Goal: Task Accomplishment & Management: Complete application form

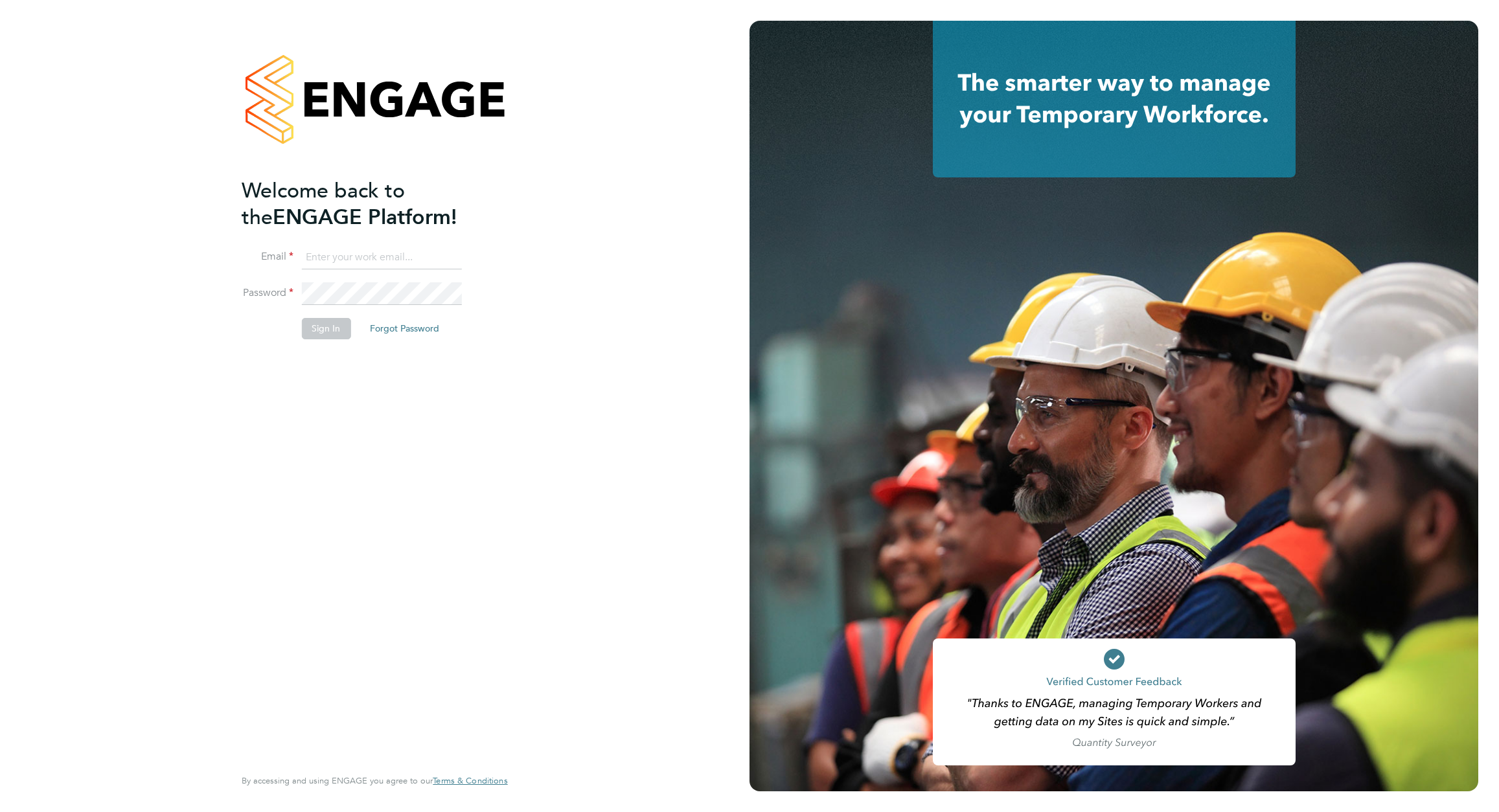
type input "[EMAIL_ADDRESS][DOMAIN_NAME]"
click at [318, 330] on button "Sign In" at bounding box center [325, 328] width 49 height 20
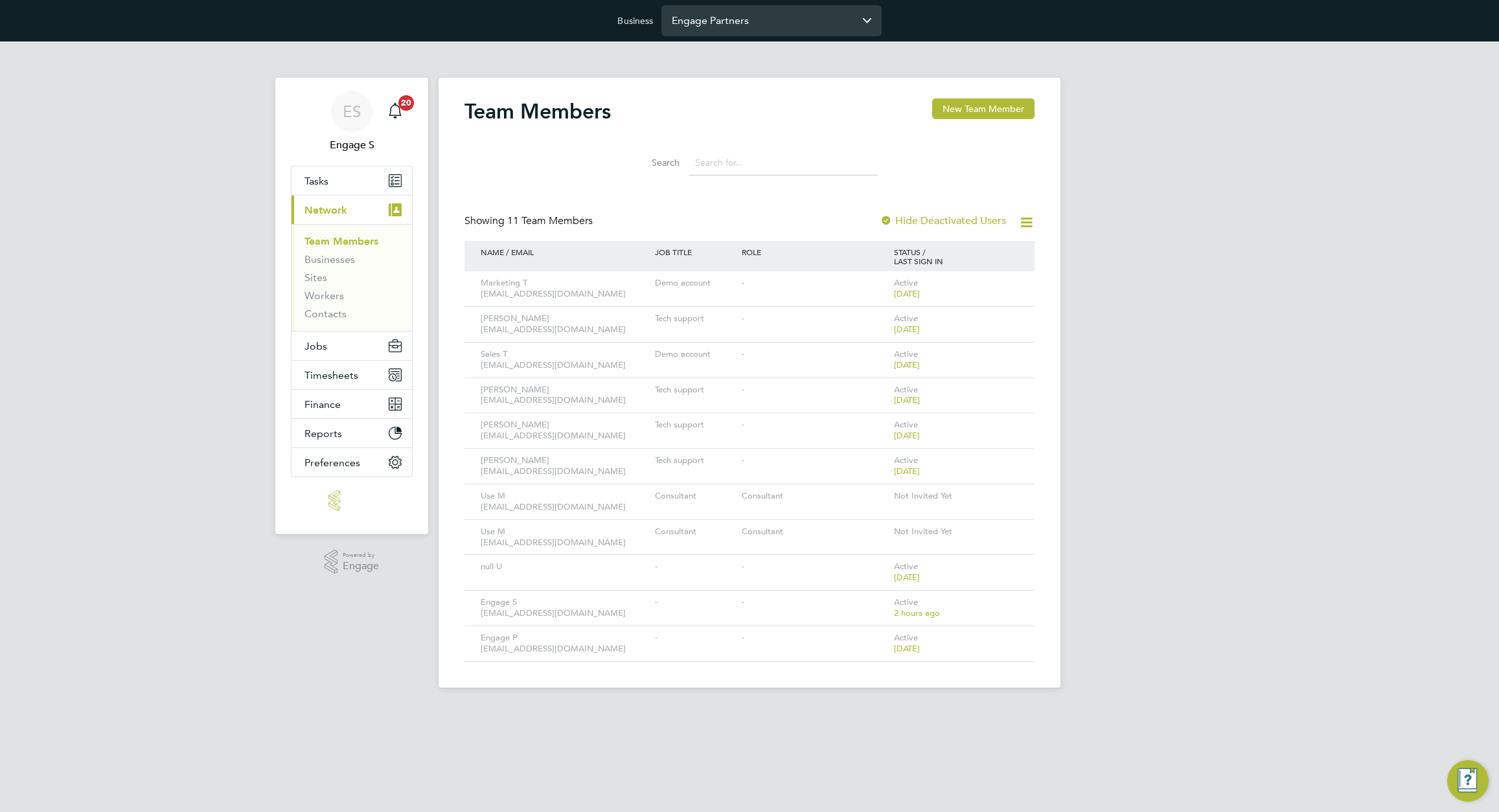
click at [759, 23] on input "Engage Partners" at bounding box center [771, 20] width 220 height 31
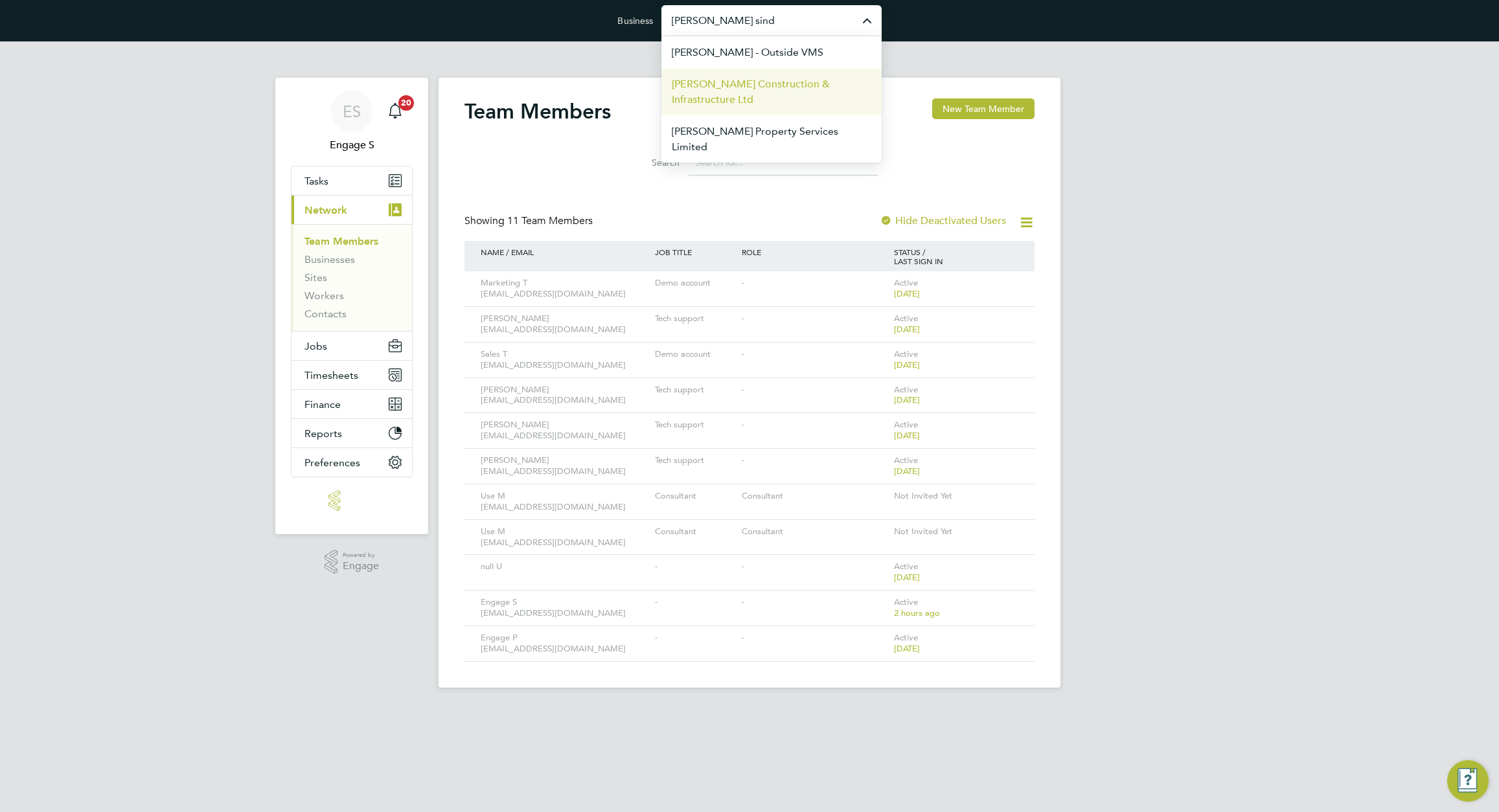
click at [727, 86] on span "Morgan Sindall Construction & Infrastructure Ltd" at bounding box center [771, 92] width 200 height 31
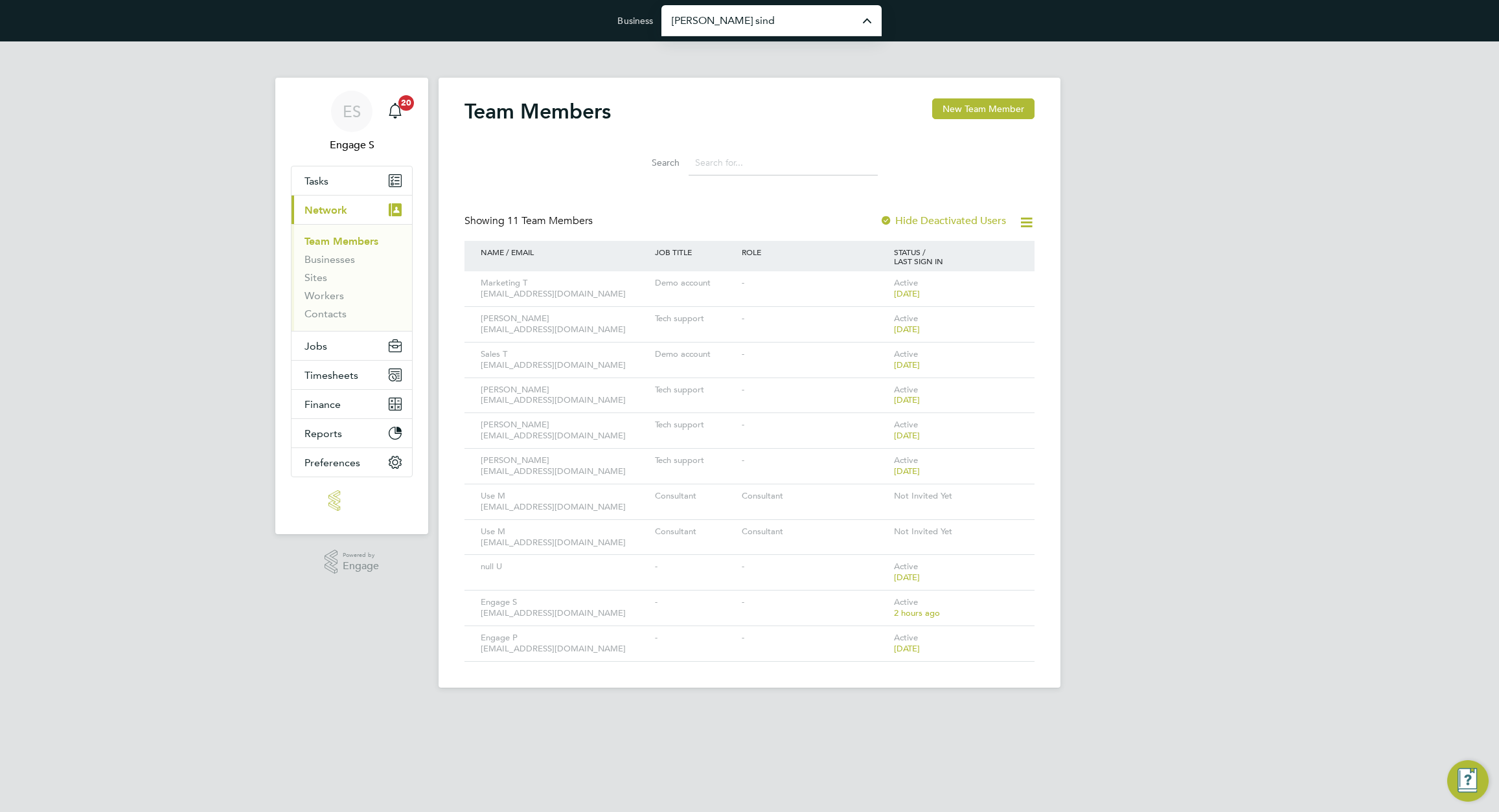
type input "Morgan Sindall Construction & Infrastructure Ltd"
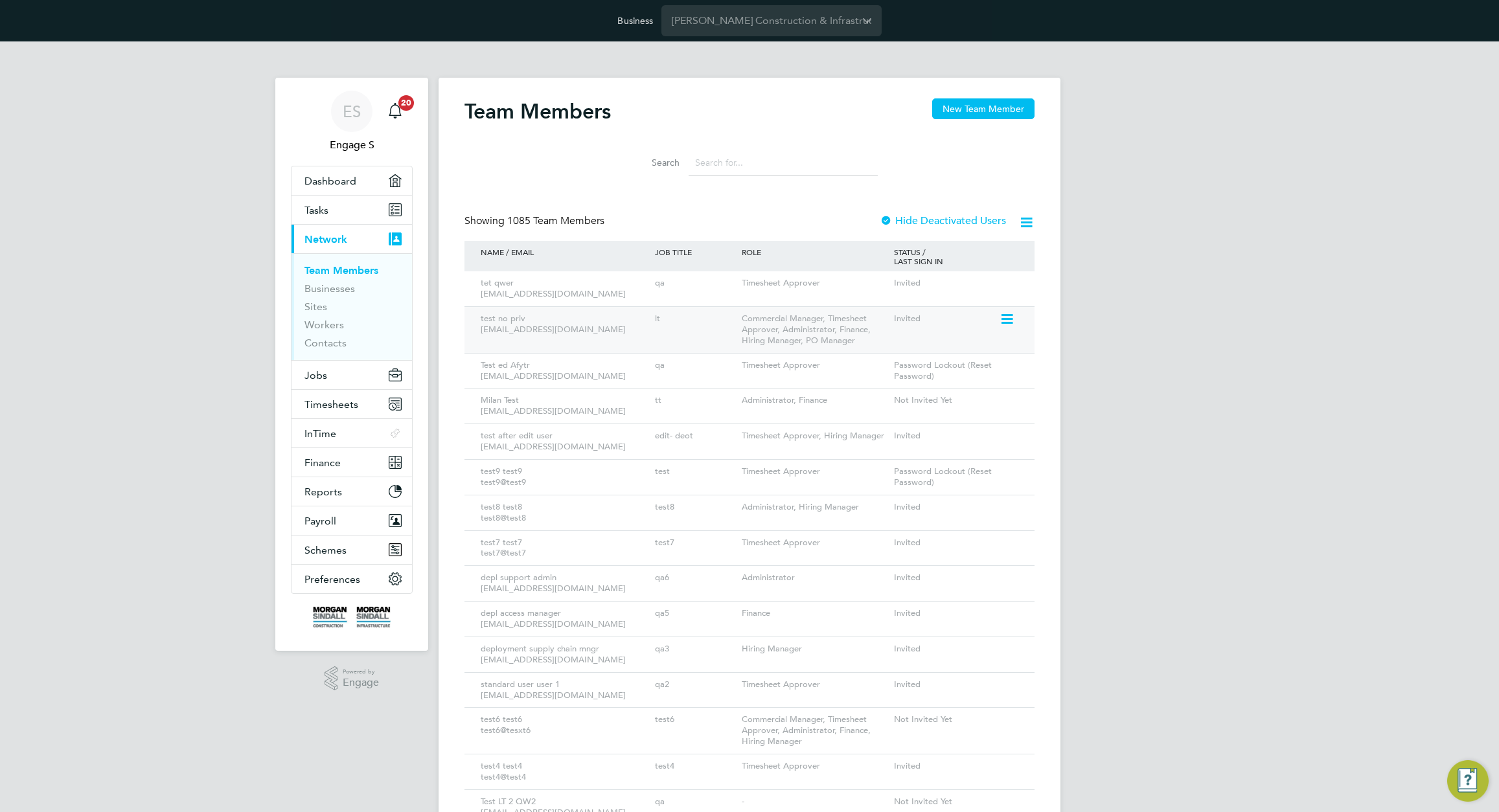
click at [1004, 322] on icon at bounding box center [1005, 319] width 13 height 15
click at [874, 465] on li "Impersonate" at bounding box center [935, 465] width 156 height 18
click at [333, 410] on span "Timesheets" at bounding box center [331, 404] width 54 height 12
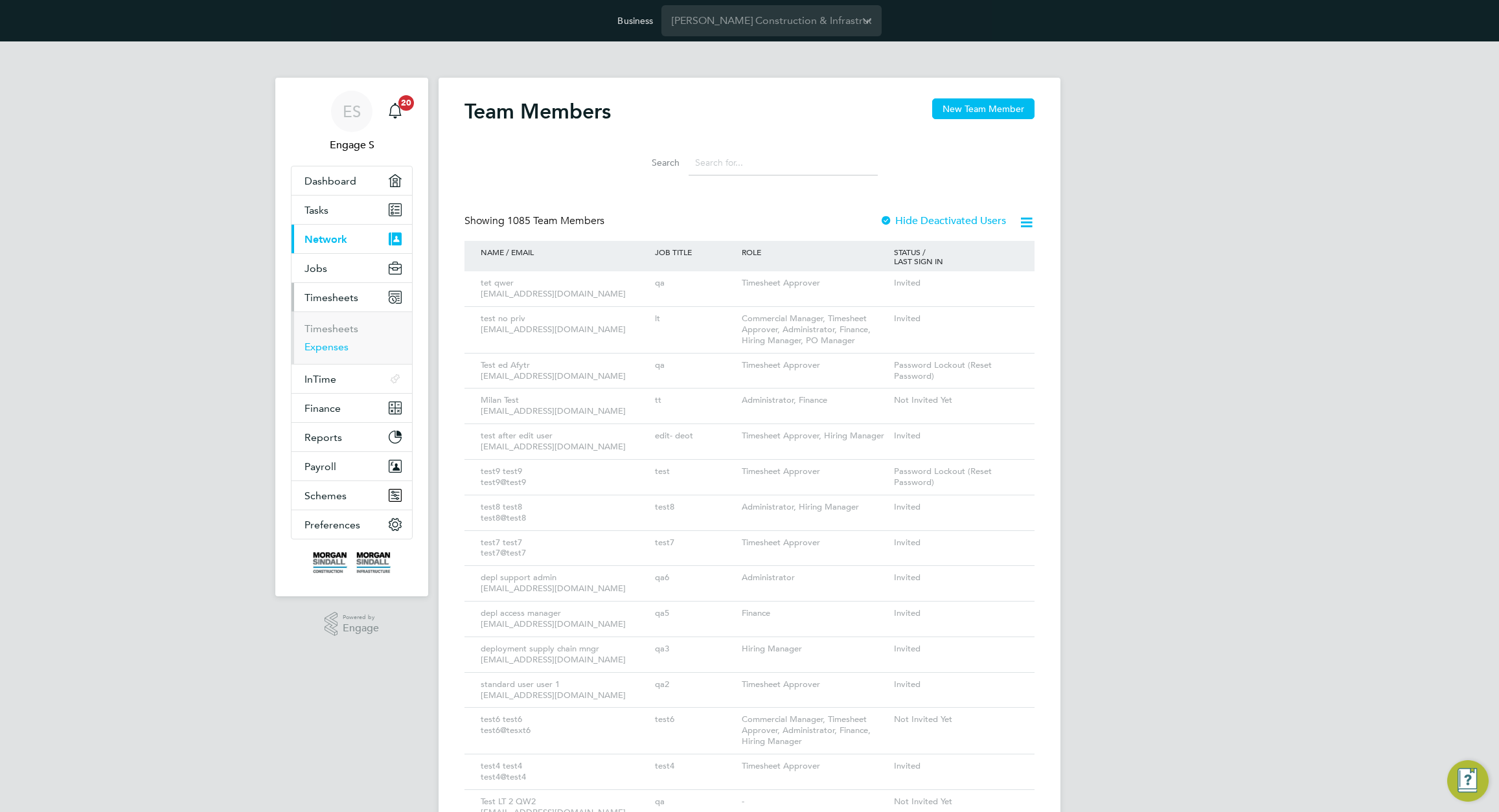
click at [320, 345] on link "Expenses" at bounding box center [326, 347] width 44 height 12
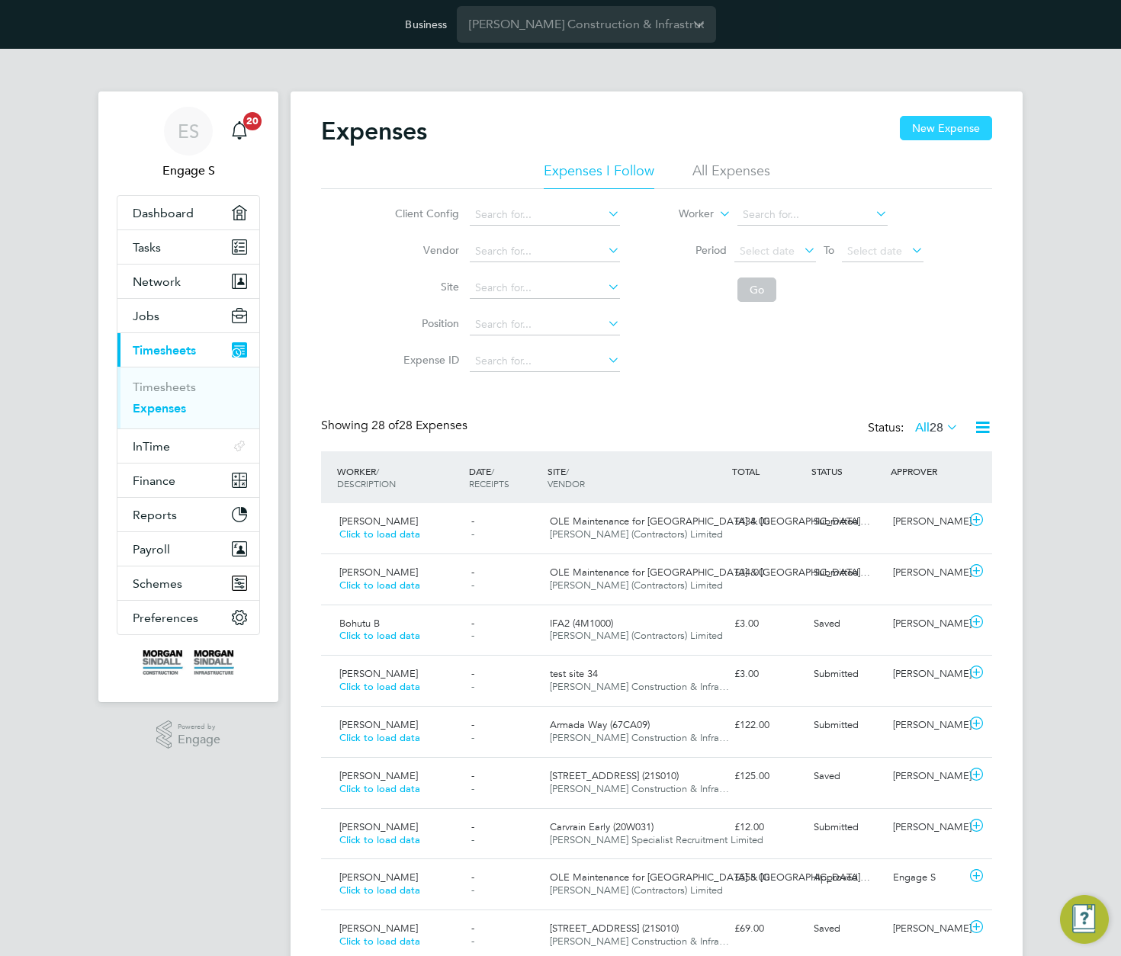
click at [963, 123] on button "New Expense" at bounding box center [945, 128] width 92 height 24
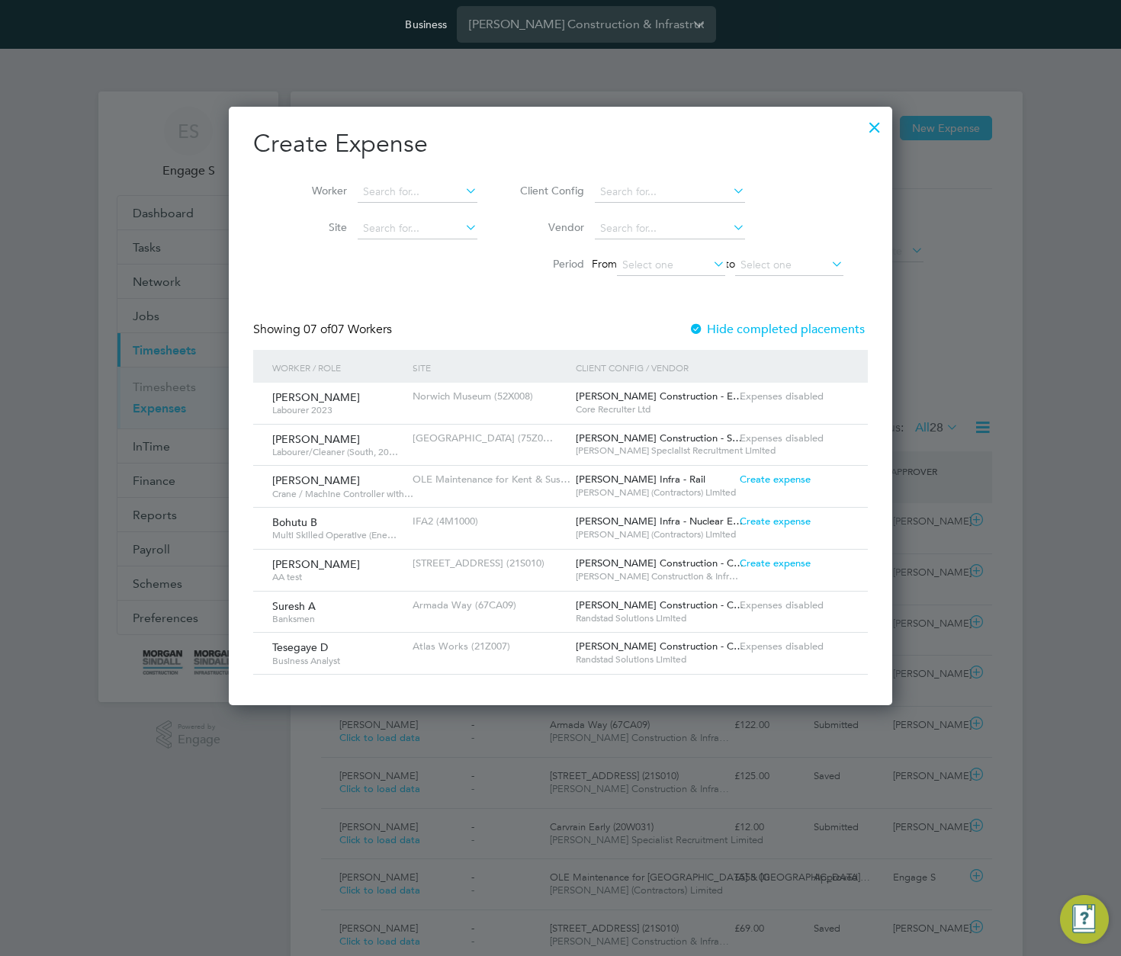
scroll to position [8, 8]
click at [767, 479] on span "Create expense" at bounding box center [774, 479] width 71 height 13
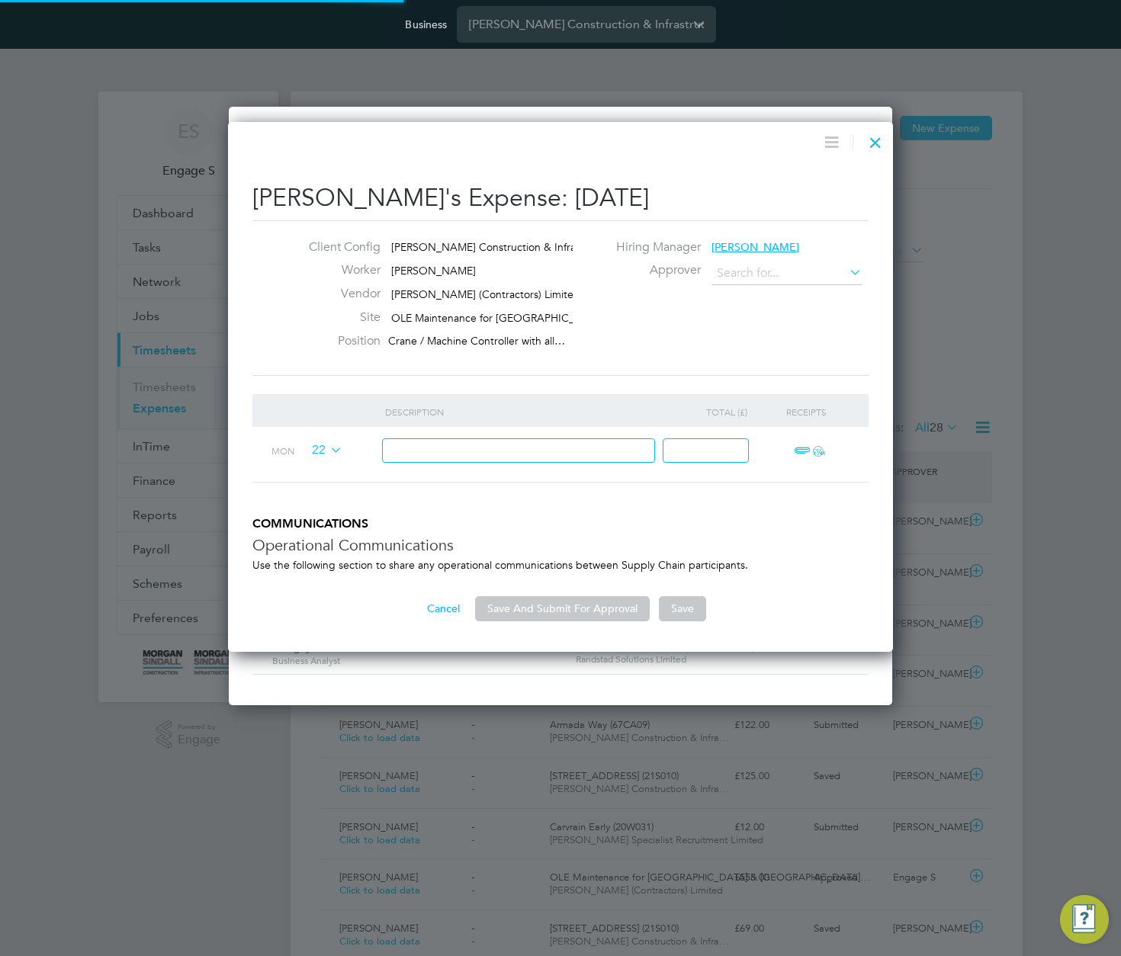
type input "Engage S"
click at [509, 443] on input at bounding box center [519, 450] width 274 height 25
type input "test"
click at [699, 456] on input at bounding box center [705, 450] width 86 height 25
type input "22"
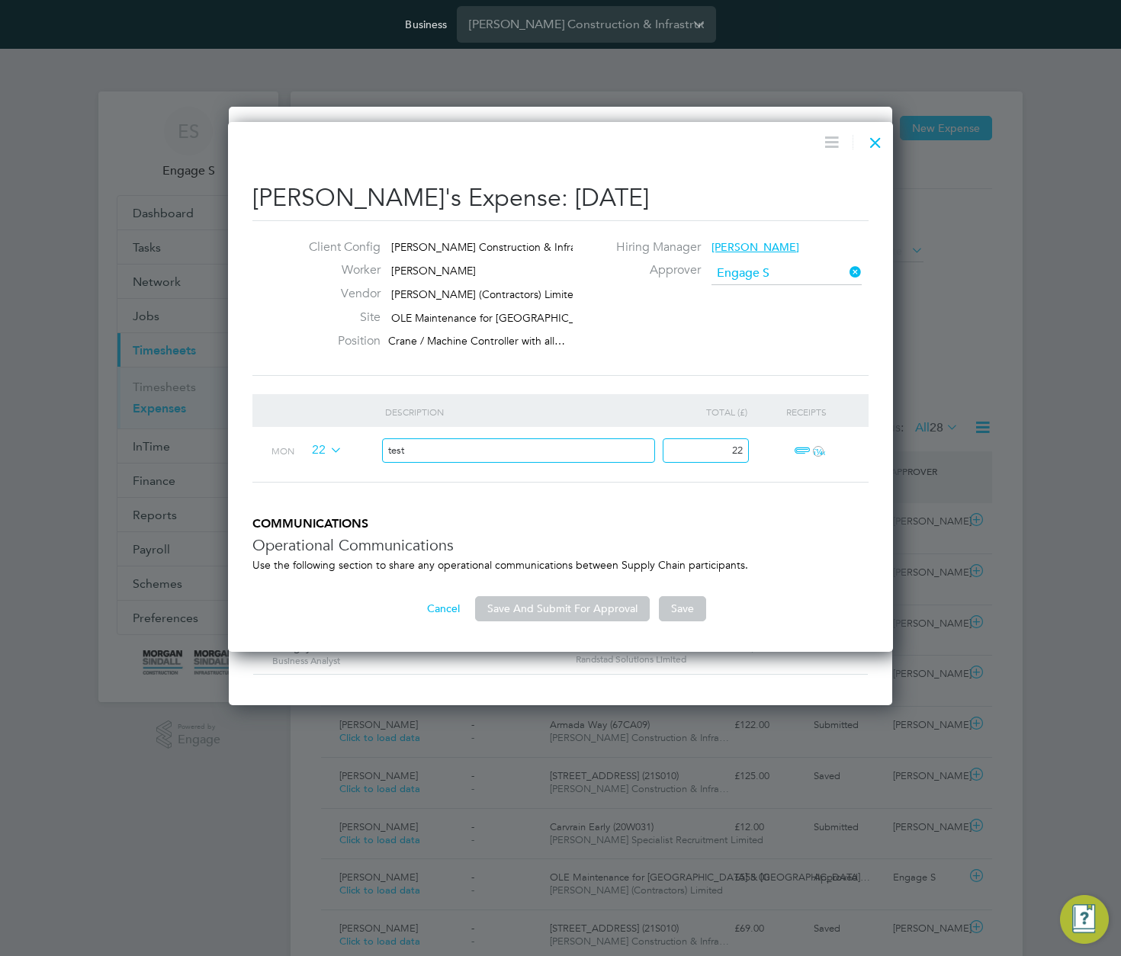
click at [800, 446] on span "ï¼‹" at bounding box center [807, 451] width 34 height 18
click at [739, 589] on span "Select" at bounding box center [733, 587] width 53 height 14
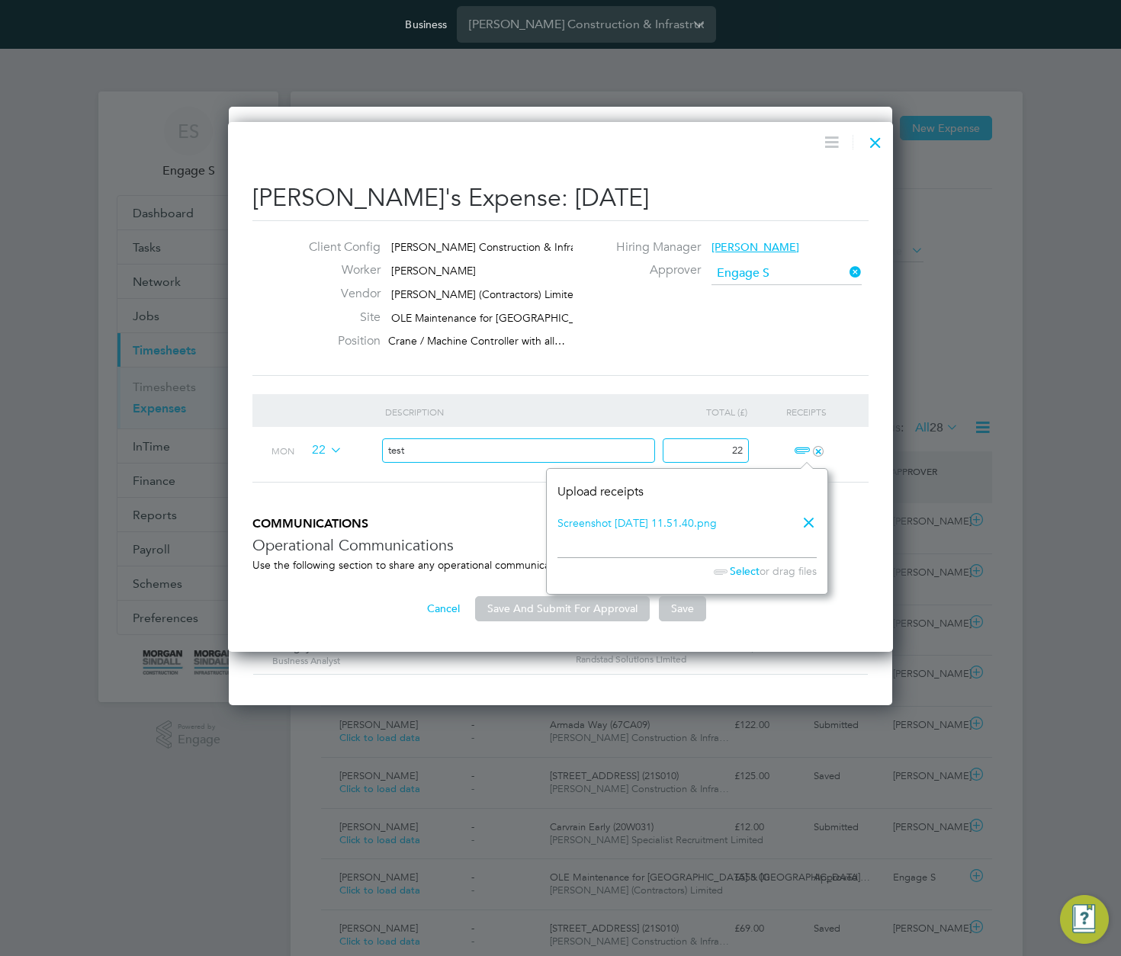
click at [524, 514] on li "Description Total (£) Receipts Mon 22 test 22 +" at bounding box center [560, 455] width 616 height 123
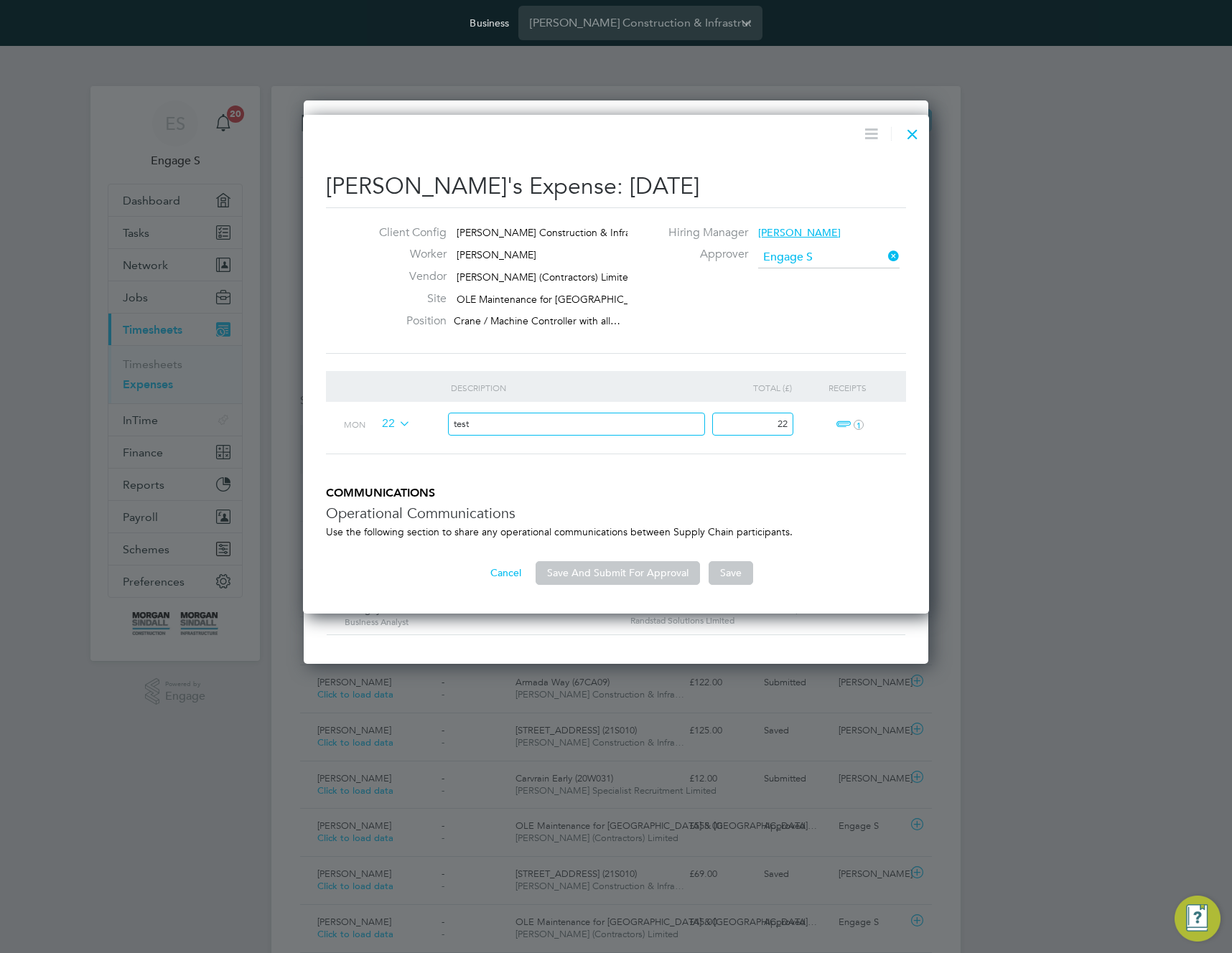
click at [748, 421] on input "22" at bounding box center [753, 424] width 81 height 24
drag, startPoint x: 739, startPoint y: 431, endPoint x: 756, endPoint y: 430, distance: 17.0
click at [754, 430] on input "22" at bounding box center [753, 424] width 81 height 24
click at [911, 133] on div at bounding box center [912, 130] width 25 height 25
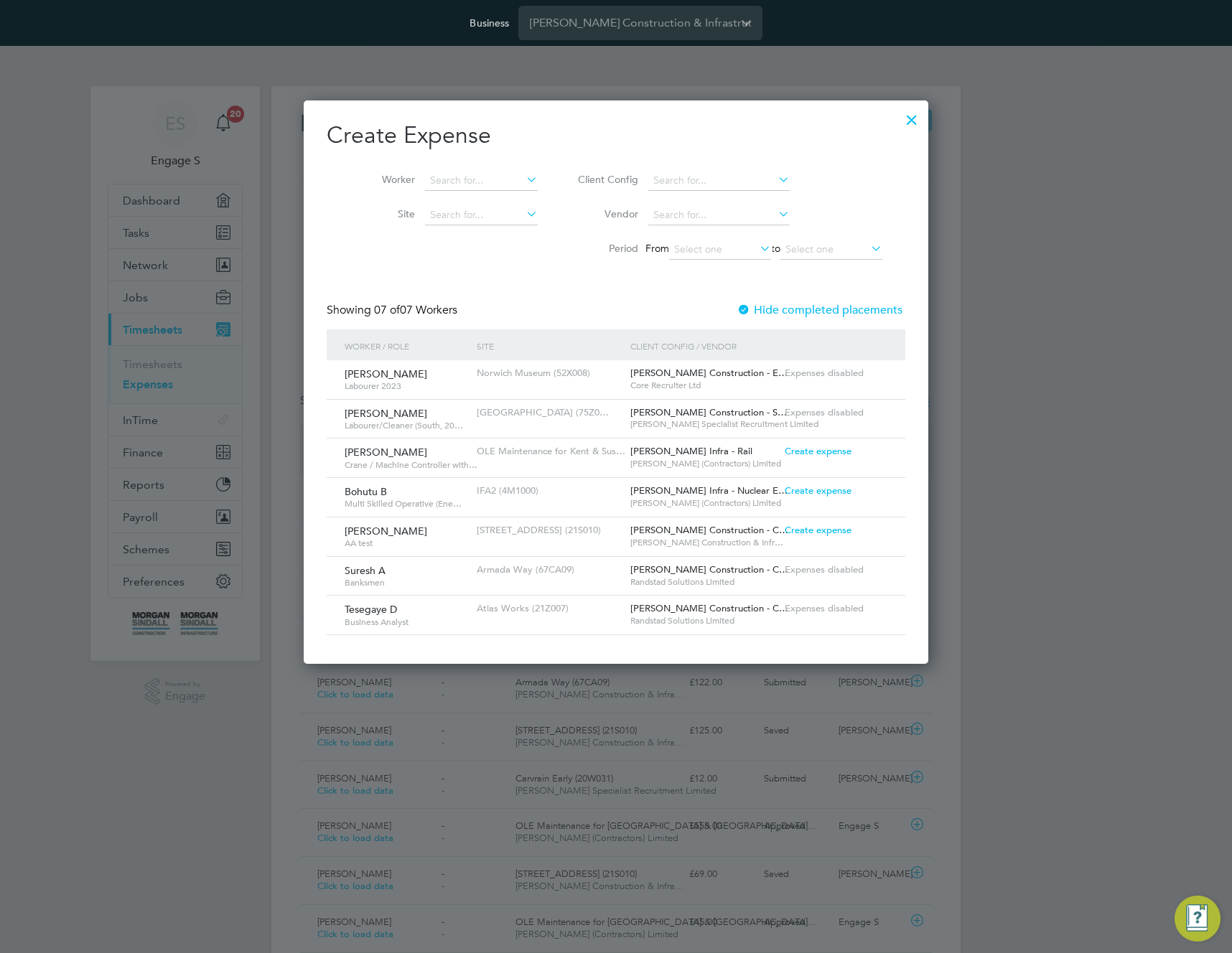
click at [805, 449] on span "Create expense" at bounding box center [818, 451] width 67 height 12
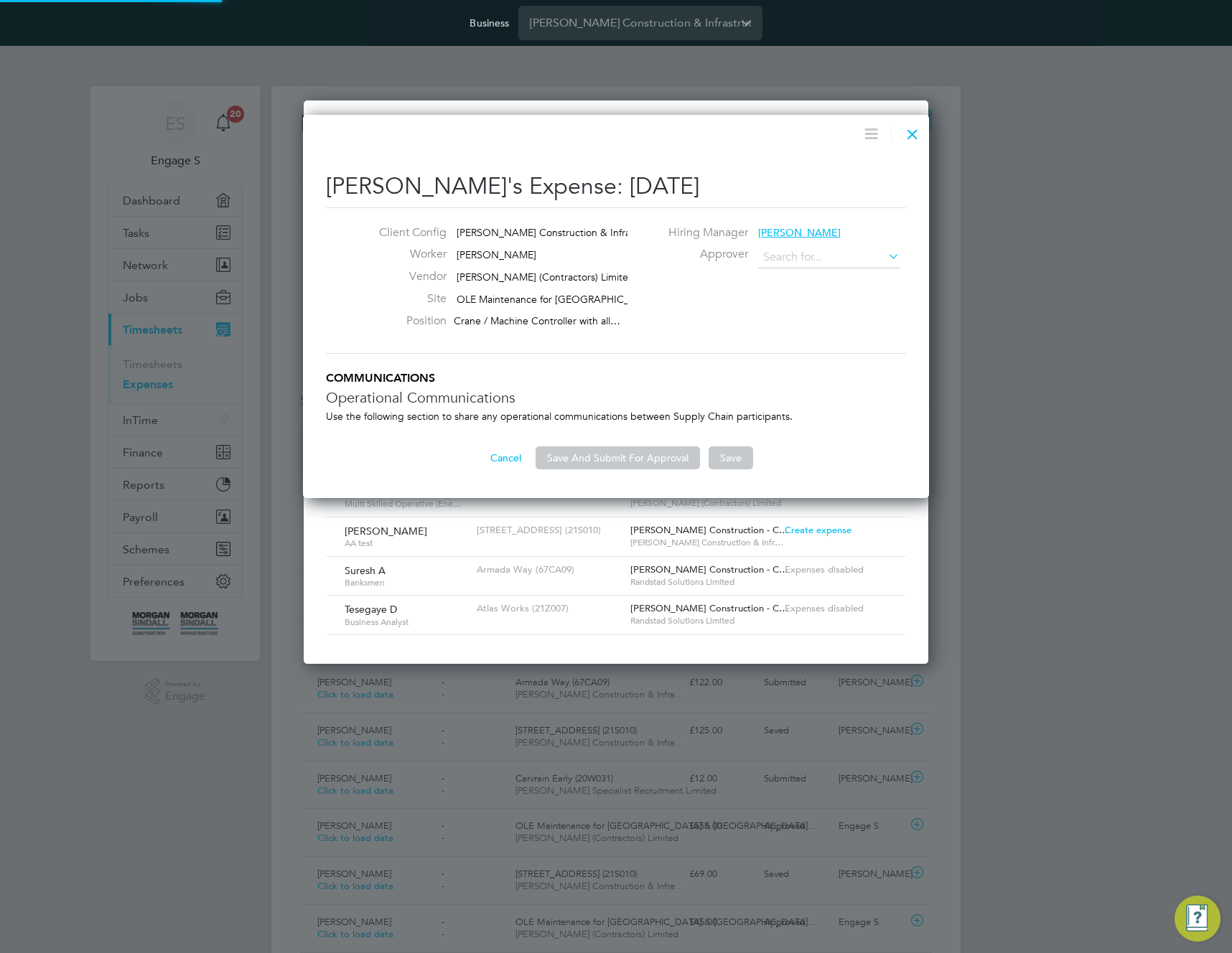
type input "Engage S"
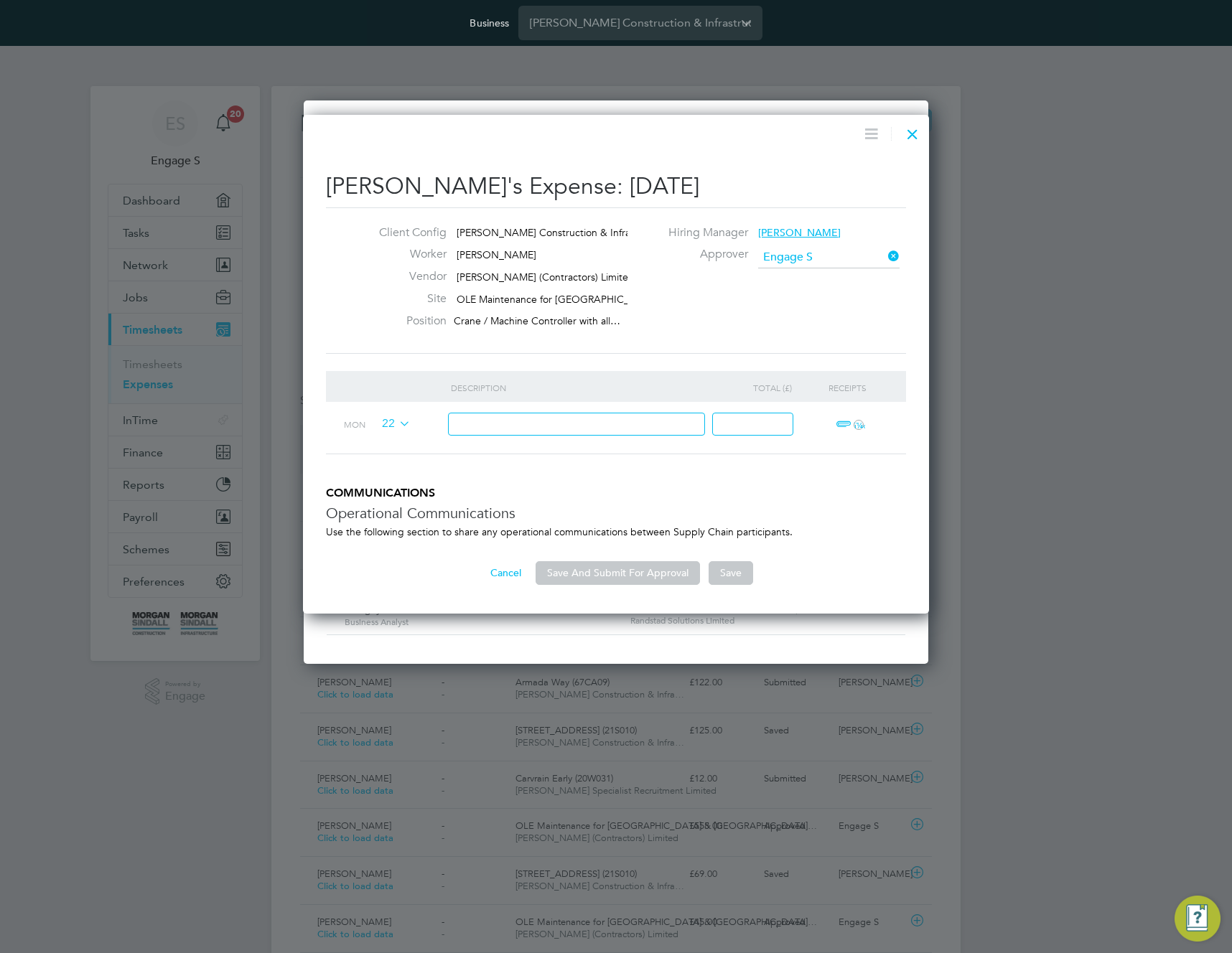
click at [530, 424] on input at bounding box center [577, 424] width 258 height 24
type input "test"
click at [728, 425] on input at bounding box center [753, 424] width 81 height 24
type input "33"
drag, startPoint x: 773, startPoint y: 539, endPoint x: 721, endPoint y: 564, distance: 57.7
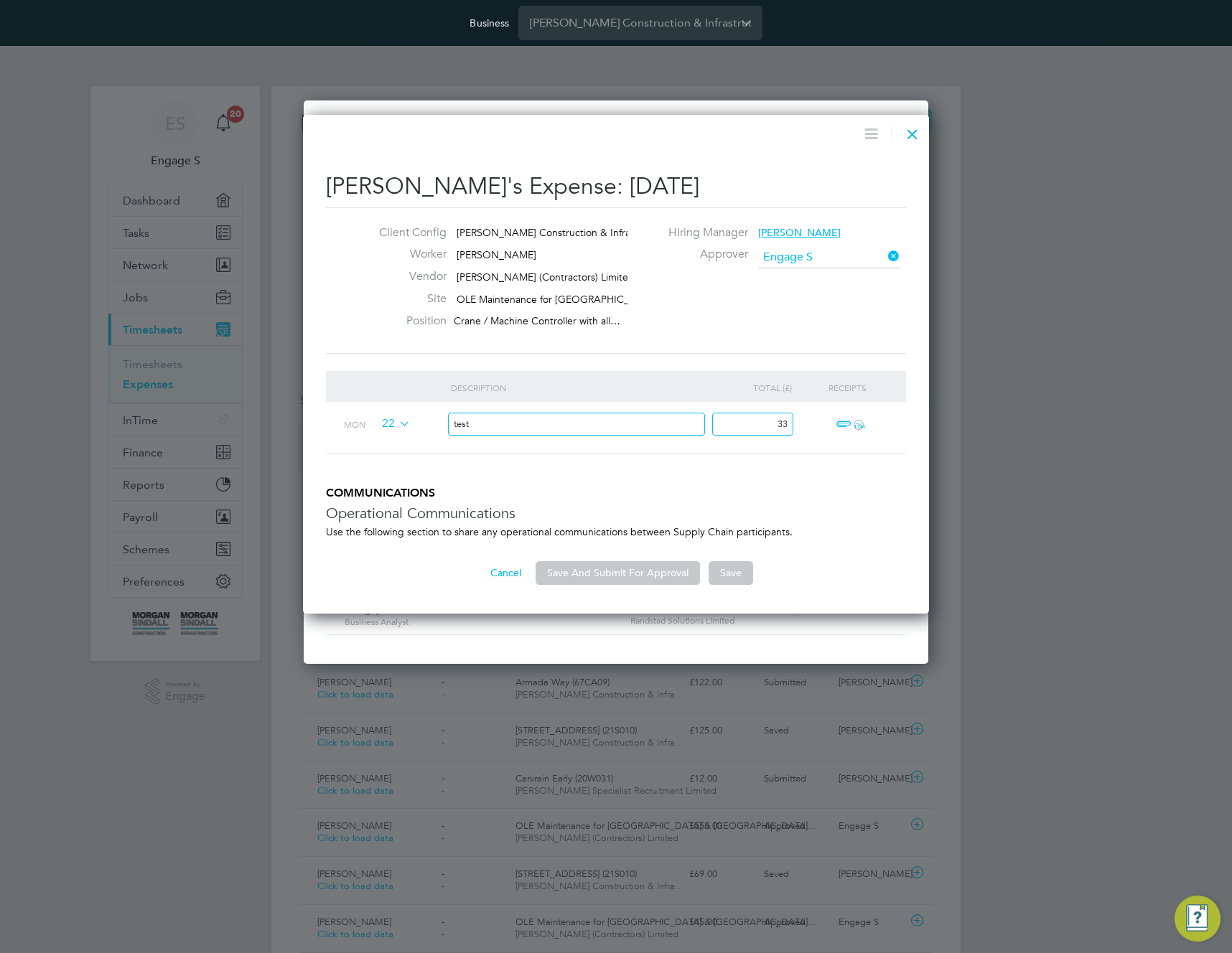
click at [771, 540] on ng-form "Description Total (£) Receipts Mon 22 test 33 ï¼‹ COMMUNICATIONS Operational Co…" at bounding box center [616, 477] width 580 height 214
click at [861, 353] on div "Client Config Morgan Sindall Construction & Infra… Worker Pete B Vendor V.G.Cle…" at bounding box center [616, 280] width 580 height 146
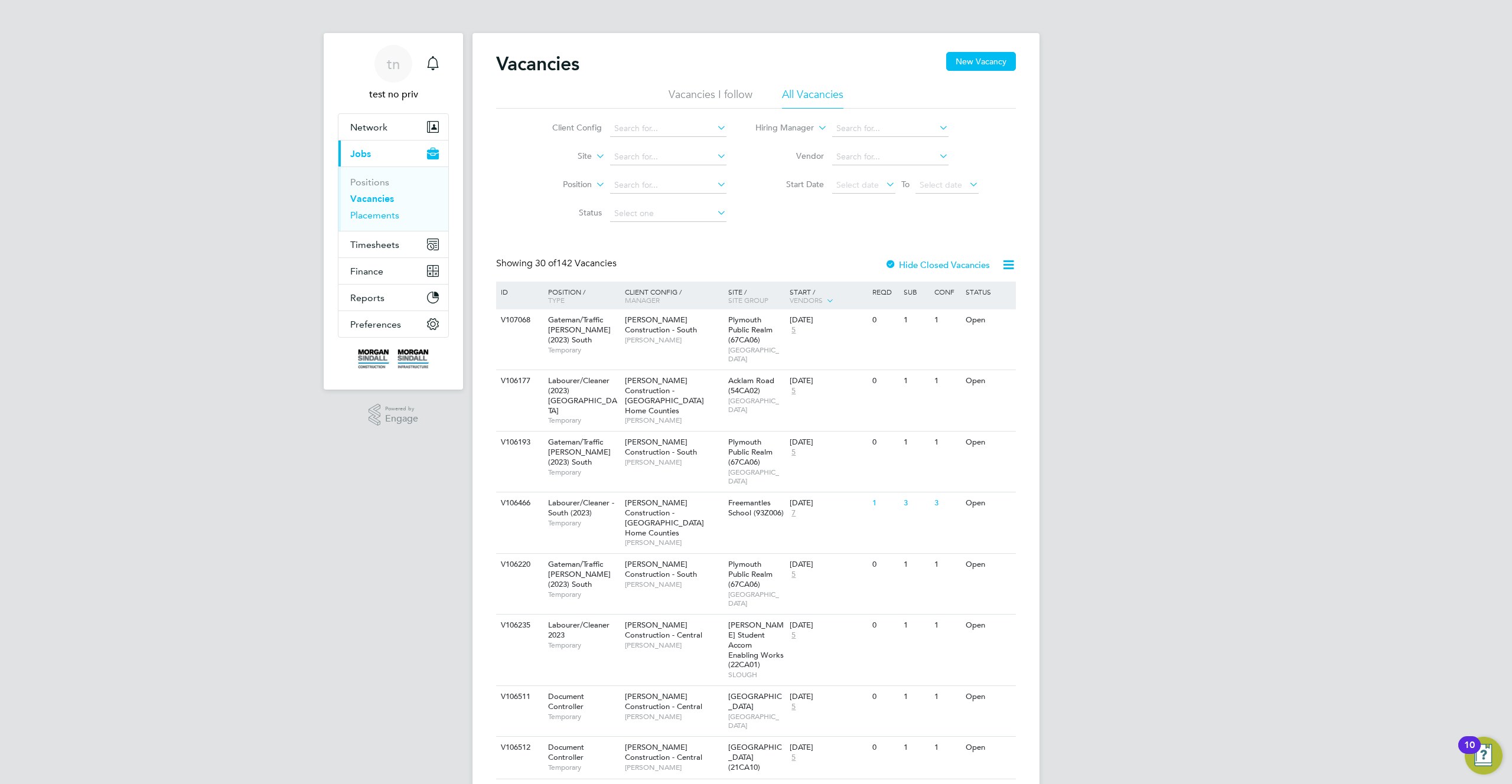
click at [376, 212] on link "Placements" at bounding box center [374, 215] width 49 height 11
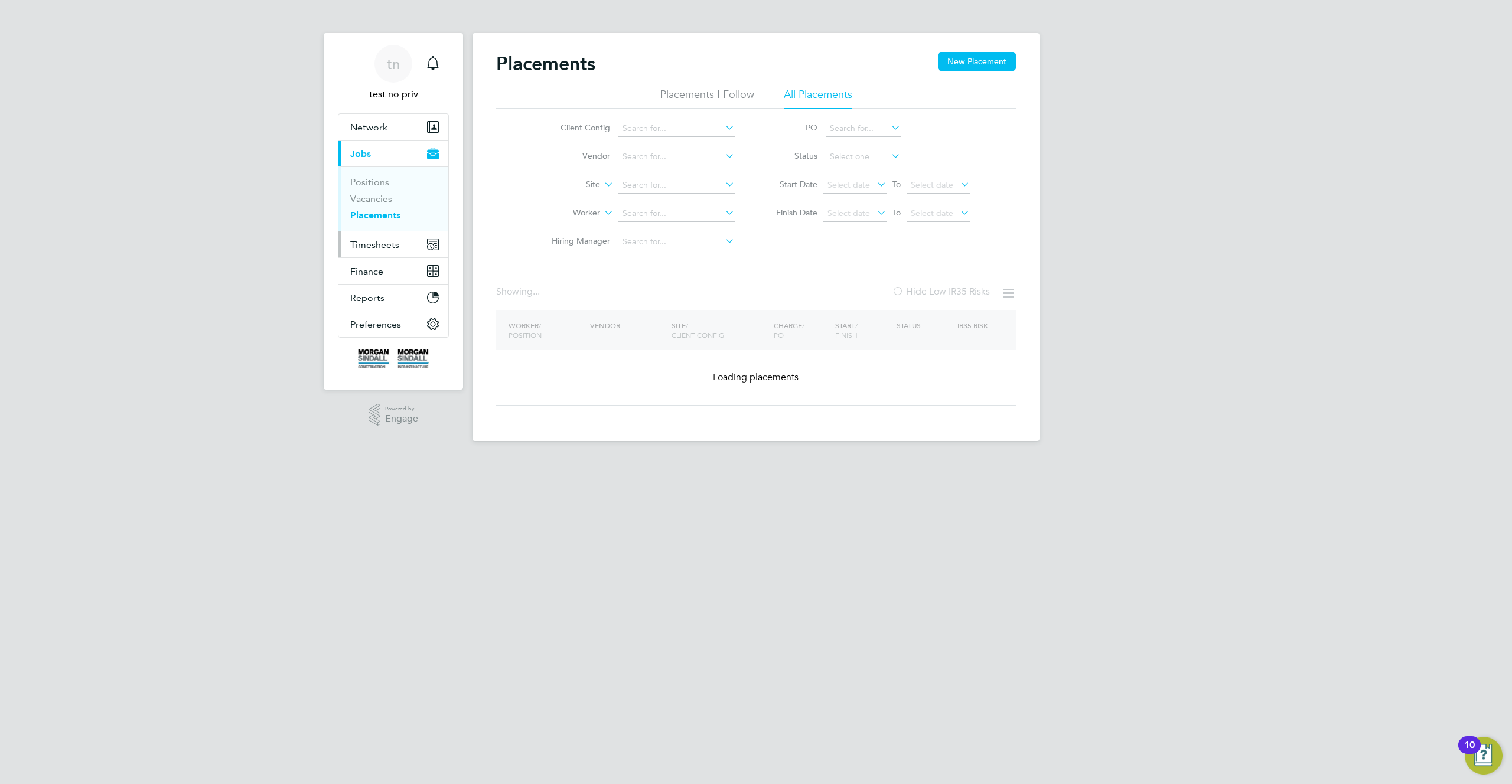
click at [381, 247] on span "Timesheets" at bounding box center [374, 245] width 49 height 11
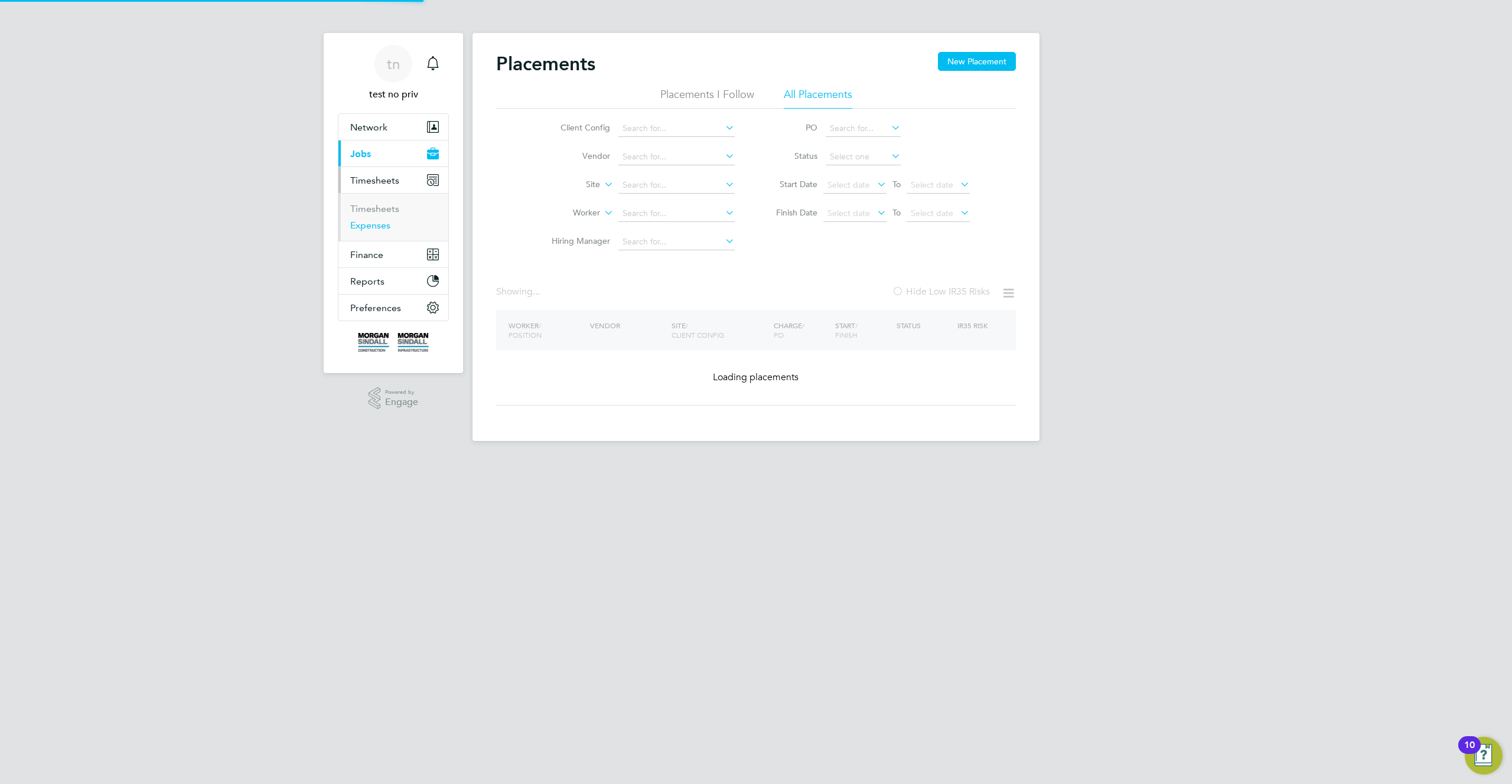
click at [367, 224] on link "Expenses" at bounding box center [370, 225] width 40 height 11
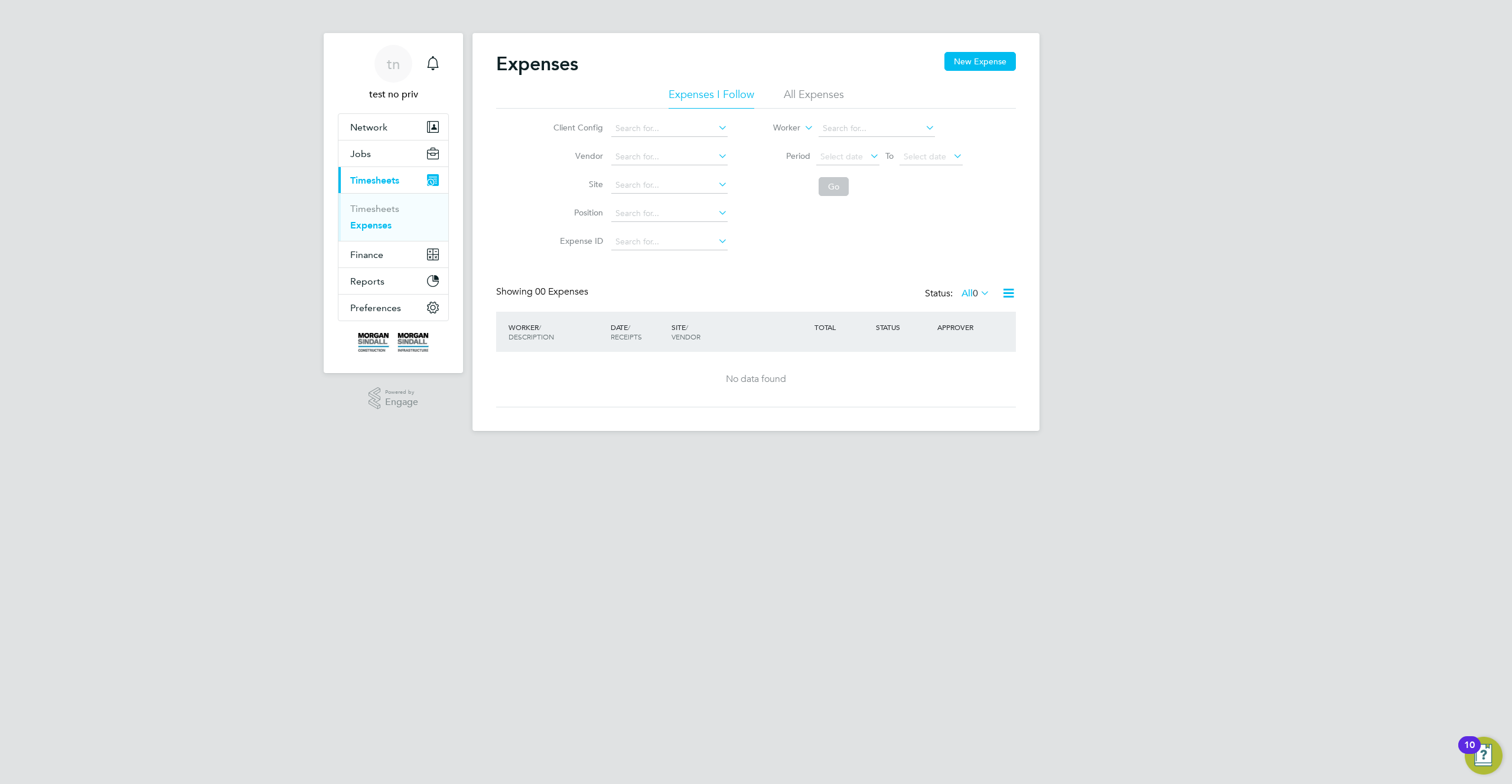
click at [821, 98] on li "All Expenses" at bounding box center [815, 98] width 60 height 21
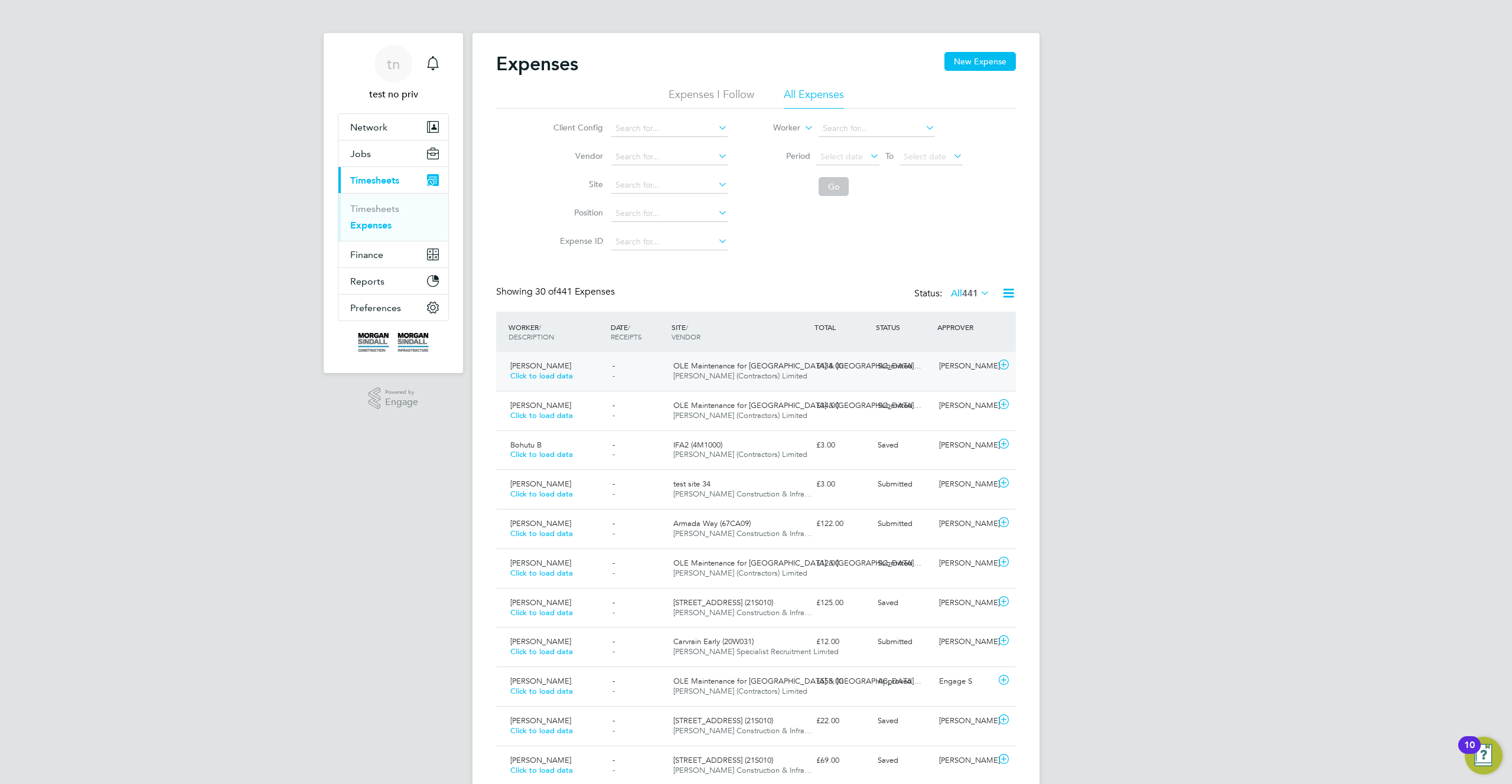
click at [906, 363] on span "Submitted" at bounding box center [895, 366] width 35 height 10
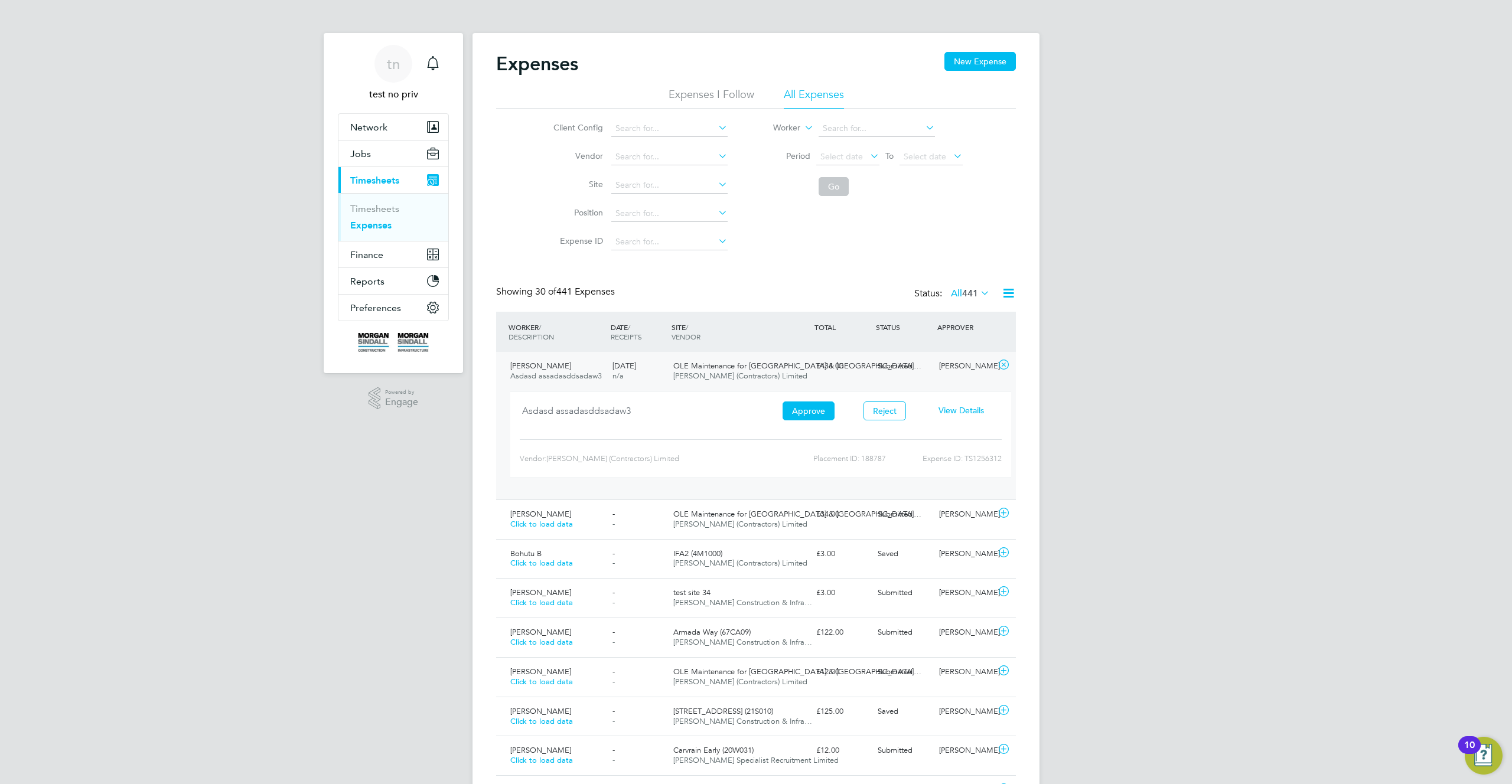
click at [959, 411] on span "View Details" at bounding box center [961, 411] width 46 height 11
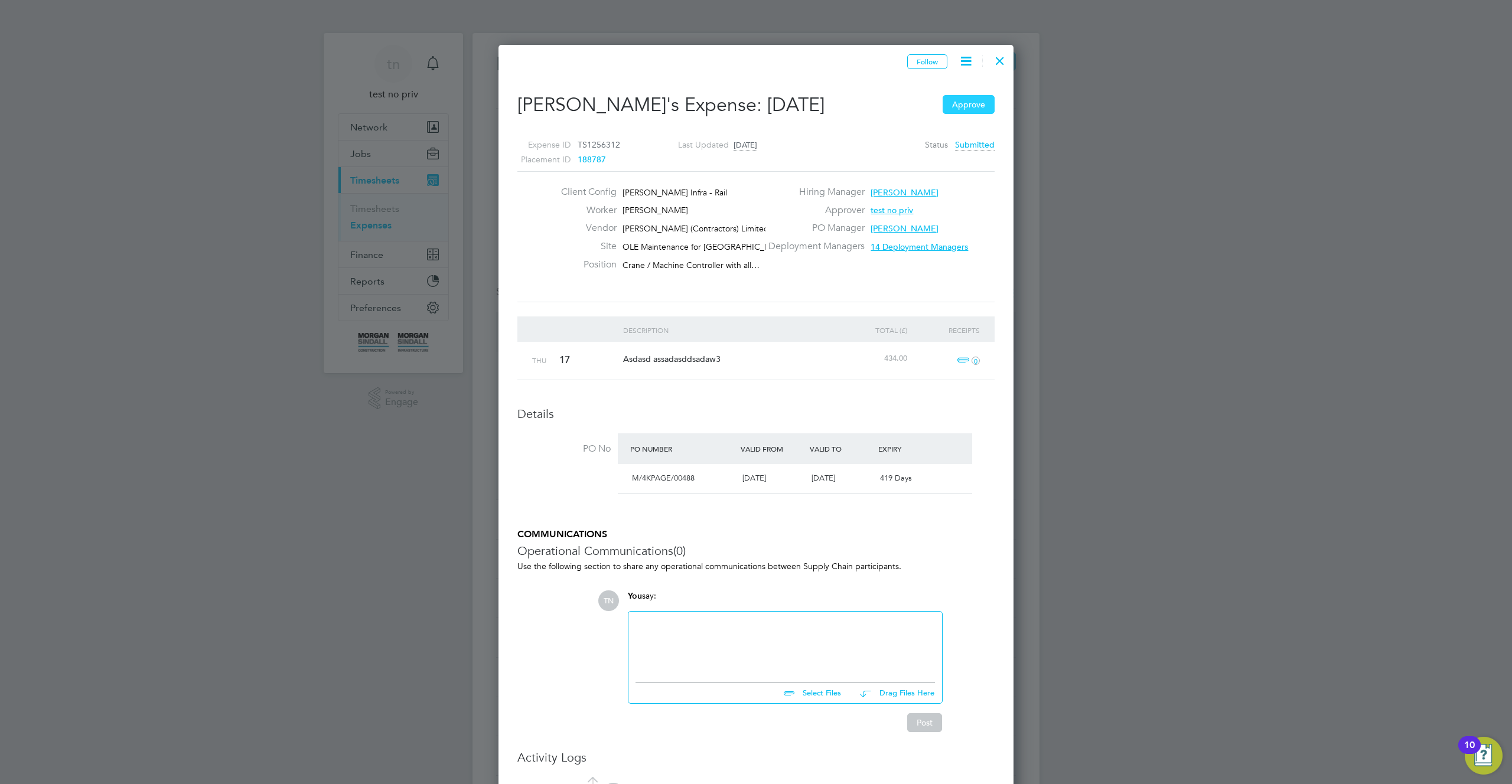
click at [973, 101] on button "Approve" at bounding box center [969, 105] width 52 height 19
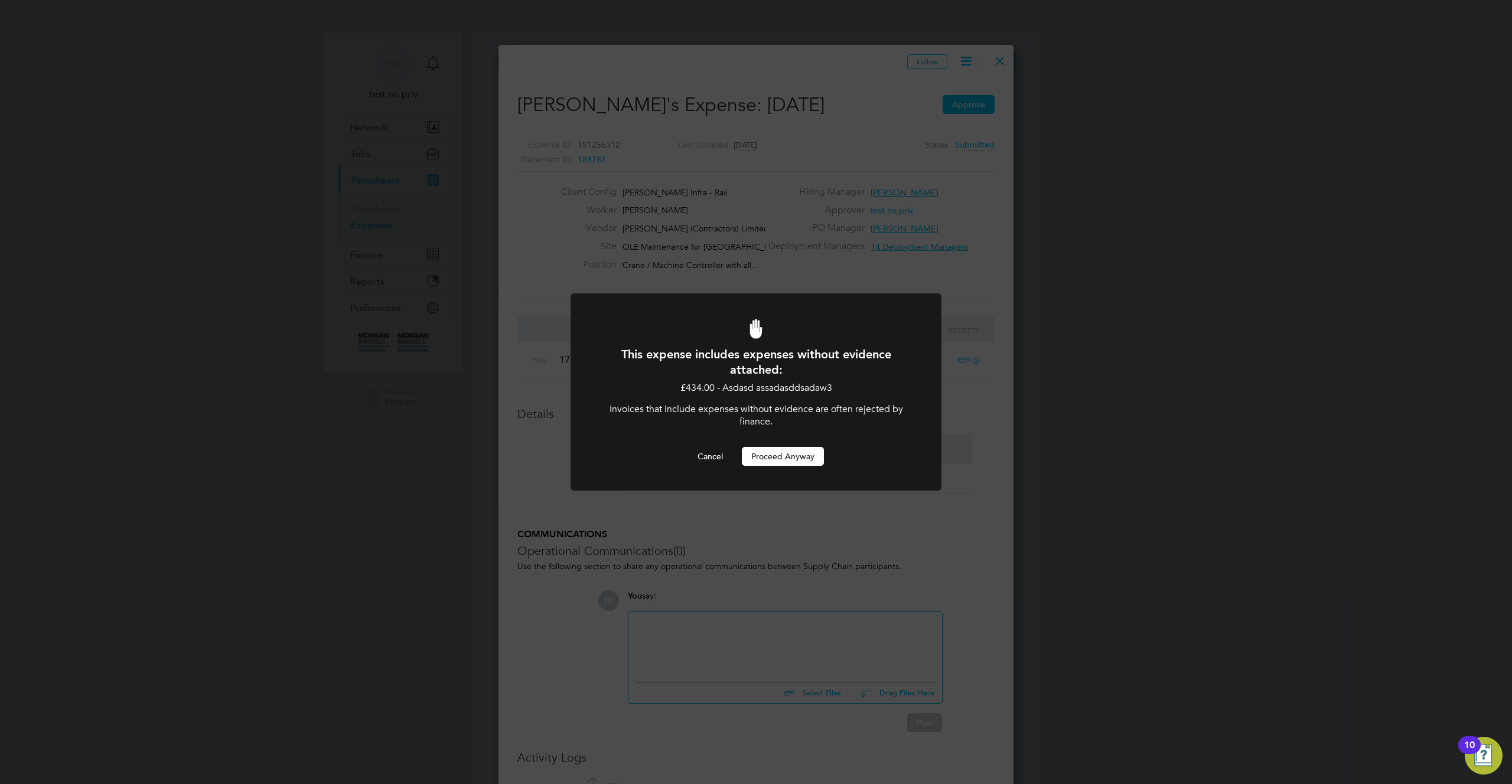
click at [781, 459] on button "Proceed Anyway" at bounding box center [783, 456] width 82 height 19
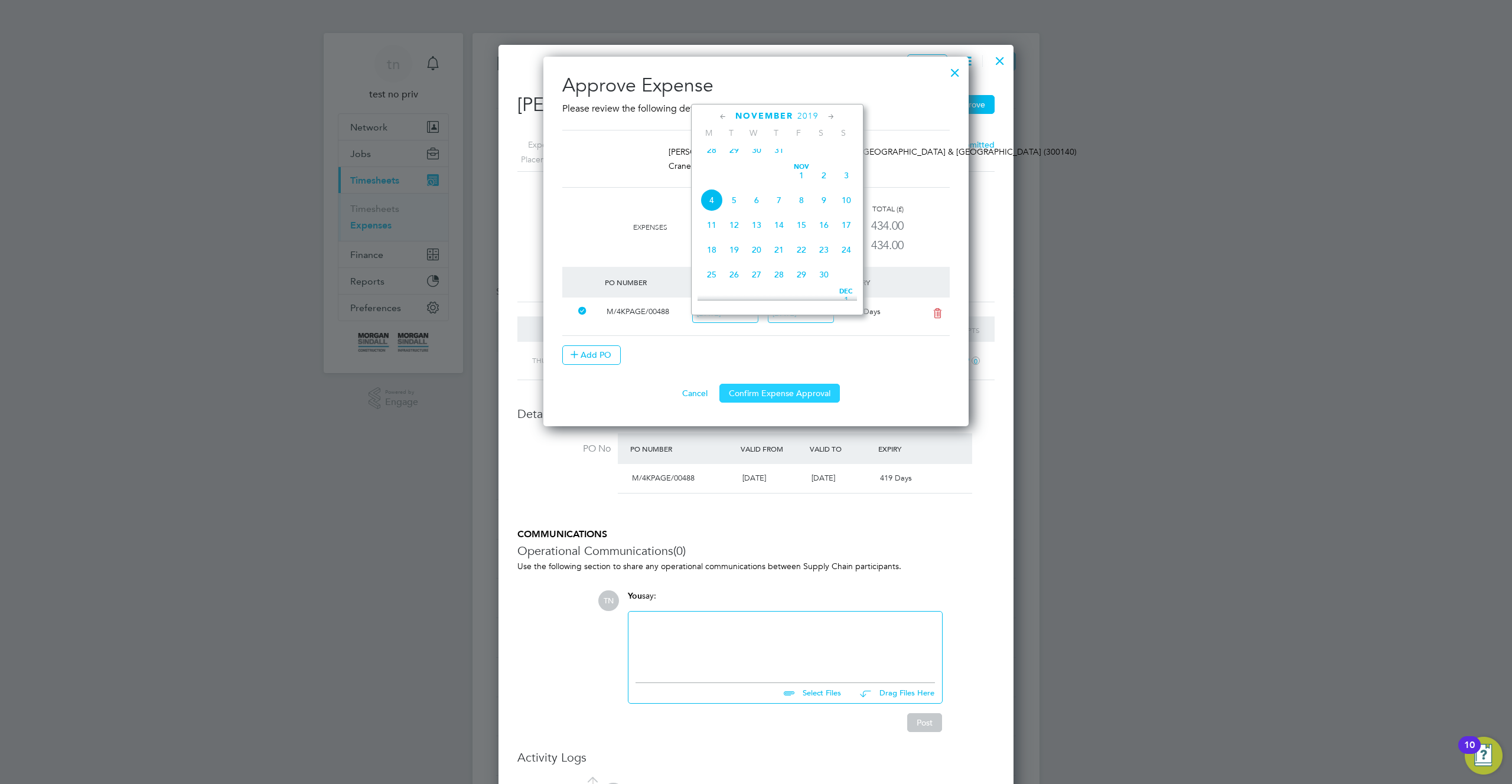
click at [786, 399] on button "Confirm Expense Approval" at bounding box center [779, 393] width 120 height 19
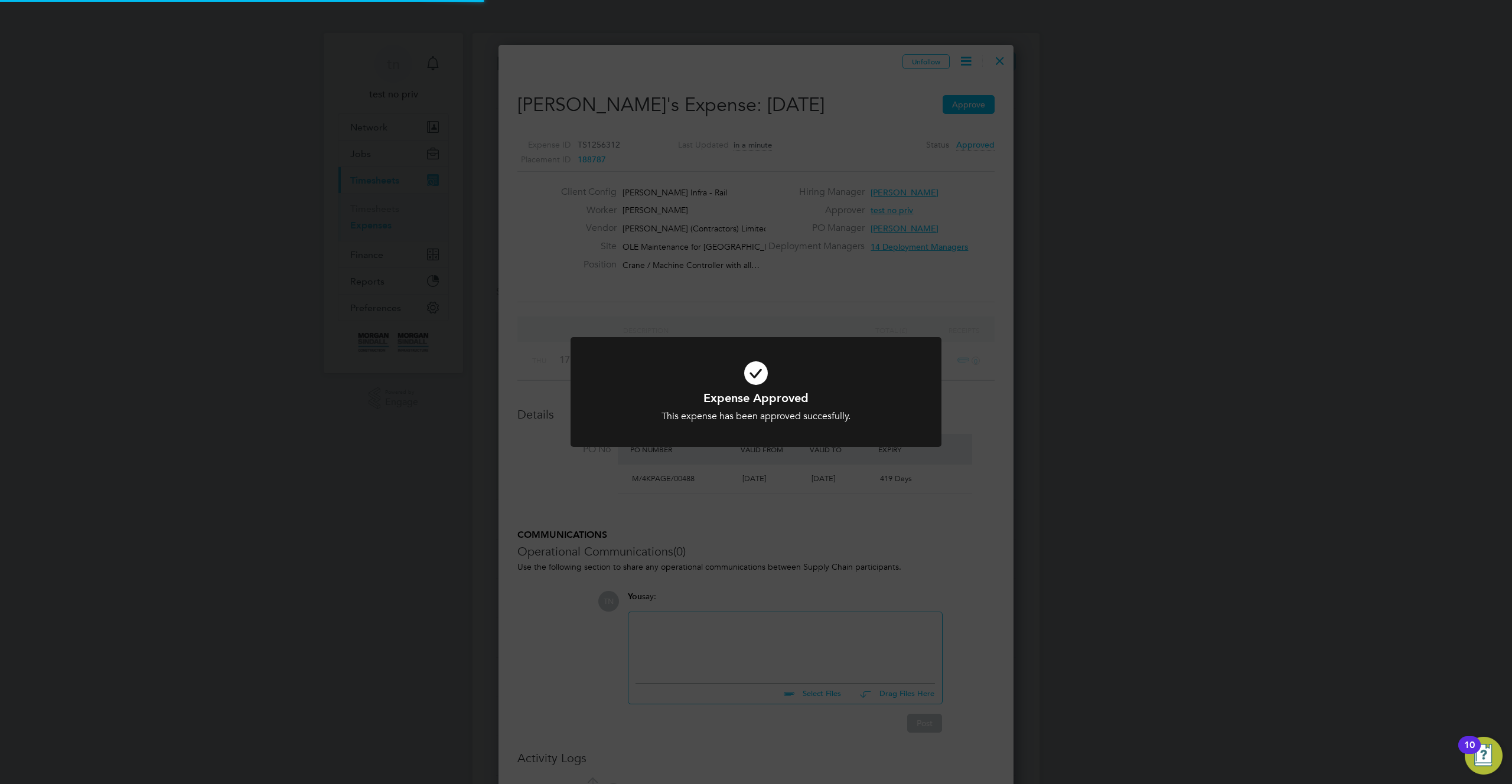
drag, startPoint x: 938, startPoint y: 241, endPoint x: 1000, endPoint y: 70, distance: 181.9
click at [943, 235] on div "Expense Approved This expense has been approved succesfully. Cancel Okay" at bounding box center [756, 392] width 1512 height 784
click at [993, 59] on div "Expense Approved This expense has been approved succesfully. Cancel Okay" at bounding box center [756, 392] width 1512 height 784
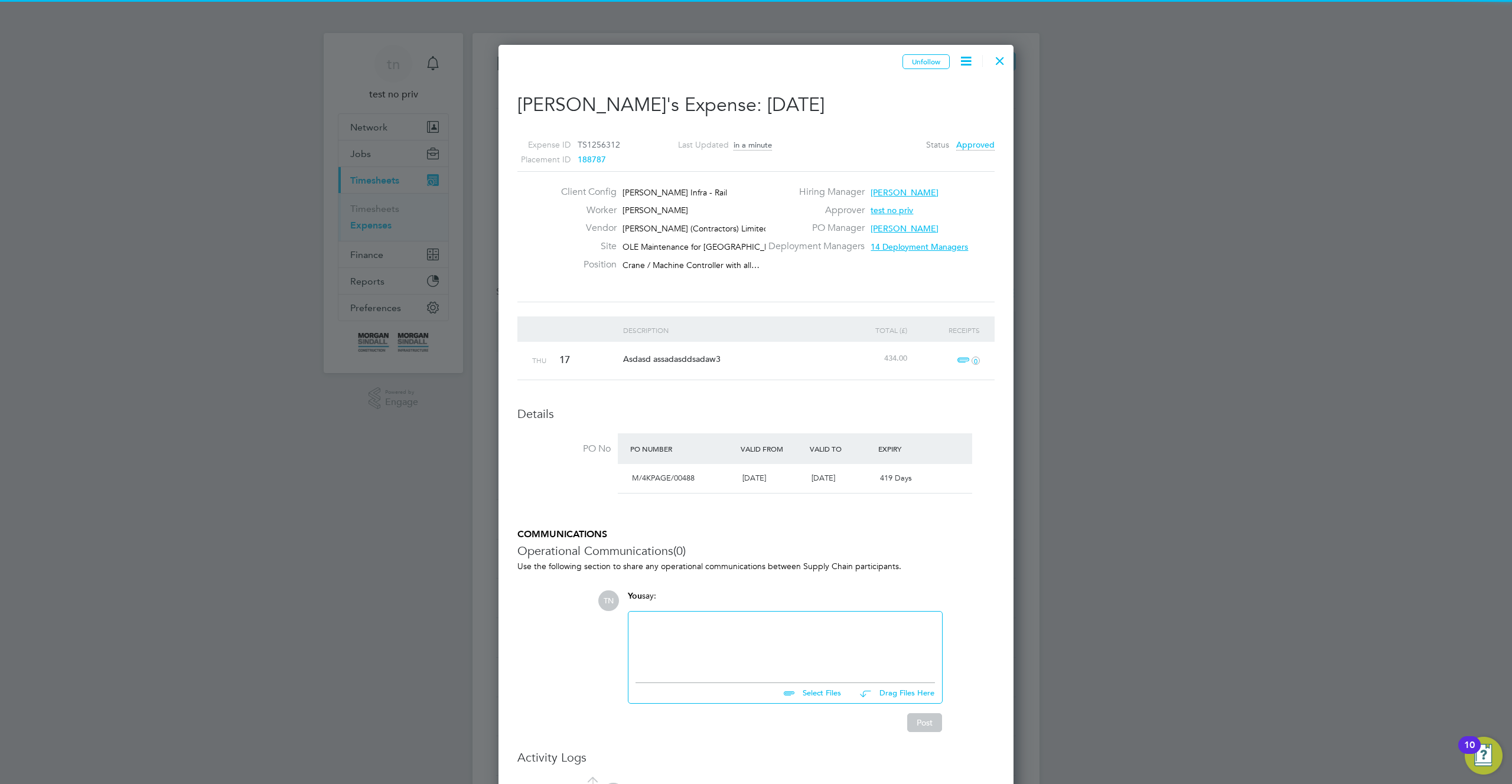
click at [1000, 59] on div at bounding box center [1000, 57] width 21 height 21
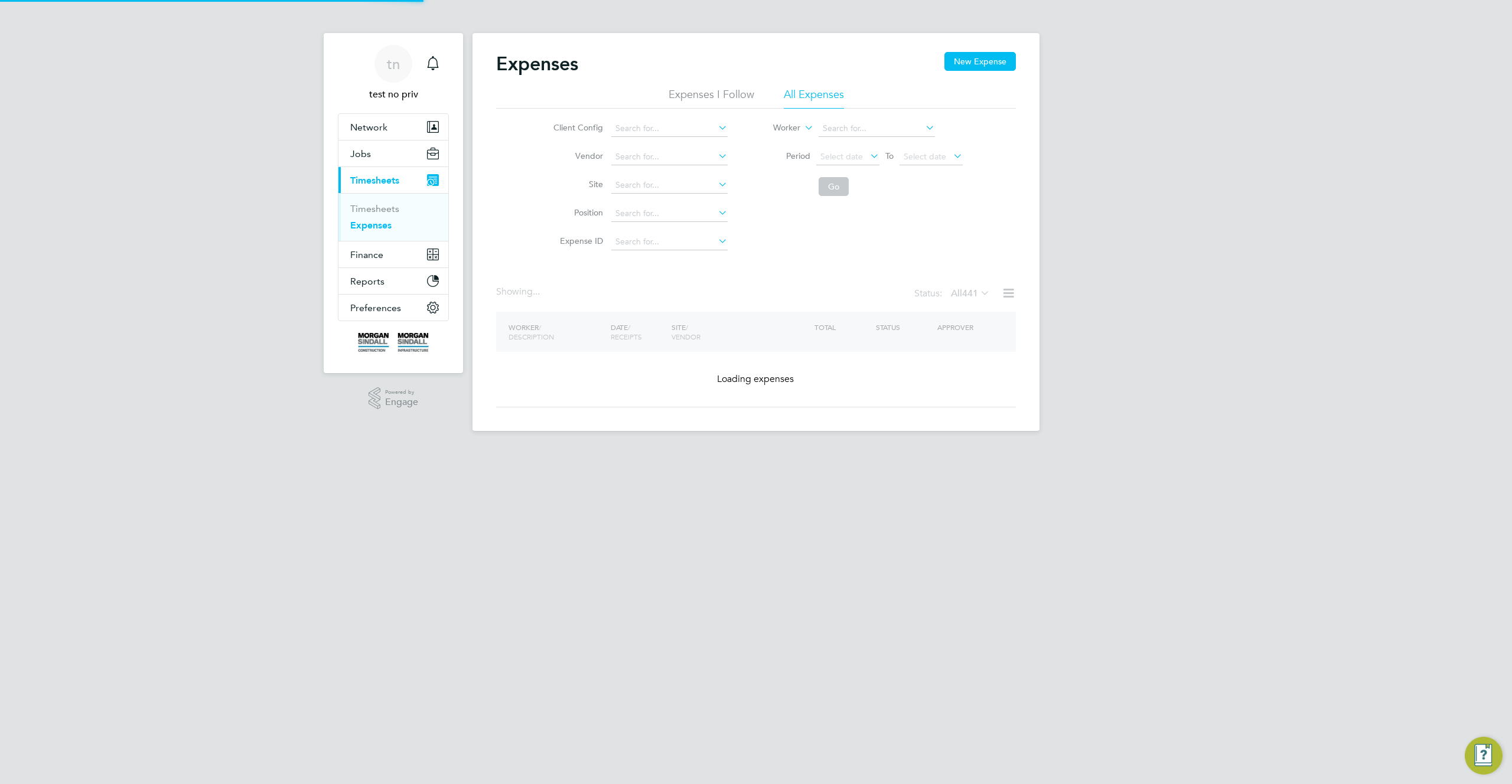
click at [963, 299] on span "441" at bounding box center [970, 293] width 16 height 12
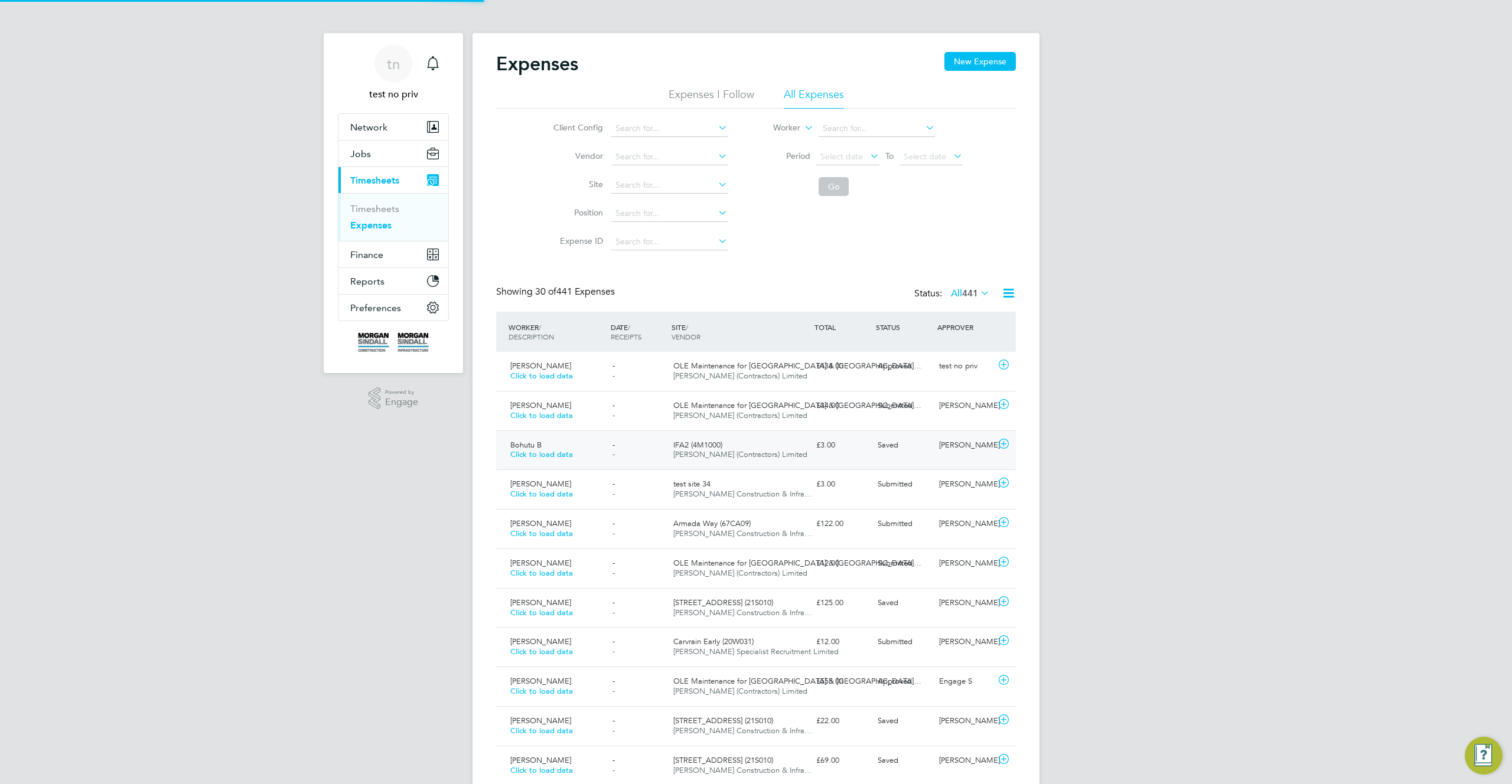
click at [879, 448] on span "Saved" at bounding box center [888, 445] width 21 height 10
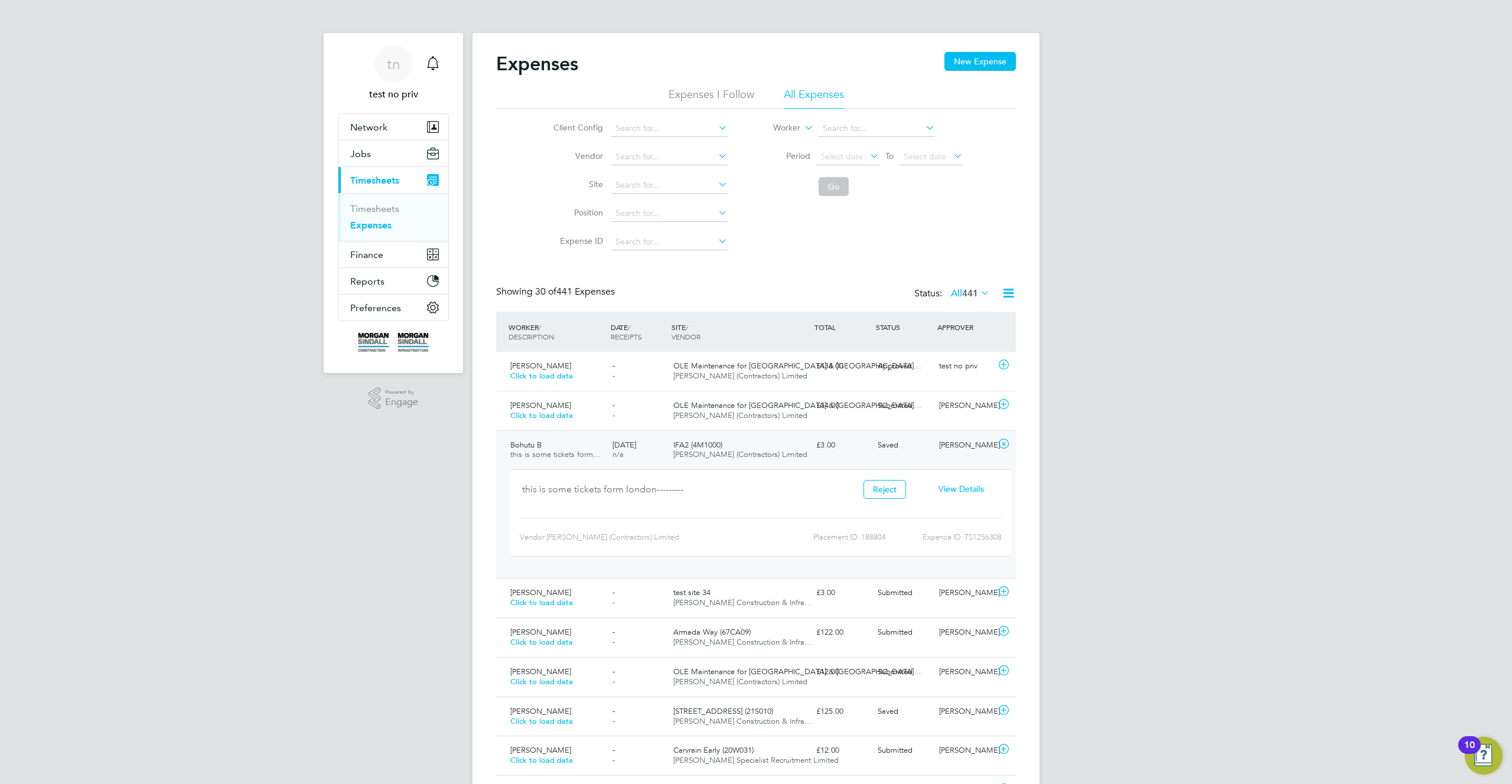
click at [966, 490] on span "View Details" at bounding box center [961, 489] width 46 height 11
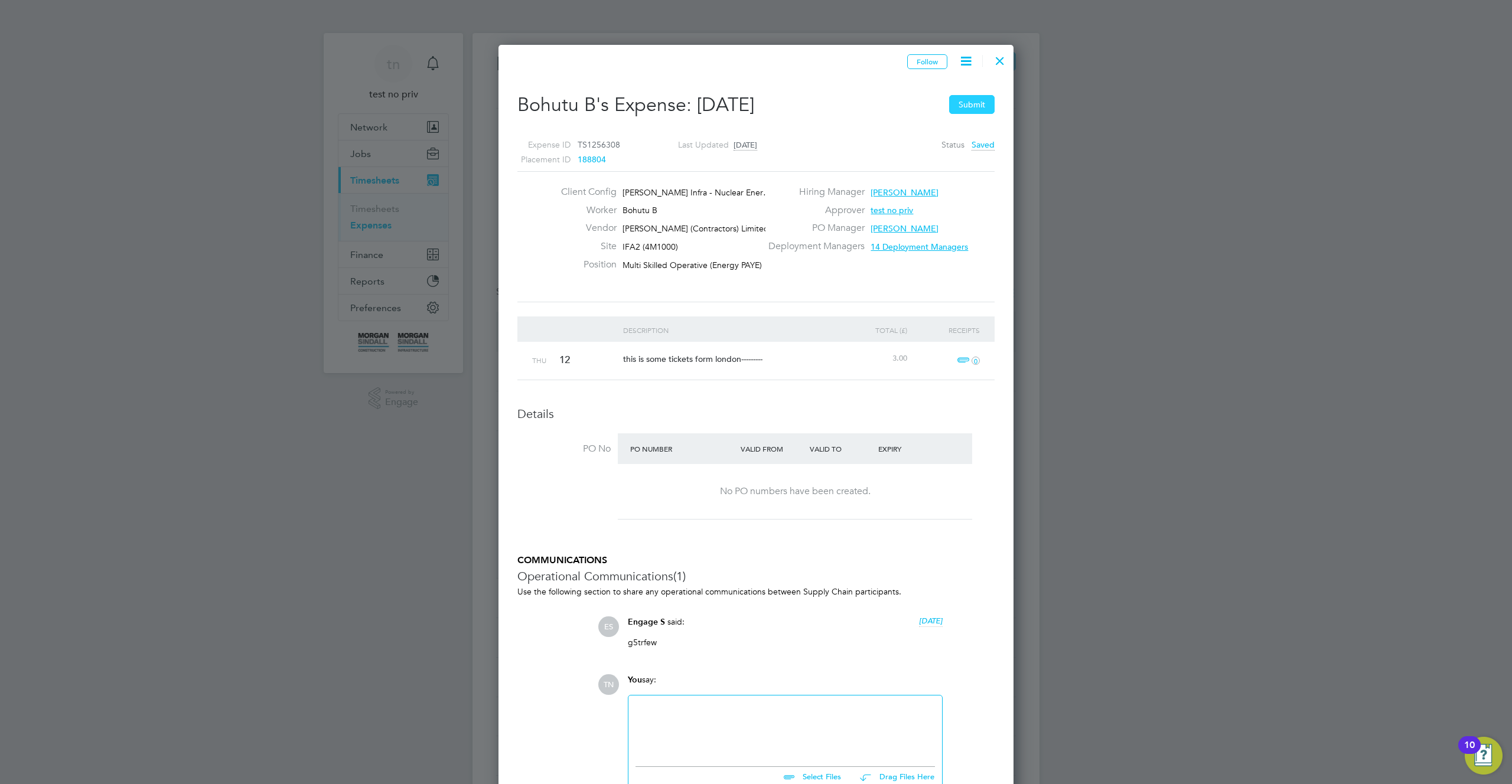
click at [960, 105] on button "Submit" at bounding box center [972, 105] width 46 height 19
click at [979, 101] on button "Submit" at bounding box center [972, 105] width 46 height 19
click at [957, 105] on button "Submit" at bounding box center [972, 105] width 46 height 19
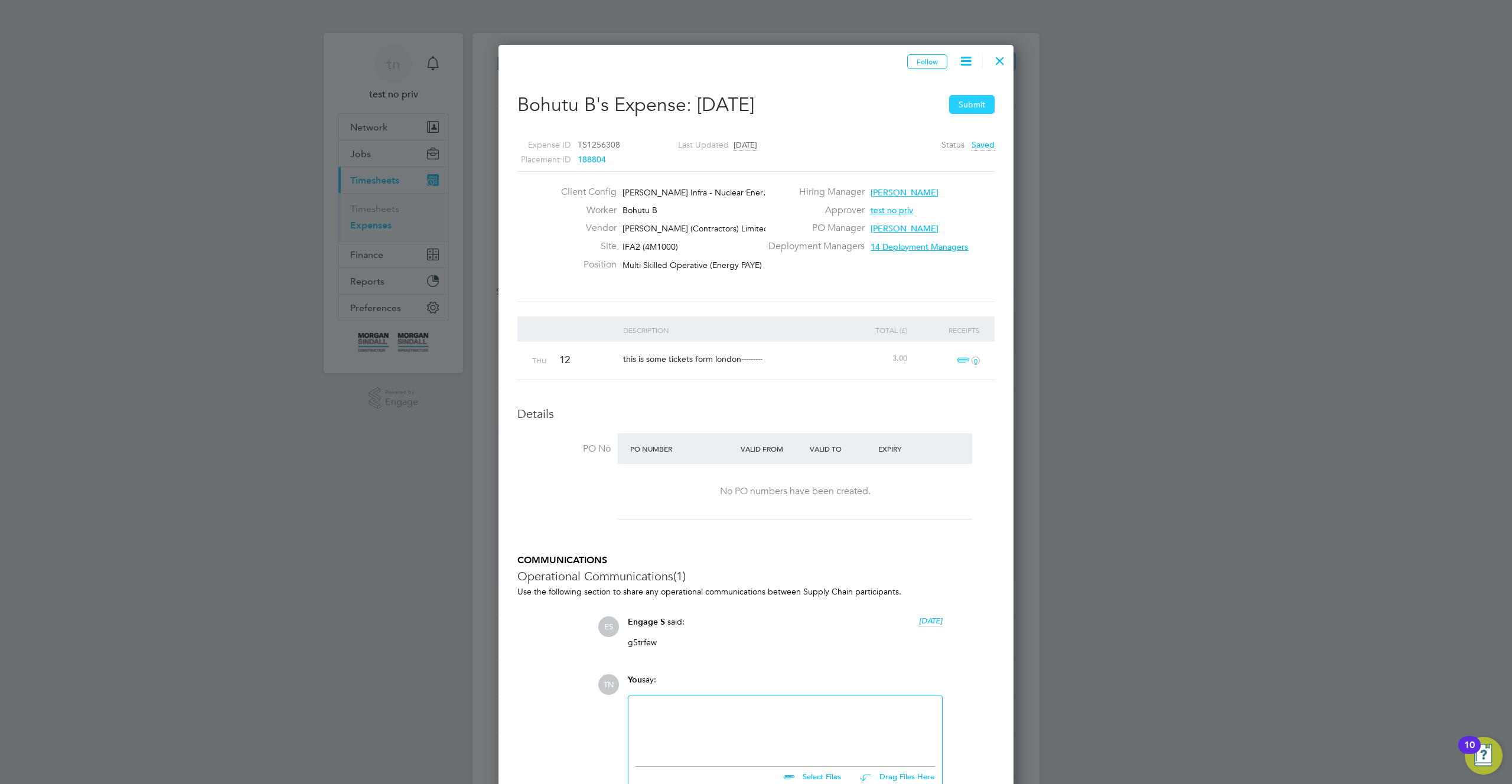
click at [957, 105] on button "Submit" at bounding box center [972, 105] width 46 height 19
click at [966, 64] on icon at bounding box center [966, 60] width 15 height 15
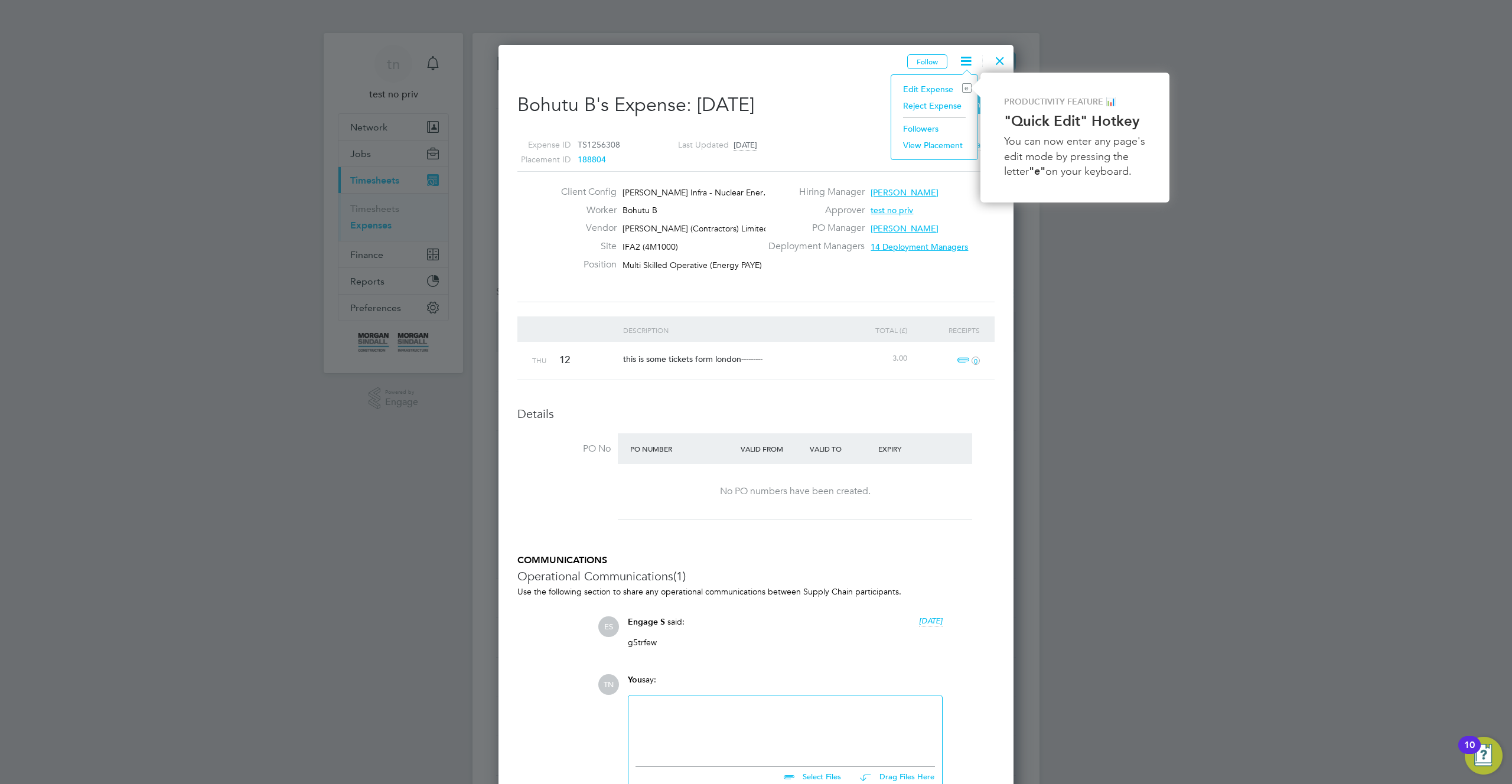
click at [935, 155] on div "Edit Expense e Reject Expense Followers View Placement" at bounding box center [934, 117] width 88 height 86
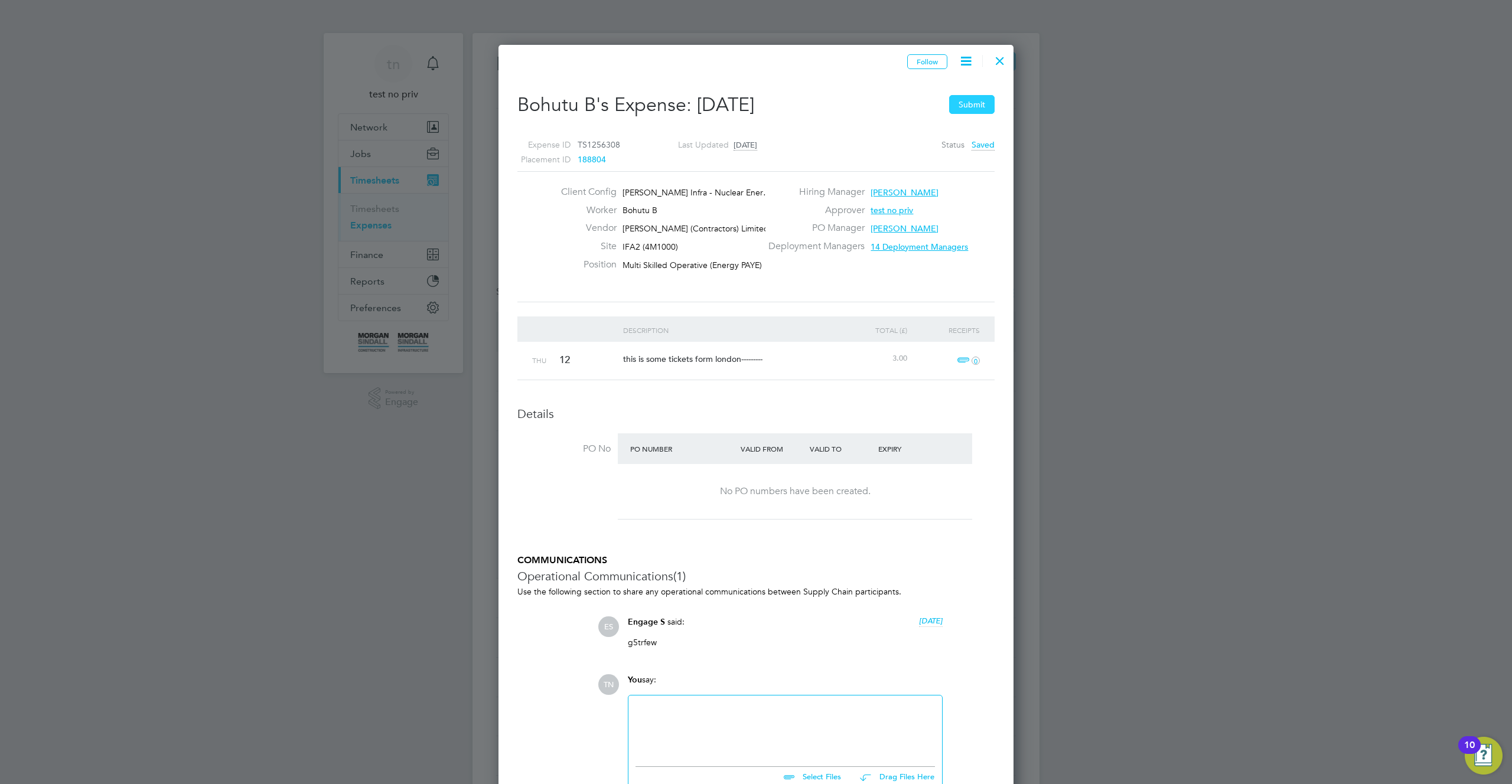
click at [963, 108] on button "Submit" at bounding box center [972, 105] width 46 height 19
drag, startPoint x: 963, startPoint y: 108, endPoint x: 1075, endPoint y: 2, distance: 154.2
click at [963, 108] on button "Submit" at bounding box center [972, 105] width 46 height 19
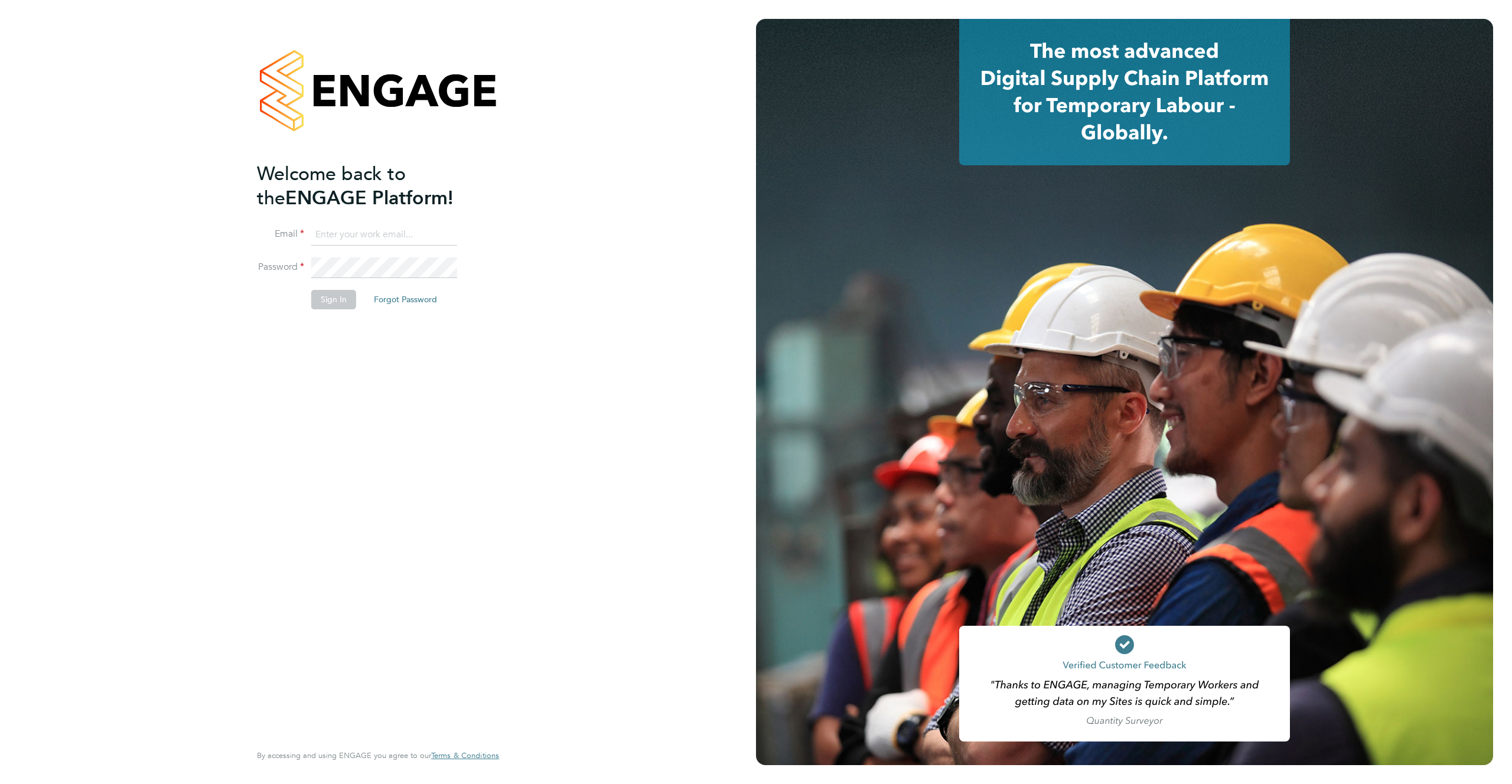
type input "support@engagelabs.io"
click at [331, 303] on button "Sign In" at bounding box center [334, 299] width 45 height 19
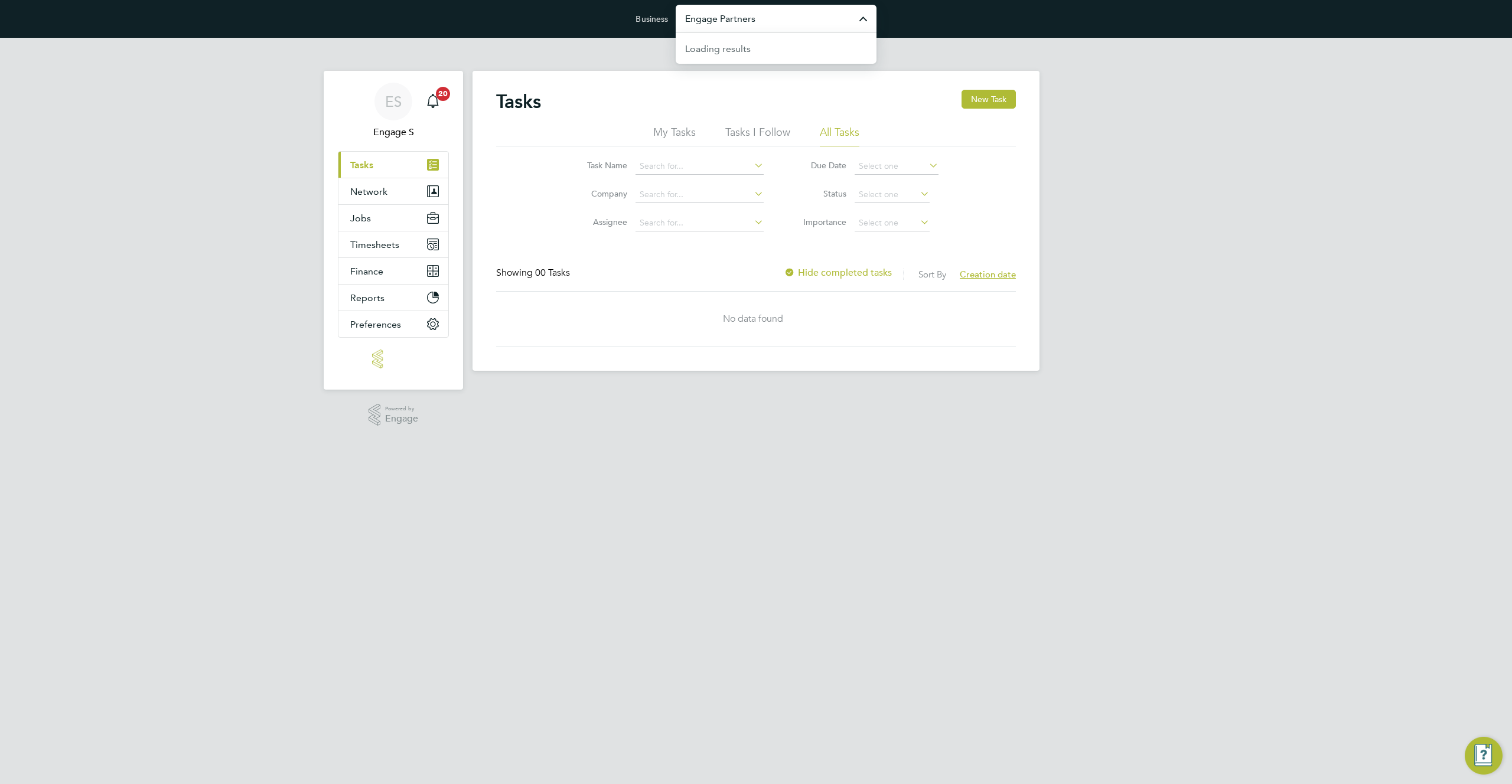
click at [816, 14] on input "Engage Partners" at bounding box center [776, 19] width 201 height 28
click at [797, 88] on span "[PERSON_NAME] Construction & Infrastructure Ltd" at bounding box center [776, 84] width 182 height 29
type input "[PERSON_NAME] Construction & Infrastructure Ltd"
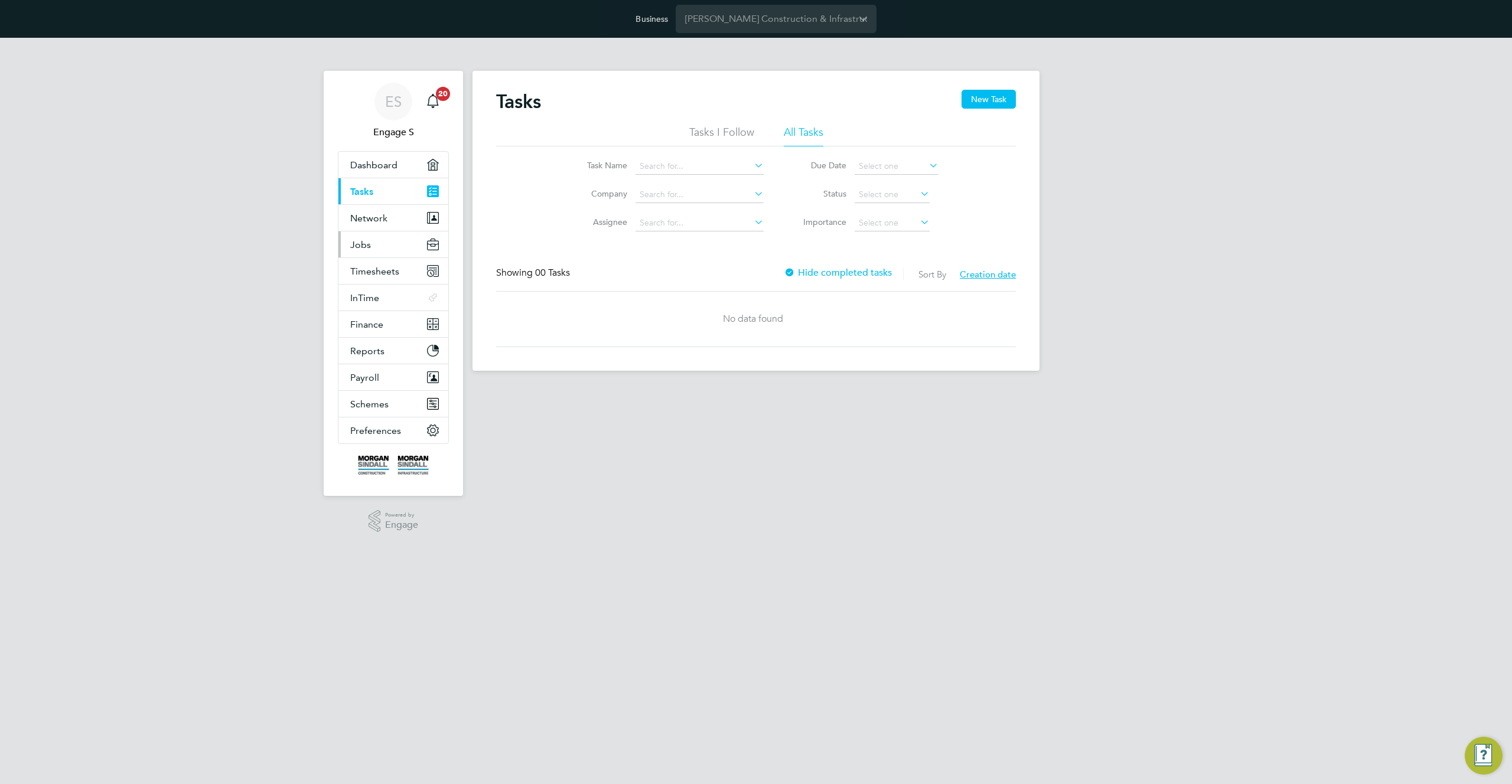
click at [361, 247] on span "Jobs" at bounding box center [360, 245] width 21 height 11
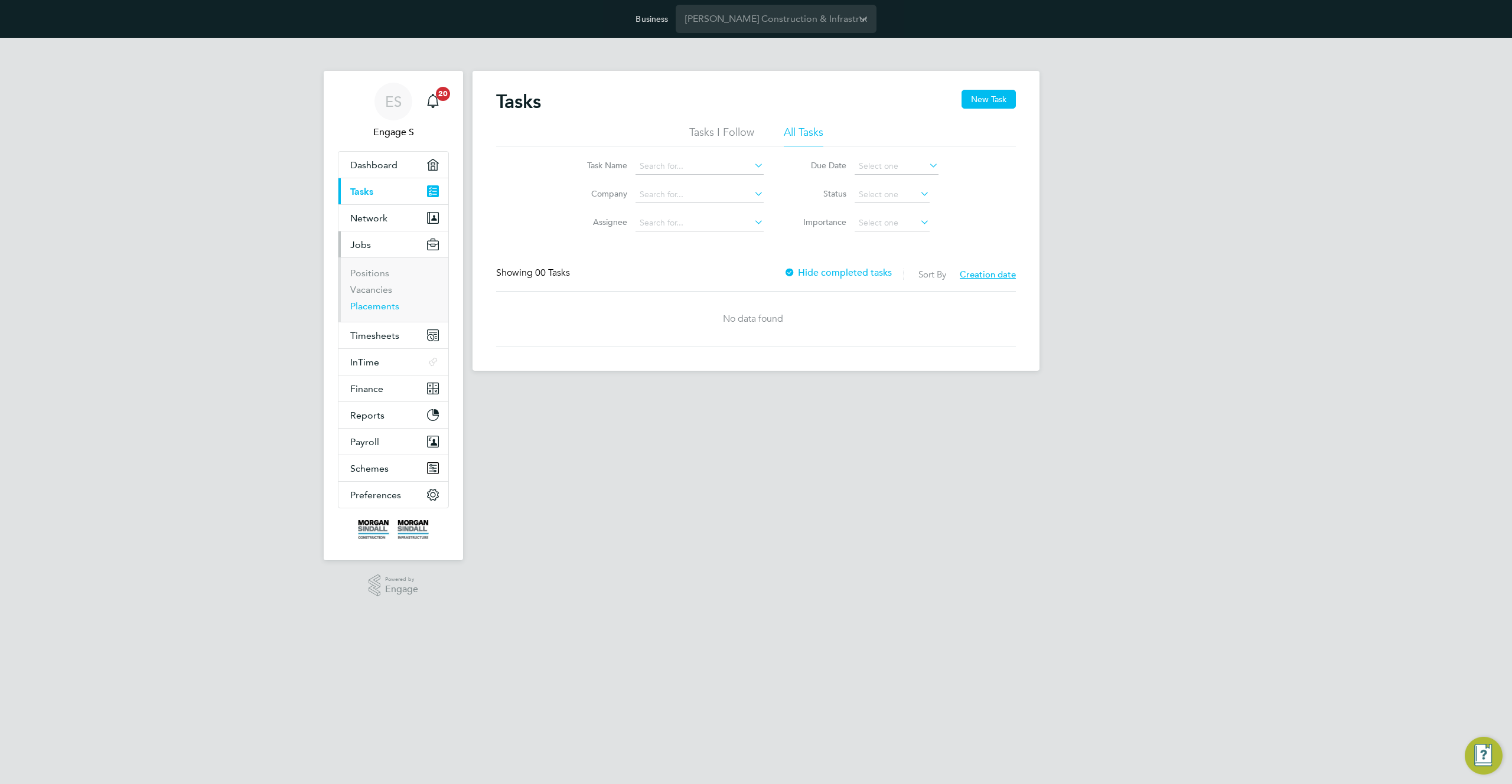
click at [374, 309] on link "Placements" at bounding box center [374, 306] width 49 height 11
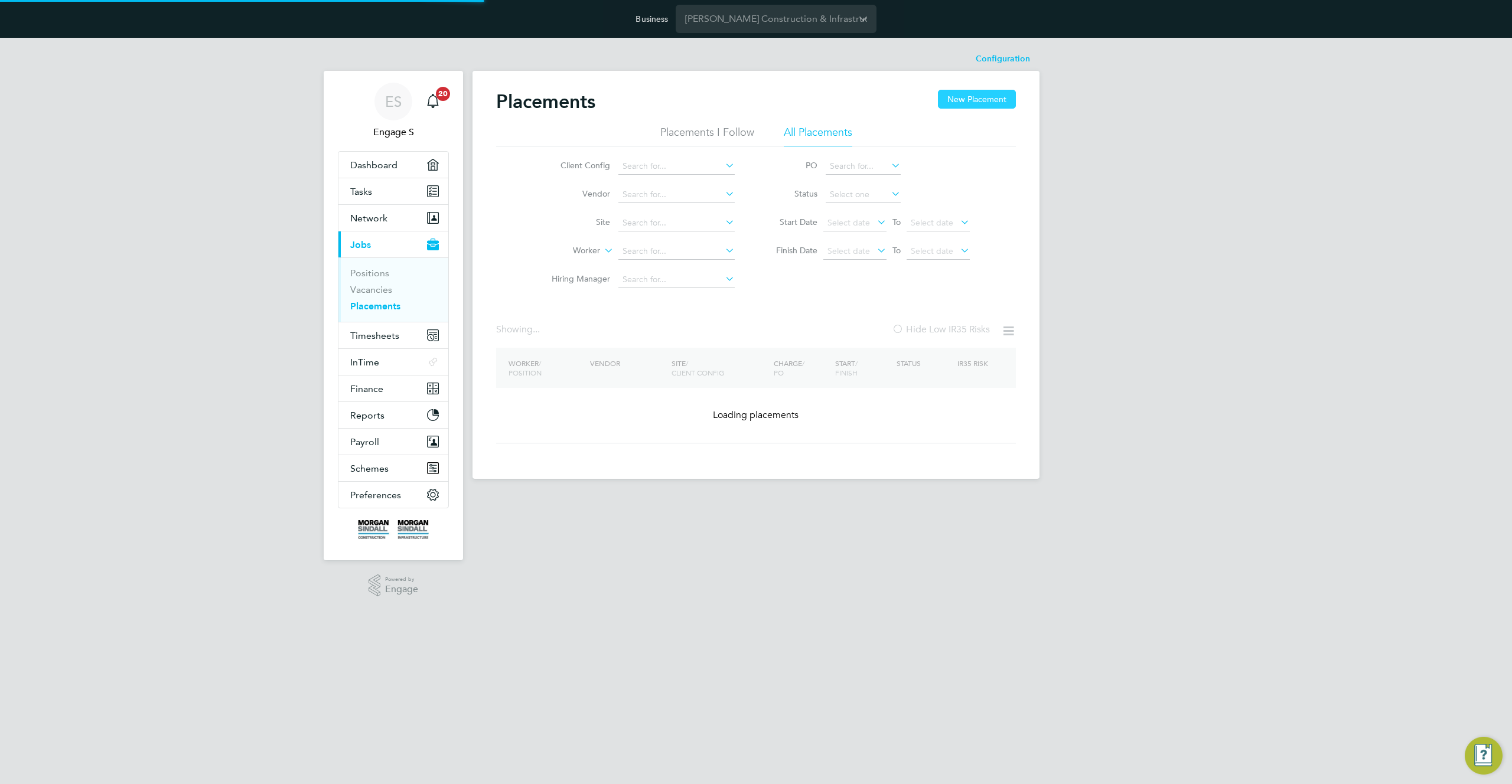
click at [968, 105] on button "New Placement" at bounding box center [976, 99] width 78 height 19
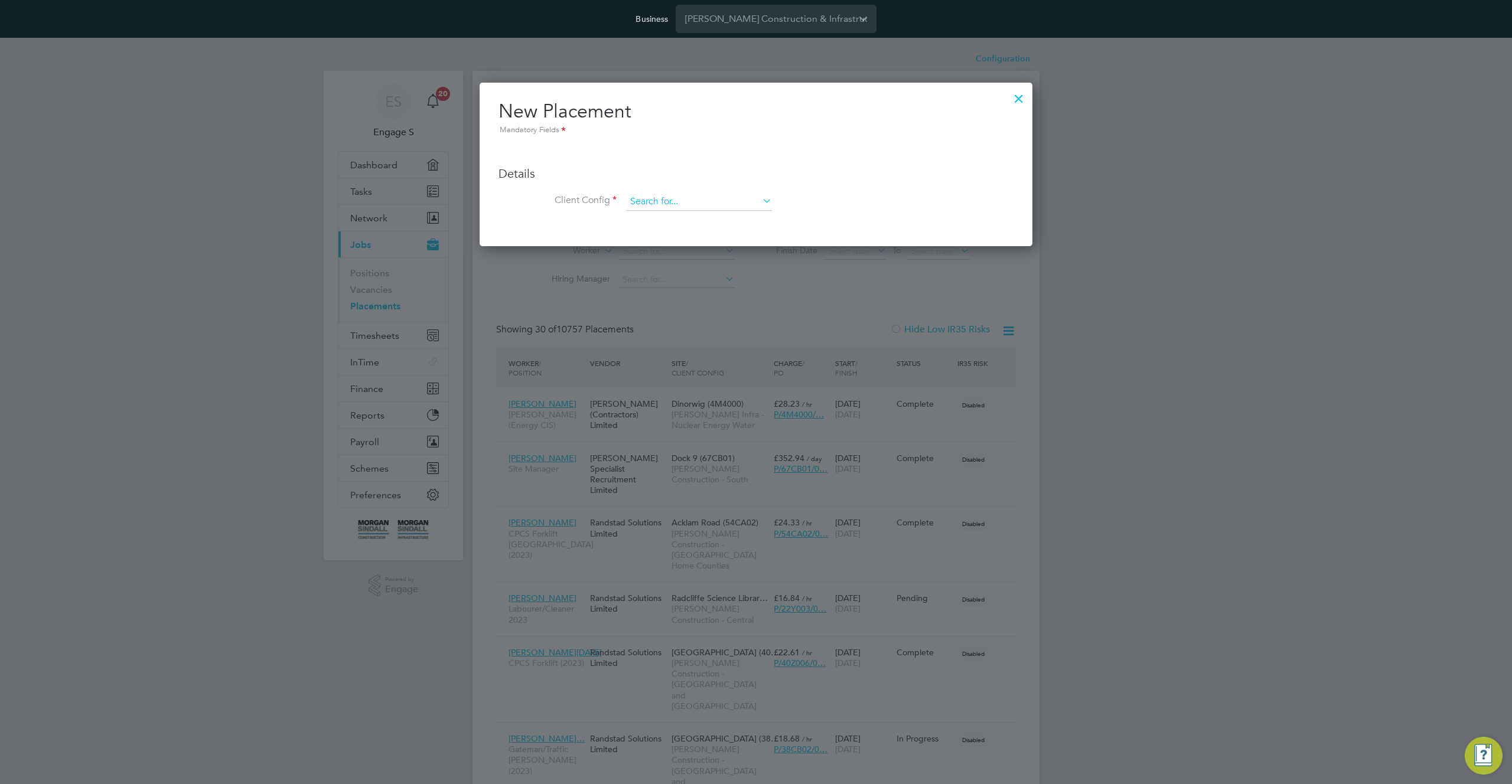
click at [722, 207] on input at bounding box center [699, 201] width 146 height 18
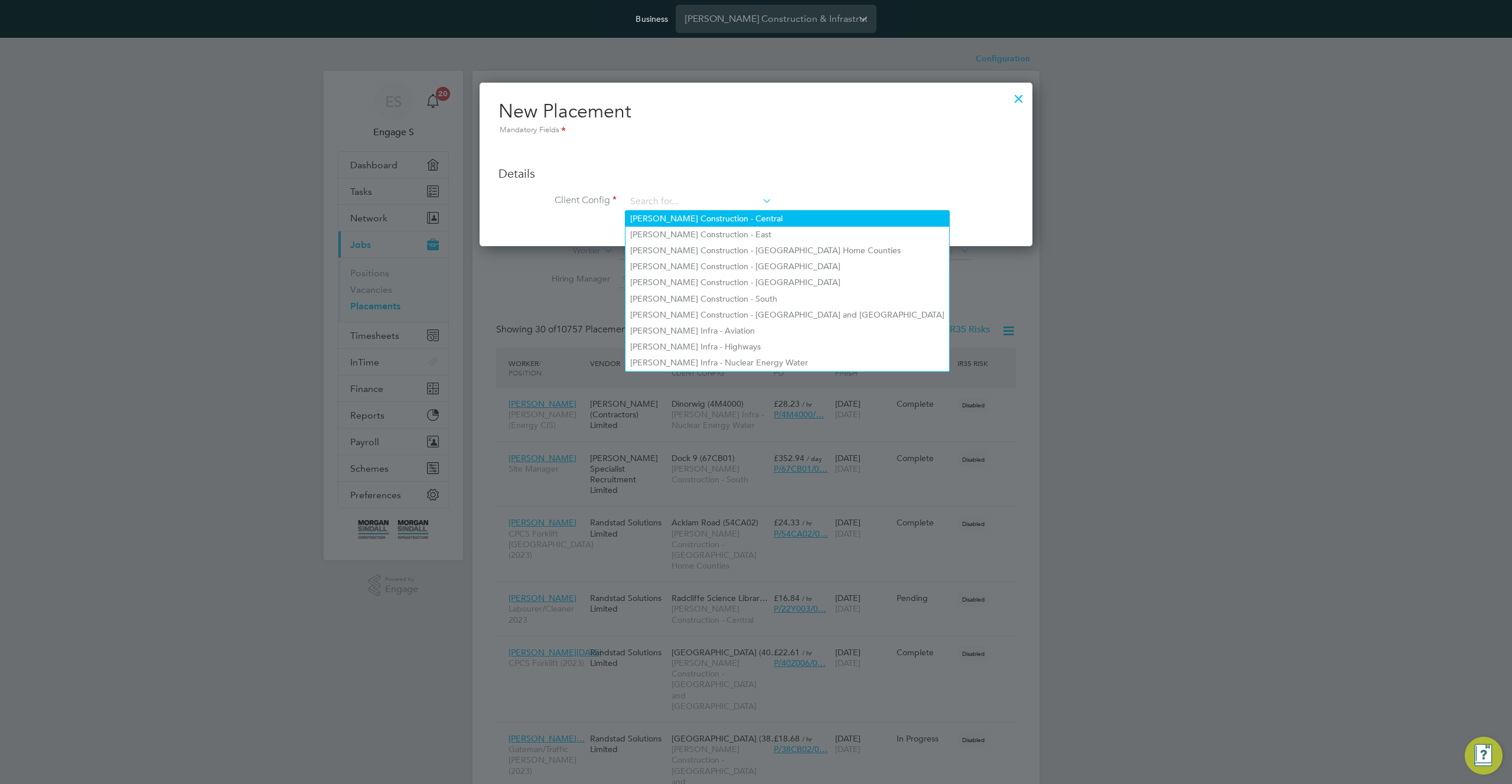
click at [729, 223] on li "Morgan Sindall Construction - Central" at bounding box center [787, 218] width 324 height 16
type input "Morgan Sindall Construction - Central"
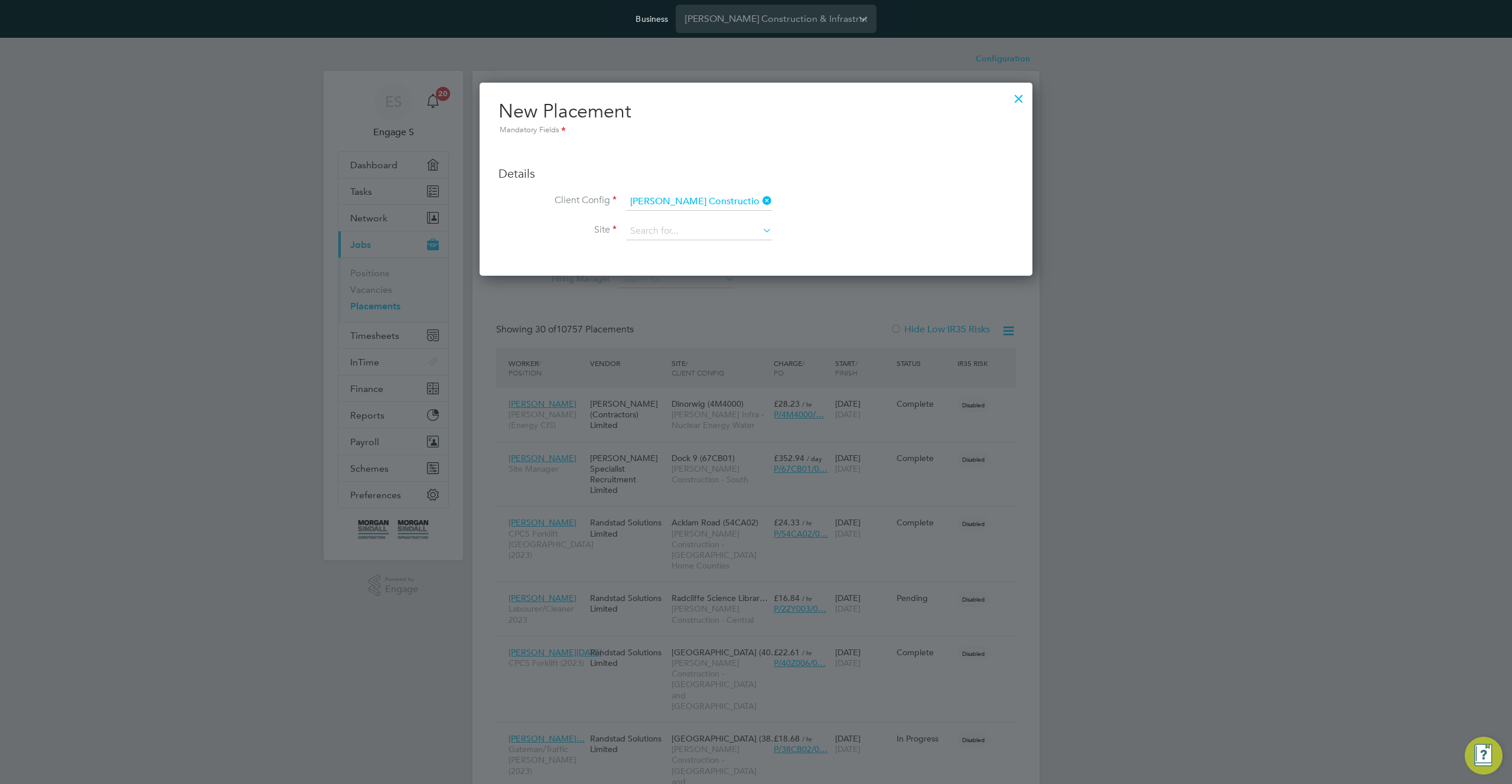
click at [729, 240] on li "Site" at bounding box center [756, 237] width 515 height 29
click at [713, 235] on input at bounding box center [699, 231] width 146 height 18
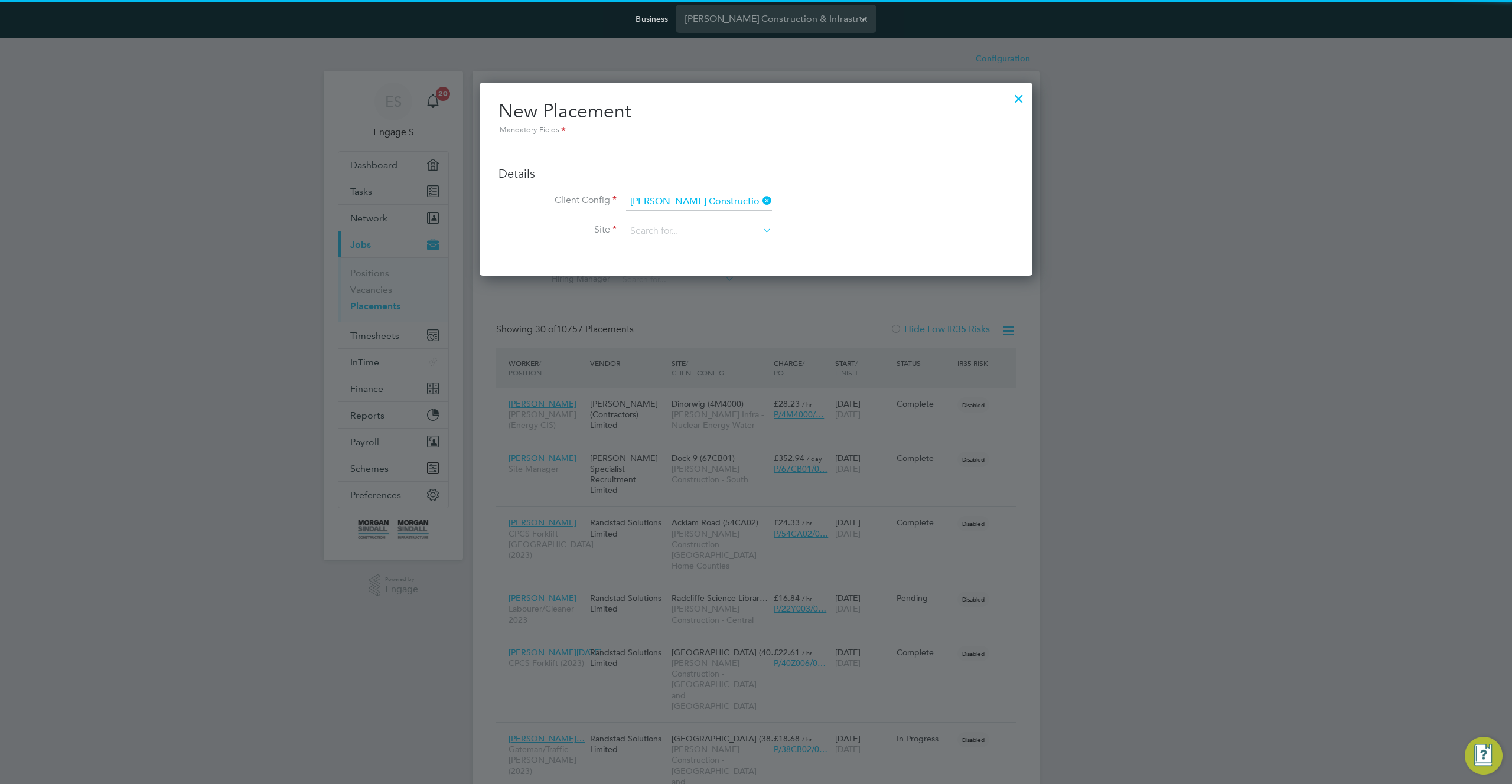
click at [708, 274] on li "aa test" at bounding box center [745, 280] width 239 height 16
type input "aa test"
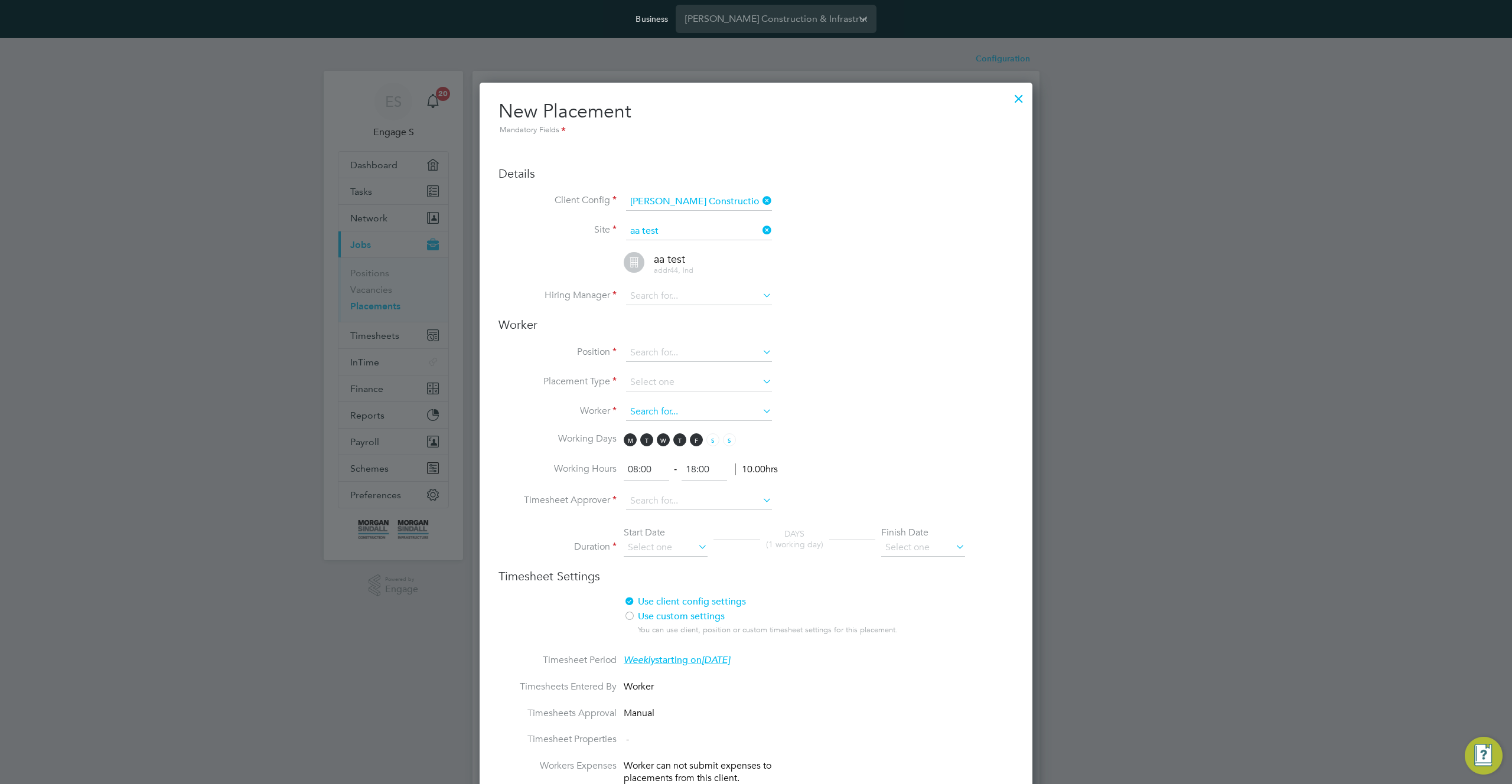
click at [720, 415] on input at bounding box center [699, 412] width 146 height 18
drag, startPoint x: 671, startPoint y: 362, endPoint x: 674, endPoint y: 356, distance: 6.7
click at [673, 357] on li "Position" at bounding box center [756, 359] width 515 height 29
click at [674, 356] on input at bounding box center [699, 352] width 146 height 18
click at [675, 384] on li "Administrator" at bounding box center [738, 386] width 225 height 16
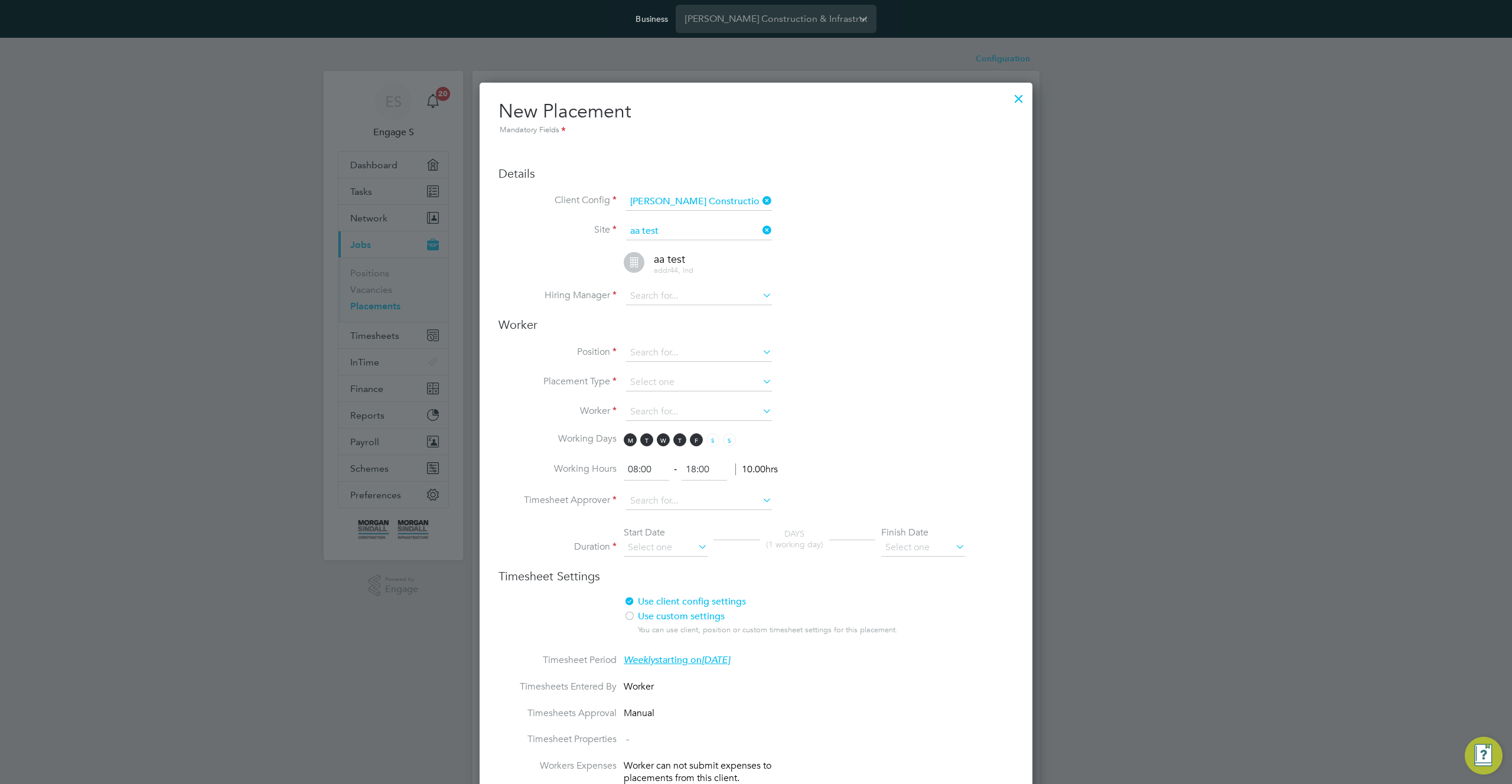
type input "Administrator"
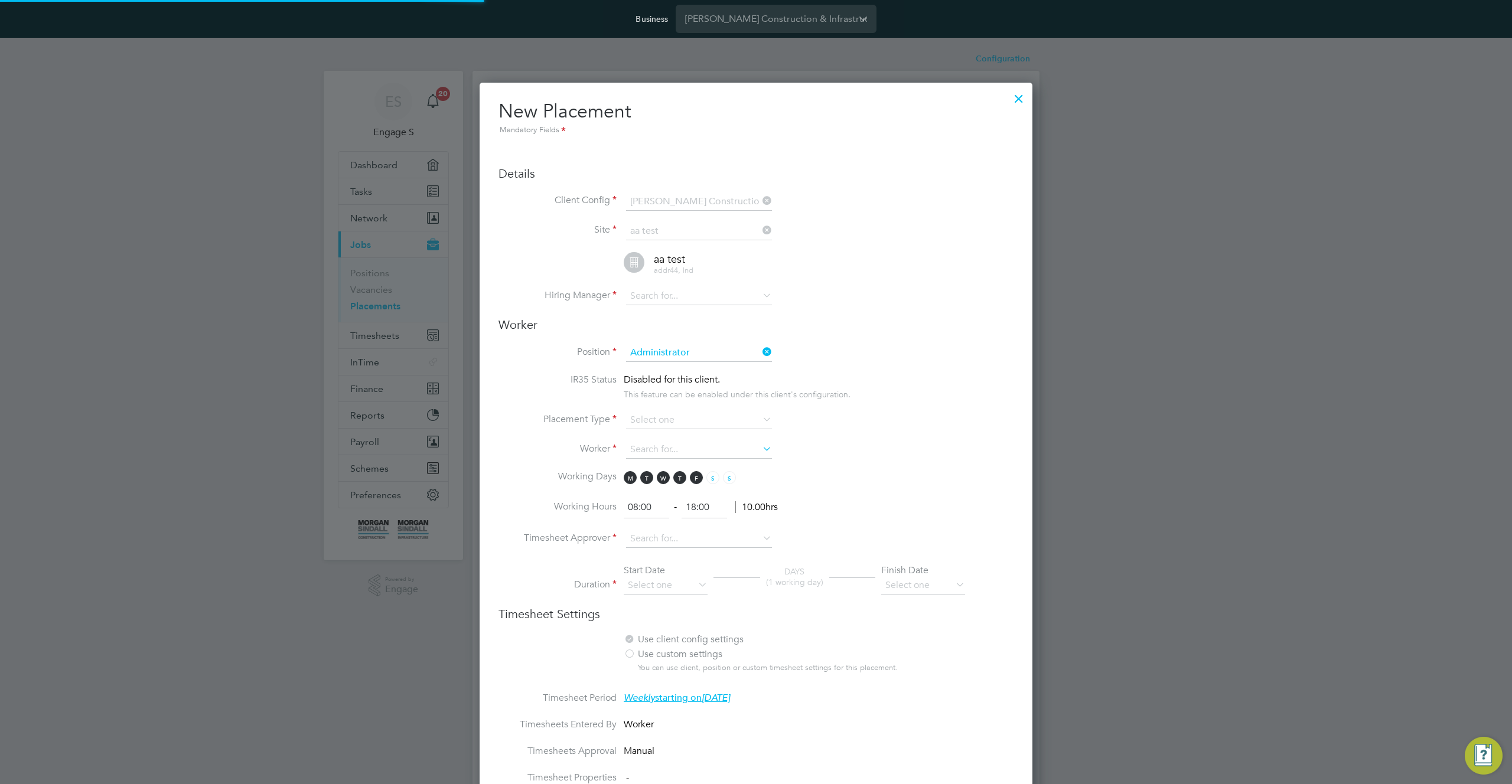
click at [681, 383] on span "Disabled for this client." at bounding box center [672, 380] width 96 height 12
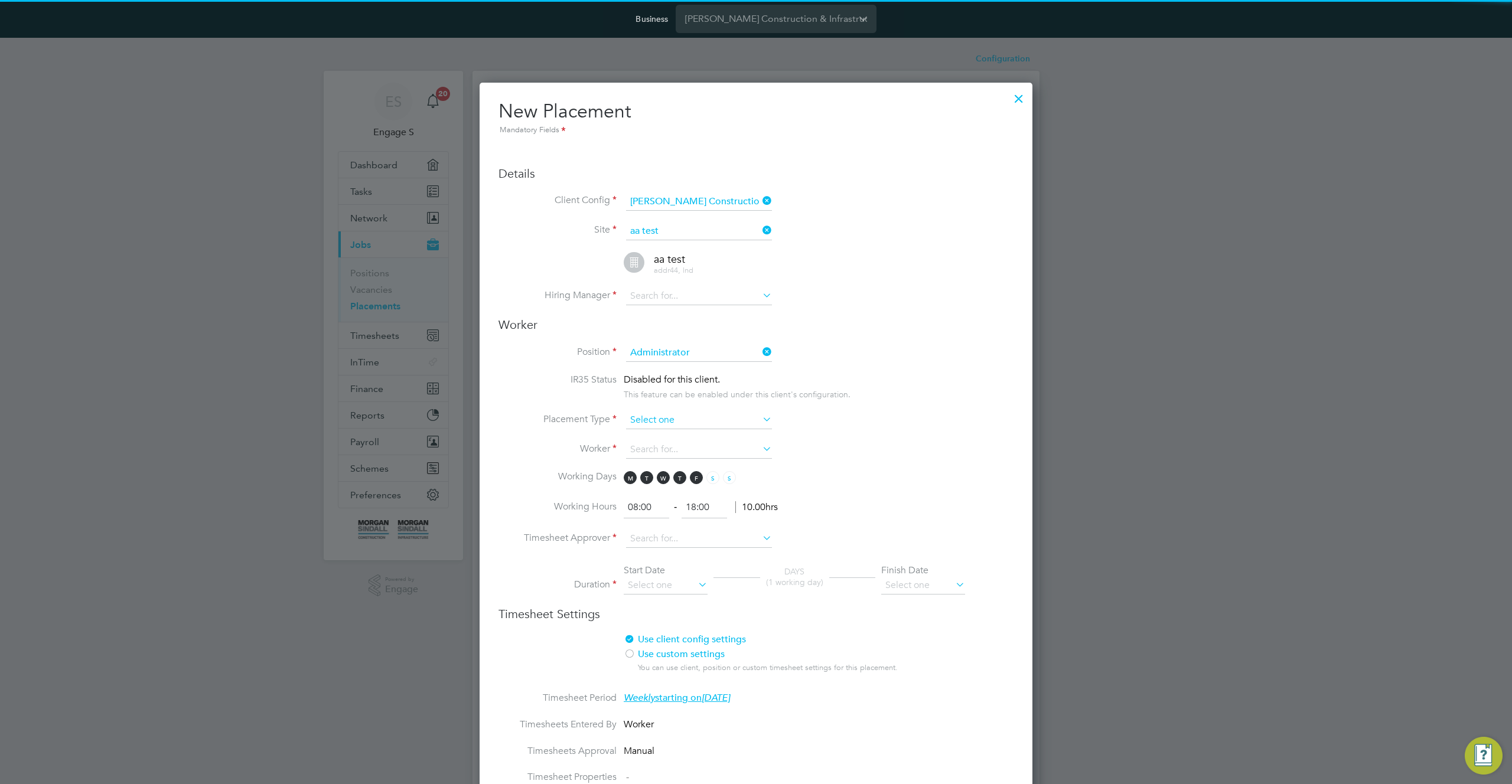
click at [694, 425] on input at bounding box center [699, 420] width 146 height 18
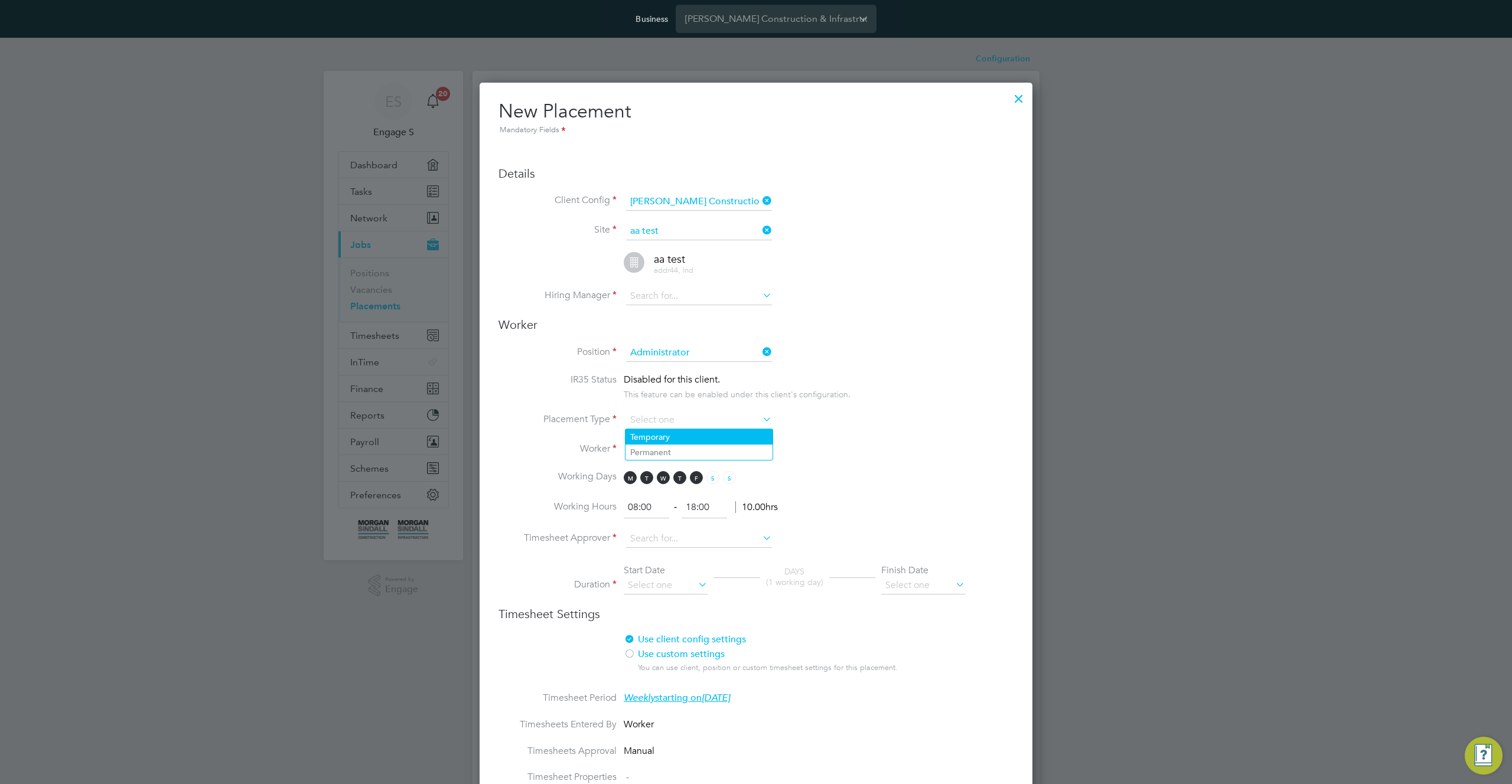
click at [694, 440] on li "Temporary" at bounding box center [699, 437] width 147 height 15
type input "Temporary"
click at [698, 456] on input at bounding box center [699, 449] width 146 height 18
click at [711, 525] on li "Alexander James B" at bounding box center [699, 531] width 147 height 16
type input "Alexander James B"
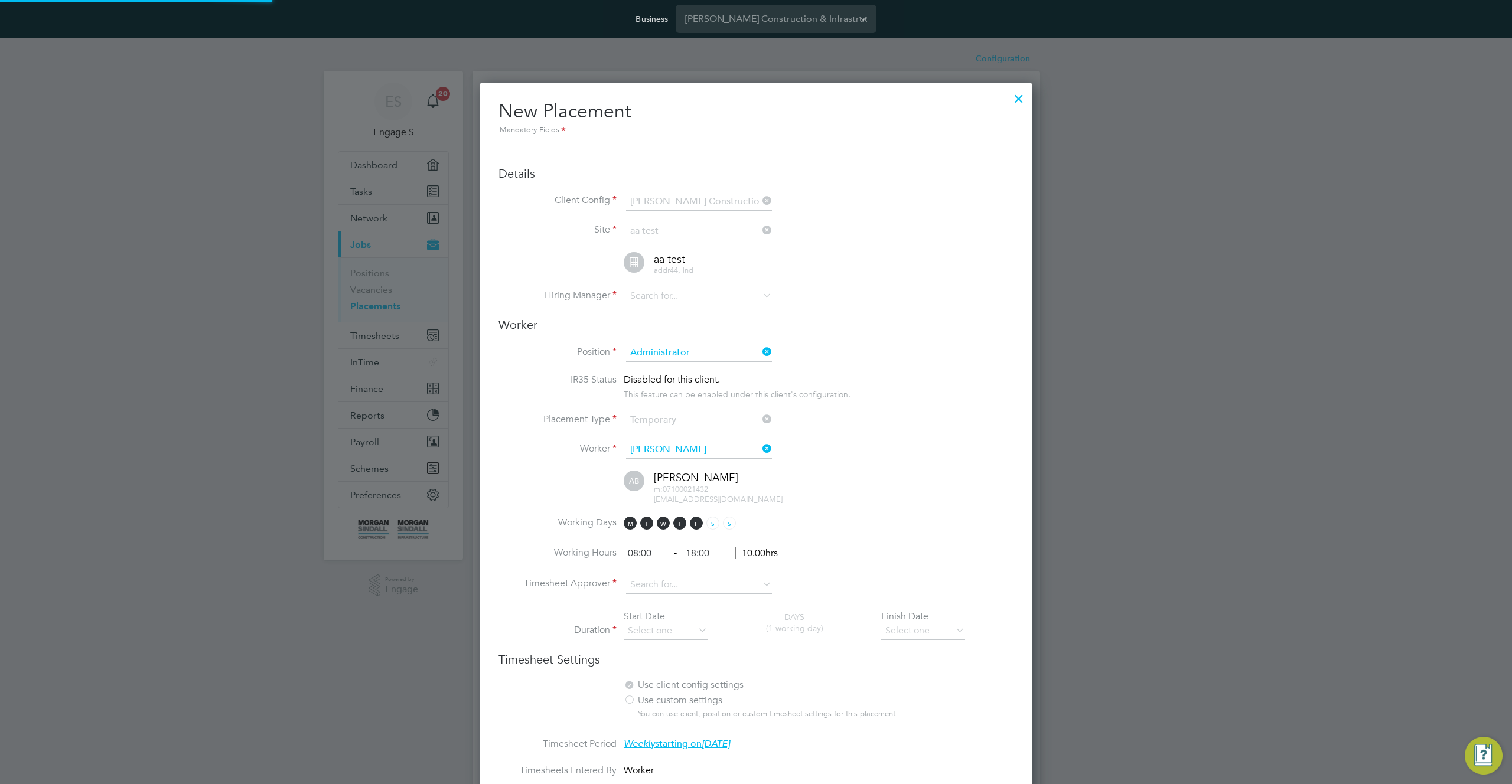
scroll to position [1337, 553]
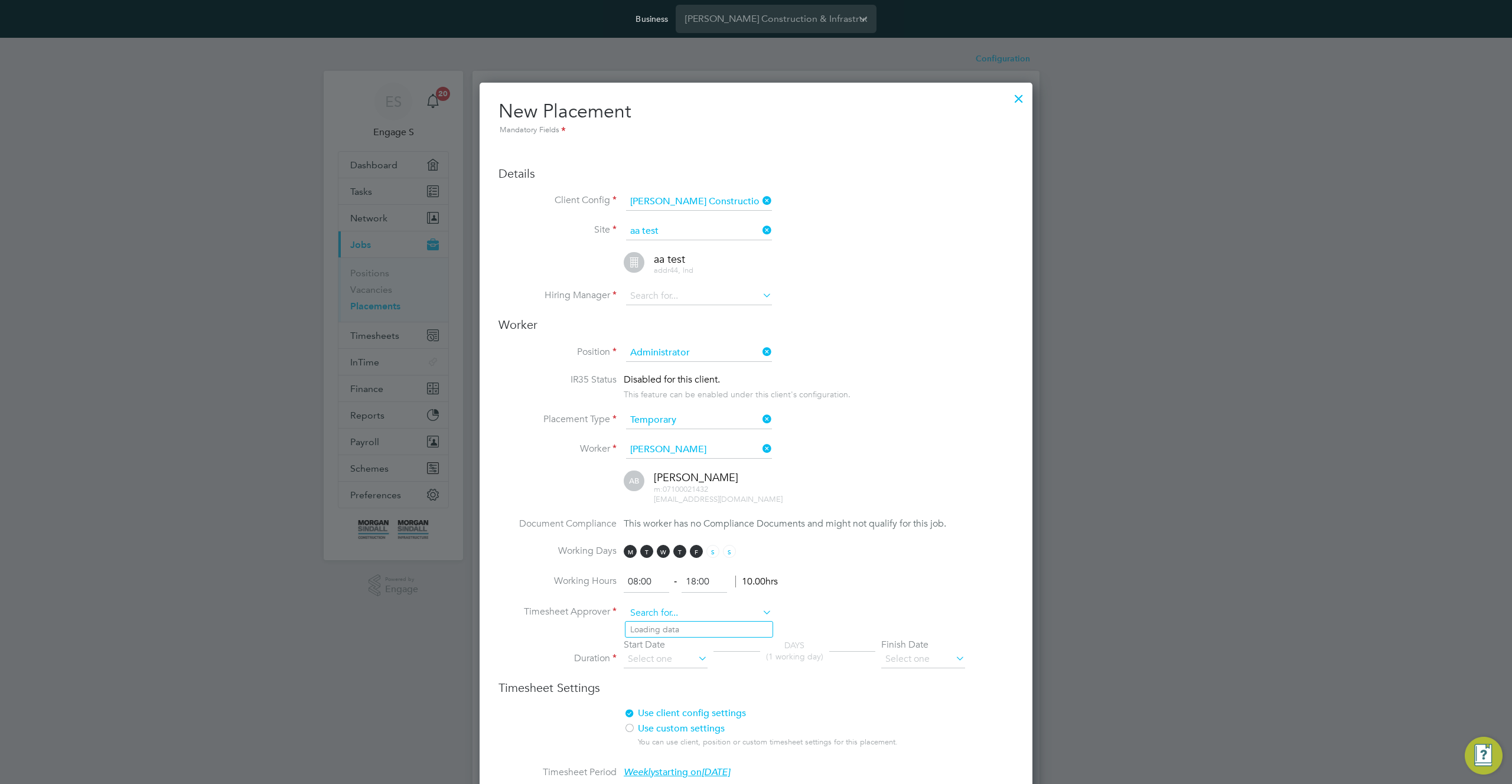
click at [727, 616] on input at bounding box center [699, 614] width 146 height 18
click at [660, 300] on input at bounding box center [699, 296] width 146 height 18
click at [657, 315] on li "Adam C" at bounding box center [699, 313] width 147 height 15
type input "Adam C"
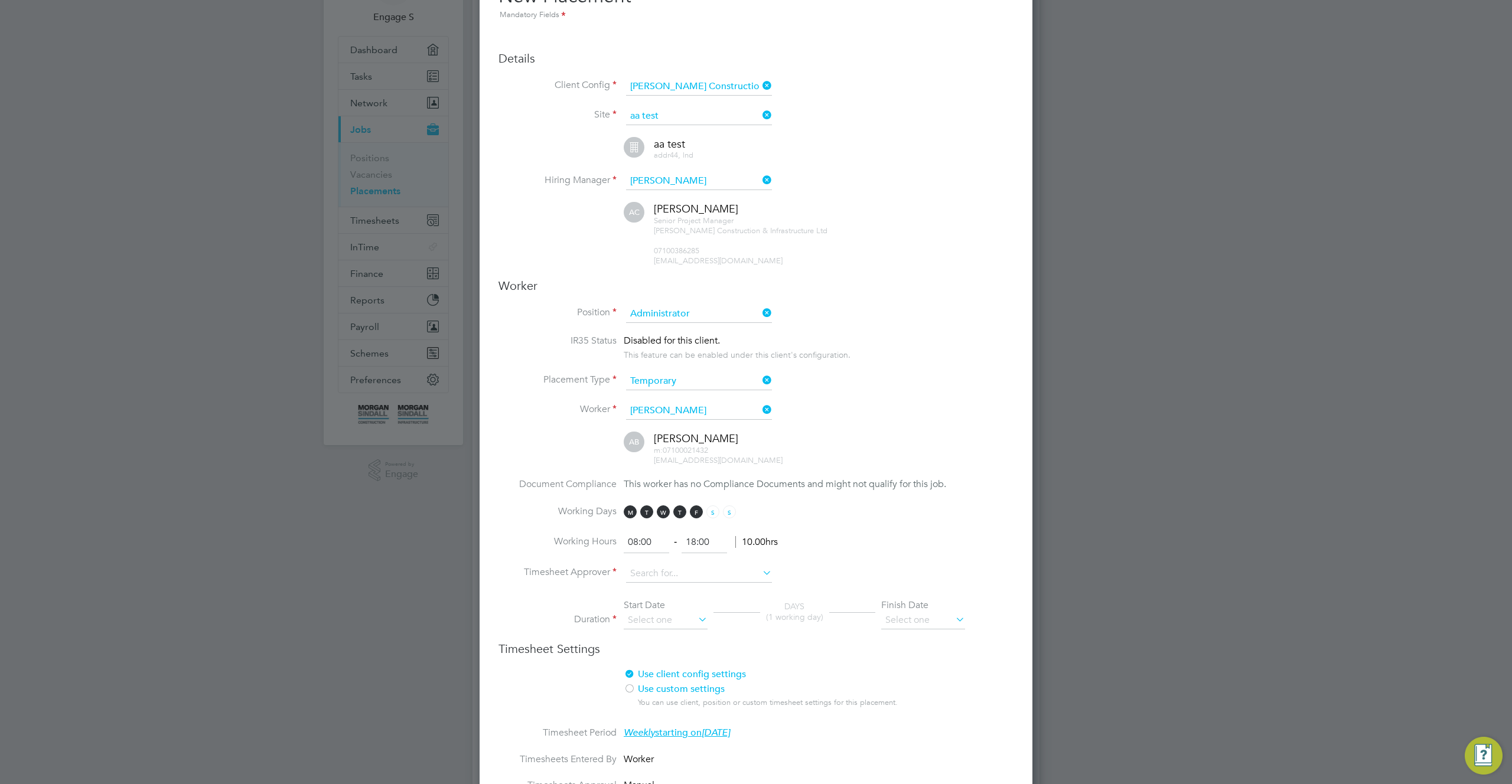
scroll to position [231, 0]
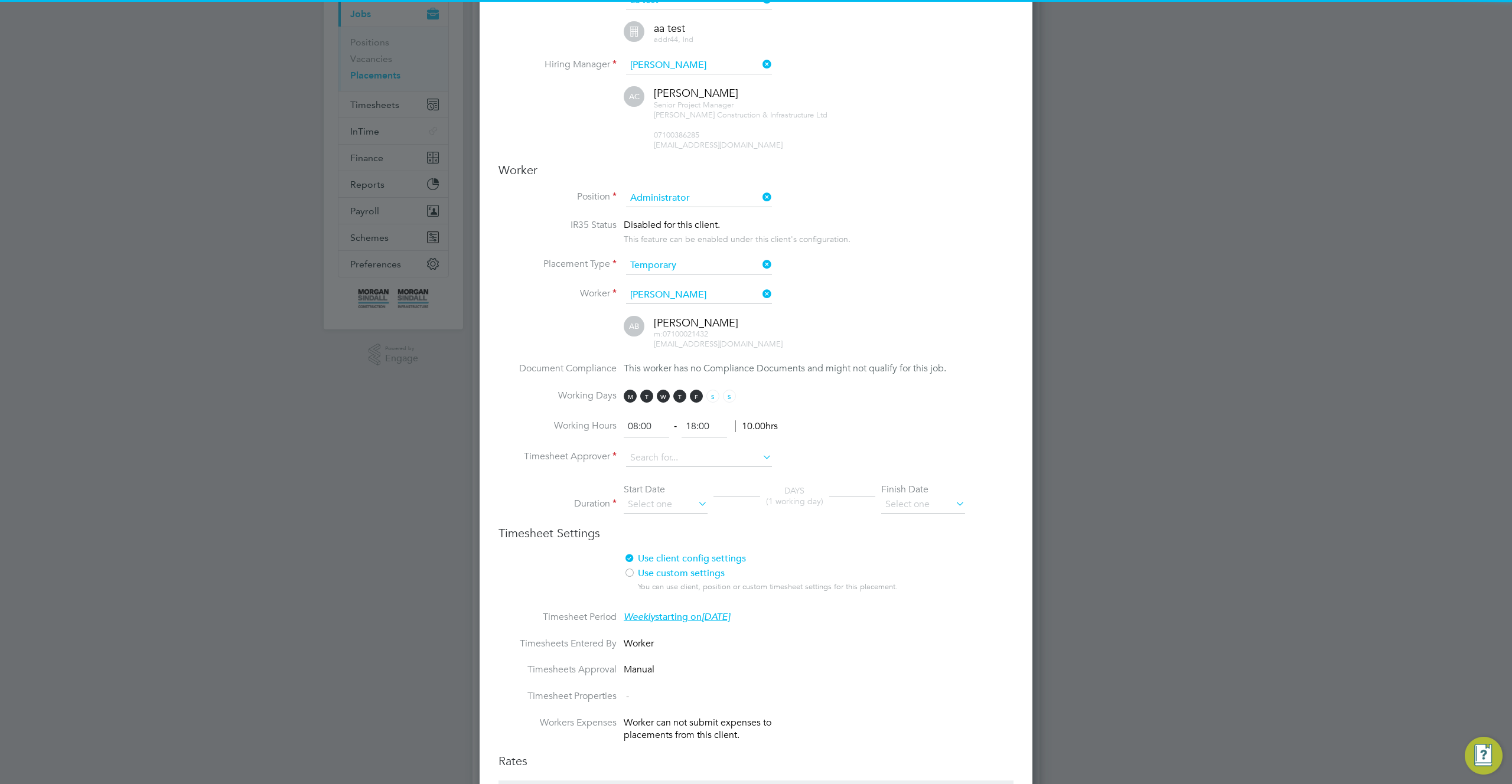
click at [727, 500] on li "Adam L" at bounding box center [699, 506] width 147 height 16
type input "Adam L"
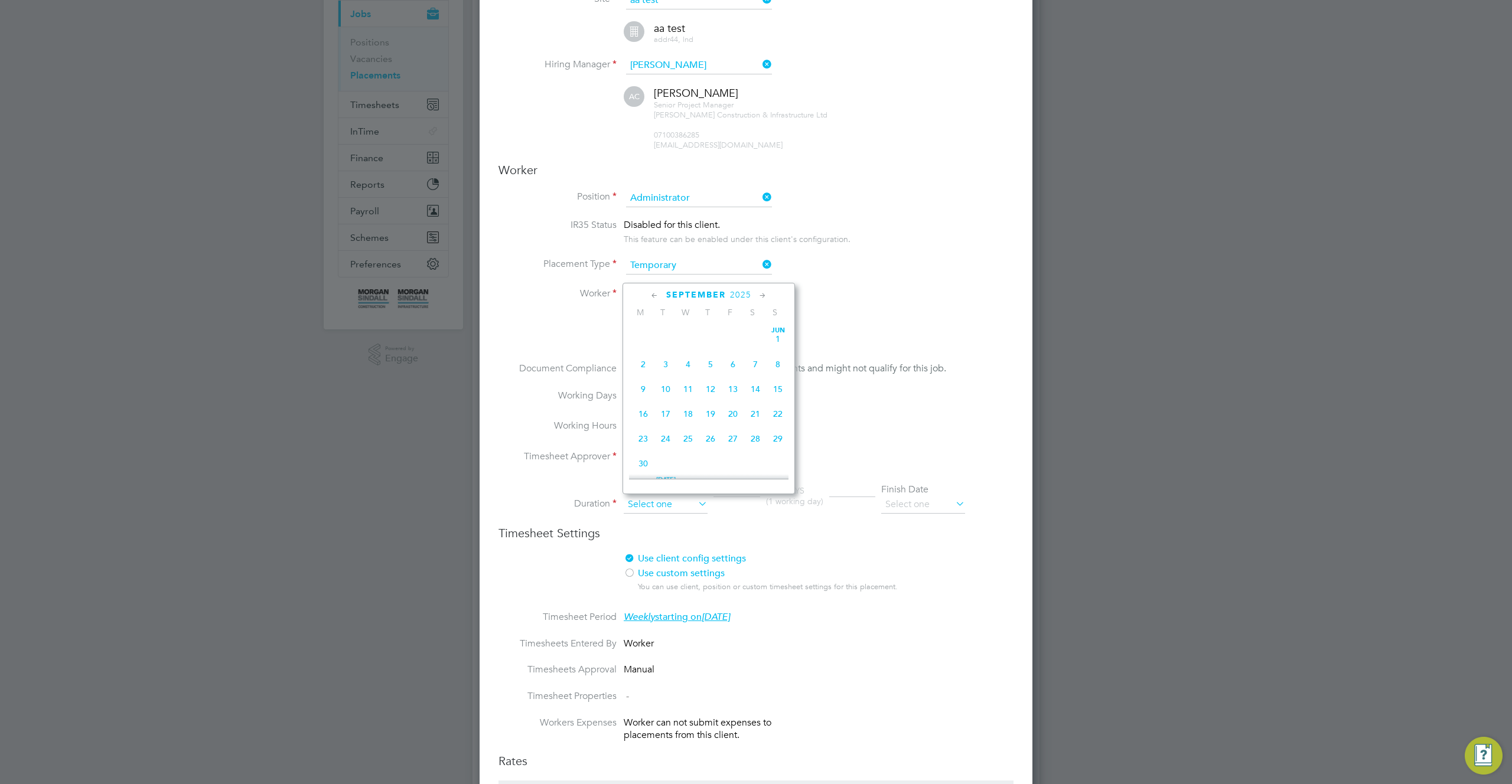
scroll to position [435, 0]
click at [694, 505] on input at bounding box center [666, 504] width 84 height 18
click at [645, 339] on span "8" at bounding box center [643, 328] width 22 height 22
type input "08 Sep 2025"
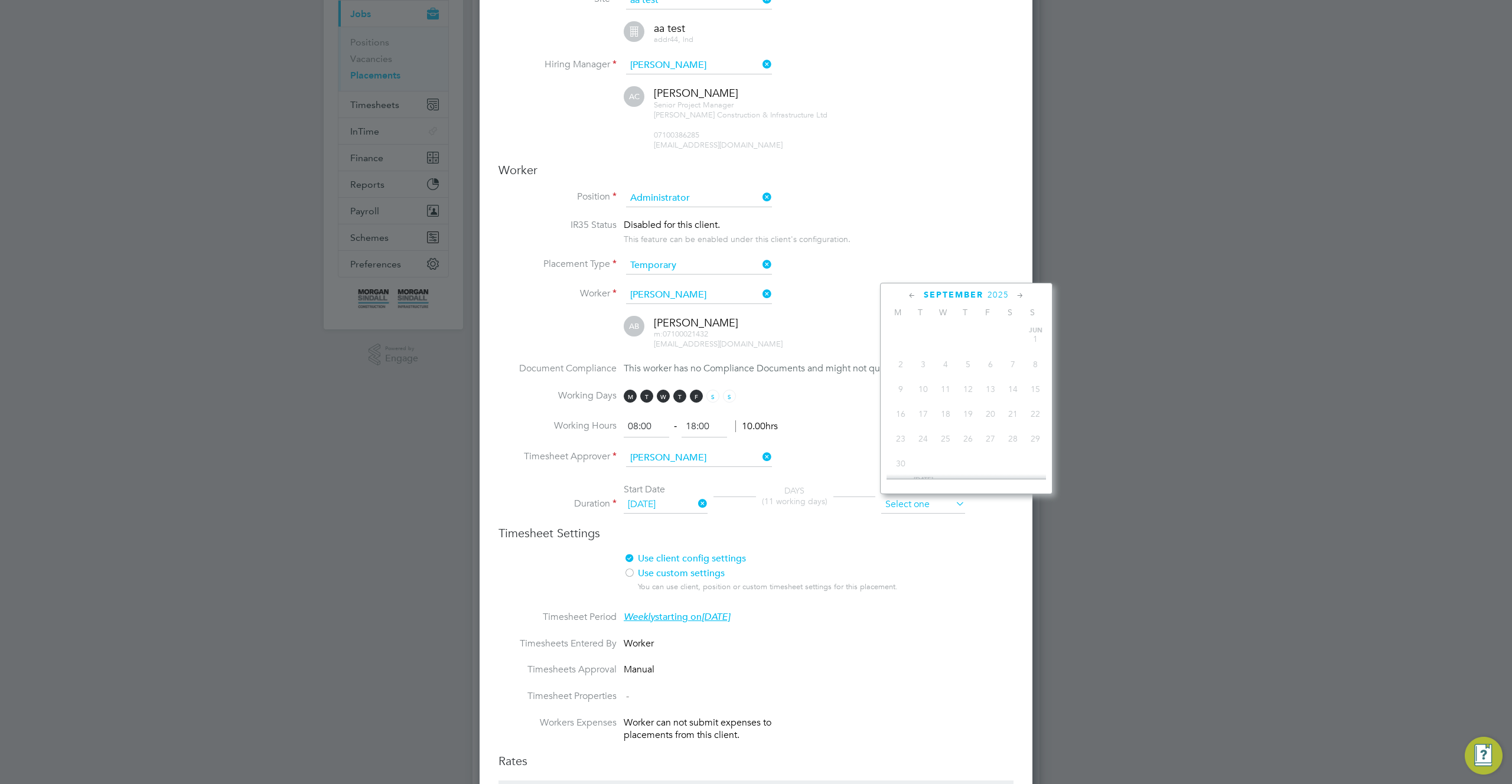
click at [949, 503] on input at bounding box center [923, 504] width 84 height 18
click at [1033, 461] on span "12" at bounding box center [1035, 452] width 22 height 22
type input "12 Oct 2025"
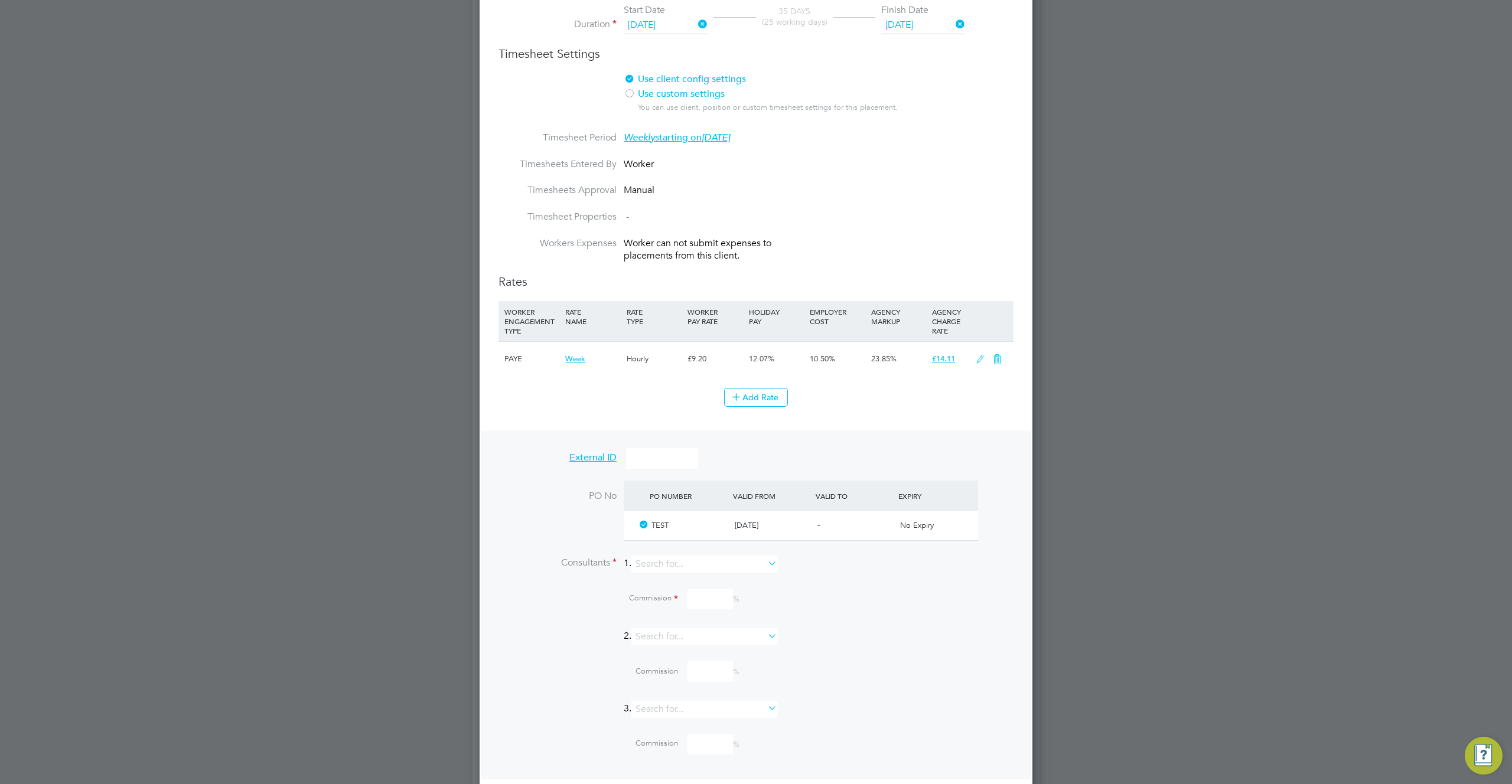
scroll to position [985, 0]
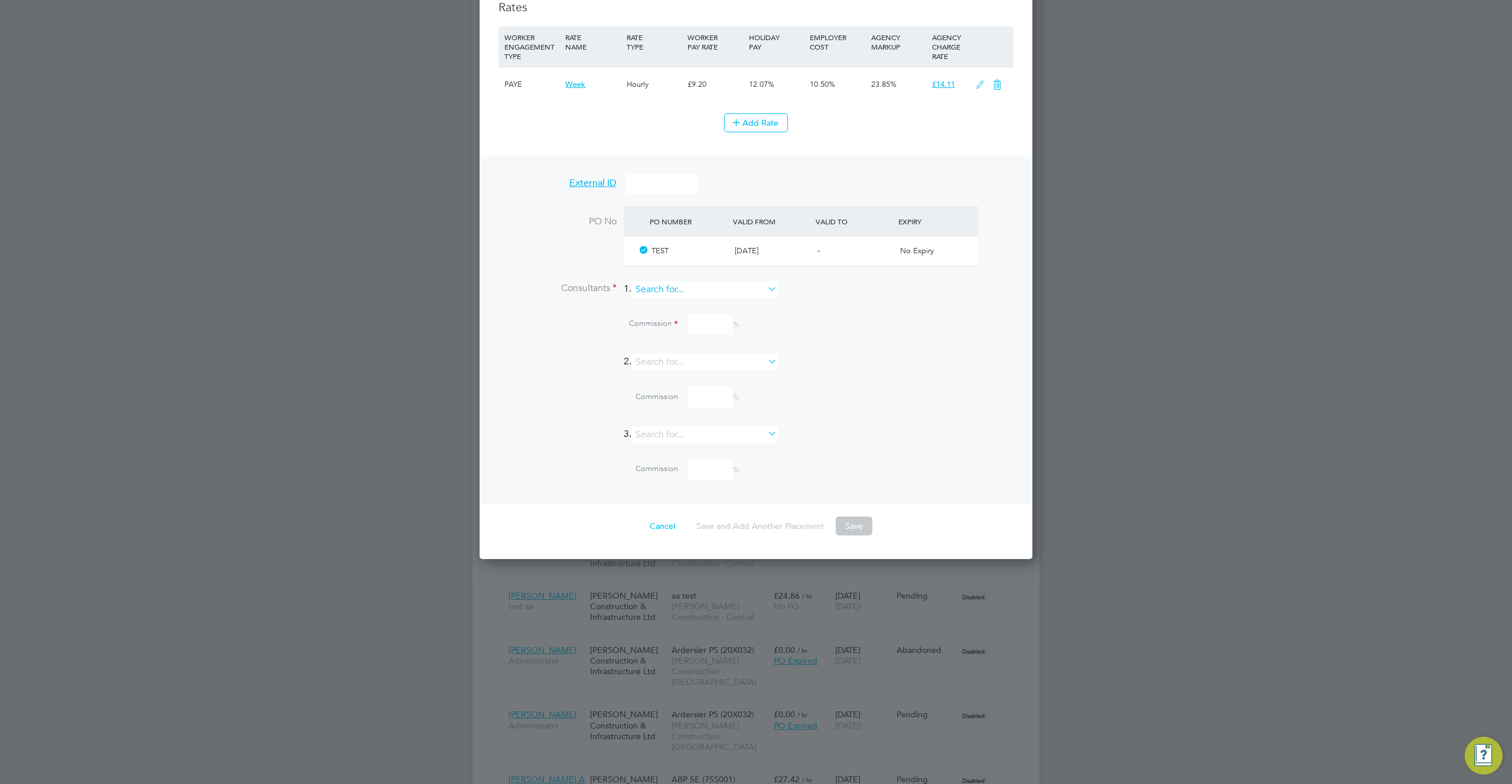
click at [745, 291] on input at bounding box center [704, 290] width 146 height 17
click at [725, 335] on li "Adam C" at bounding box center [710, 337] width 147 height 16
type input "Adam C"
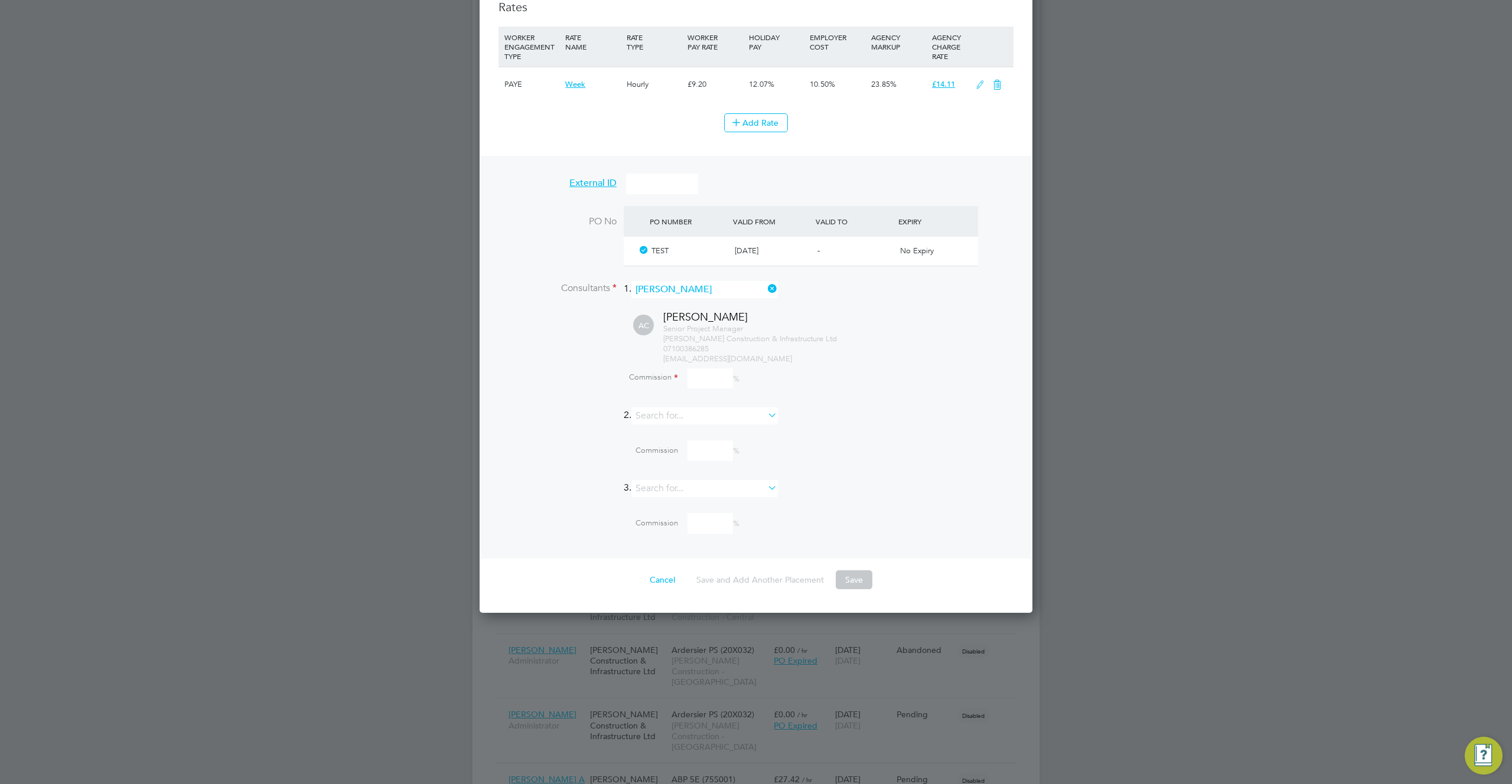
click at [715, 377] on input at bounding box center [710, 379] width 46 height 21
type input "100"
click at [881, 411] on li "2." at bounding box center [756, 421] width 515 height 29
drag, startPoint x: 865, startPoint y: 583, endPoint x: 858, endPoint y: 597, distance: 15.7
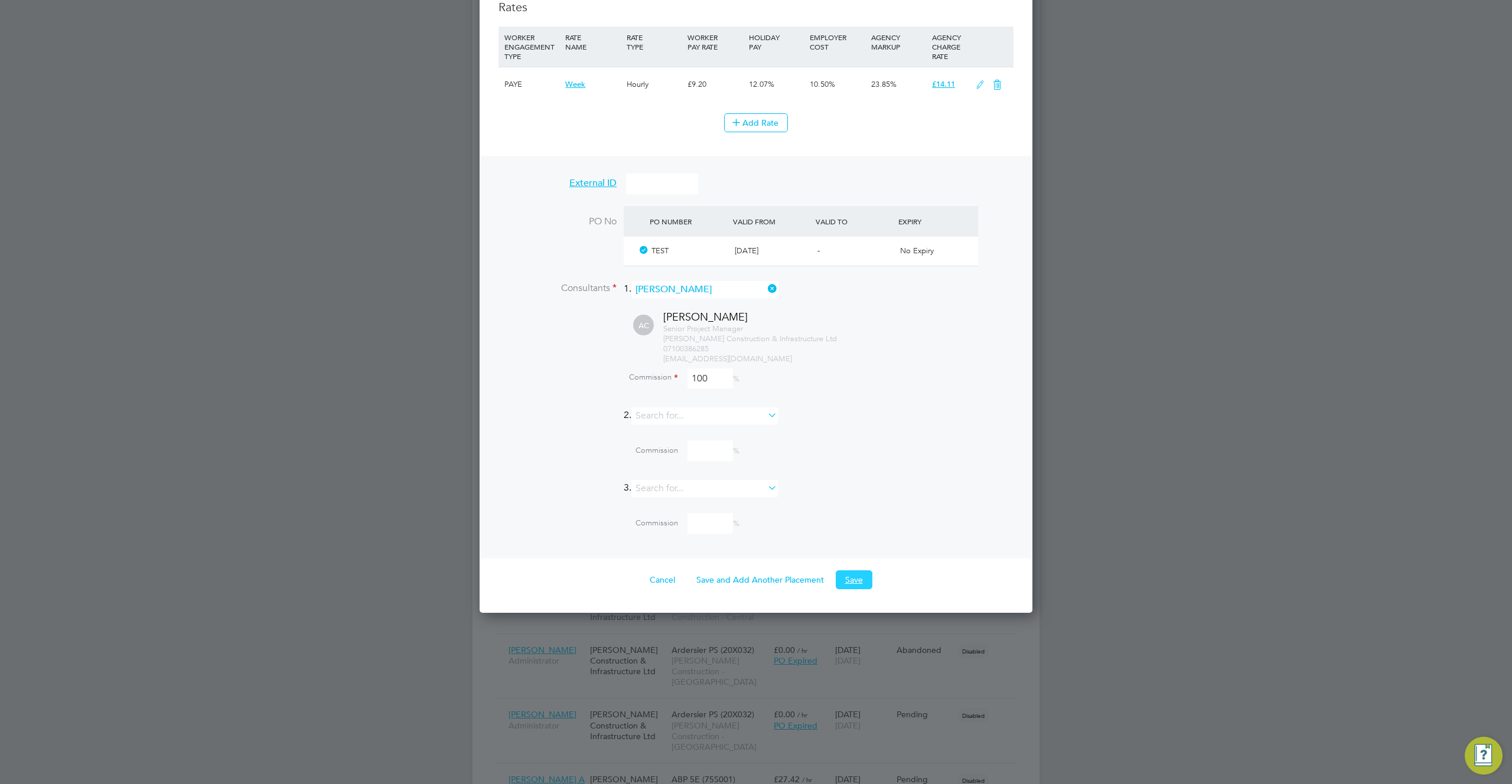
click at [851, 576] on button "Save" at bounding box center [854, 579] width 36 height 19
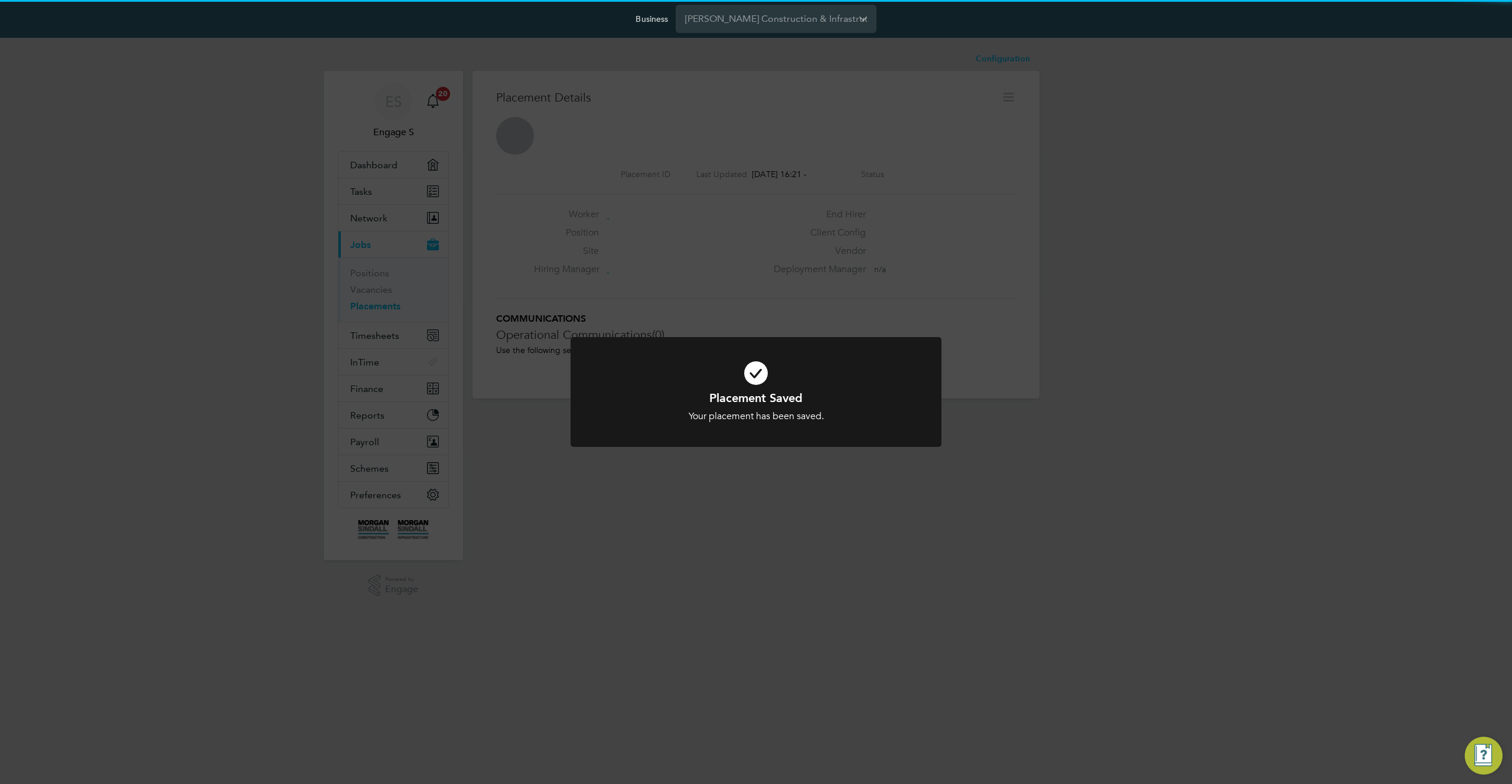
scroll to position [6, 6]
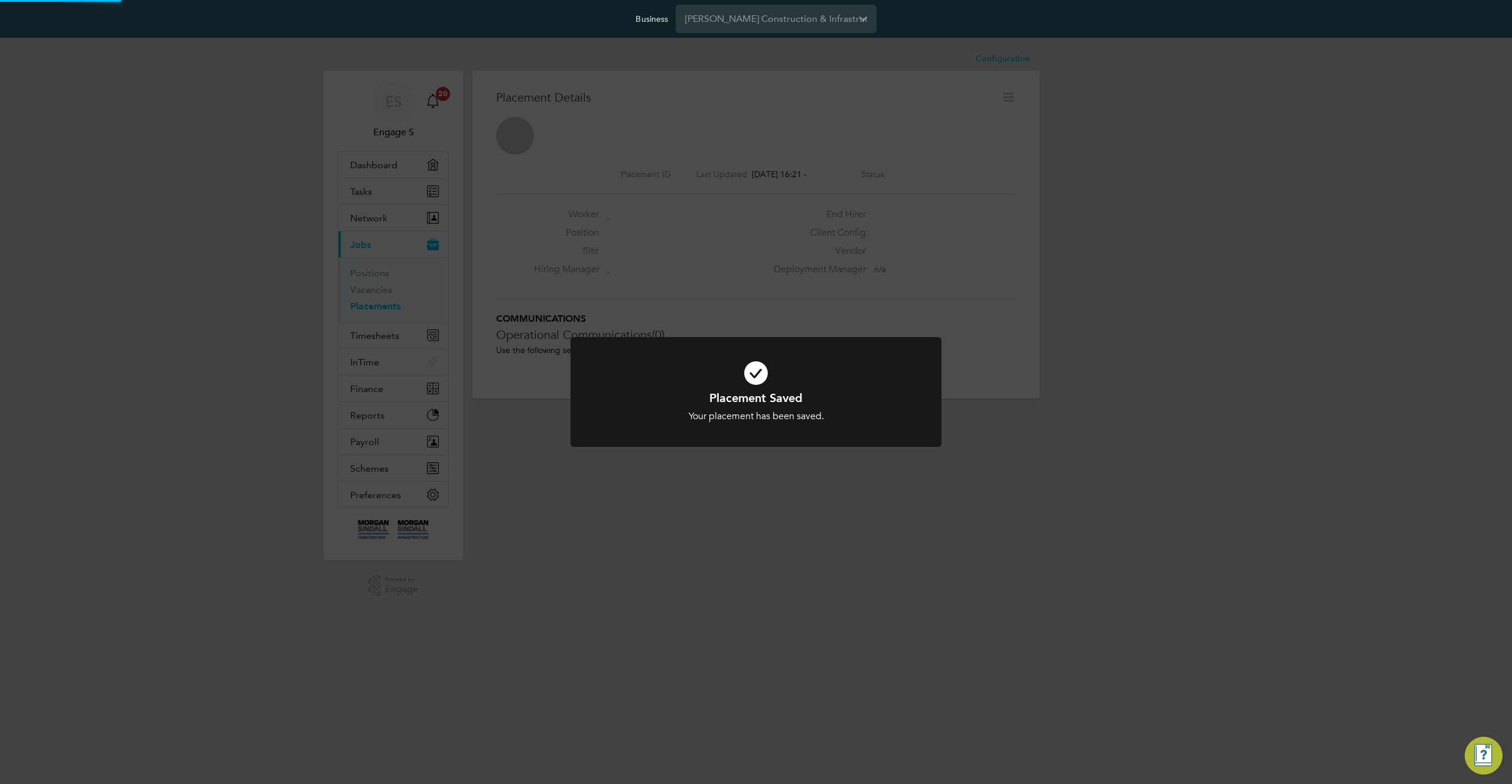
click at [1000, 555] on div "Placement Saved Your placement has been saved. Cancel Okay" at bounding box center [756, 392] width 1512 height 784
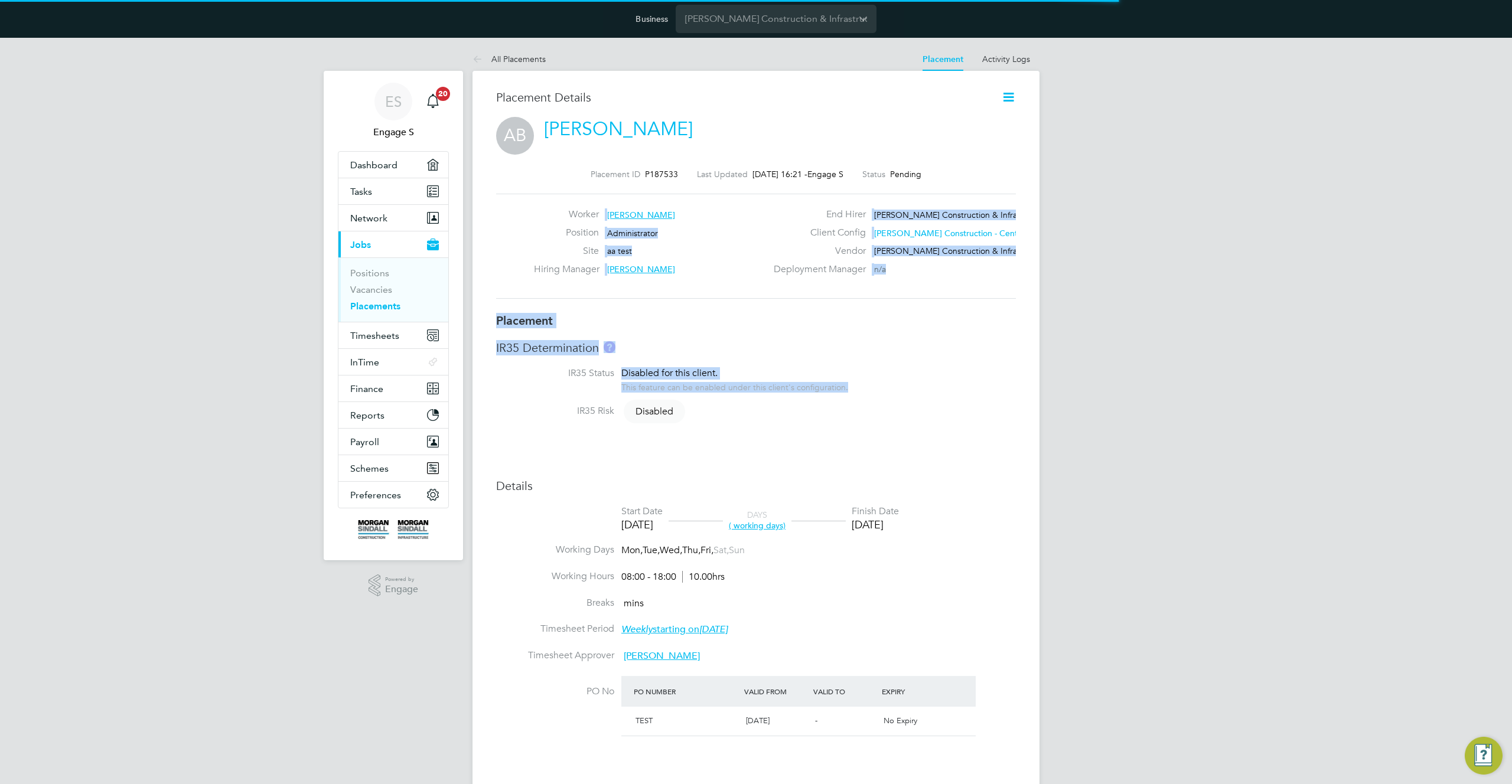
drag, startPoint x: 896, startPoint y: 394, endPoint x: 570, endPoint y: 187, distance: 386.2
click at [570, 187] on div "Placement Details AB Alexander James B Placement ID P187533 Last Updated 22 Sep…" at bounding box center [756, 613] width 520 height 1047
click at [870, 322] on h3 "Placement" at bounding box center [756, 321] width 520 height 15
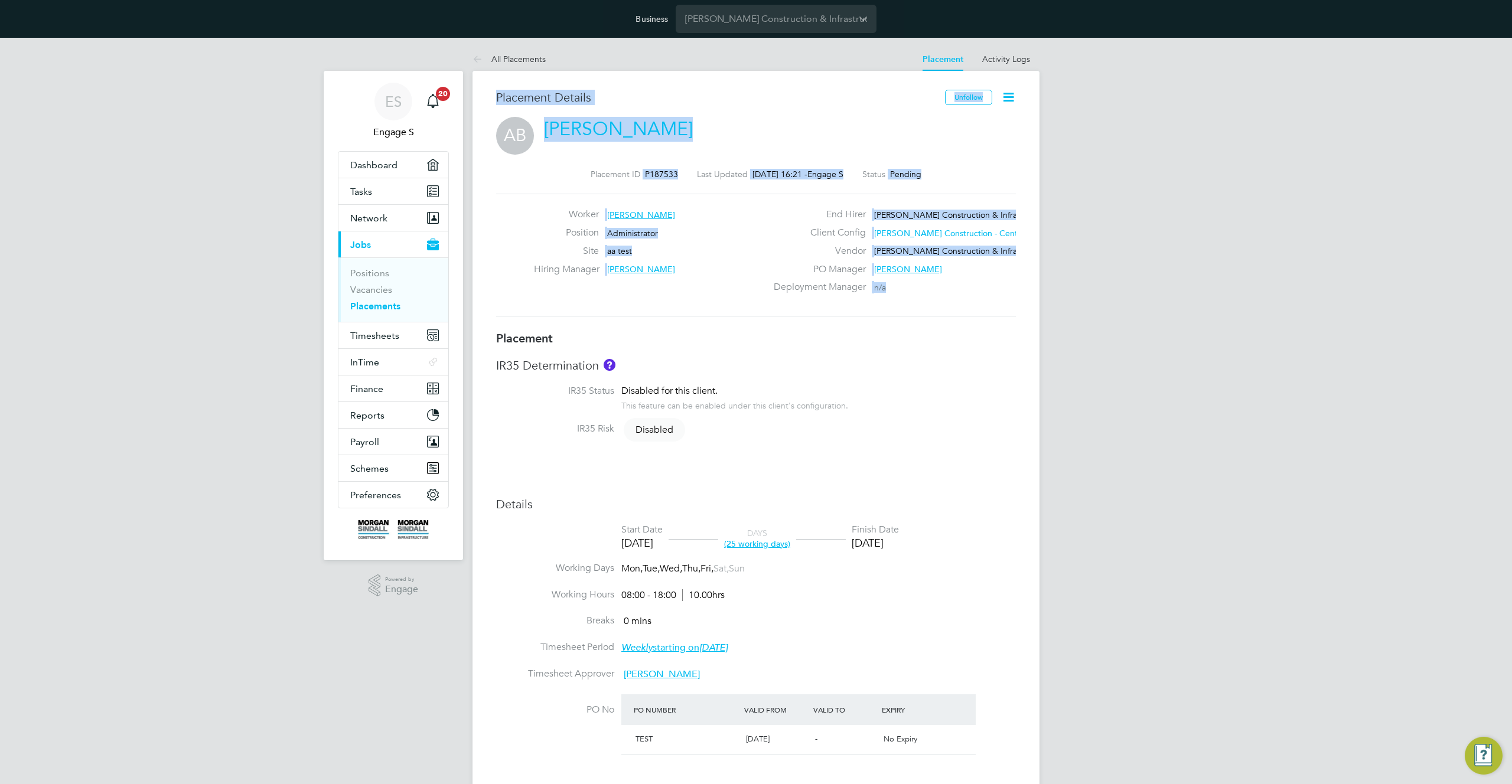
drag, startPoint x: 487, startPoint y: 95, endPoint x: 1069, endPoint y: 179, distance: 588.0
click at [1131, 222] on div "ES Engage S Notifications 20 Applications: Dashboard Tasks Network Team Members…" at bounding box center [756, 617] width 1512 height 1157
click at [1007, 93] on icon at bounding box center [1008, 97] width 15 height 15
click at [936, 179] on li "Start" at bounding box center [970, 181] width 87 height 16
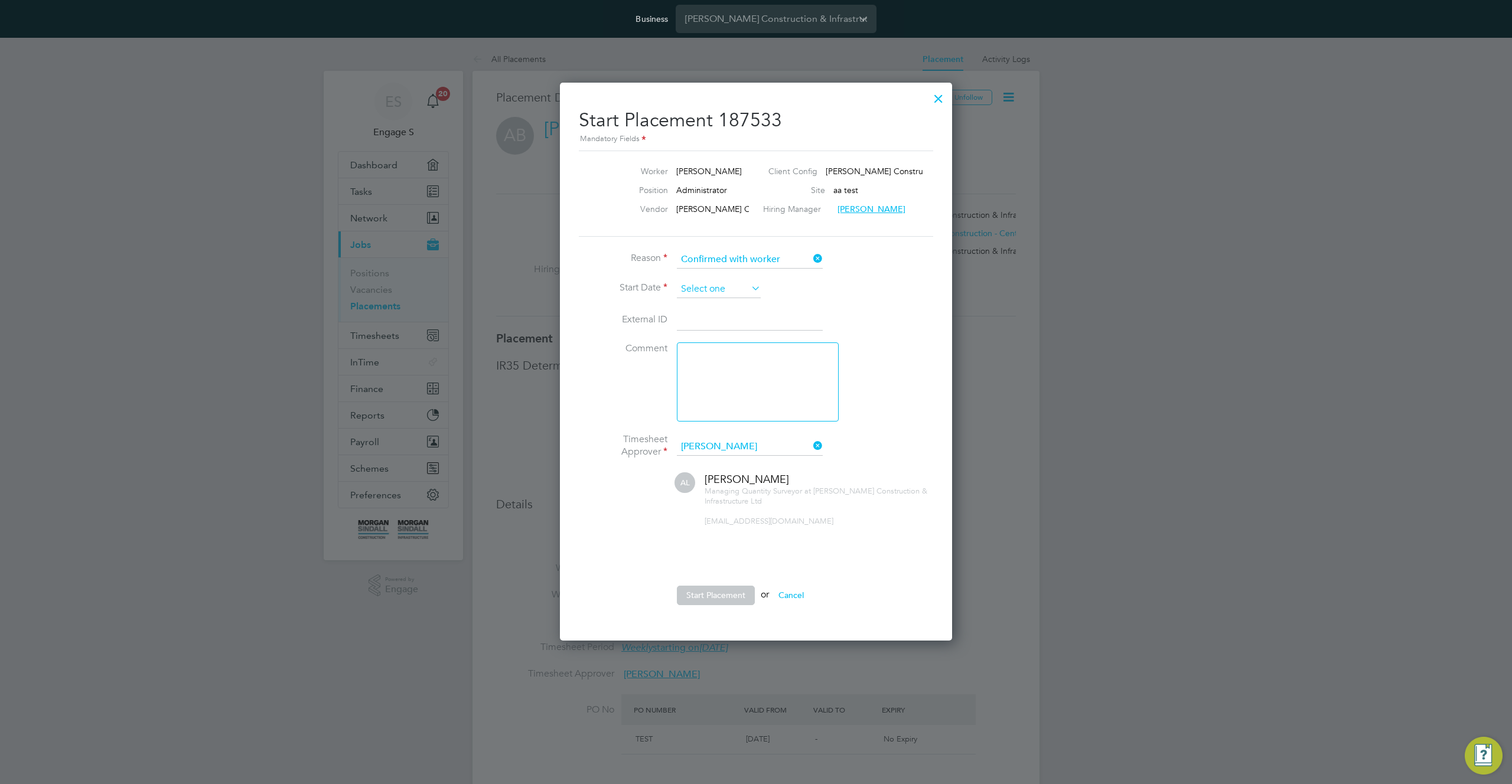
click at [729, 286] on input at bounding box center [719, 289] width 84 height 18
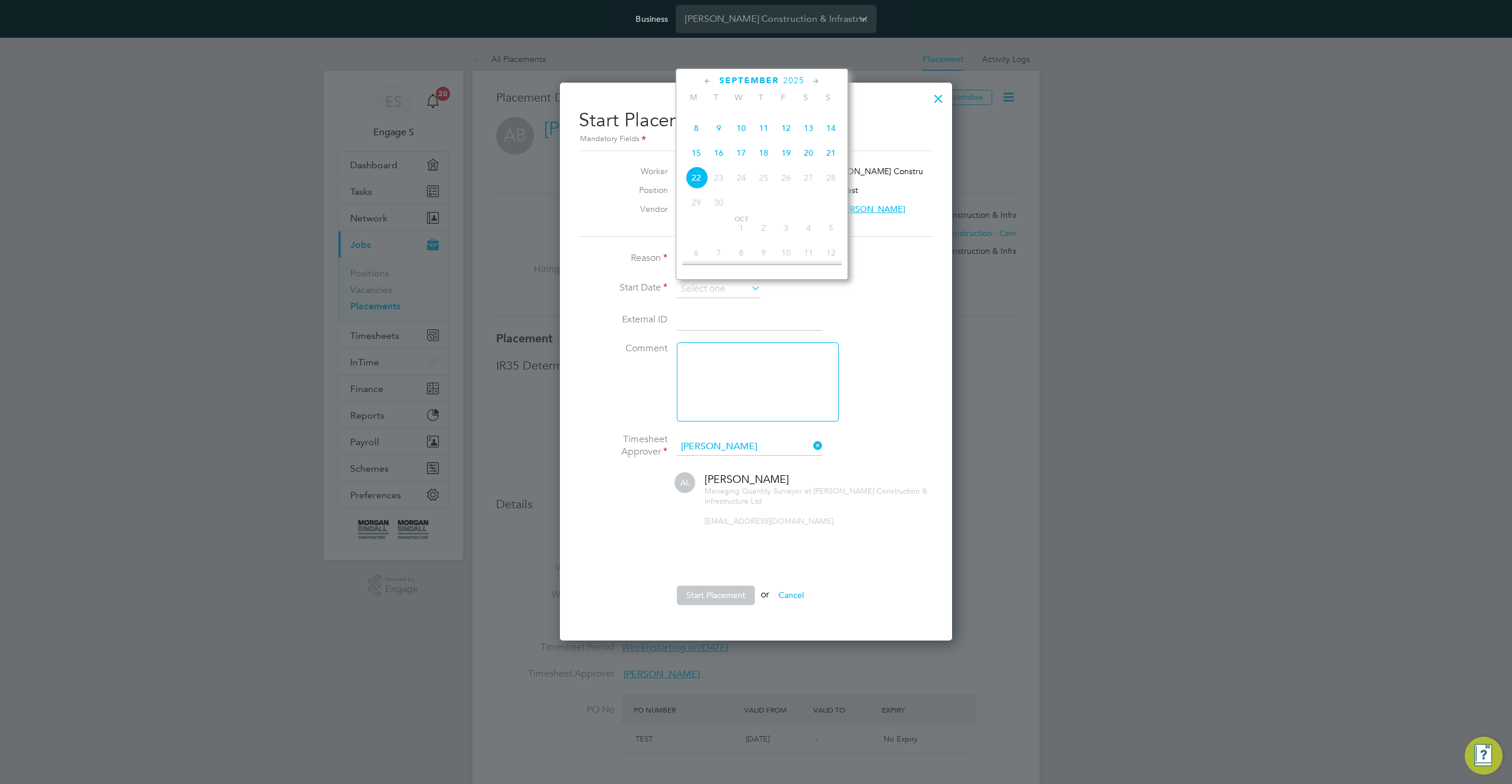
click at [701, 115] on span "Sep 1" at bounding box center [696, 103] width 22 height 22
type input "01 Sep 2025"
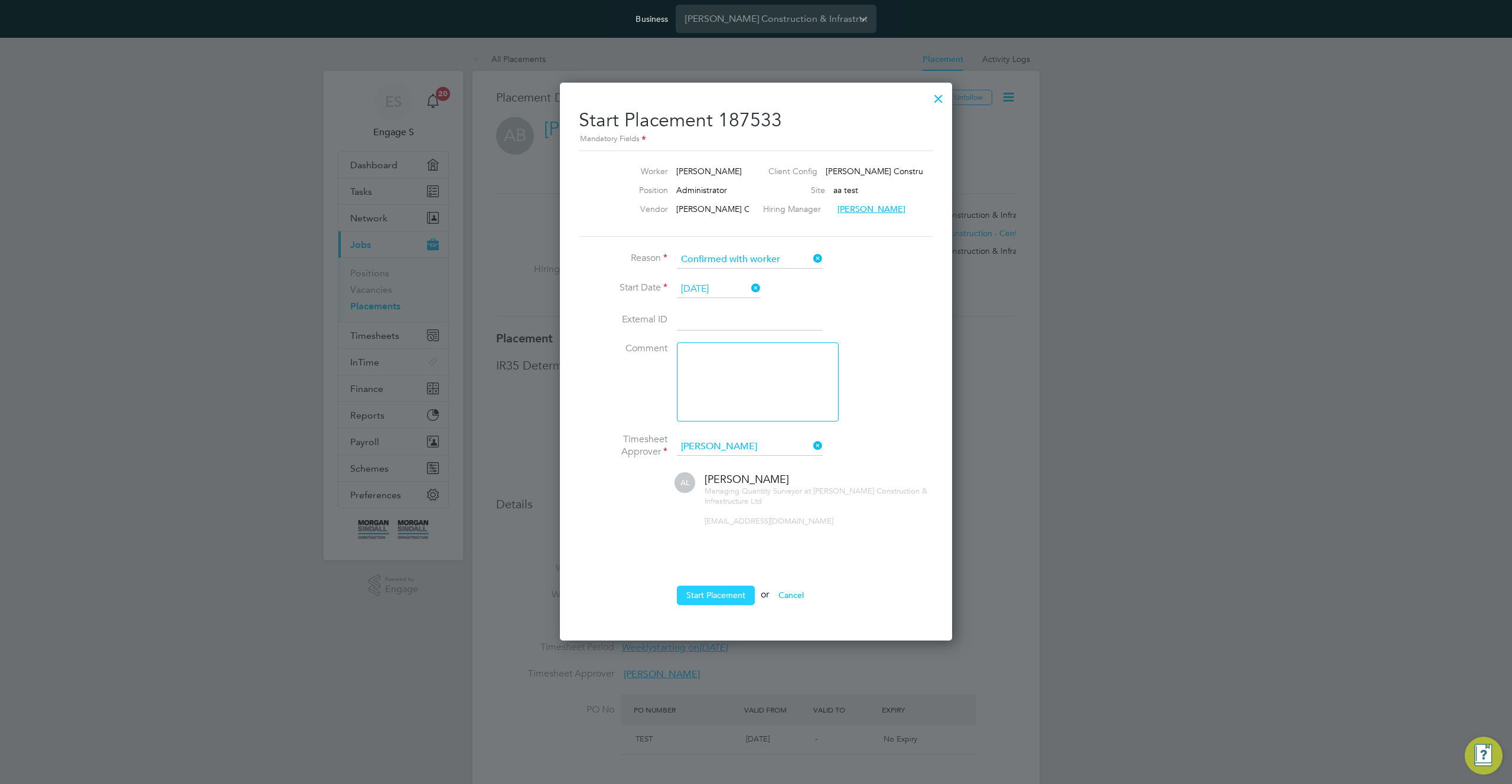
click at [717, 590] on button "Start Placement" at bounding box center [716, 595] width 78 height 19
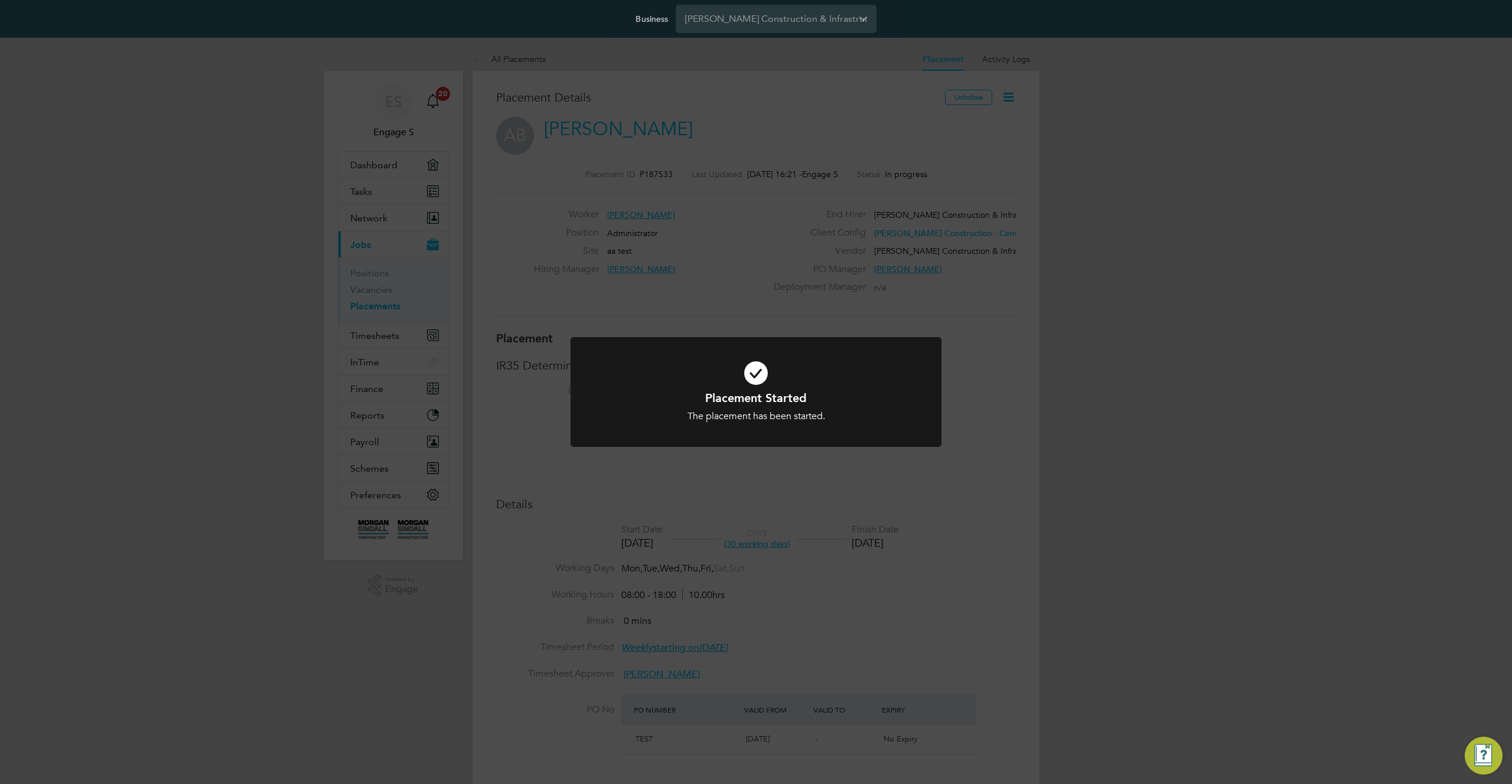
click at [874, 552] on div "Placement Started The placement has been started. Cancel Okay" at bounding box center [756, 392] width 1512 height 784
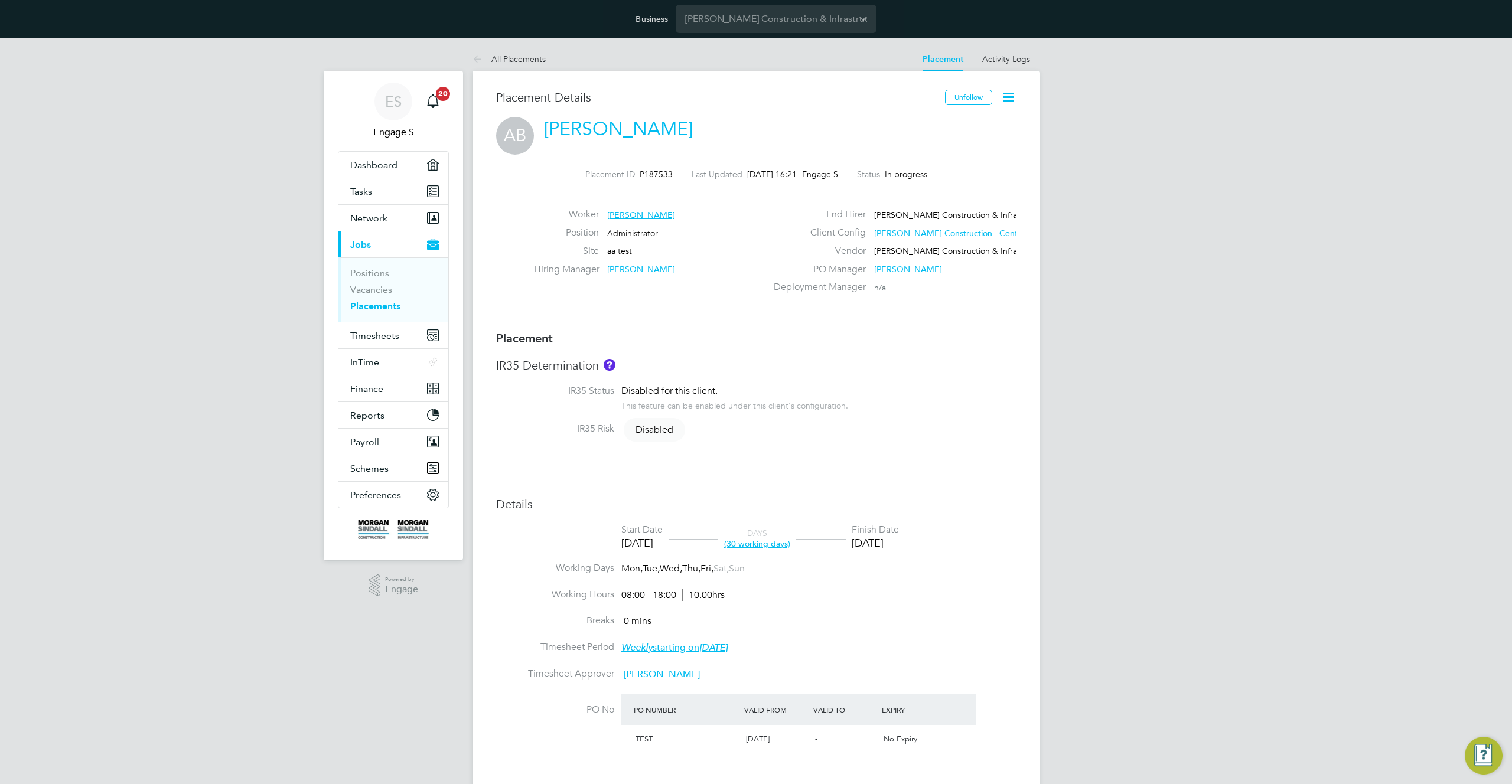
drag, startPoint x: 924, startPoint y: 538, endPoint x: 871, endPoint y: 535, distance: 53.1
click at [871, 535] on div "Finish Date 12 Oct 2025" at bounding box center [875, 537] width 47 height 26
drag, startPoint x: 952, startPoint y: 540, endPoint x: 867, endPoint y: 528, distance: 85.8
click at [867, 528] on li "Start Date 01 Sep 2025 DAYS (30 working days) Finish Date 12 Oct 2025" at bounding box center [756, 543] width 520 height 39
click at [748, 354] on div "Placement IR35 Determination IR35 Status Disabled for this client. This feature…" at bounding box center [756, 631] width 520 height 600
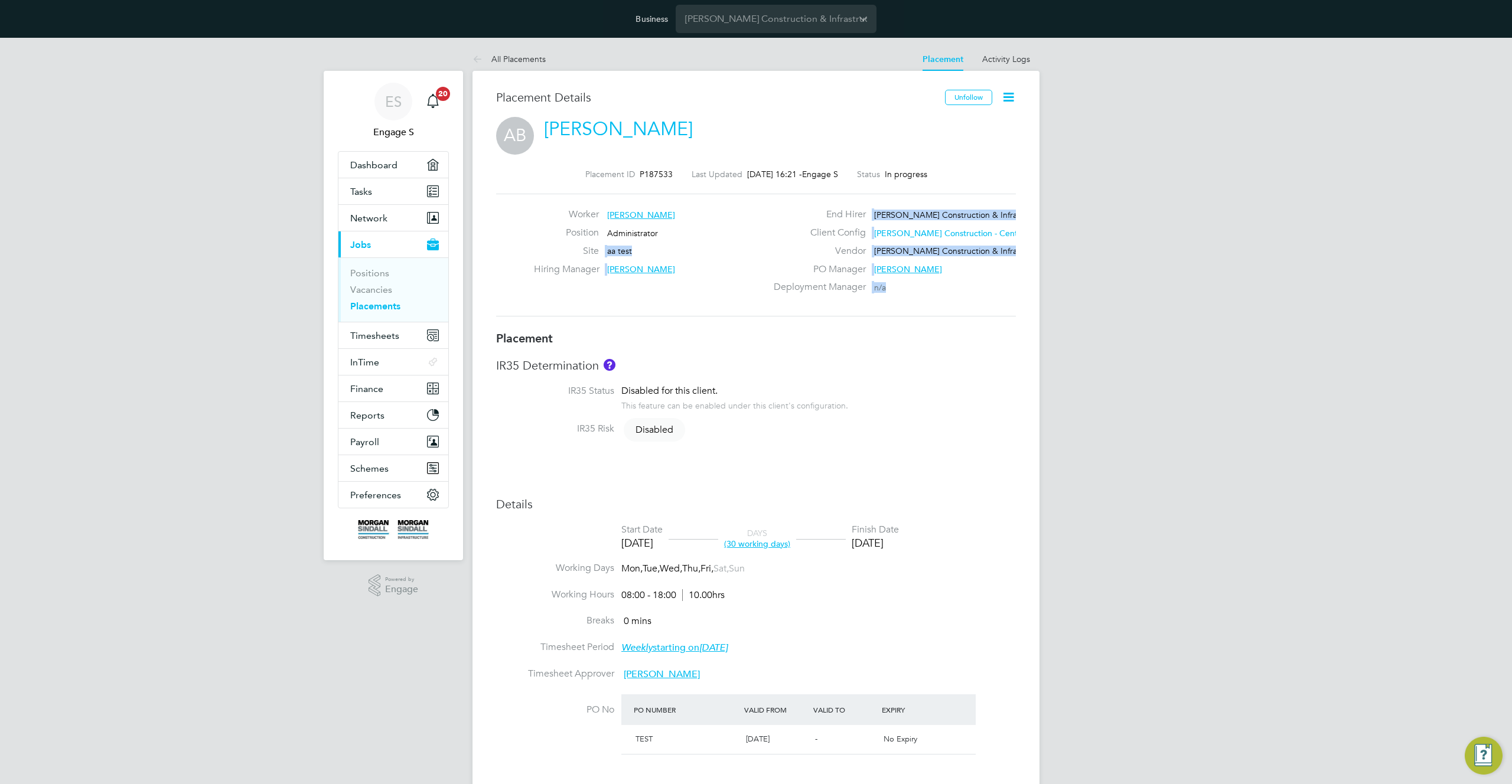
drag, startPoint x: 910, startPoint y: 288, endPoint x: 725, endPoint y: 228, distance: 194.5
click at [725, 229] on div "Worker Alexander James B Position Administrator Site aa test Hiring Manager Ada…" at bounding box center [756, 255] width 529 height 93
drag, startPoint x: 794, startPoint y: 243, endPoint x: 706, endPoint y: 215, distance: 92.3
click at [706, 215] on div "Worker Alexander James B" at bounding box center [650, 218] width 232 height 19
click at [756, 284] on div "Worker Alexander James B Position Administrator Site aa test Hiring Manager Ada…" at bounding box center [756, 255] width 529 height 93
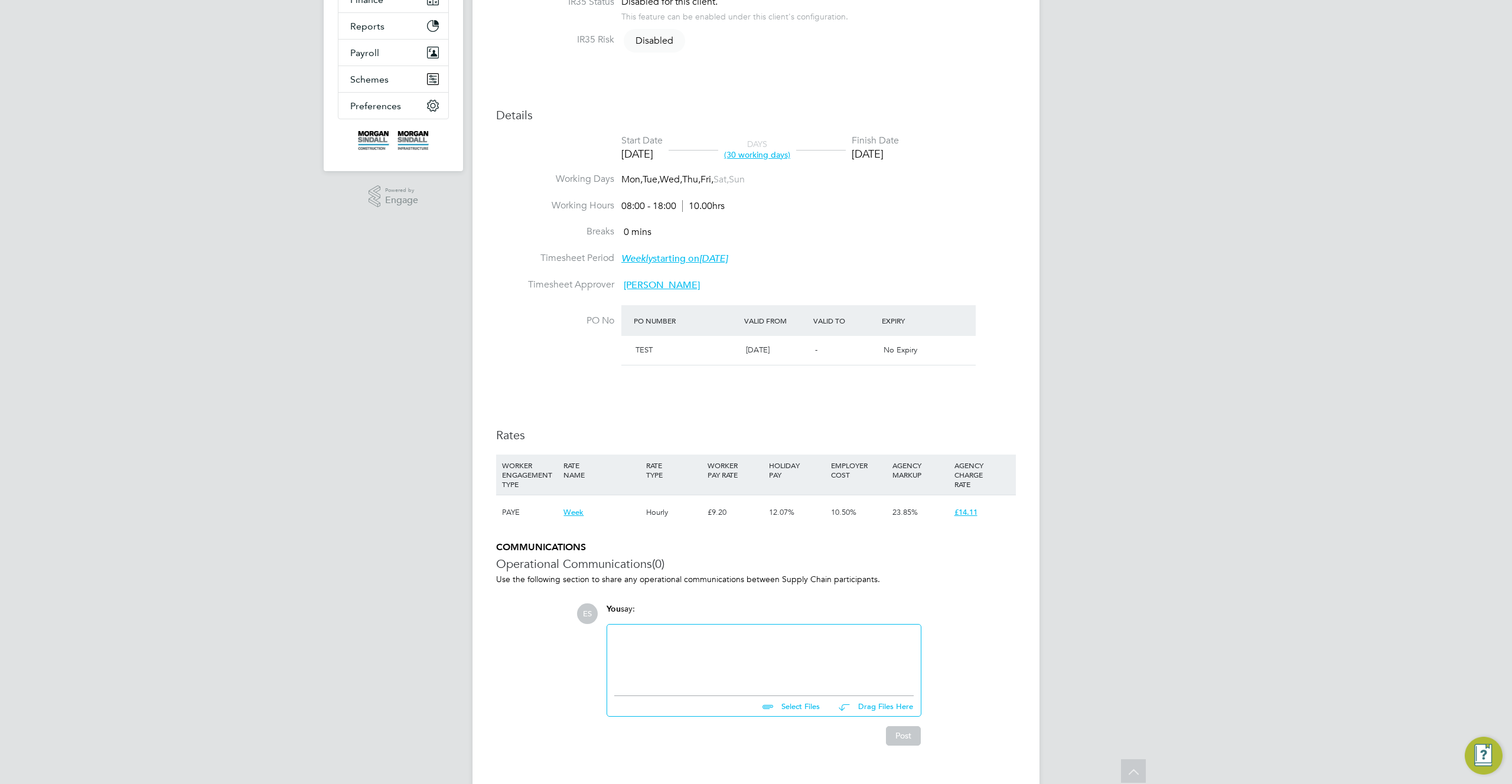
click at [1087, 505] on div "ES Engage S Notifications 20 Applications: Dashboard Tasks Network Team Members…" at bounding box center [756, 227] width 1512 height 1157
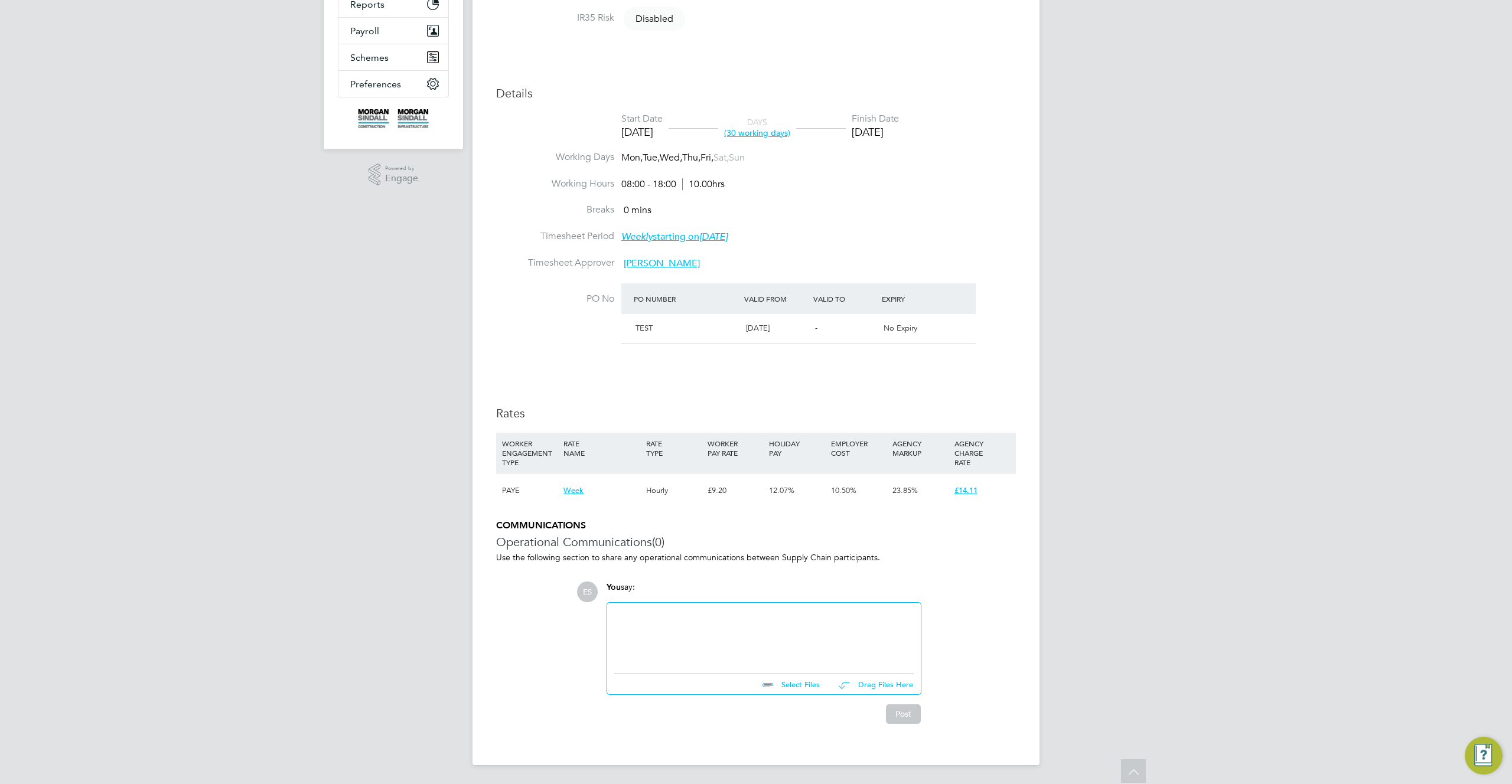
click at [777, 647] on div at bounding box center [764, 635] width 299 height 51
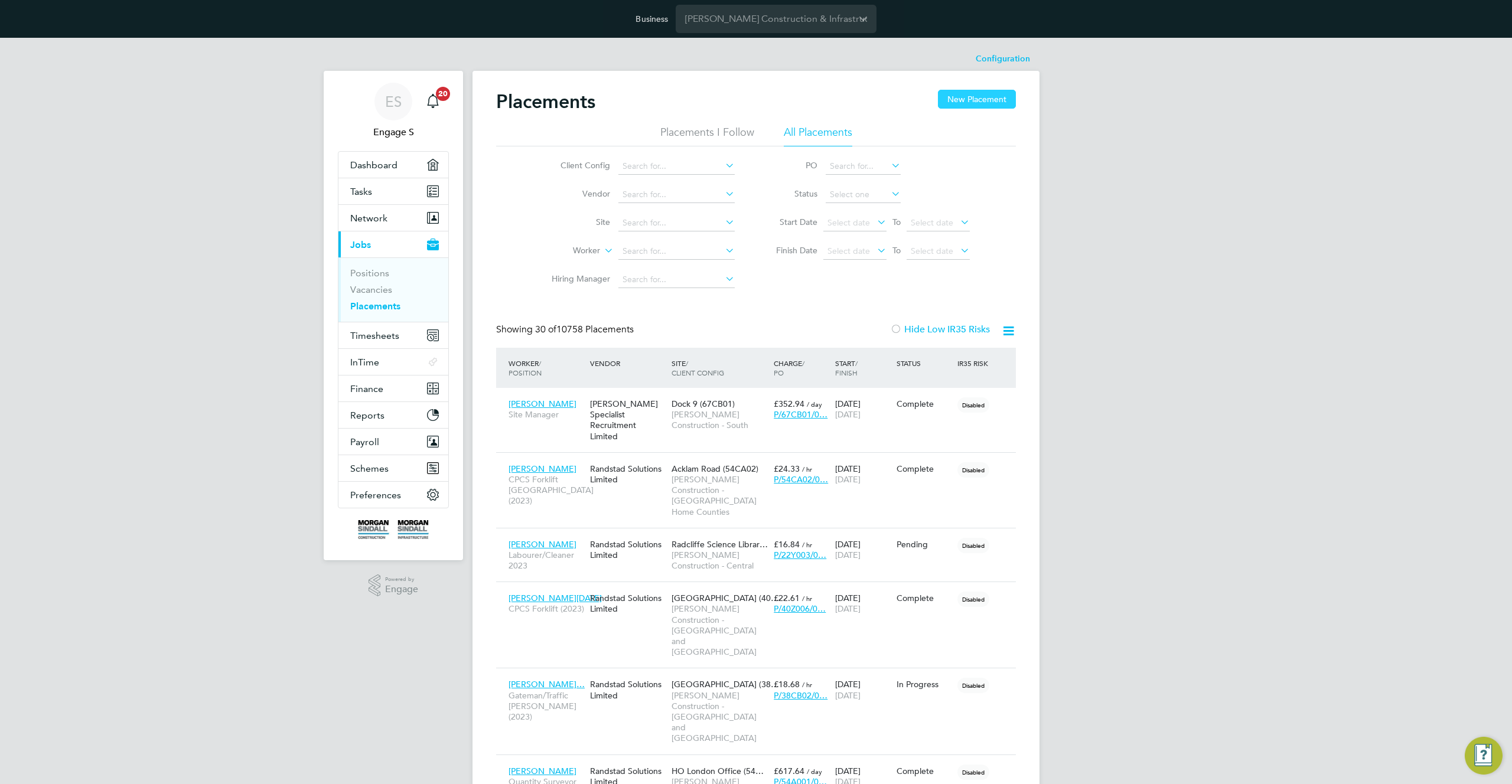
click at [973, 91] on button "New Placement" at bounding box center [976, 99] width 78 height 19
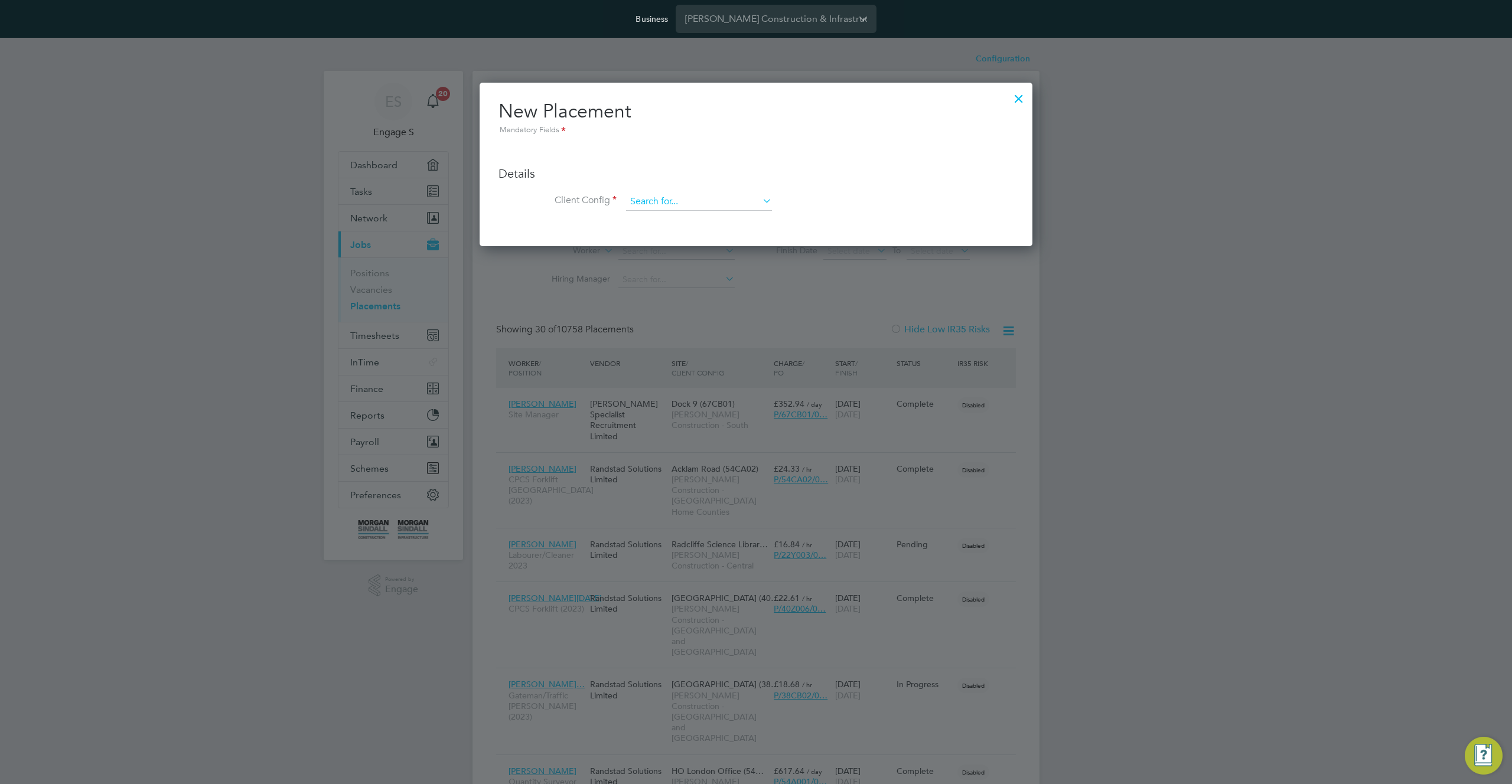
click at [750, 205] on input at bounding box center [699, 201] width 146 height 18
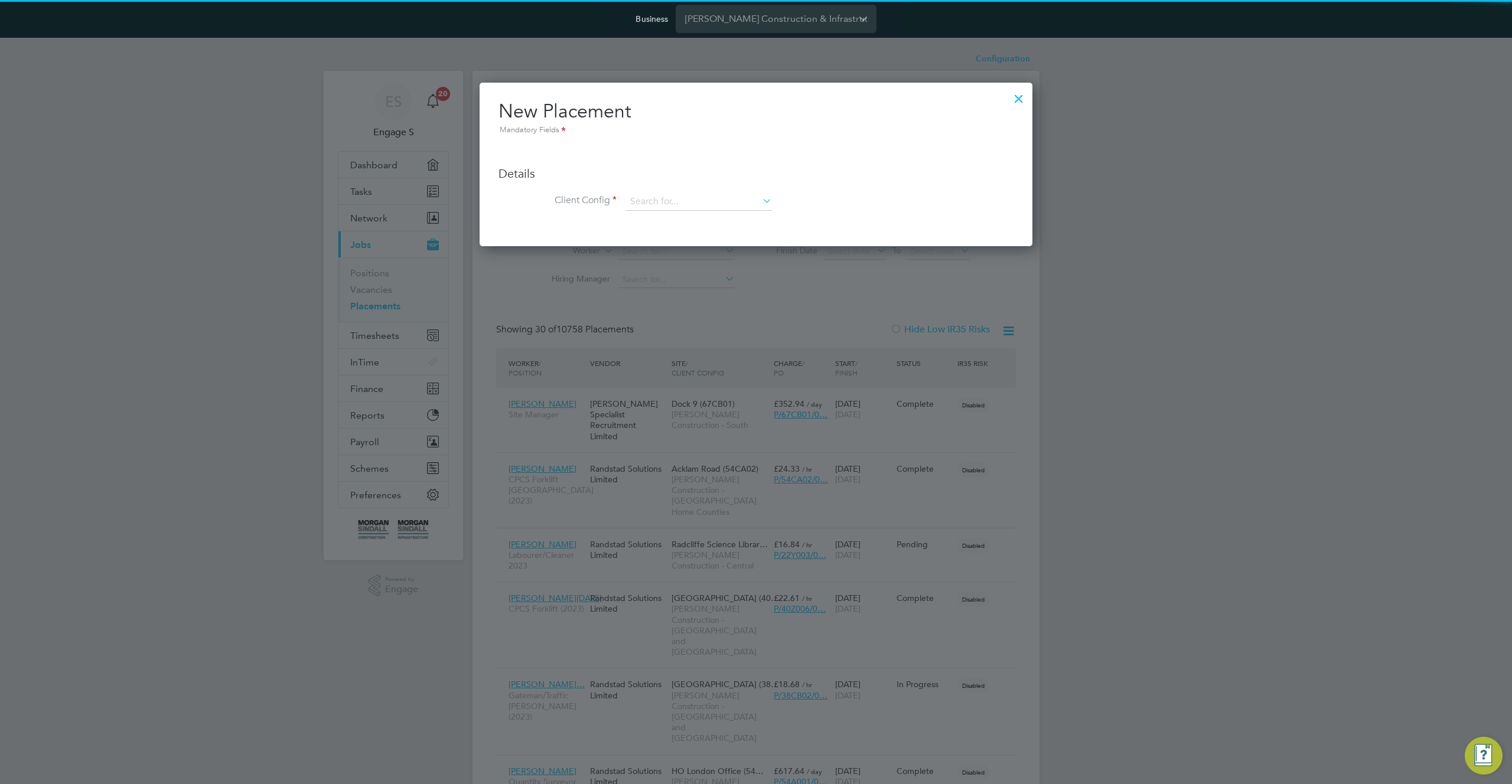
click at [730, 261] on li "Morgan Sindall Construction - North West" at bounding box center [787, 266] width 324 height 16
type input "Morgan Sindall Construction - North West"
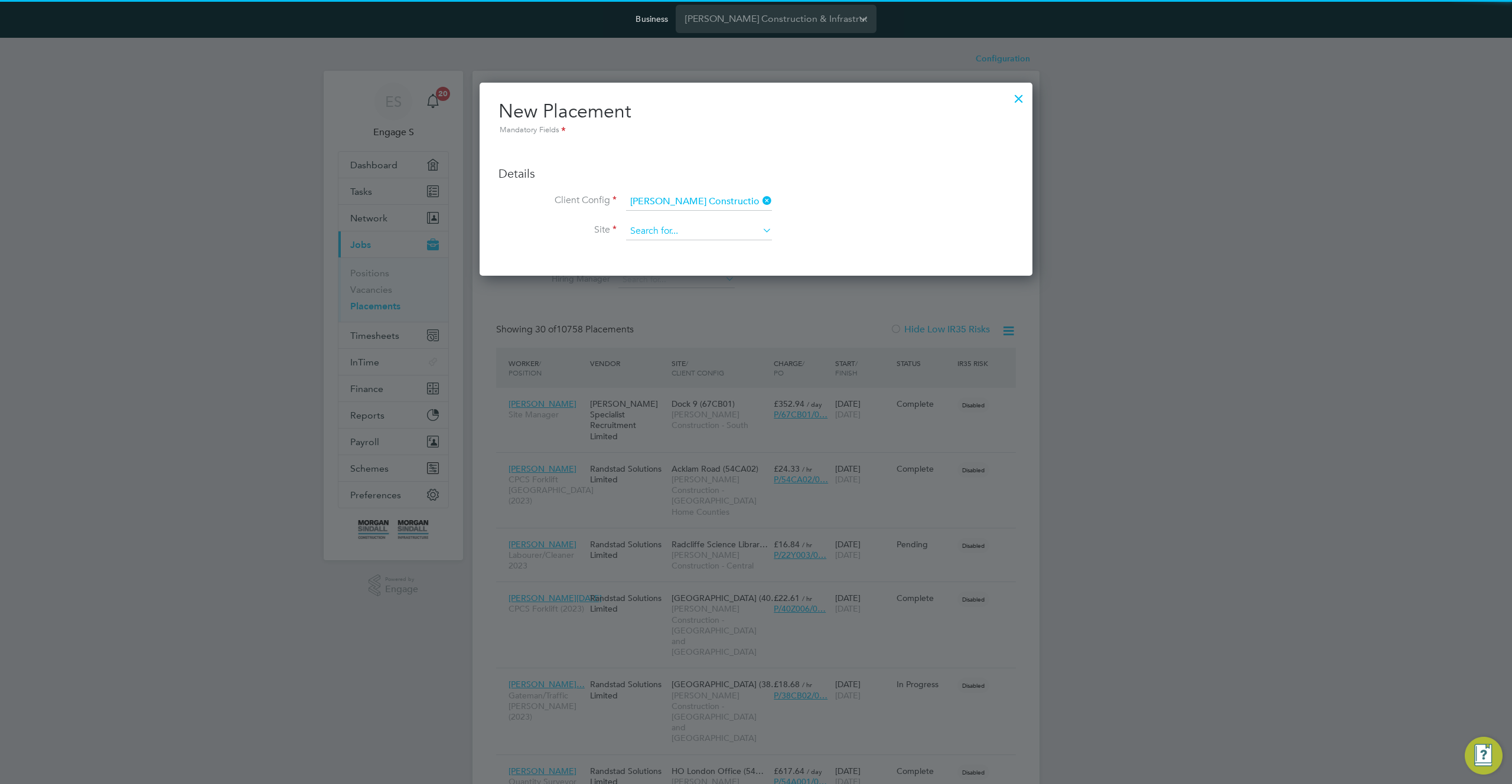
click at [718, 235] on input at bounding box center [699, 231] width 146 height 18
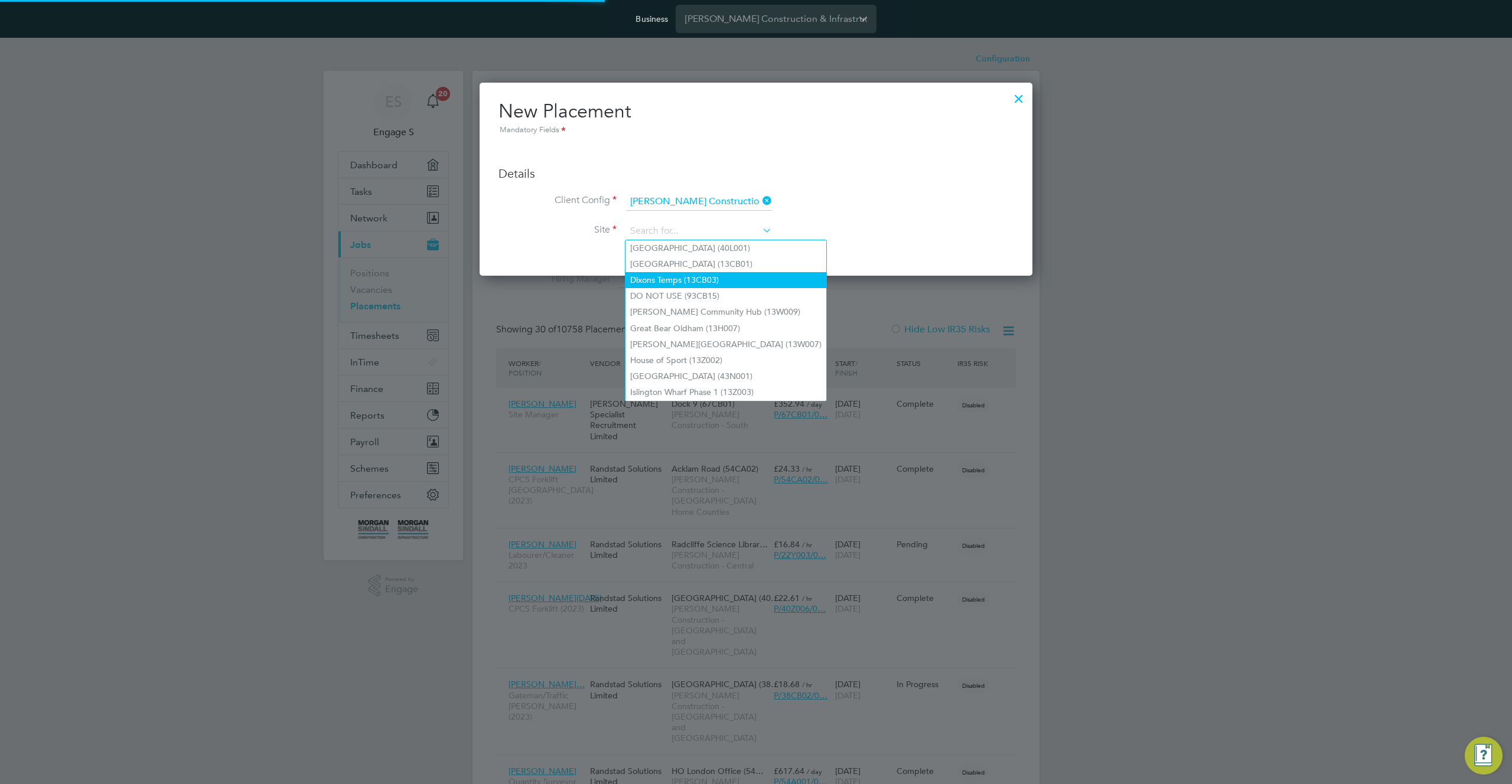
click at [704, 279] on li "Dixons Temps (13CB03)" at bounding box center [725, 280] width 201 height 16
type input "Dixons Temps (13CB03)"
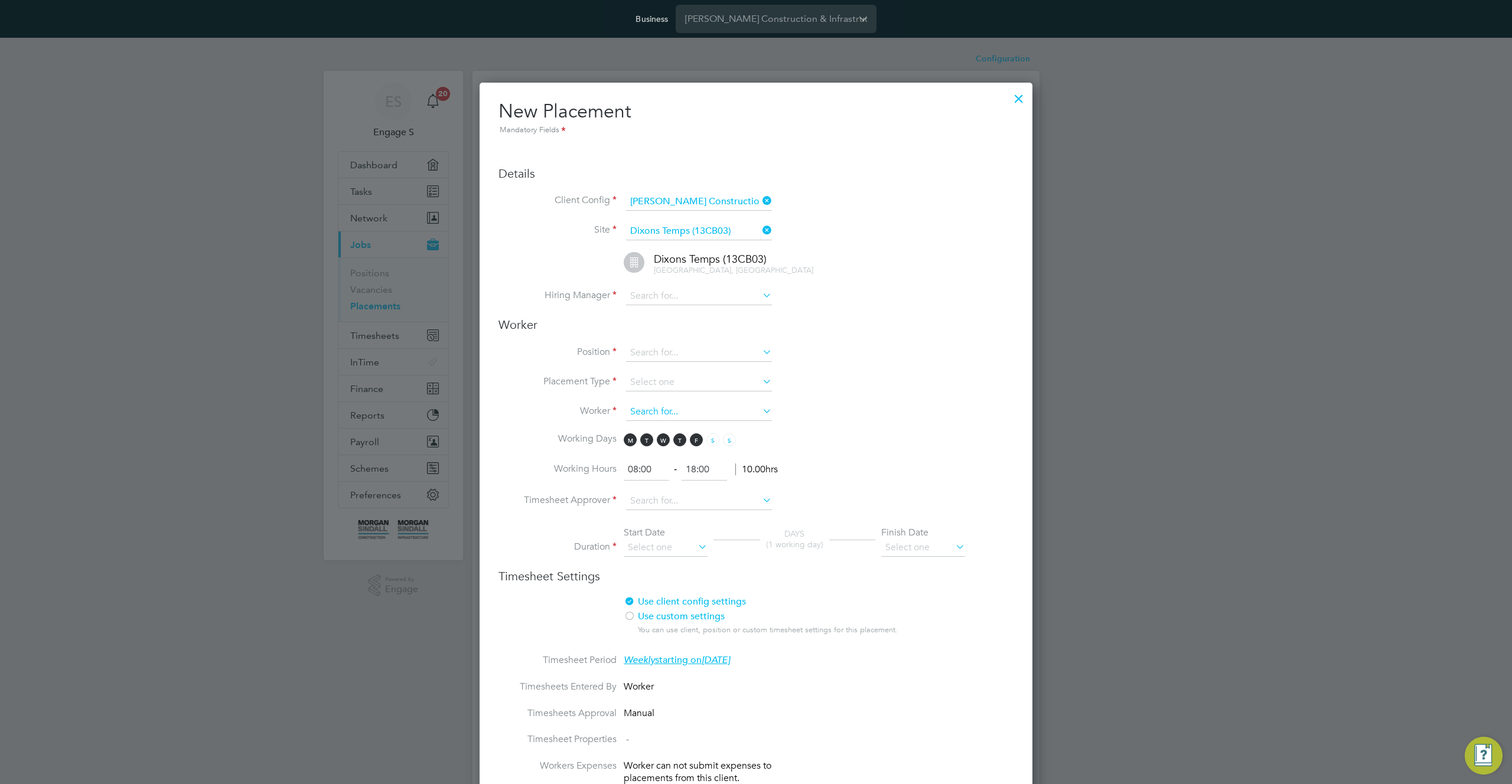
click at [712, 411] on input at bounding box center [699, 412] width 146 height 18
click at [1021, 336] on div "New Placement Mandatory Fields Details Client Config Morgan Sindall Constructio…" at bounding box center [756, 705] width 553 height 1245
click at [1017, 97] on div at bounding box center [1018, 95] width 21 height 21
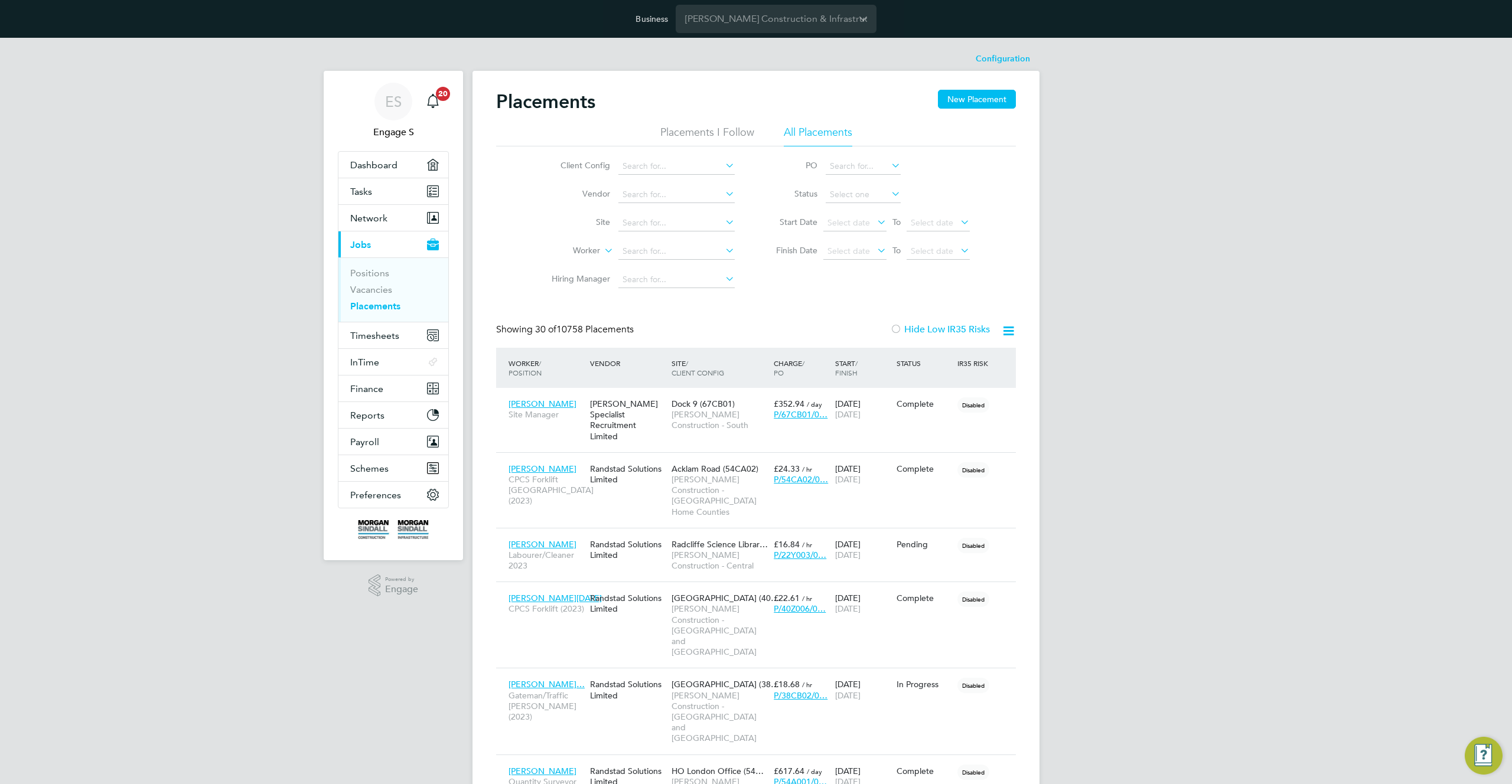
click at [782, 272] on div "Client Config Vendor Site Worker Hiring Manager PO Status Start Date Select dat…" at bounding box center [756, 220] width 520 height 148
click at [930, 333] on label "Hide Low IR35 Risks" at bounding box center [940, 329] width 100 height 12
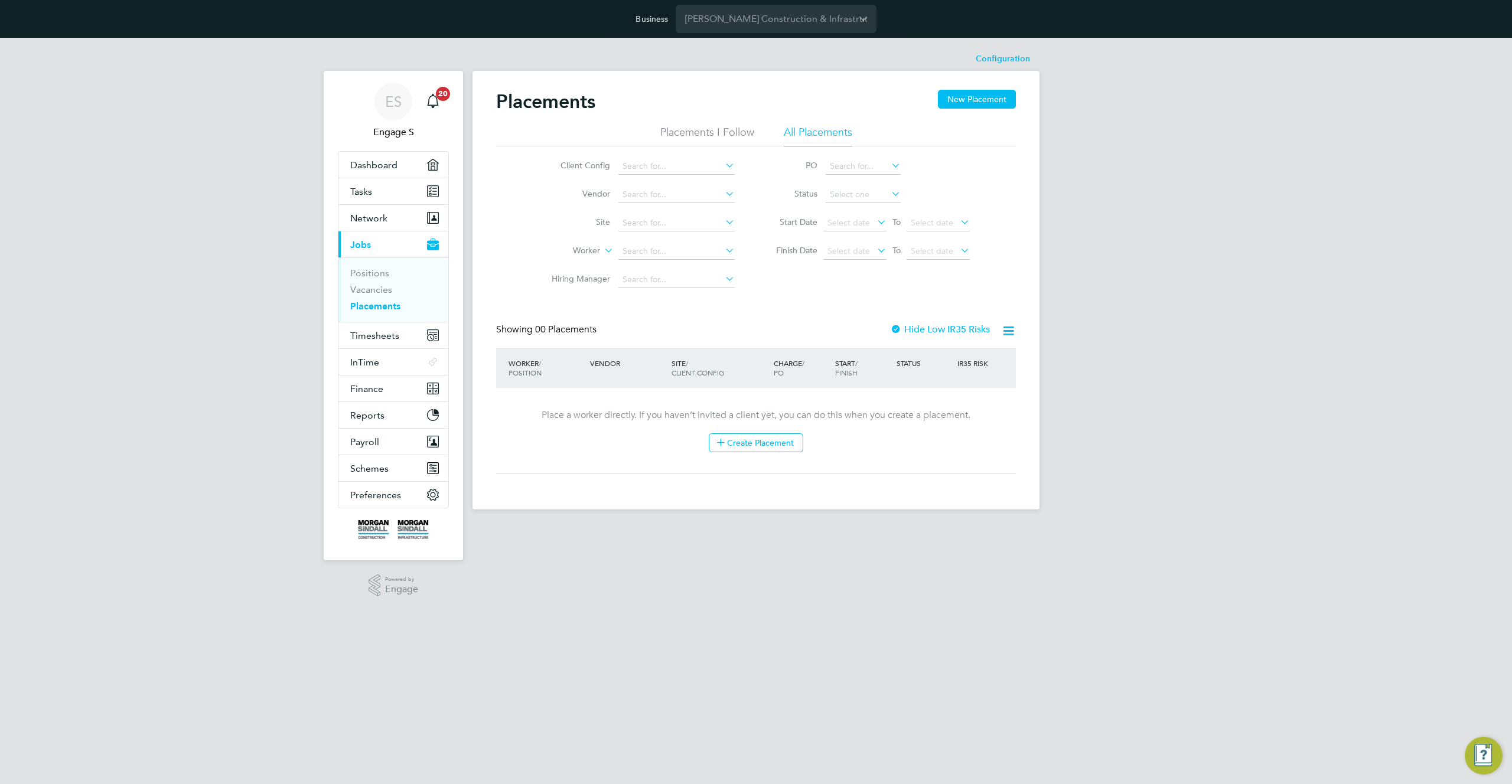
drag, startPoint x: 883, startPoint y: 326, endPoint x: 891, endPoint y: 327, distance: 8.1
click at [888, 326] on div "Showing 00 Placements Hide Low IR35 Risks" at bounding box center [756, 335] width 520 height 24
click at [895, 327] on div at bounding box center [896, 329] width 12 height 12
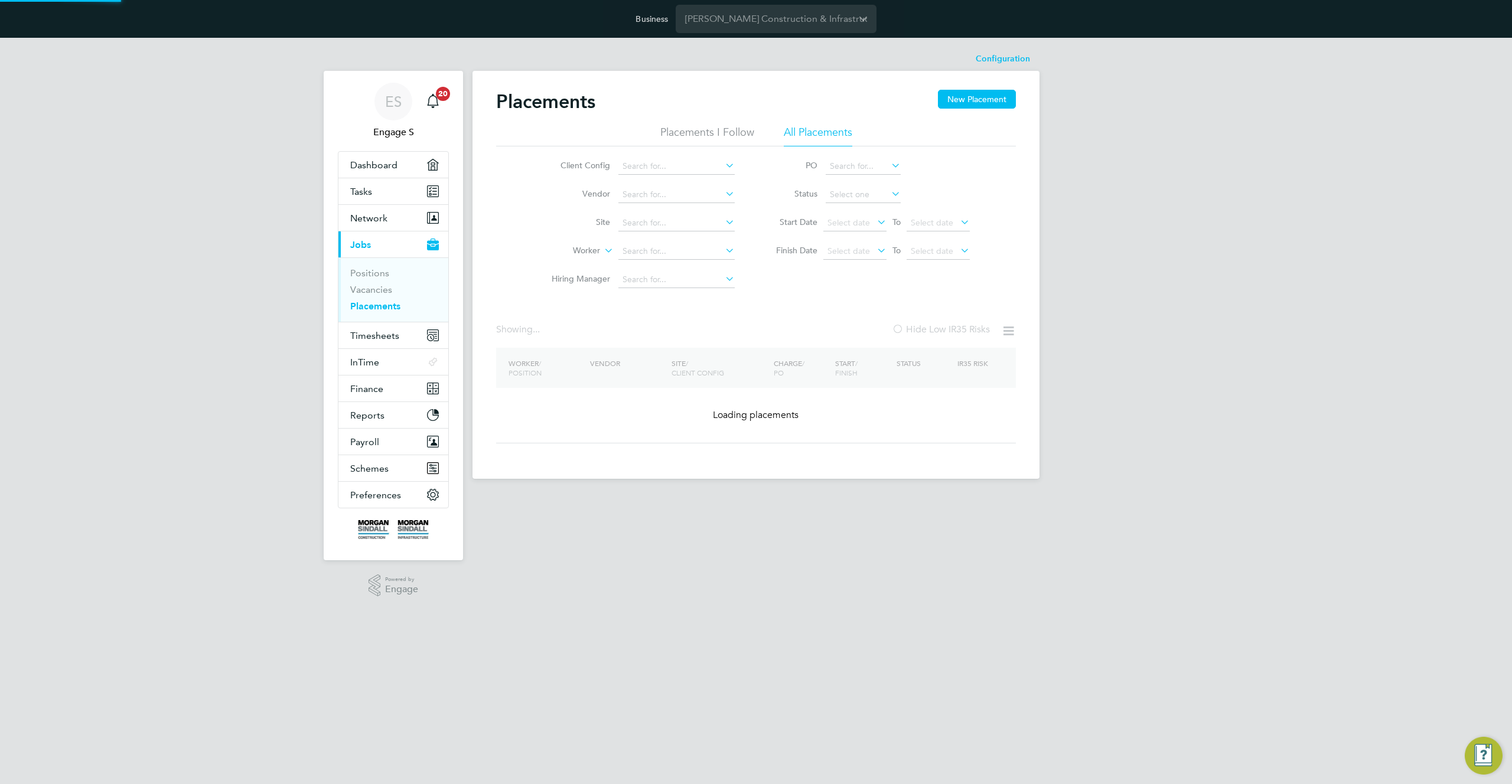
click at [841, 317] on div "Placements New Placement Placements I Follow All Placements Client Config Vendo…" at bounding box center [756, 266] width 520 height 354
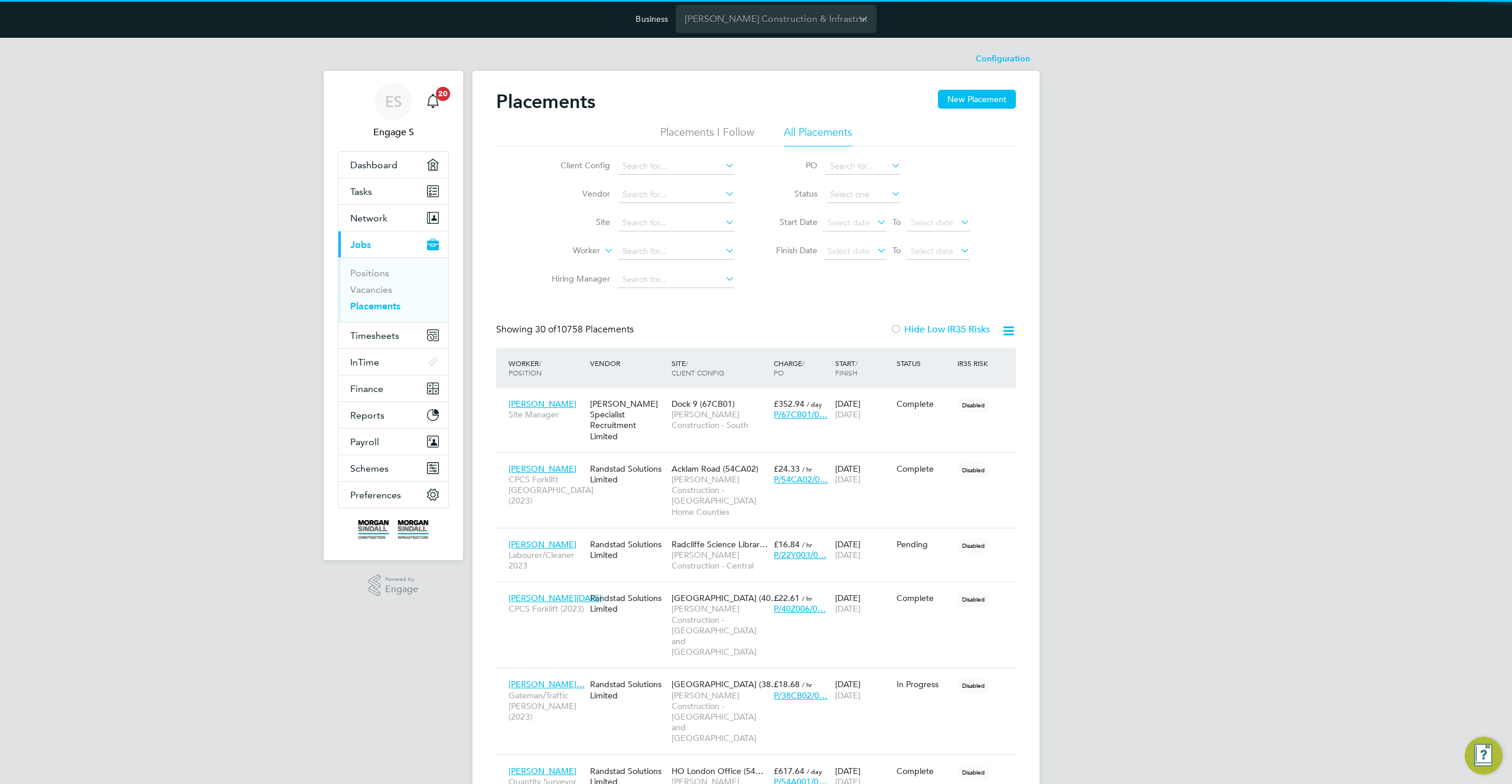
scroll to position [56, 103]
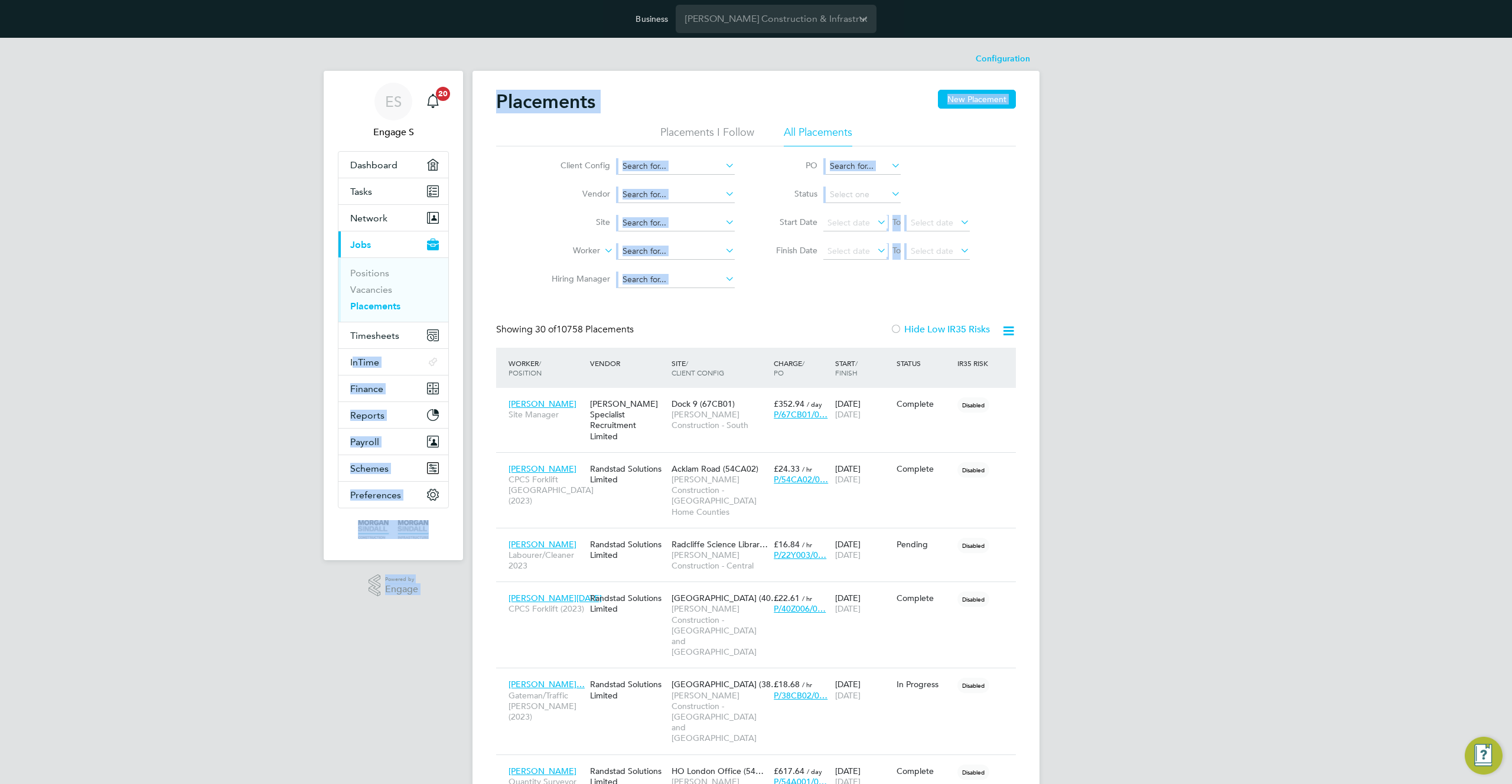
drag, startPoint x: 679, startPoint y: 327, endPoint x: 501, endPoint y: 341, distance: 178.5
drag, startPoint x: 523, startPoint y: 334, endPoint x: 744, endPoint y: 302, distance: 223.3
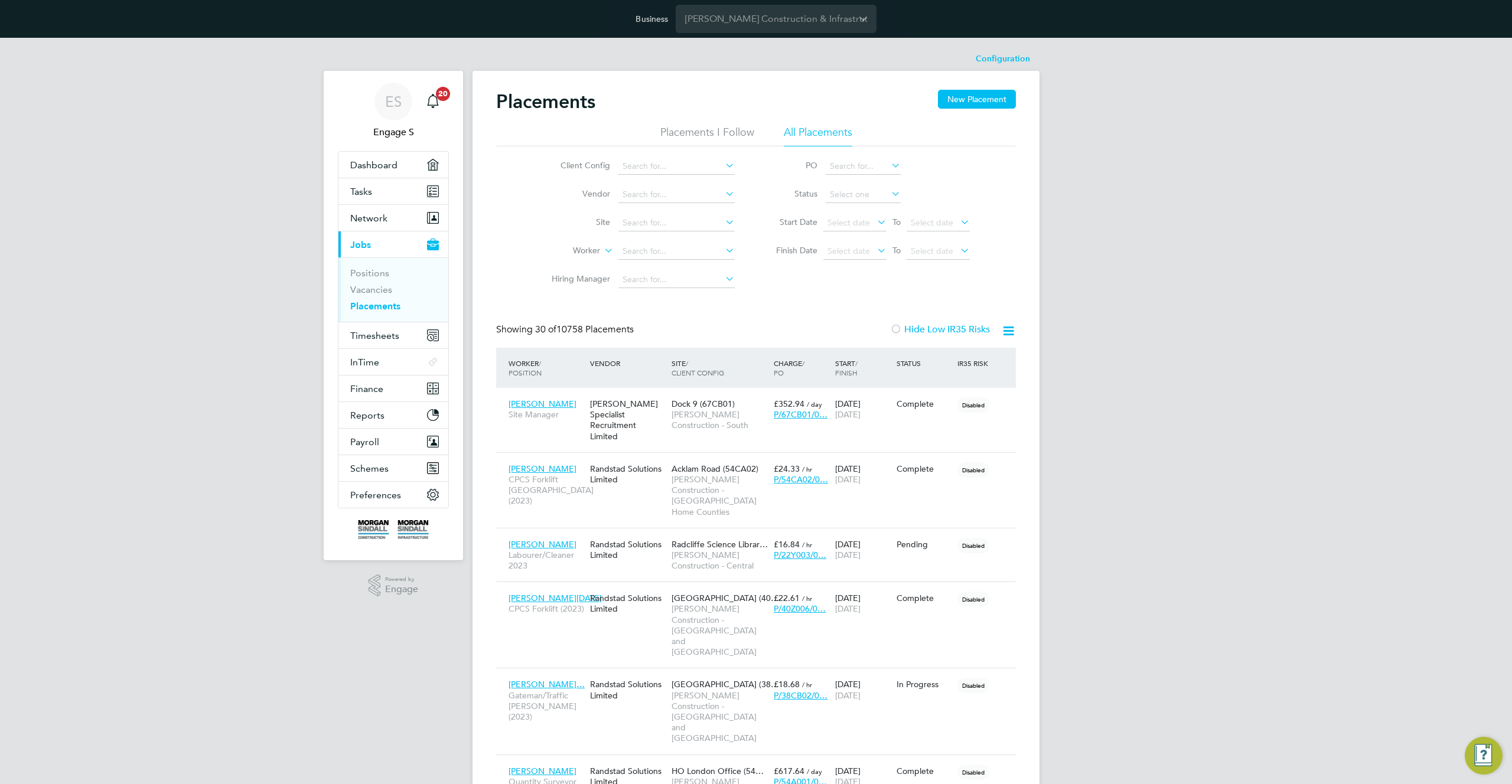
drag, startPoint x: 682, startPoint y: 321, endPoint x: 763, endPoint y: 308, distance: 82.0
click at [1010, 330] on icon at bounding box center [1008, 331] width 15 height 15
click at [945, 126] on ul "Placements I Follow All Placements" at bounding box center [756, 136] width 520 height 21
click at [973, 99] on button "New Placement" at bounding box center [976, 99] width 78 height 19
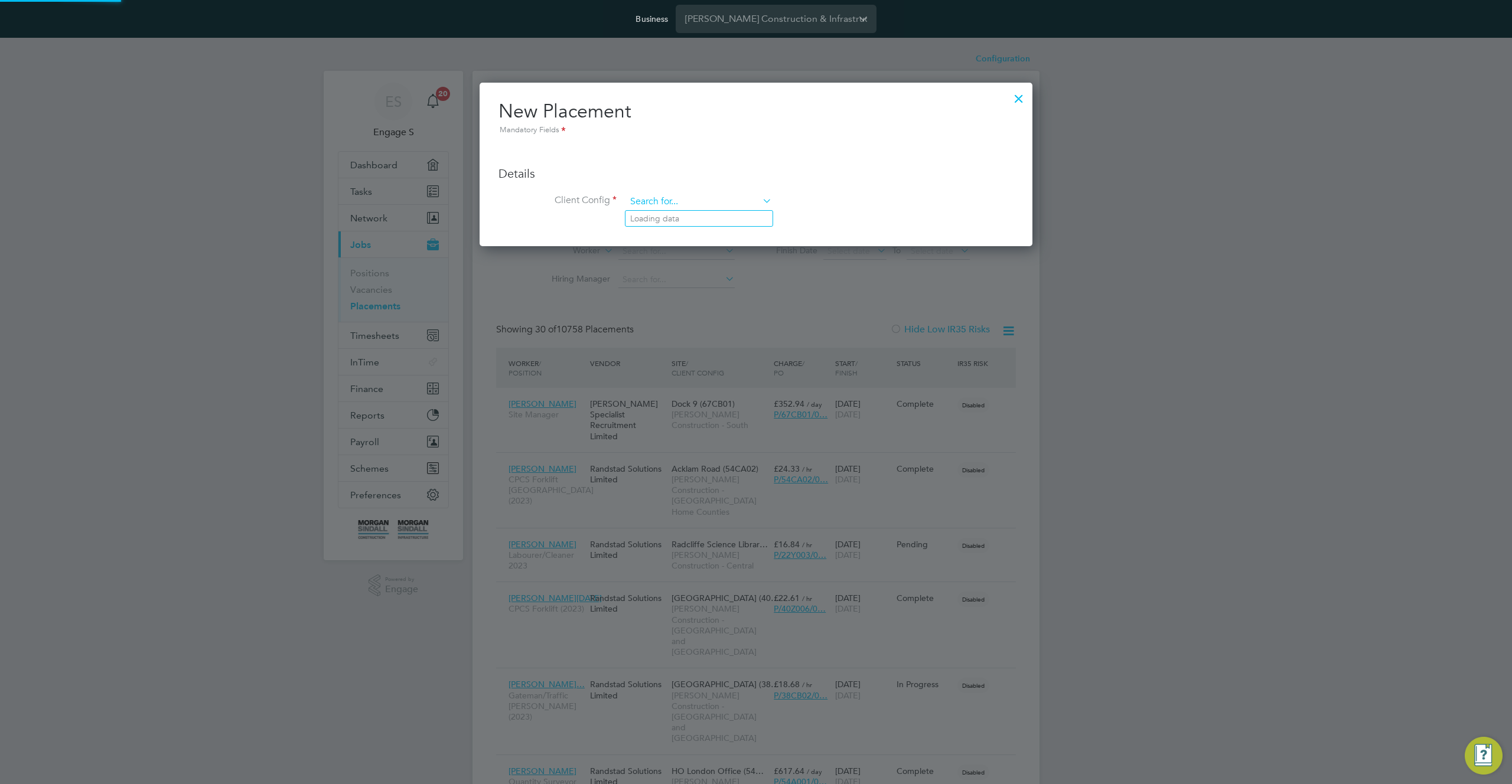
click at [711, 205] on input at bounding box center [699, 201] width 146 height 18
click at [744, 291] on li "Morgan Sindall Construction - South" at bounding box center [787, 299] width 324 height 16
type input "Morgan Sindall Construction - South"
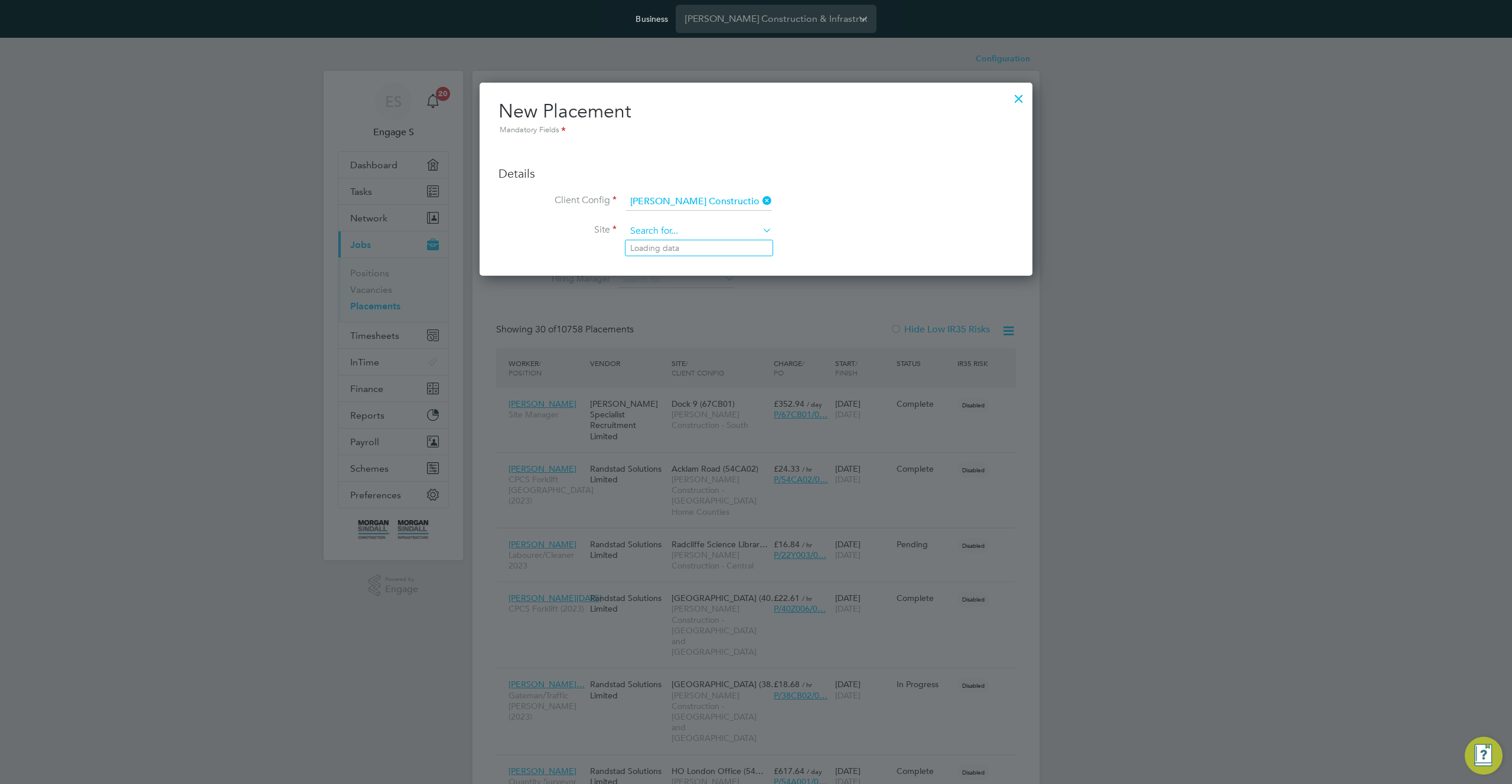
click at [709, 228] on input at bounding box center [699, 231] width 146 height 18
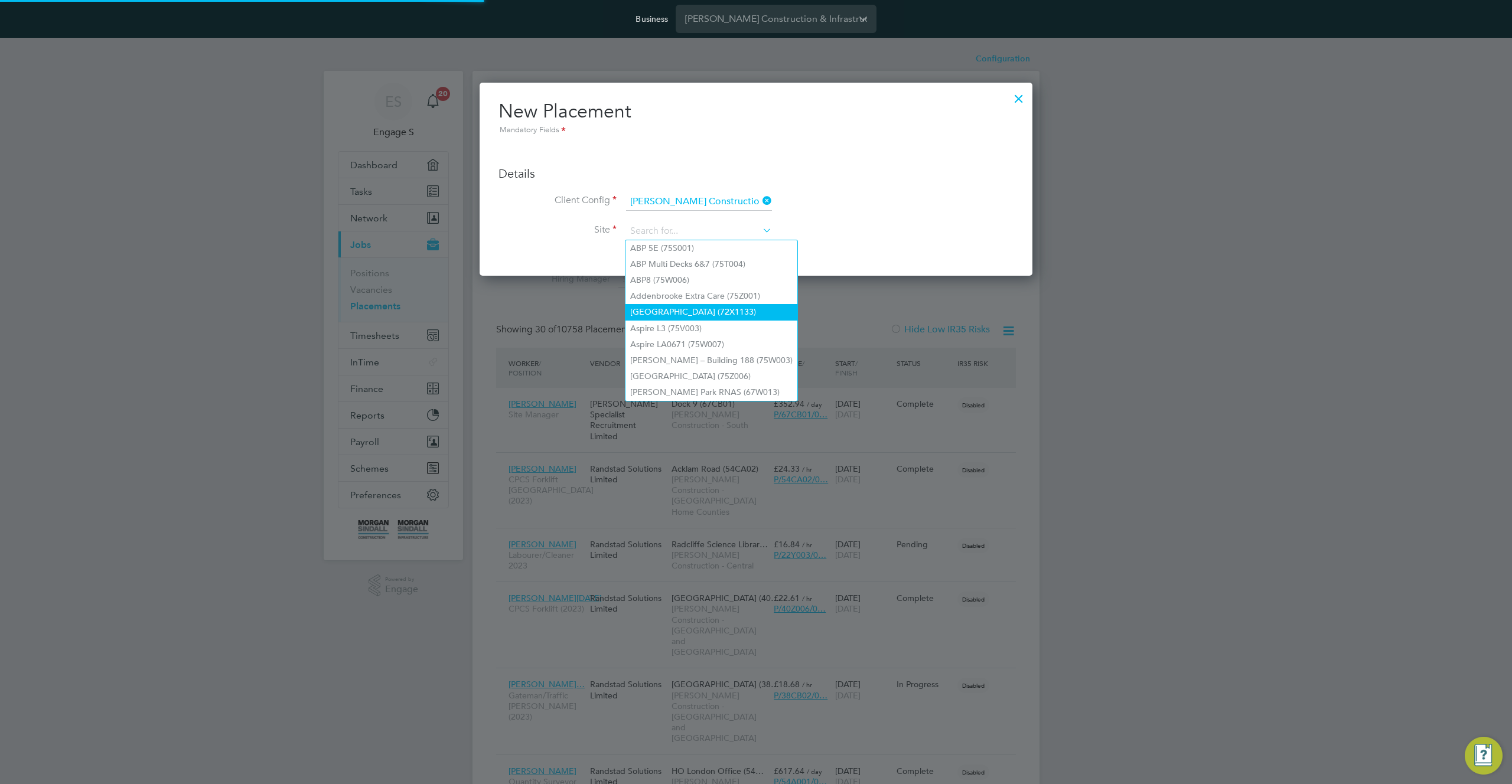
click at [692, 309] on li "Ash Manor (72X1133)" at bounding box center [711, 312] width 172 height 16
type input "Ash Manor (72X1133)"
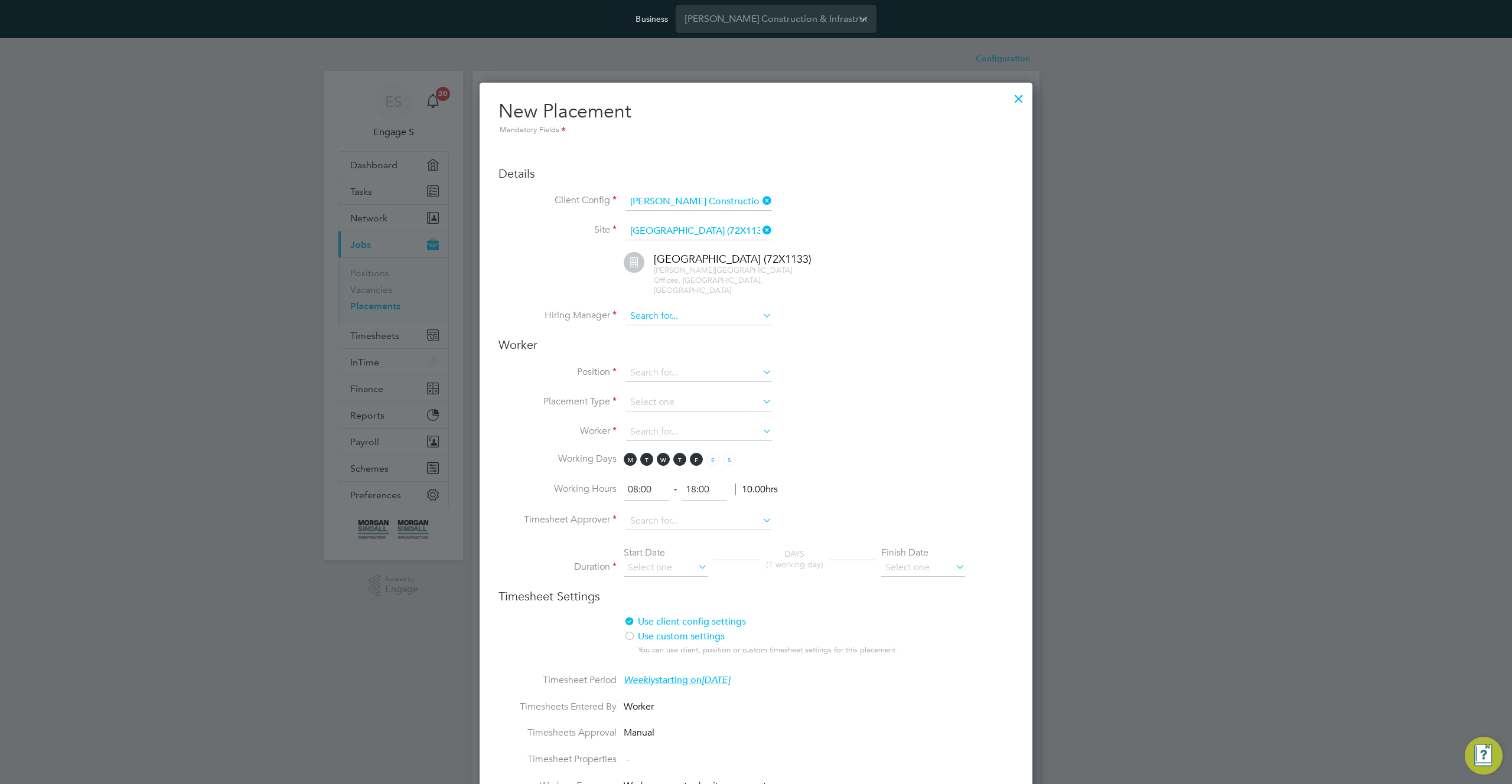
click at [699, 309] on input at bounding box center [699, 316] width 146 height 18
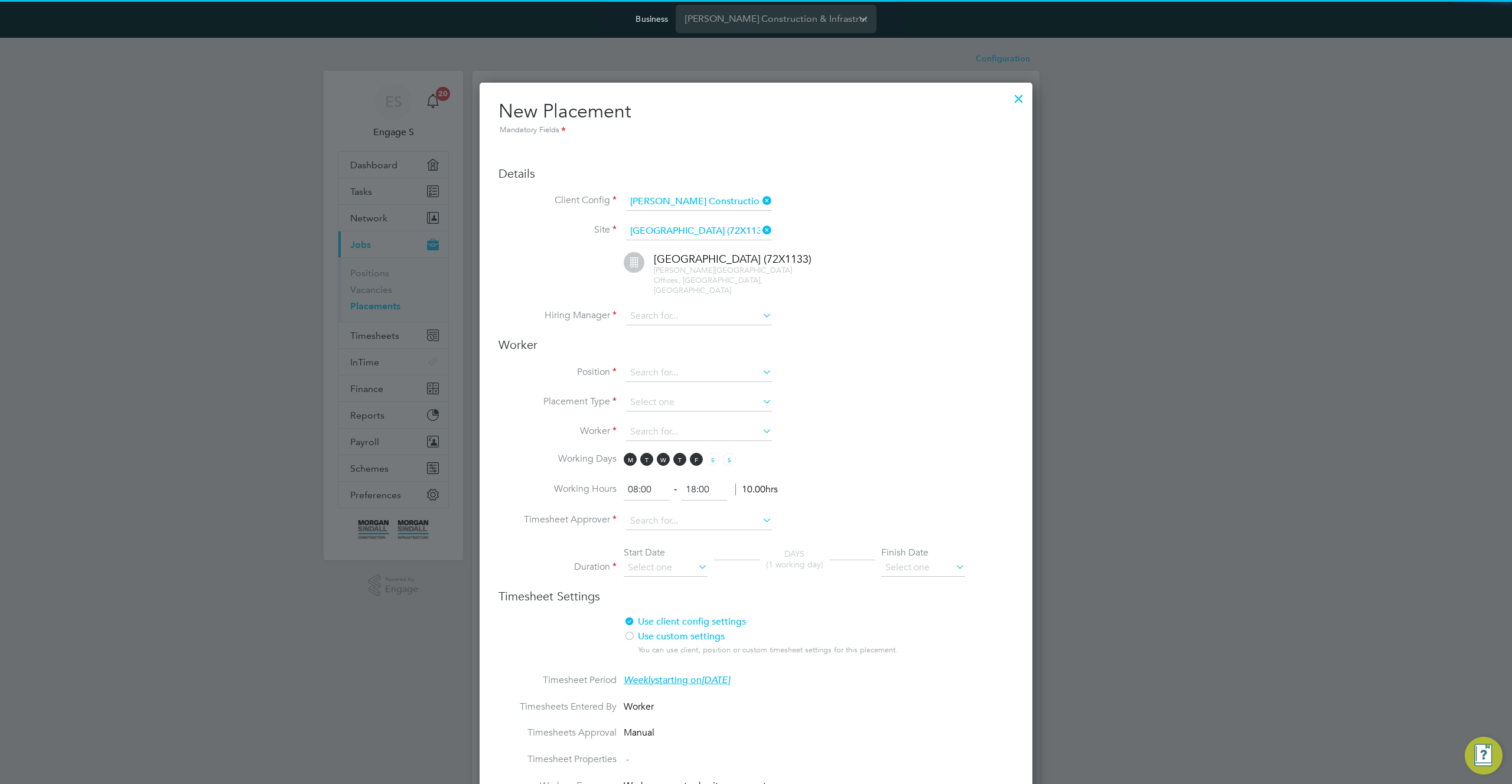
click at [689, 332] on li "Adam L" at bounding box center [699, 339] width 147 height 16
type input "Adam L"
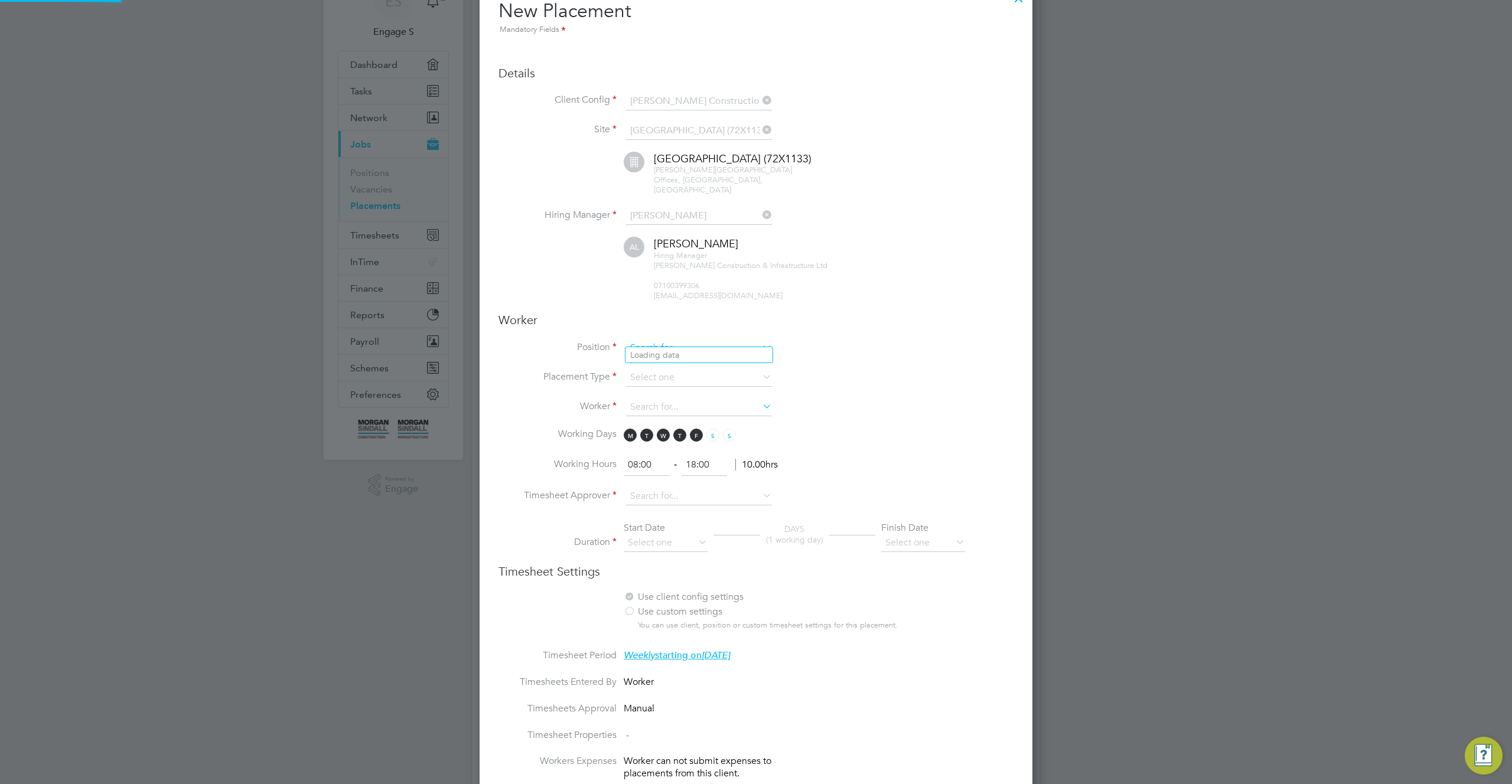
click at [715, 341] on input at bounding box center [699, 348] width 146 height 18
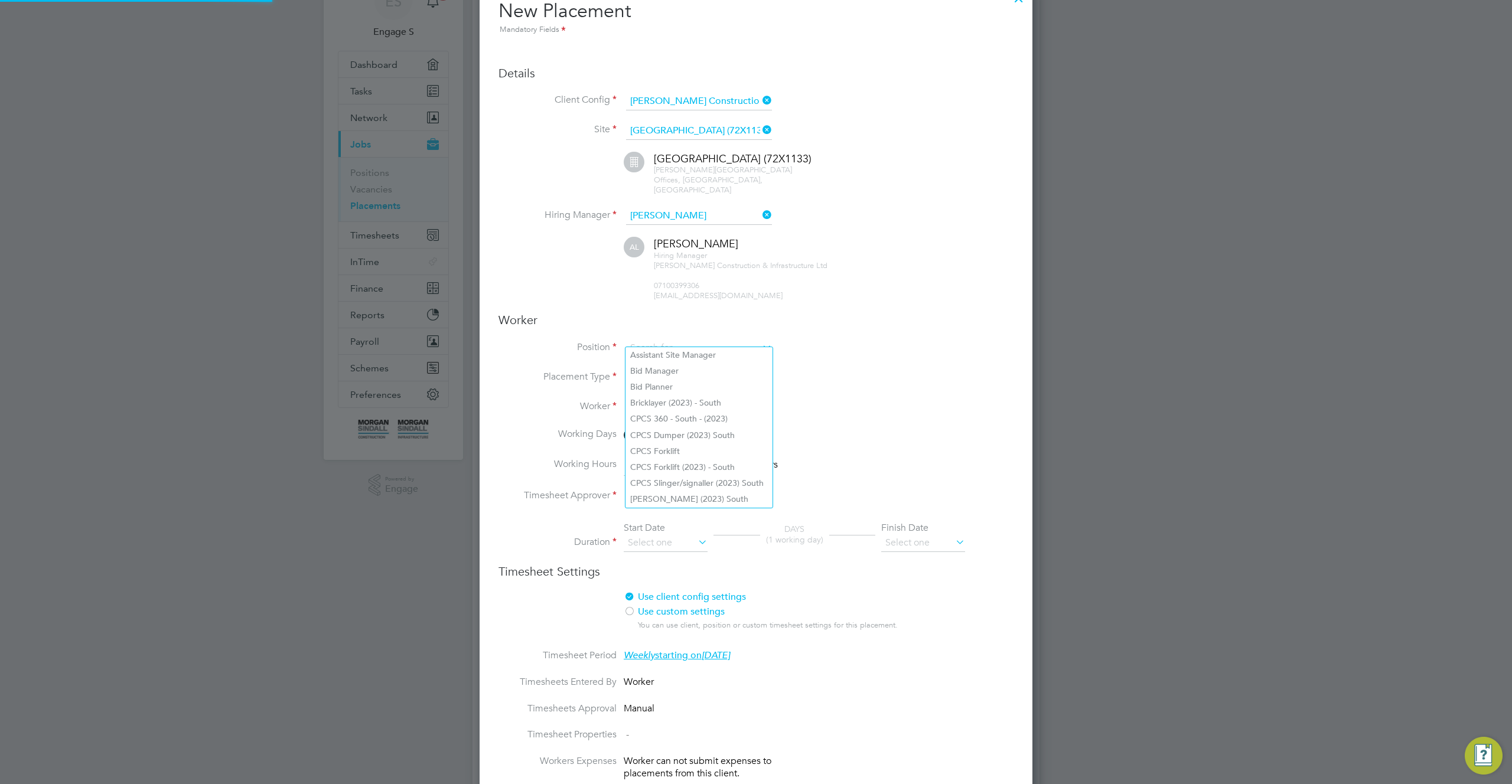
click at [700, 358] on li "Assistant Site Manager" at bounding box center [699, 355] width 147 height 16
type input "Assistant Site Manager"
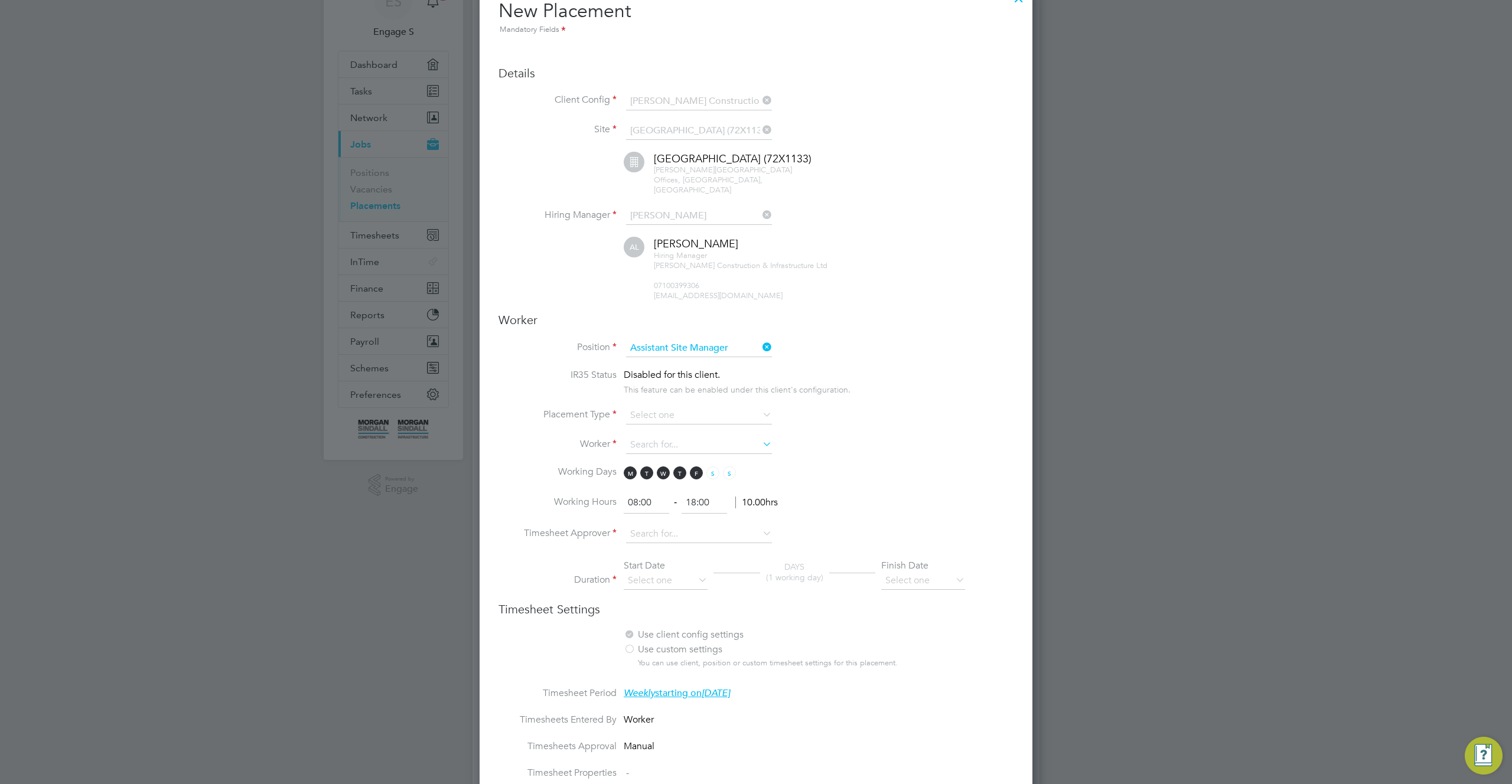
click at [700, 369] on span "Disabled for this client." at bounding box center [672, 374] width 96 height 12
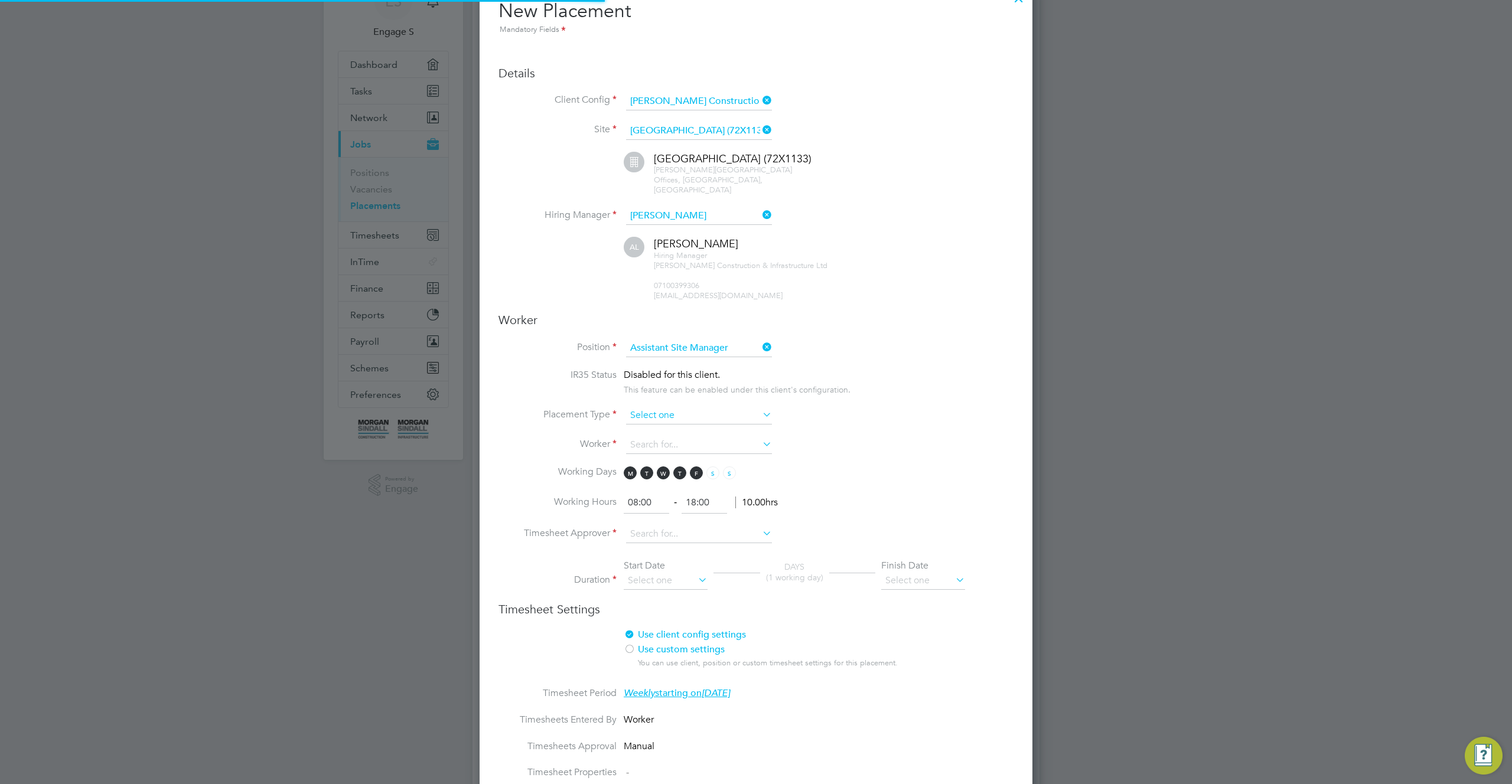
click at [692, 411] on input at bounding box center [699, 415] width 146 height 18
click at [682, 430] on li "Permanent" at bounding box center [699, 438] width 147 height 15
type input "Permanent"
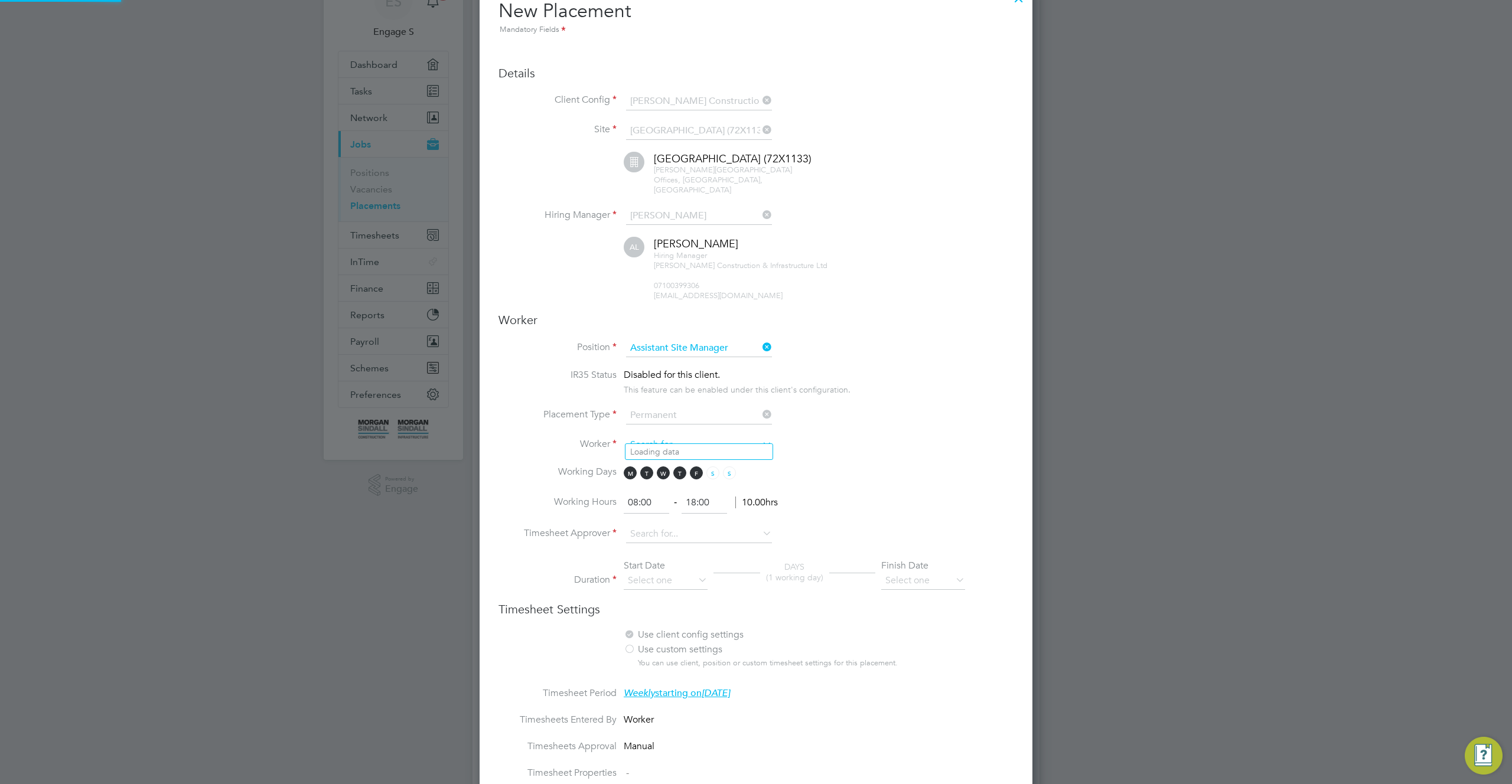
click at [681, 436] on input at bounding box center [699, 445] width 146 height 18
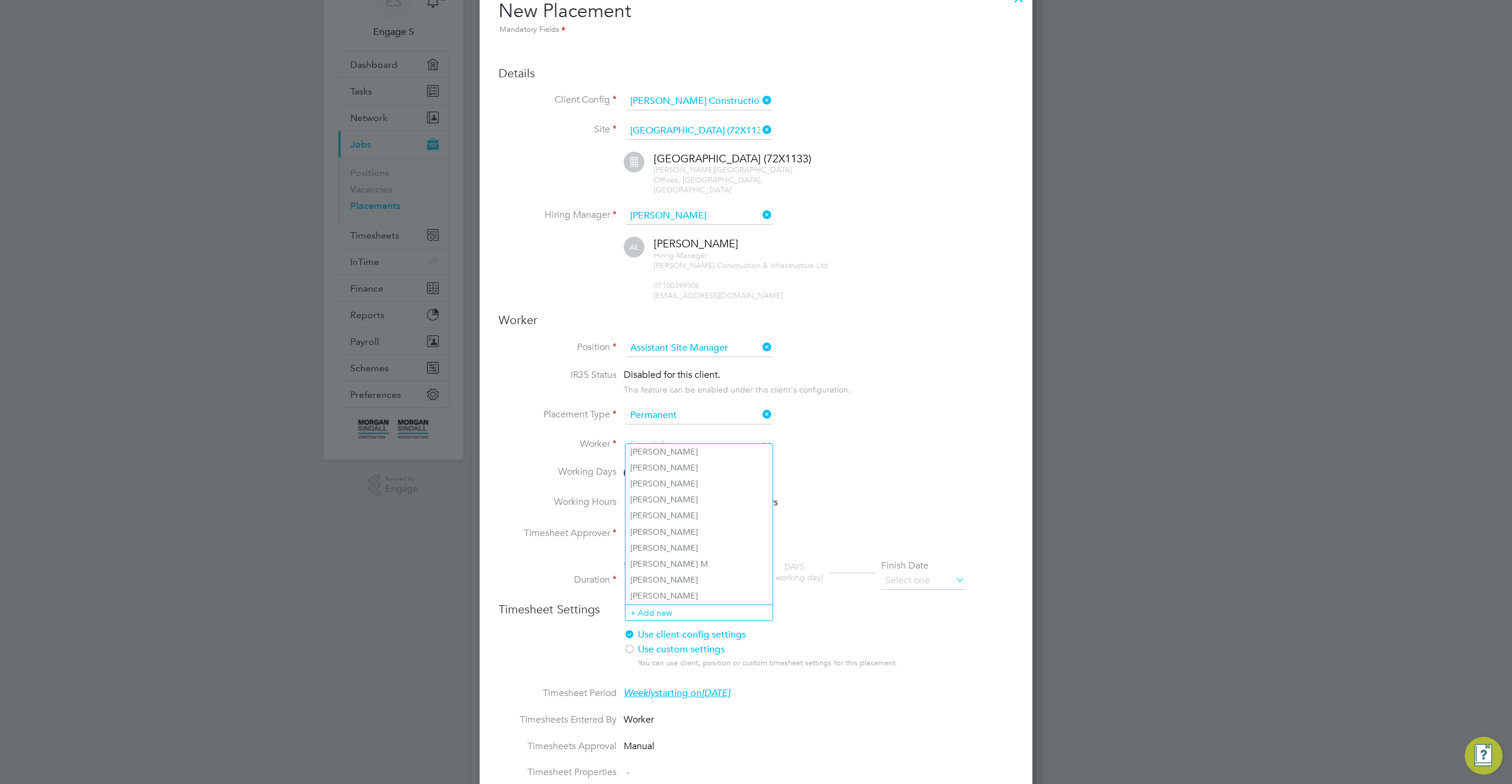
click at [835, 436] on li "Worker" at bounding box center [756, 451] width 515 height 29
click at [732, 438] on input at bounding box center [699, 445] width 146 height 18
click at [812, 438] on li "Worker" at bounding box center [756, 451] width 515 height 29
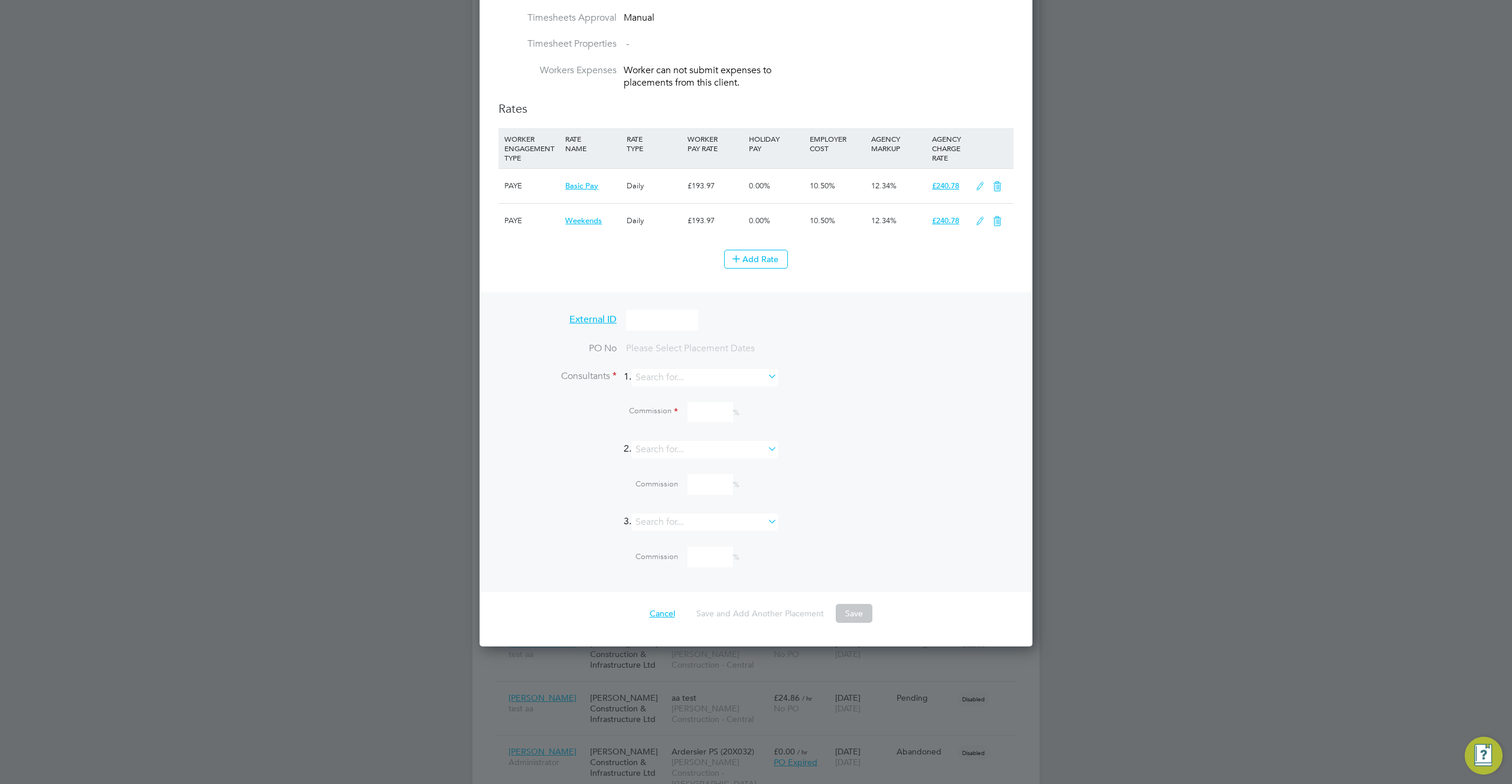
click at [662, 604] on button "Cancel" at bounding box center [662, 614] width 44 height 19
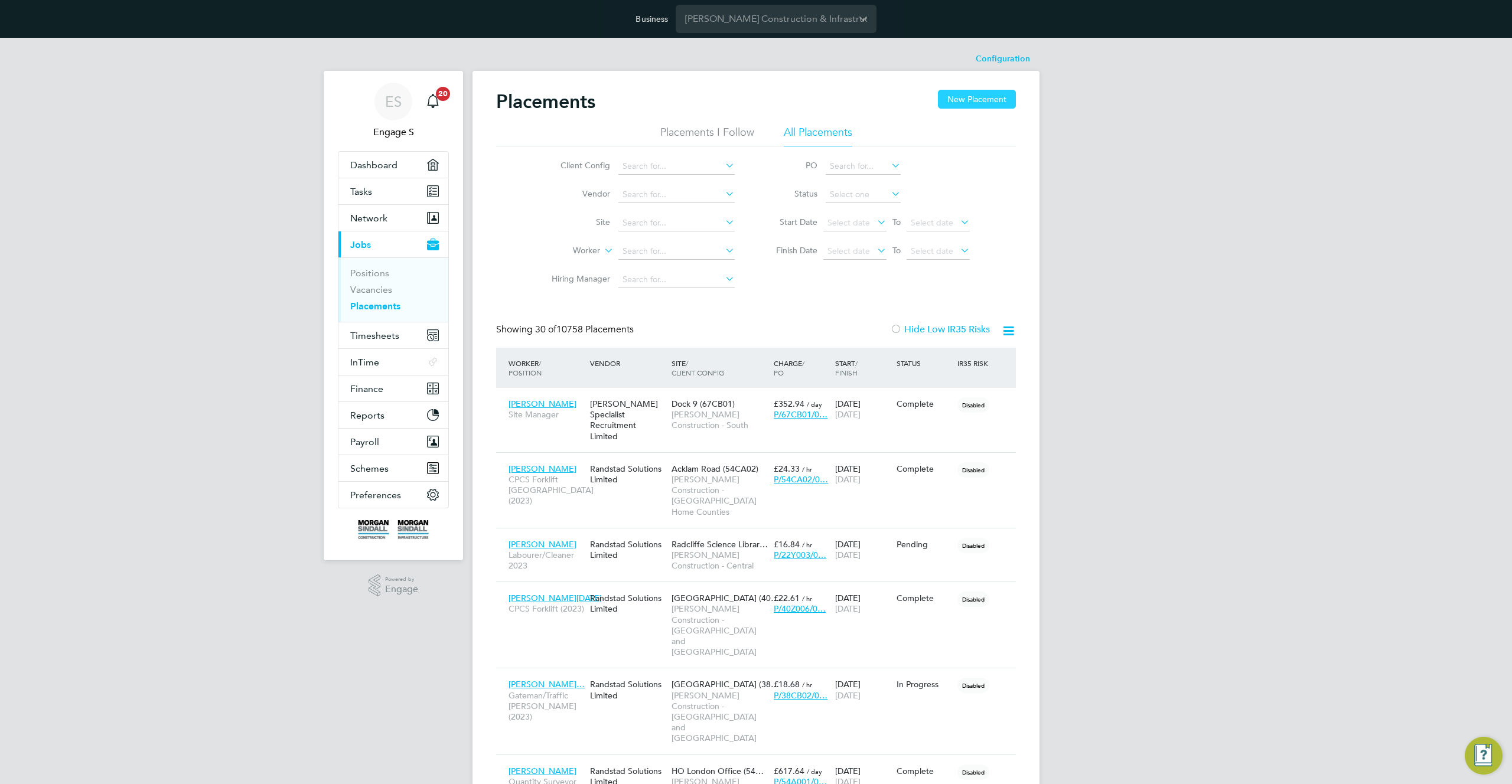
click at [979, 100] on button "New Placement" at bounding box center [976, 99] width 78 height 19
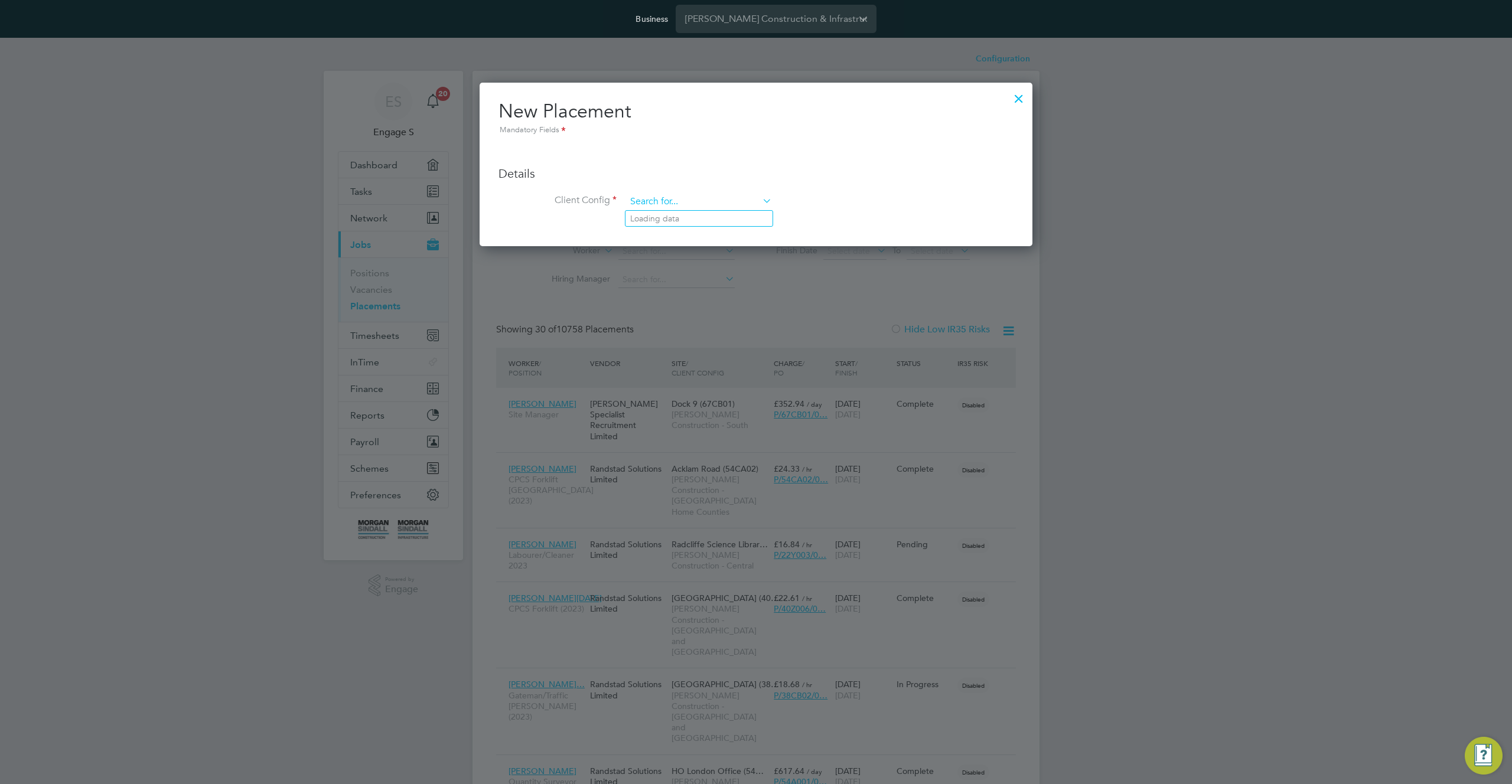
click at [728, 208] on input at bounding box center [699, 201] width 146 height 18
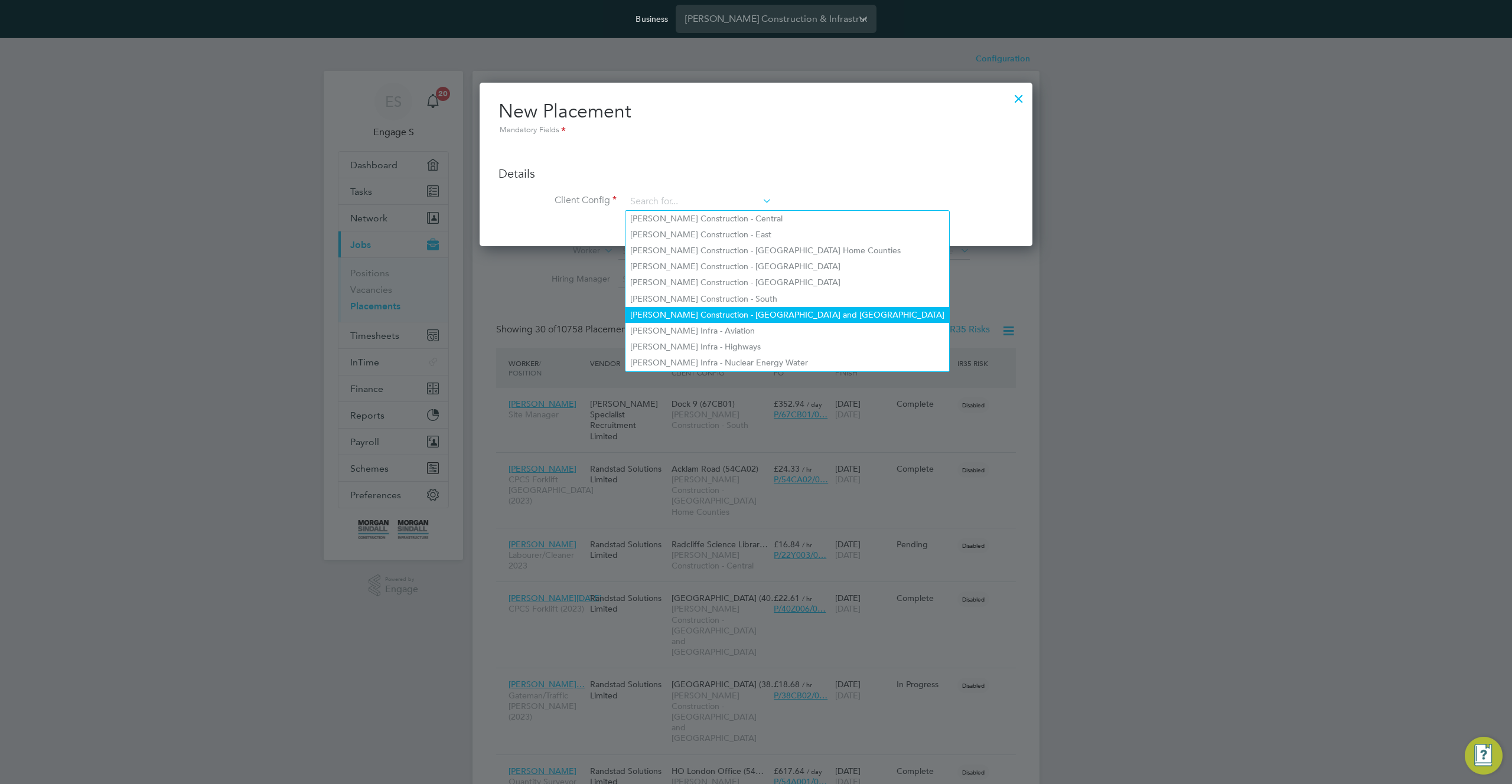
click at [733, 307] on li "Morgan Sindall Construction - Yorkshire and North East" at bounding box center [787, 315] width 324 height 16
type input "Morgan Sindall Construction - Yorkshire and North East"
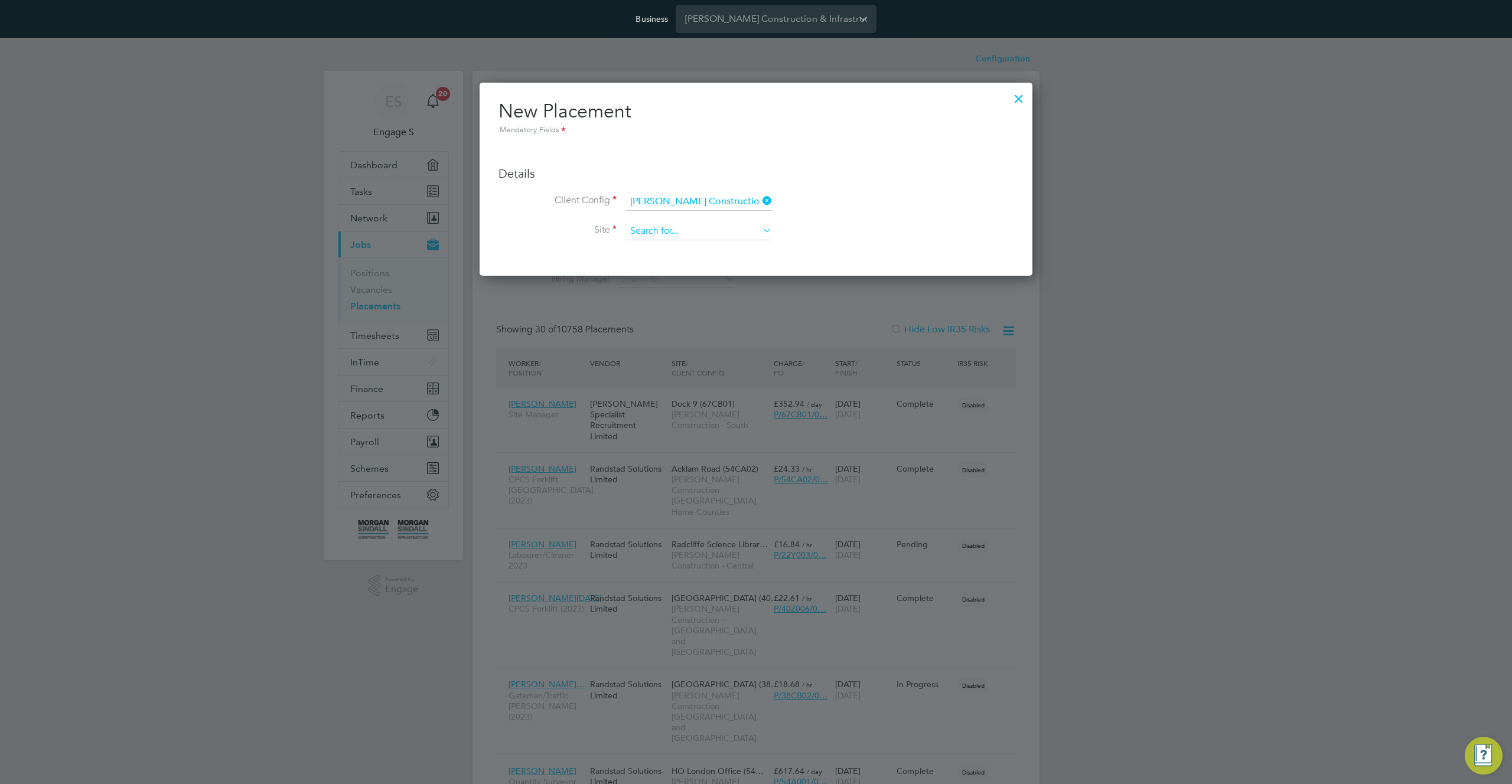
click at [715, 233] on input at bounding box center [699, 231] width 146 height 18
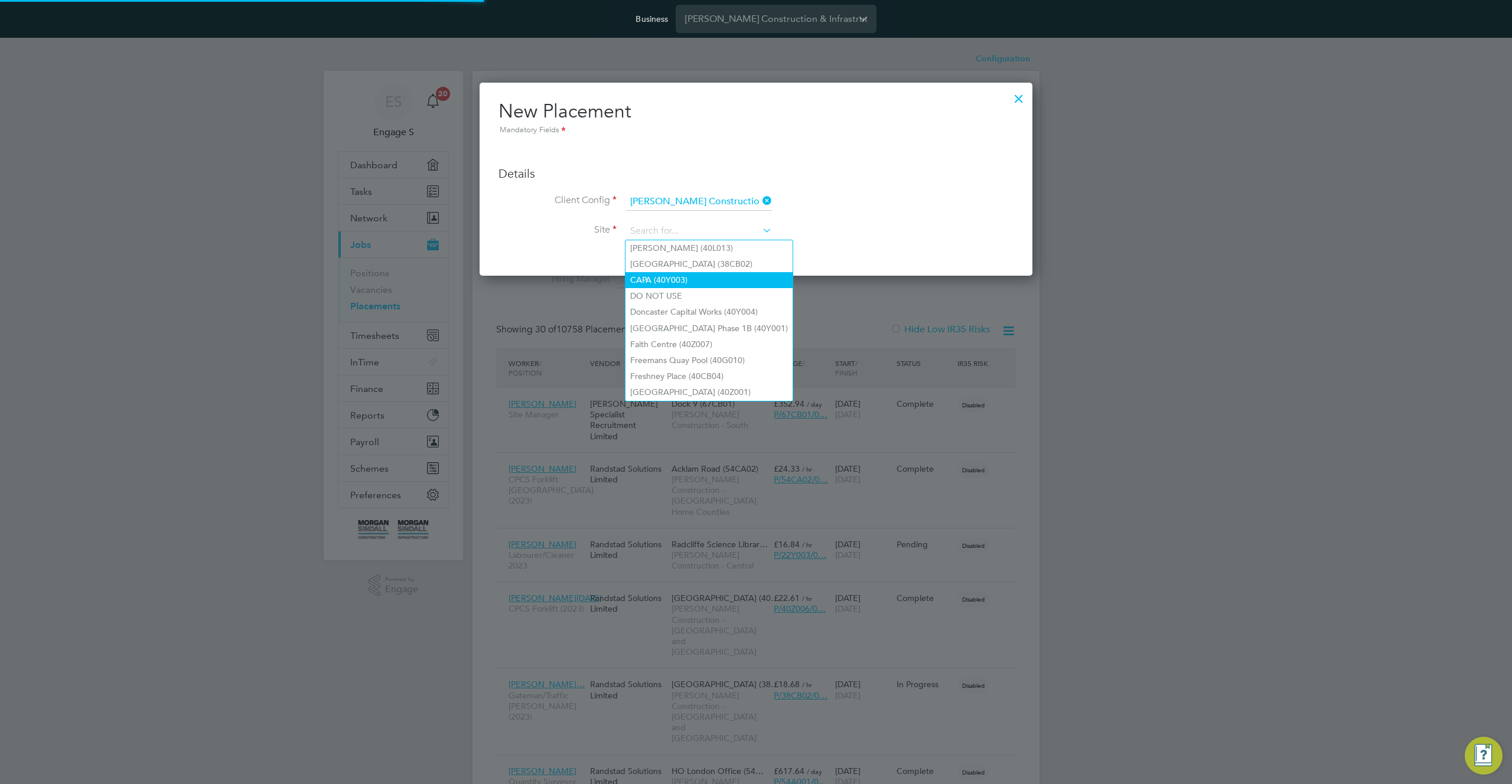
click at [694, 272] on li "CAPA (40Y003)" at bounding box center [709, 280] width 167 height 16
type input "CAPA (40Y003)"
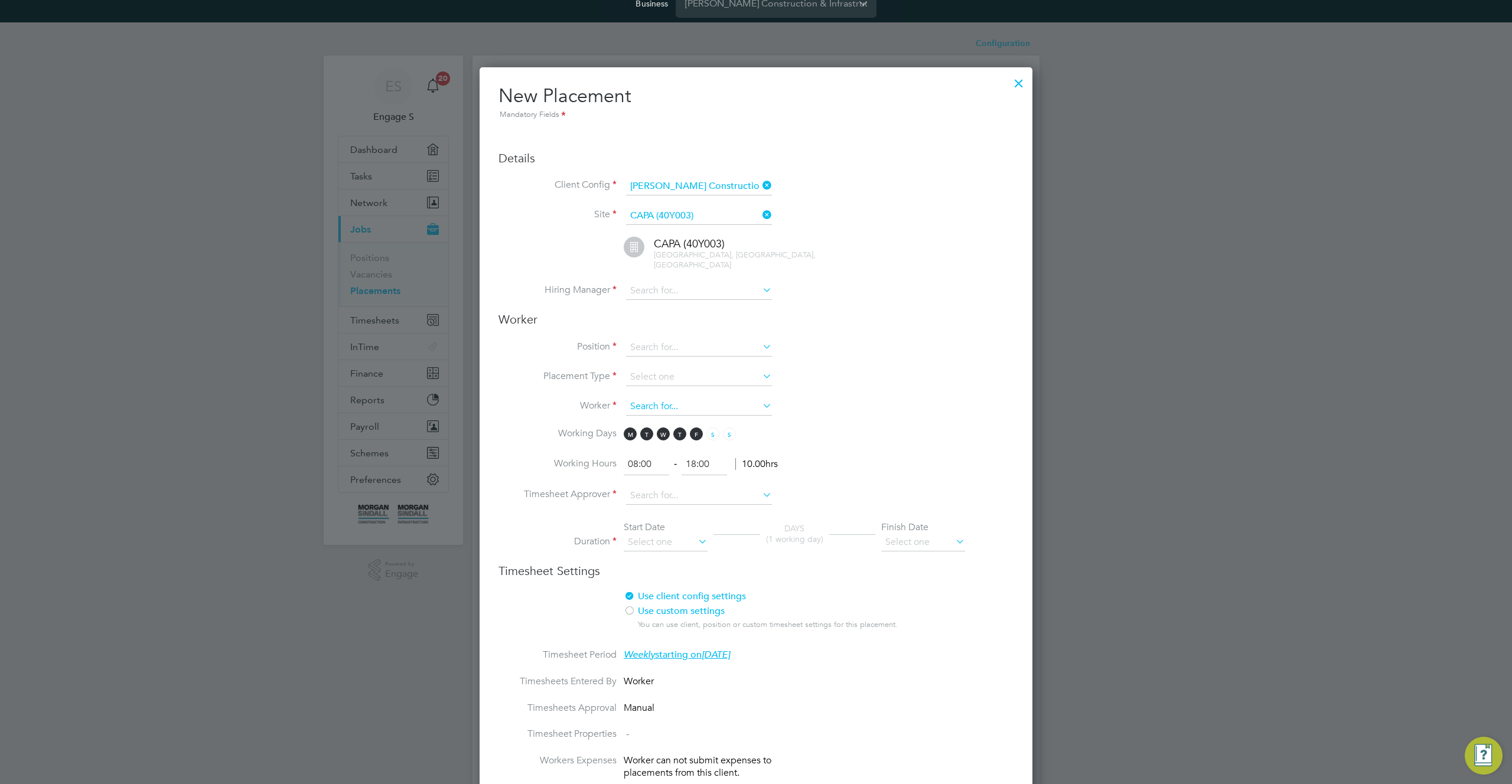
click at [696, 398] on input at bounding box center [699, 407] width 146 height 18
click at [1019, 80] on div at bounding box center [1018, 80] width 21 height 21
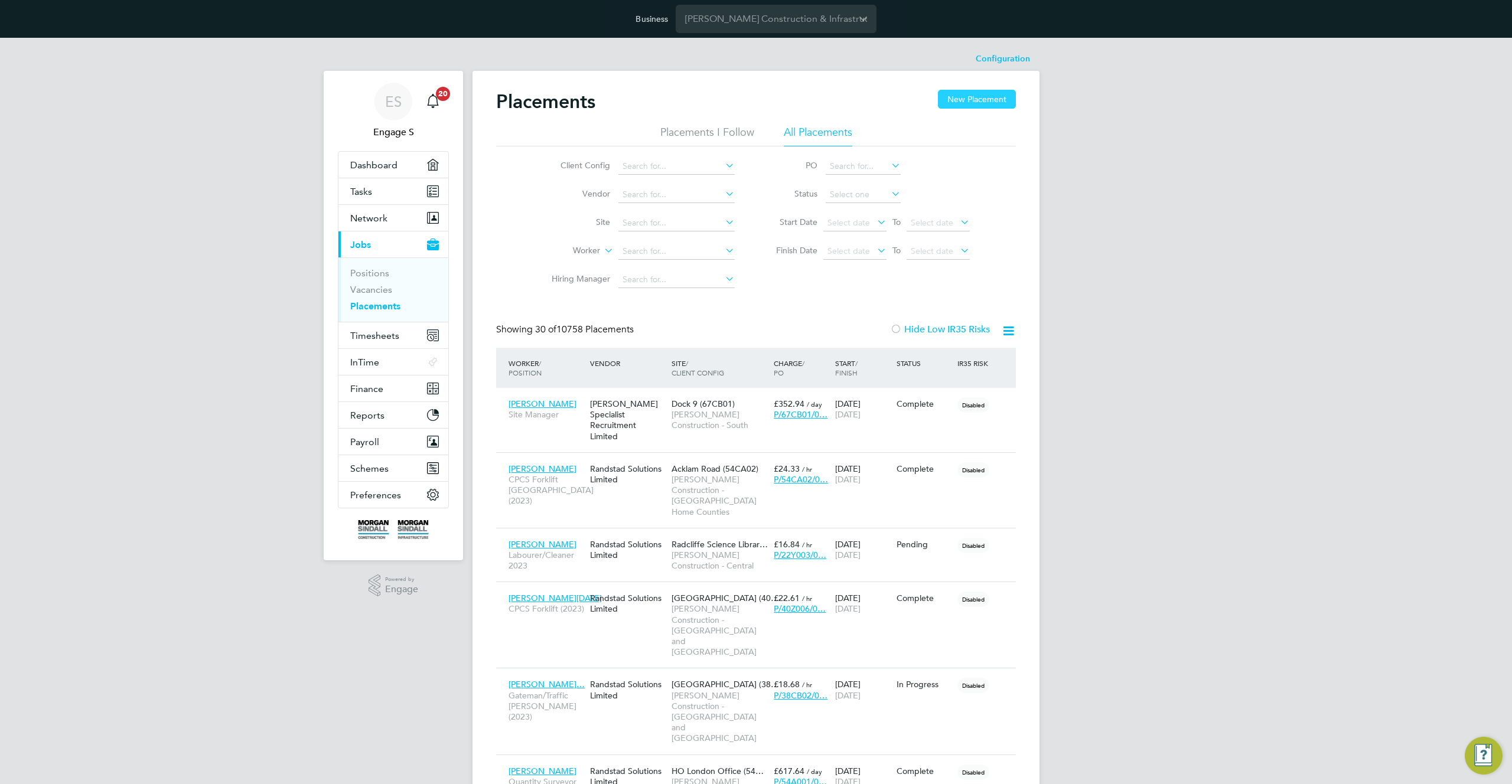
click at [983, 102] on button "New Placement" at bounding box center [976, 99] width 78 height 19
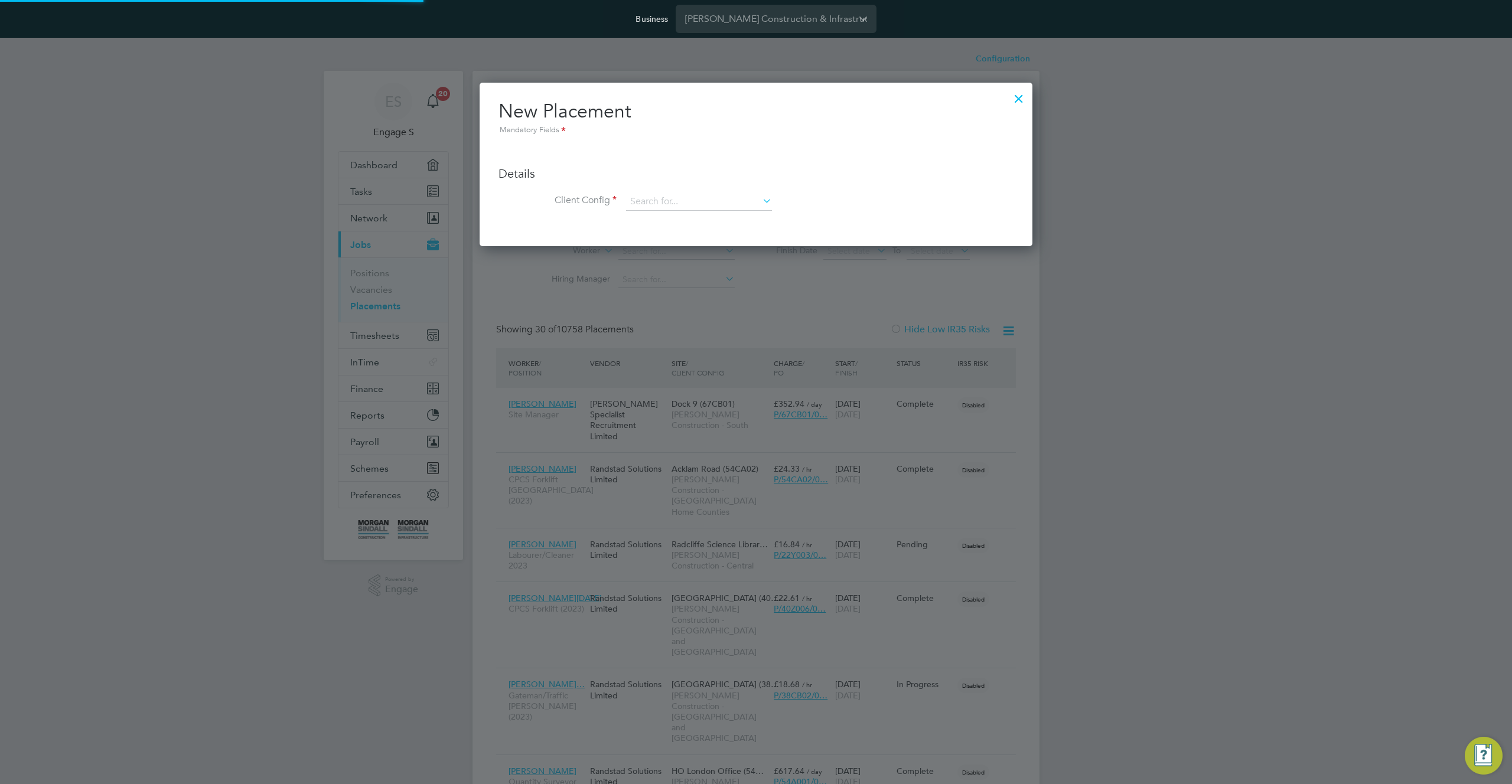
scroll to position [6, 6]
click at [703, 205] on input at bounding box center [699, 201] width 146 height 18
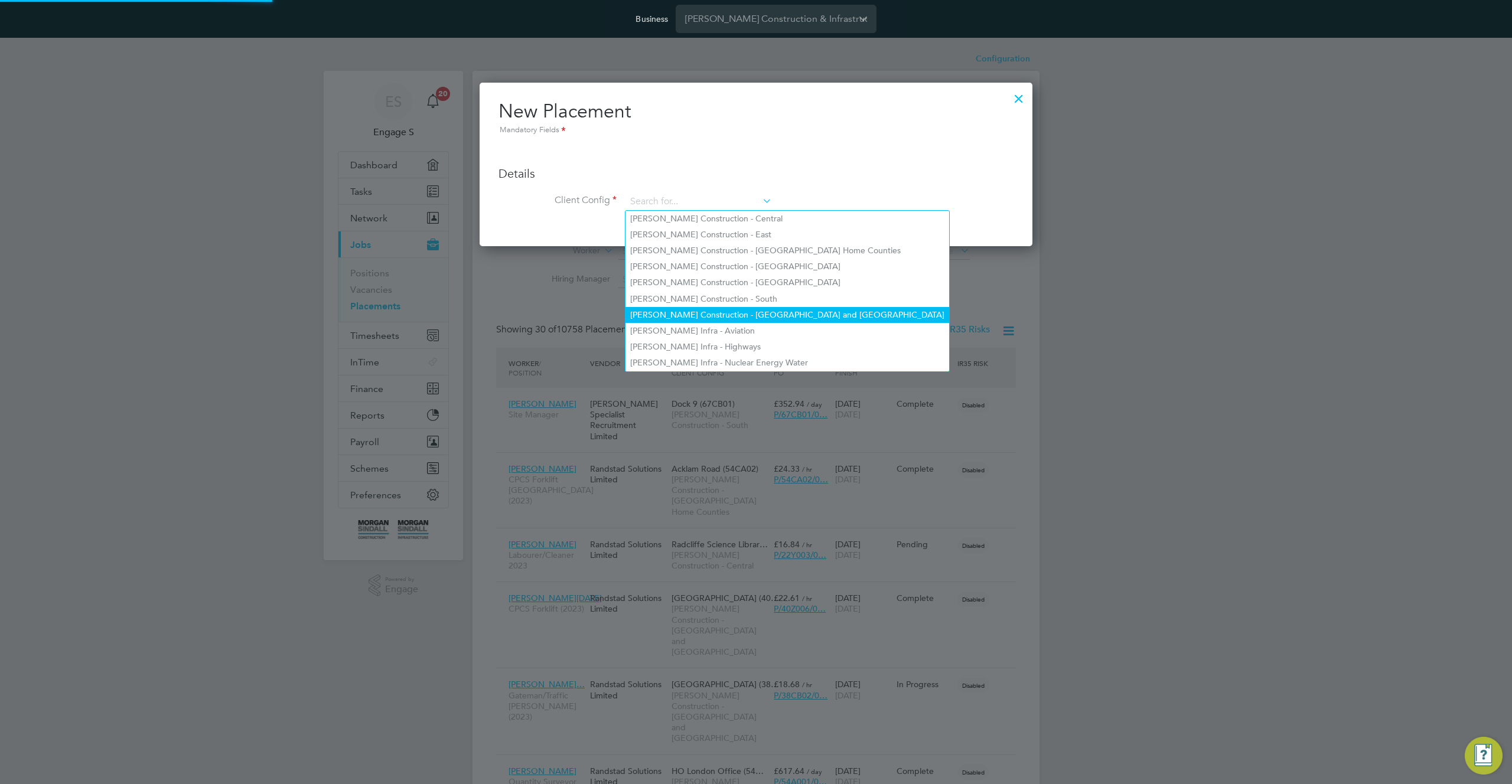
click at [721, 312] on li "Morgan Sindall Construction - Yorkshire and North East" at bounding box center [787, 315] width 324 height 16
type input "Morgan Sindall Construction - Yorkshire and North East"
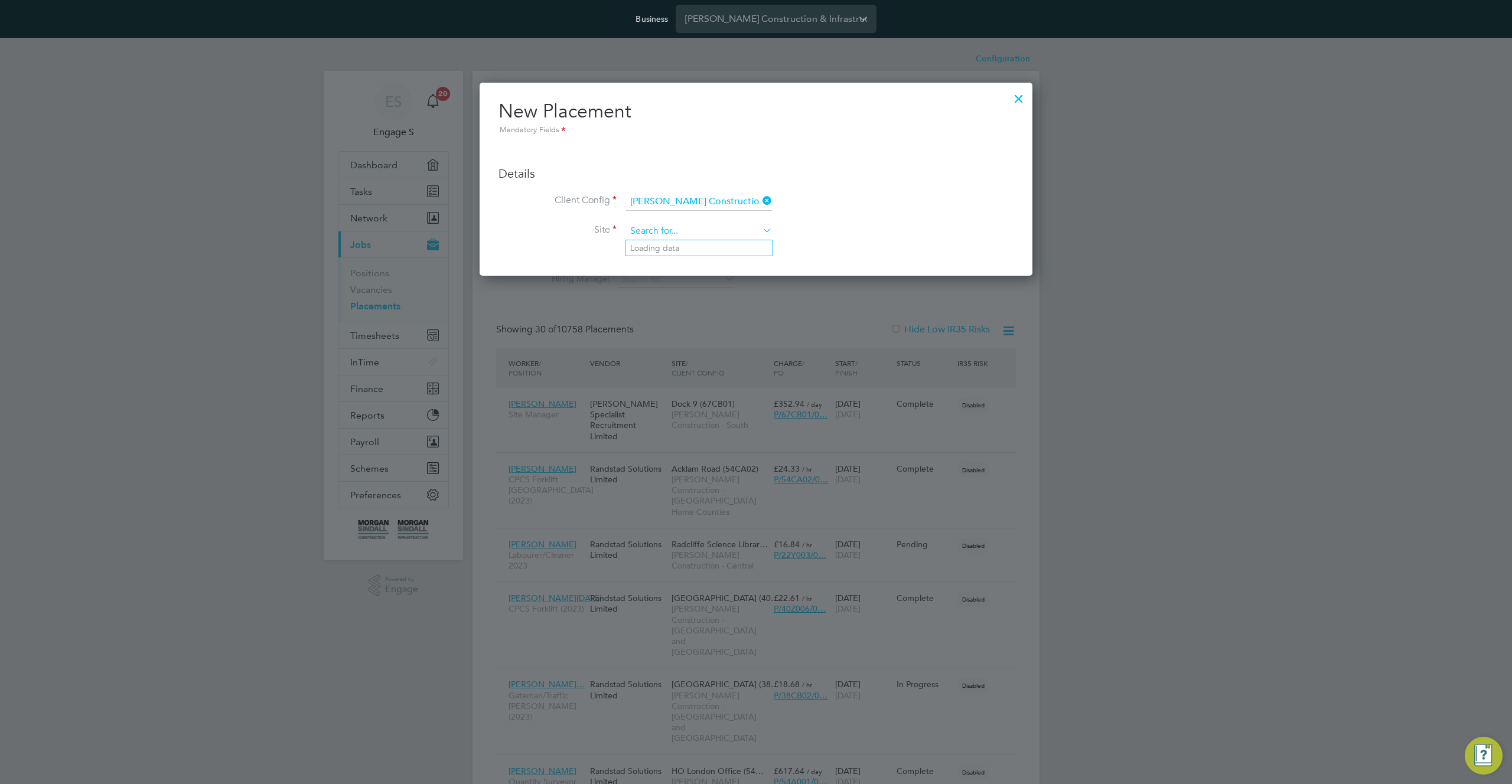
click at [731, 235] on input at bounding box center [699, 231] width 146 height 18
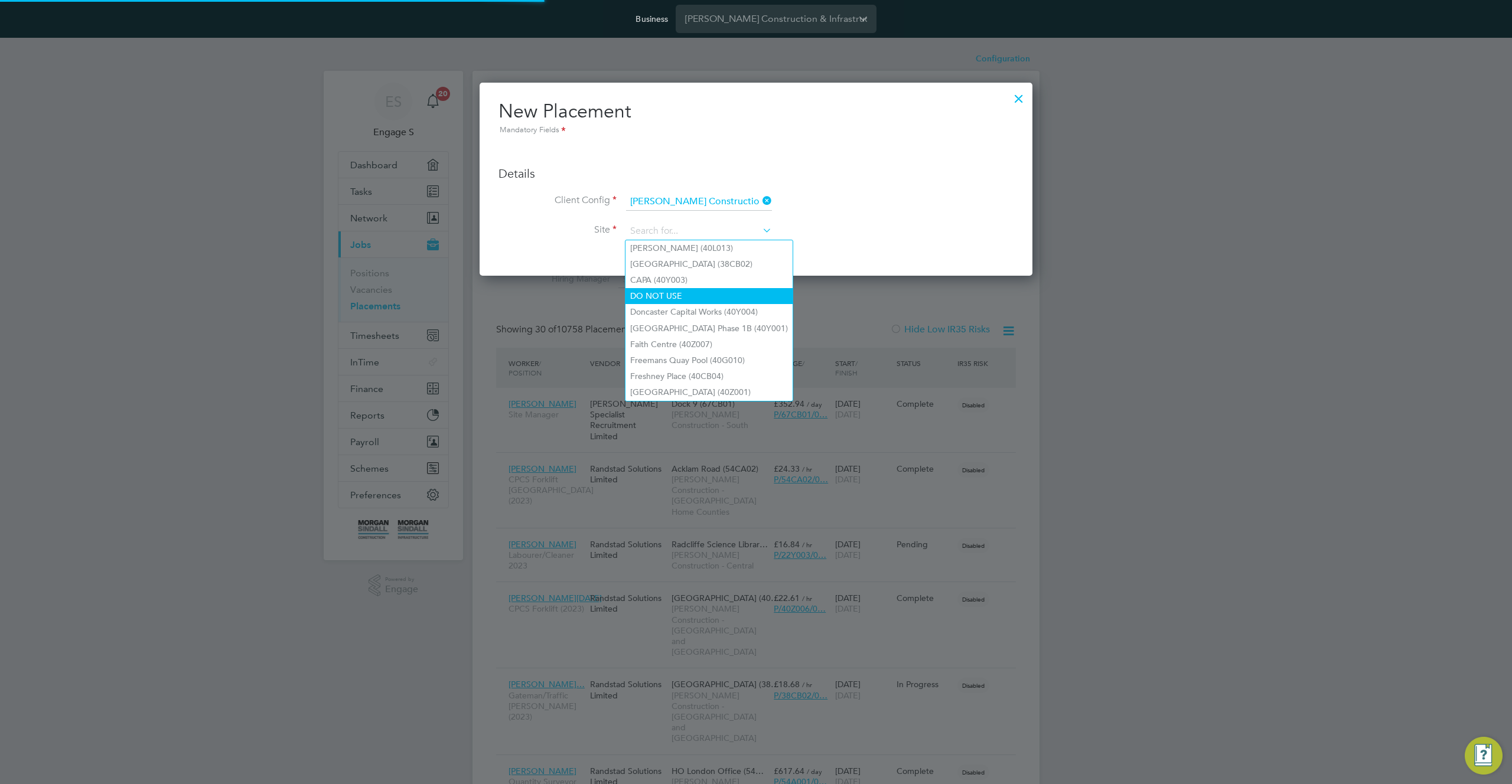
click at [718, 290] on li "DO NOT USE" at bounding box center [709, 296] width 167 height 16
type input "DO NOT USE"
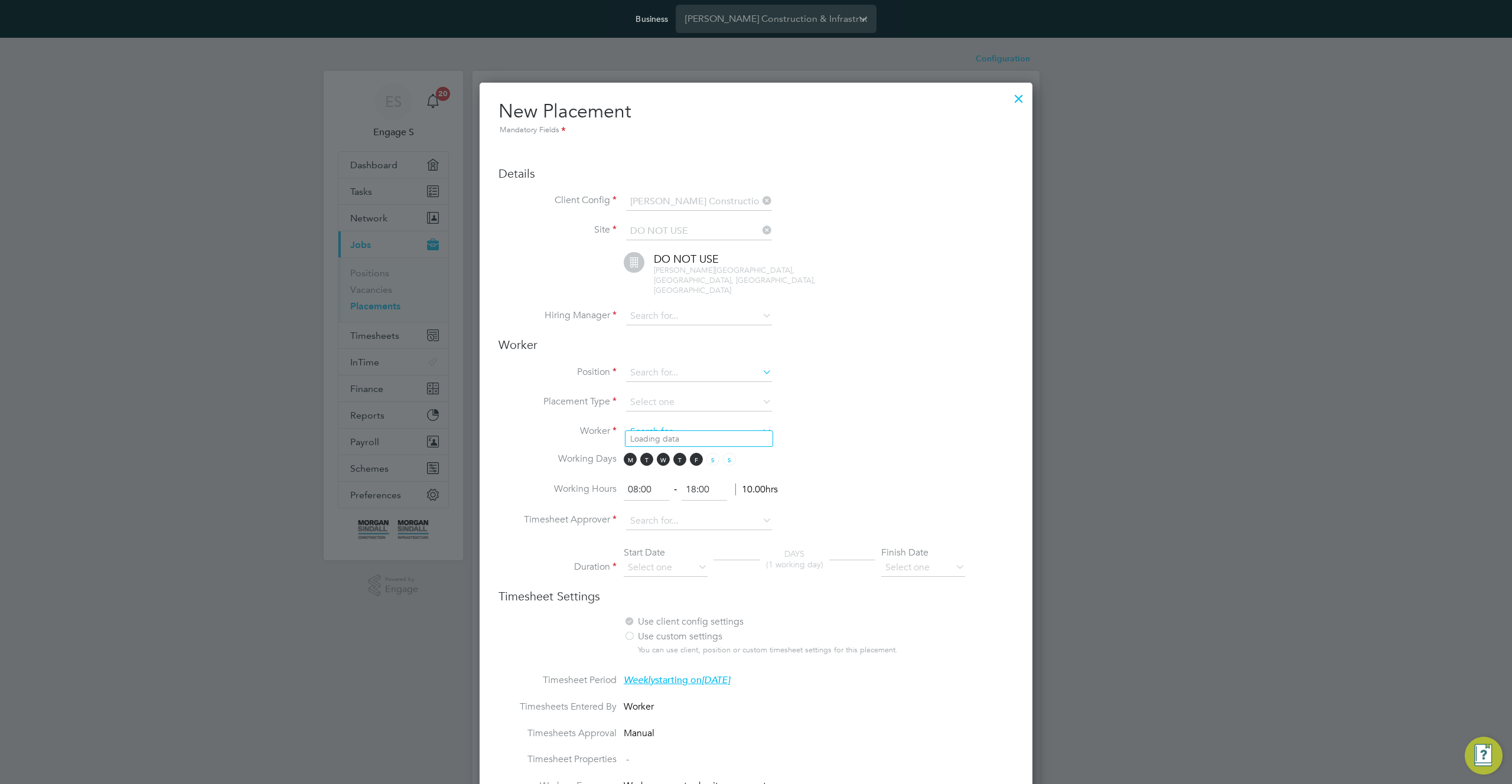
scroll to position [1256, 553]
click at [692, 424] on input at bounding box center [699, 432] width 146 height 18
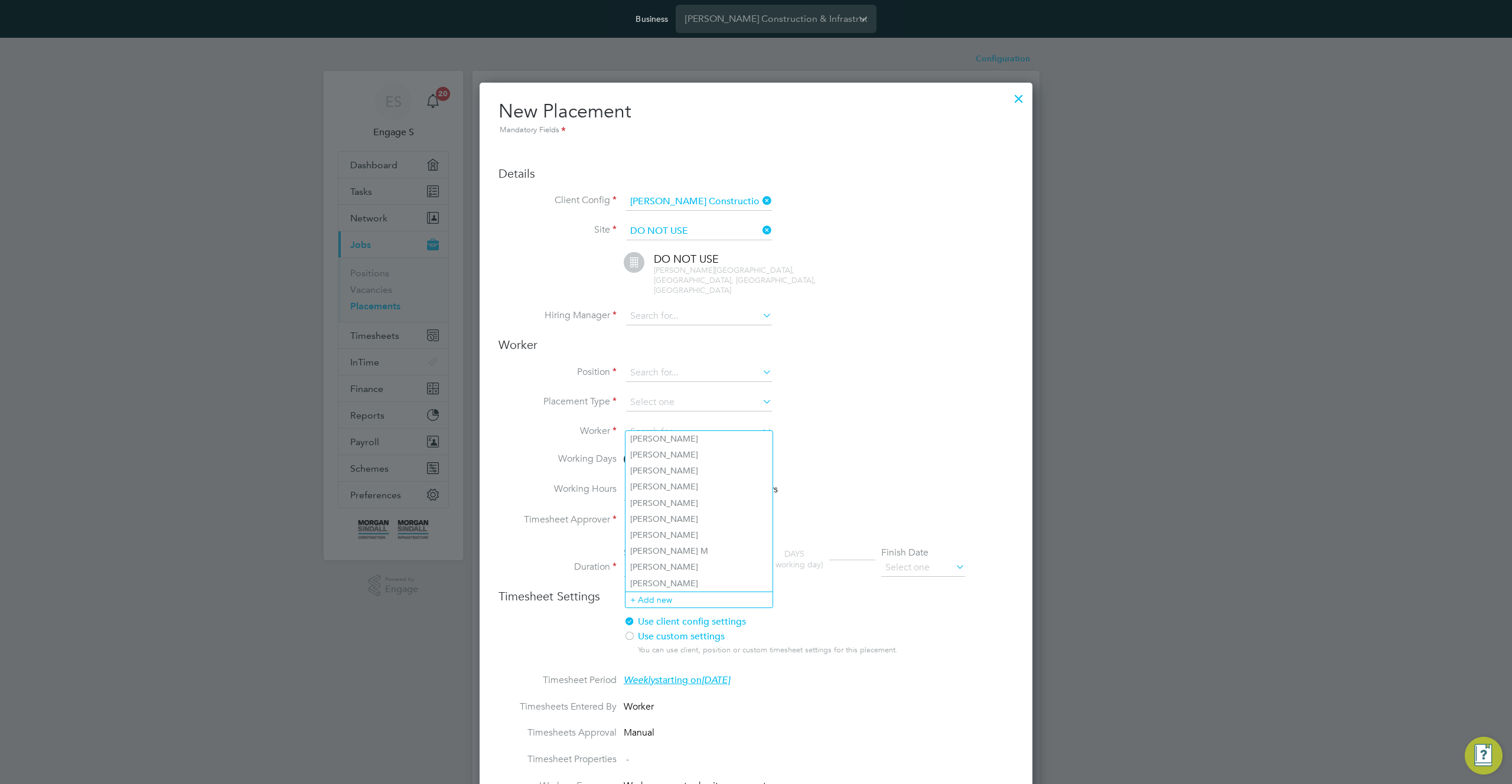
click at [911, 184] on ul "Details Client Config Morgan Sindall Construction - Yorkshire and North East Si…" at bounding box center [756, 717] width 515 height 1151
click at [725, 424] on input at bounding box center [699, 432] width 146 height 18
click at [1017, 93] on div at bounding box center [1018, 95] width 21 height 21
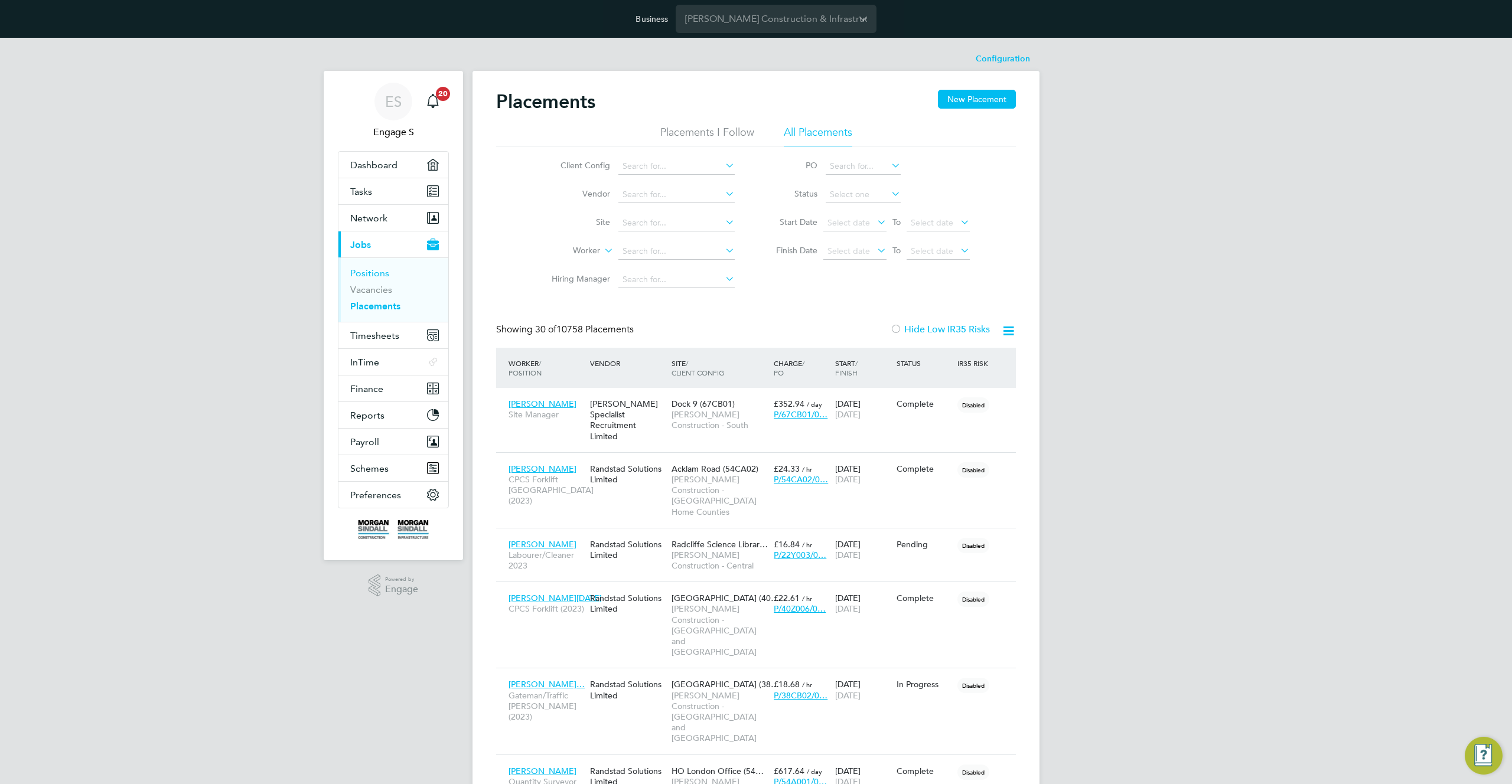
click at [374, 269] on link "Positions" at bounding box center [370, 273] width 39 height 11
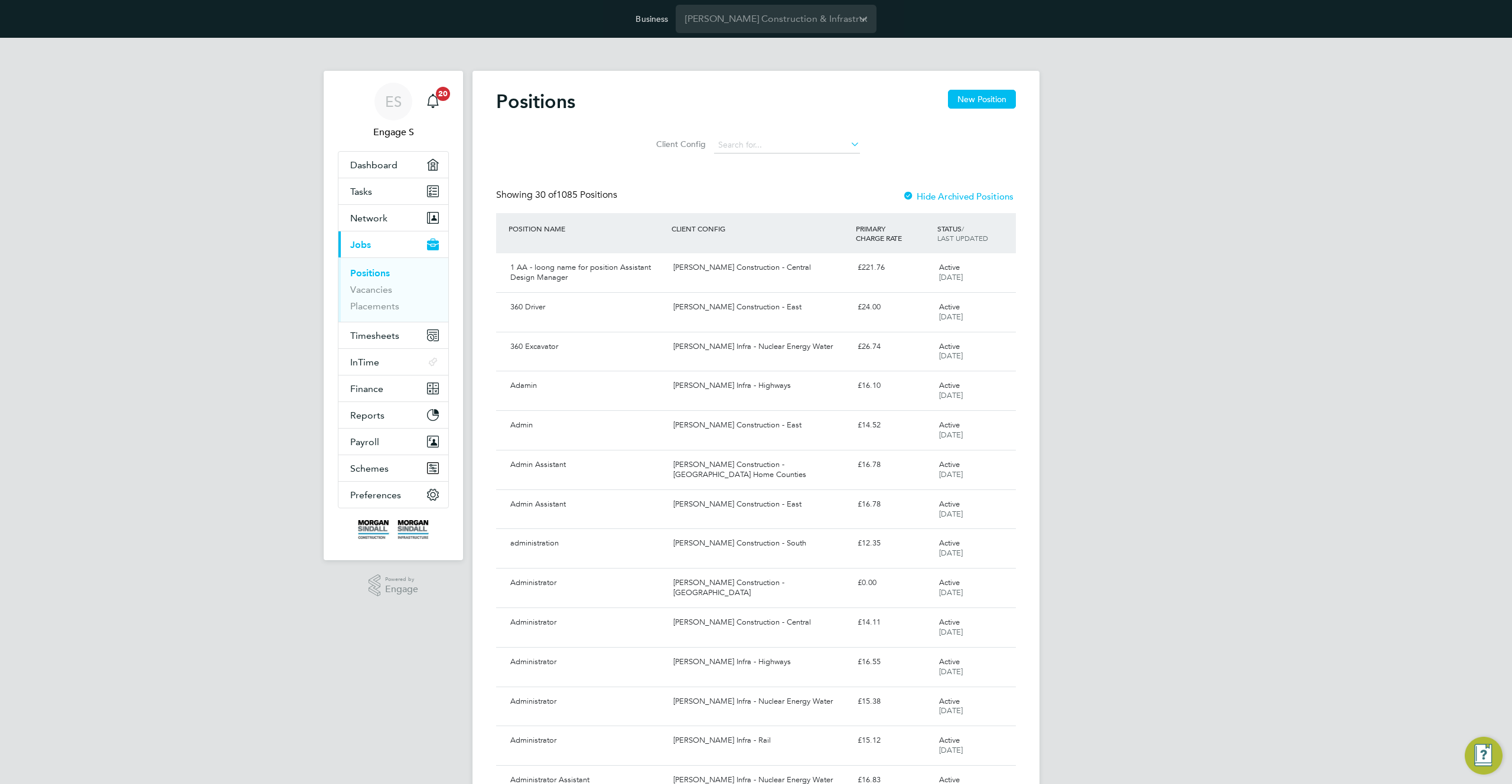
click at [980, 108] on div "Positions New Position" at bounding box center [756, 108] width 520 height 36
click at [383, 218] on span "Network" at bounding box center [369, 218] width 37 height 11
click at [370, 297] on link "Workers" at bounding box center [368, 296] width 36 height 11
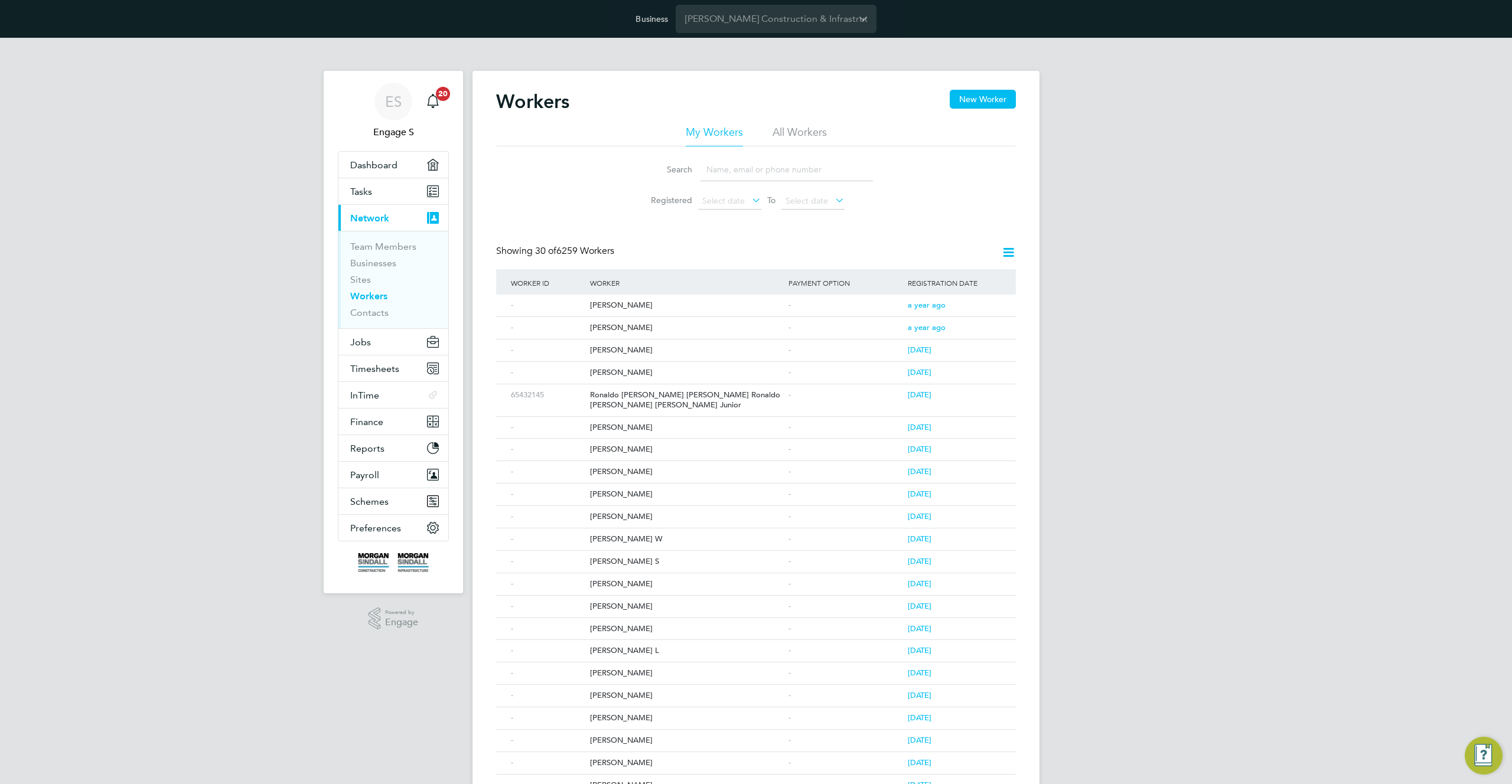
click at [794, 136] on li "All Workers" at bounding box center [800, 136] width 54 height 21
click at [966, 103] on button "New Worker" at bounding box center [983, 99] width 66 height 19
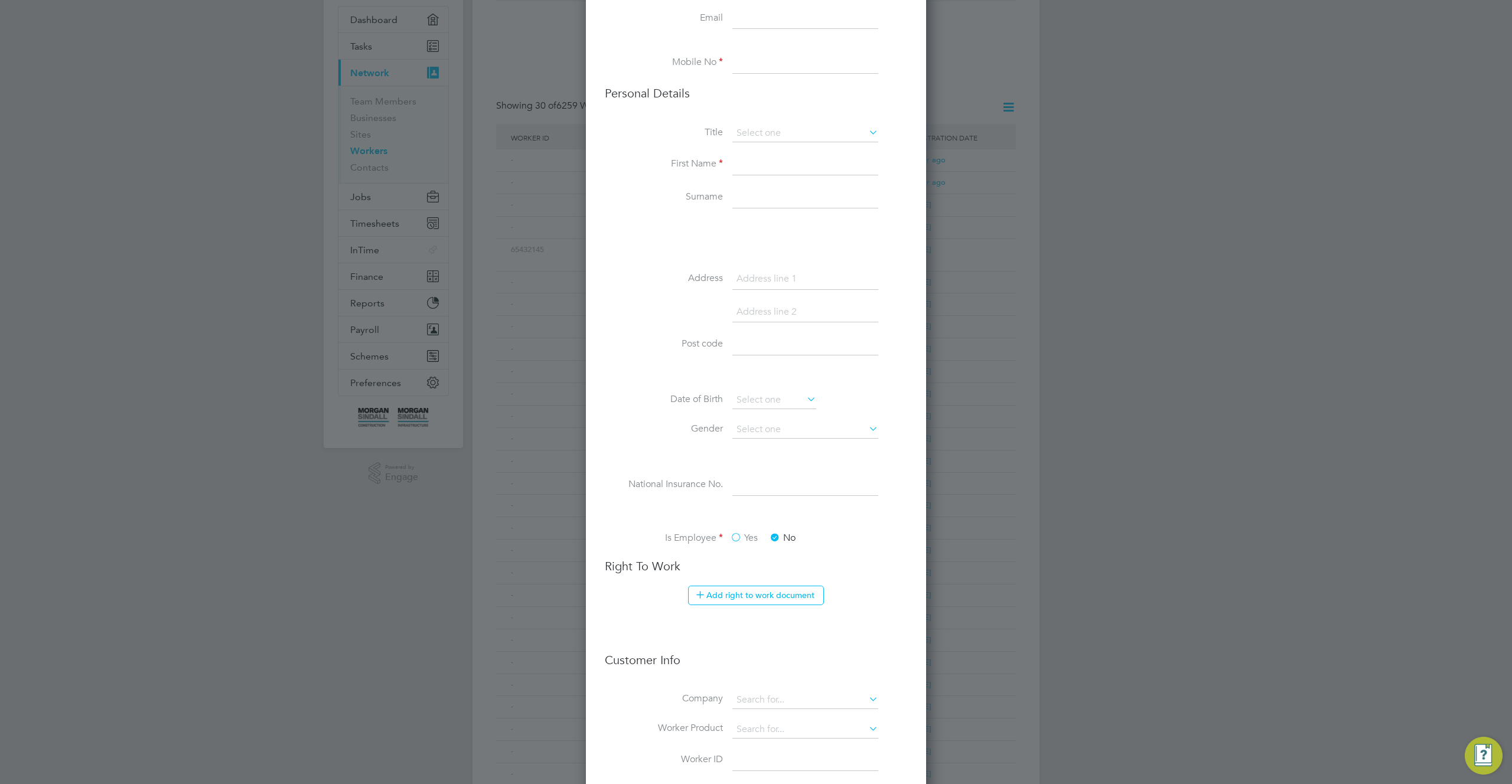
scroll to position [19, 0]
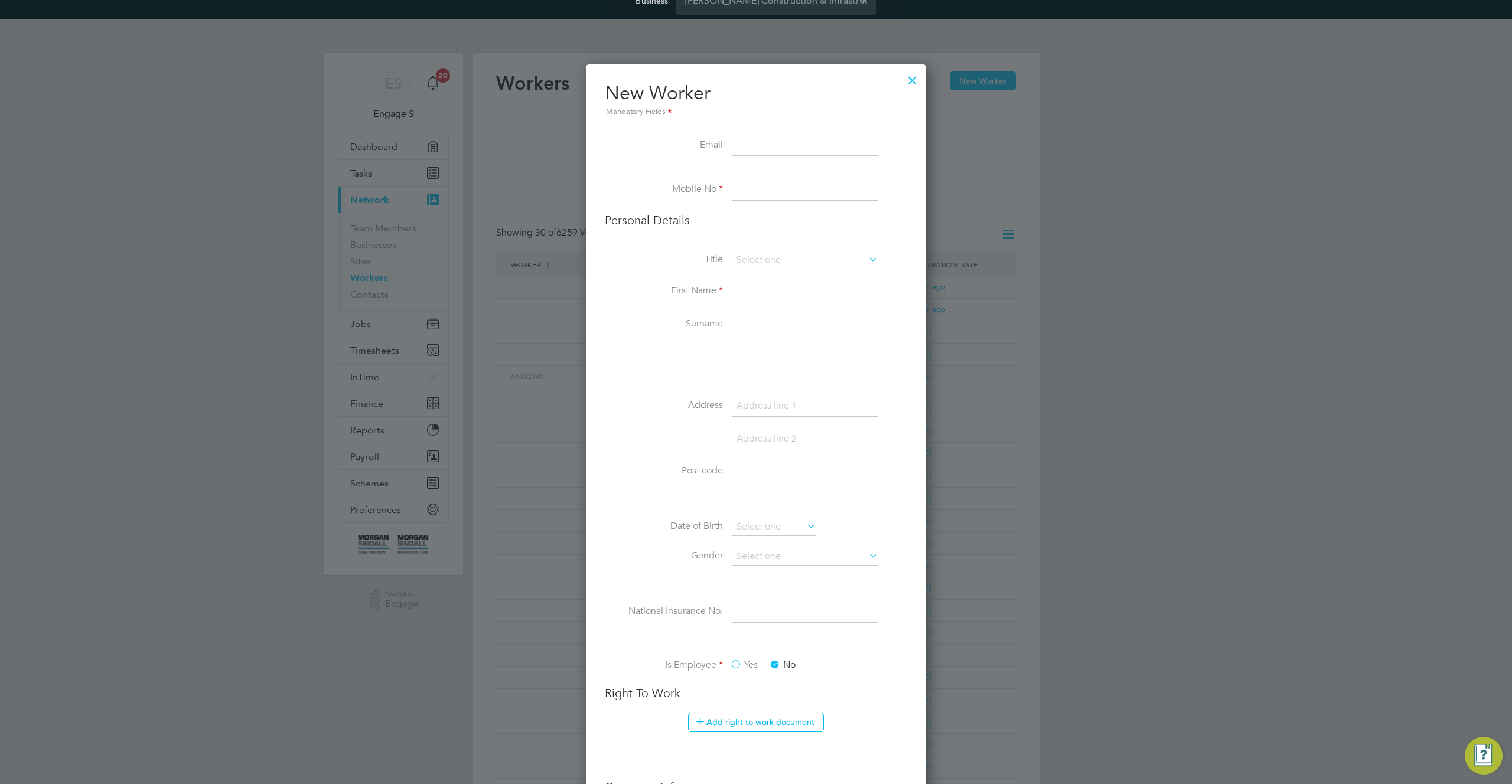
click at [914, 81] on div at bounding box center [912, 77] width 21 height 21
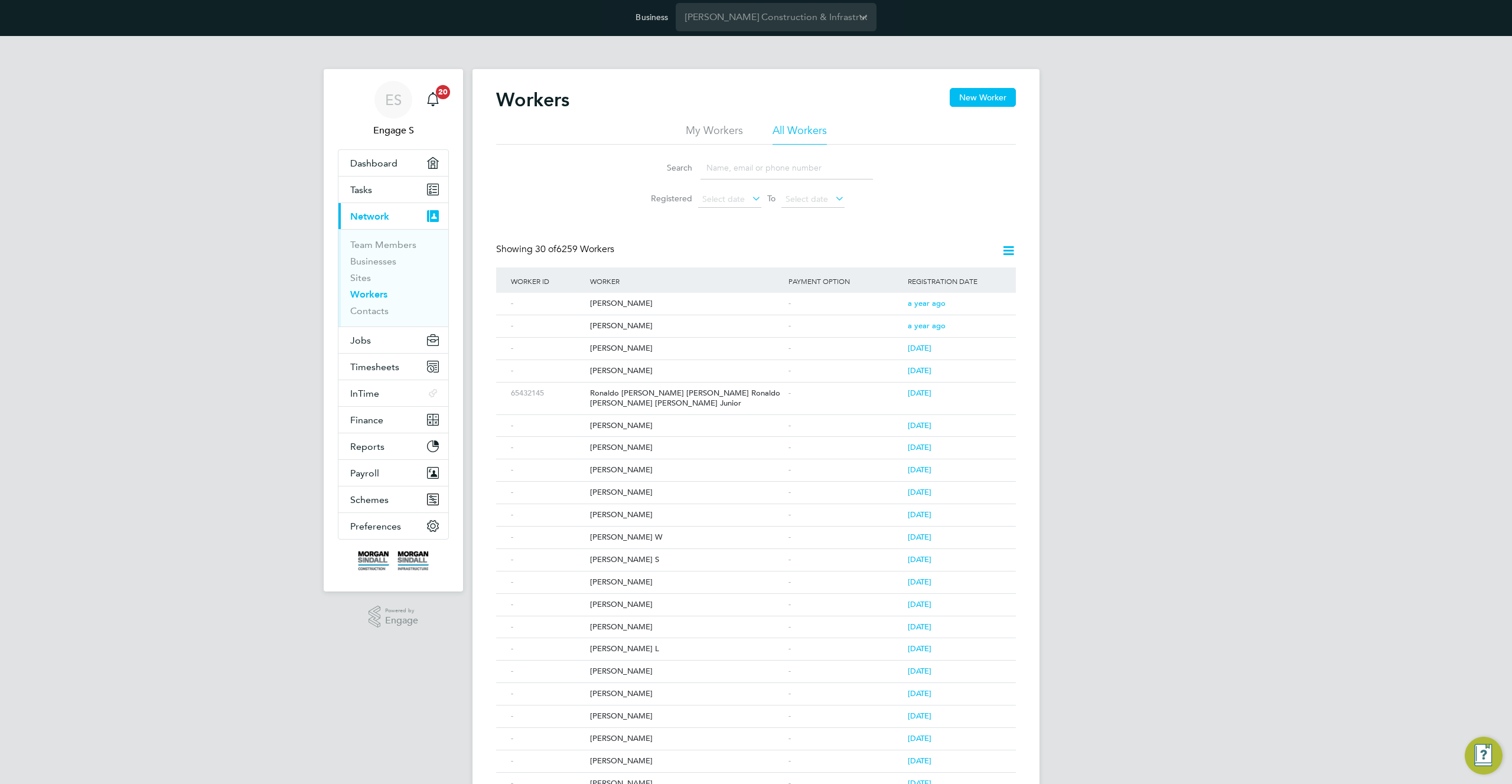
scroll to position [0, 0]
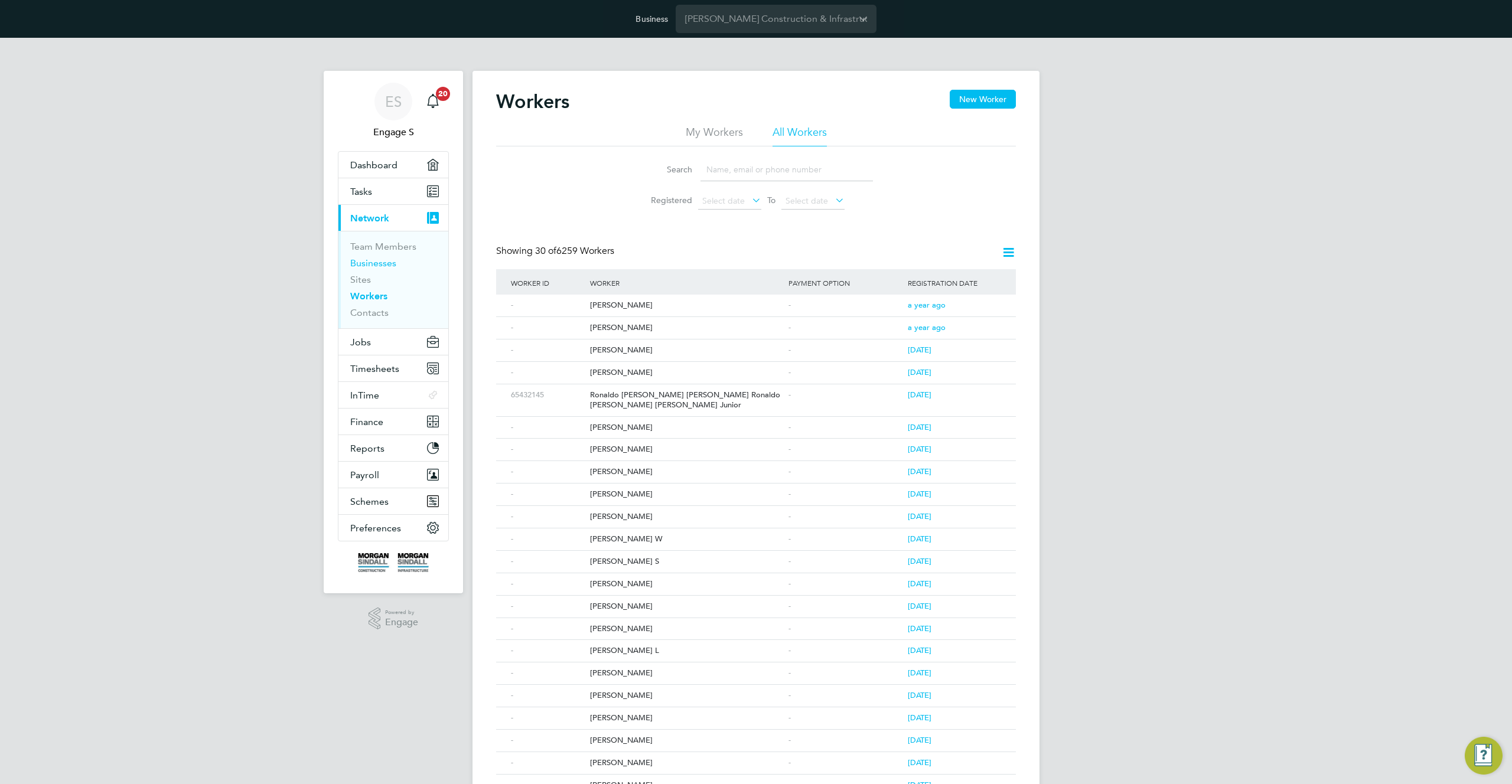
click at [374, 260] on link "Businesses" at bounding box center [373, 263] width 46 height 11
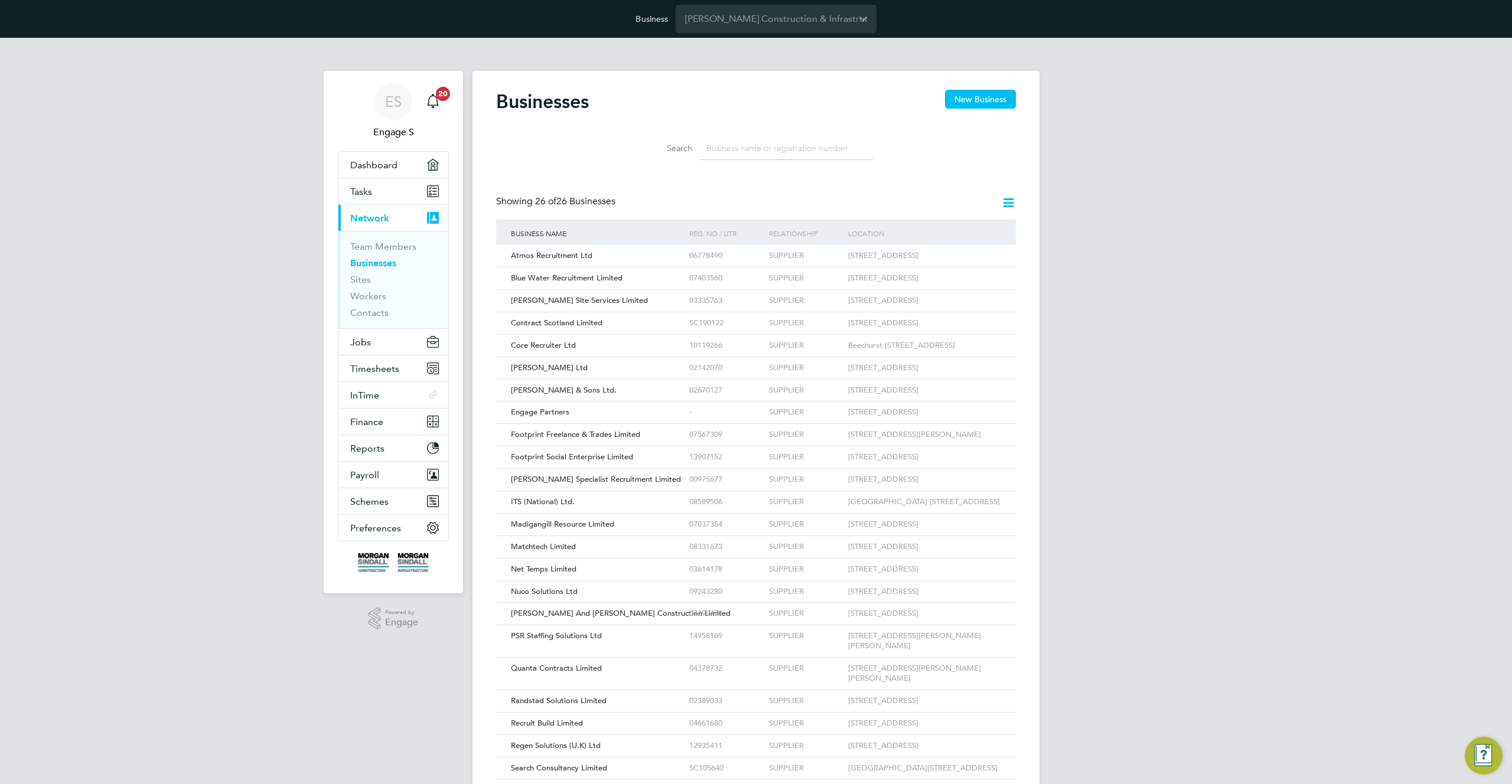
scroll to position [22, 180]
click at [356, 285] on li "Sites" at bounding box center [394, 282] width 88 height 16
click at [356, 282] on link "Sites" at bounding box center [360, 280] width 21 height 11
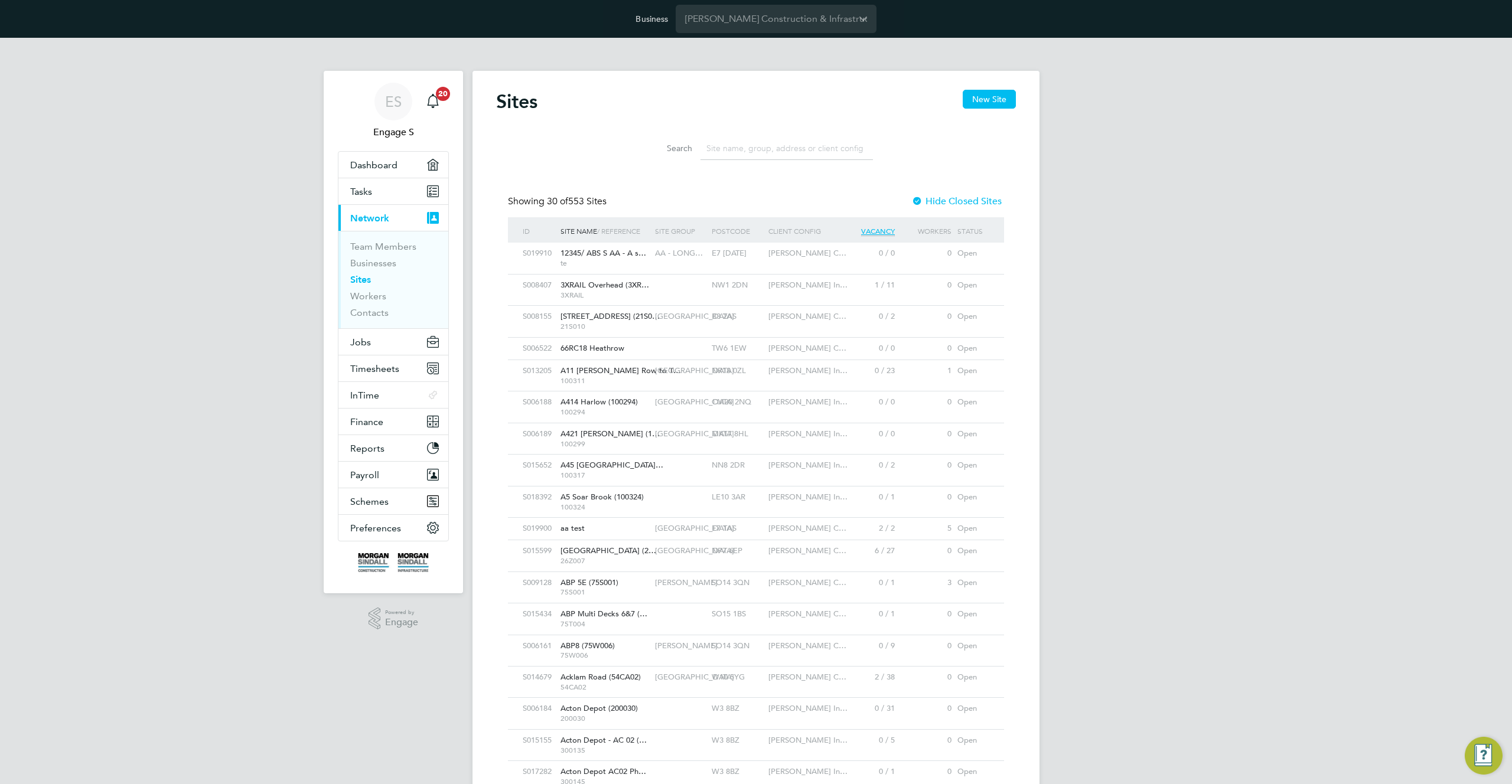
click at [760, 256] on div "E7 1AD" at bounding box center [737, 253] width 57 height 22
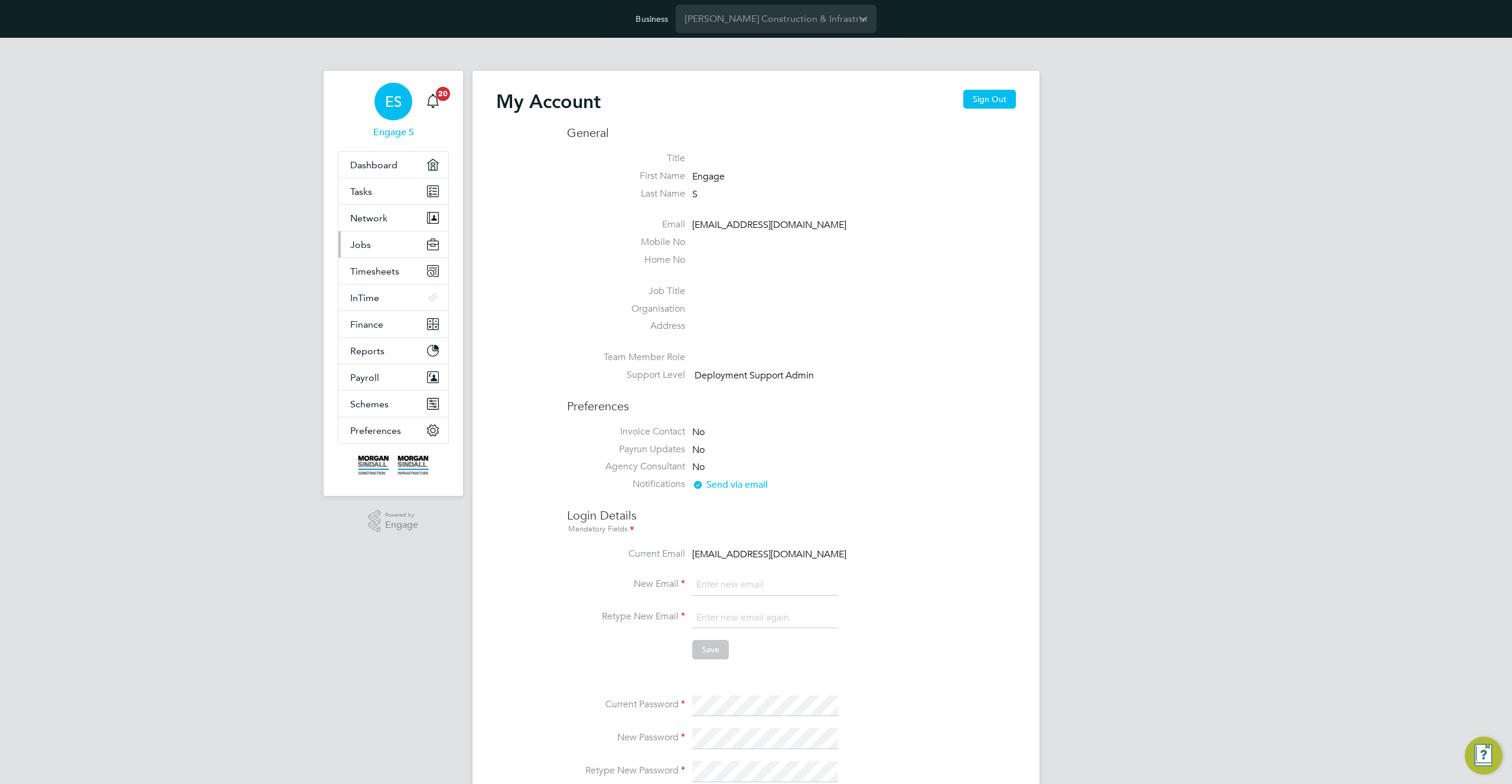
type input "[EMAIL_ADDRESS][DOMAIN_NAME]"
click at [350, 239] on span "Jobs" at bounding box center [360, 245] width 21 height 11
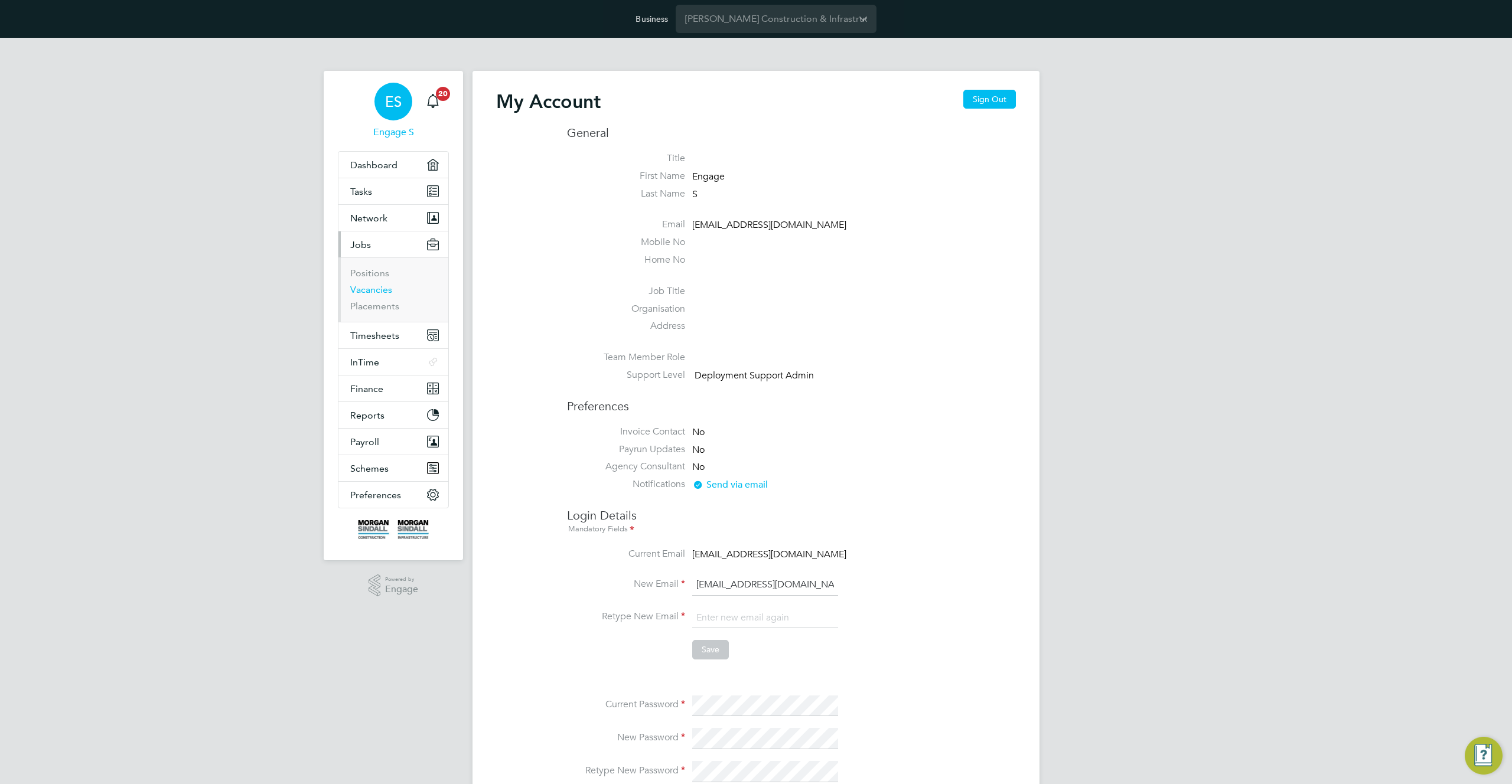
click at [365, 290] on link "Vacancies" at bounding box center [371, 290] width 42 height 11
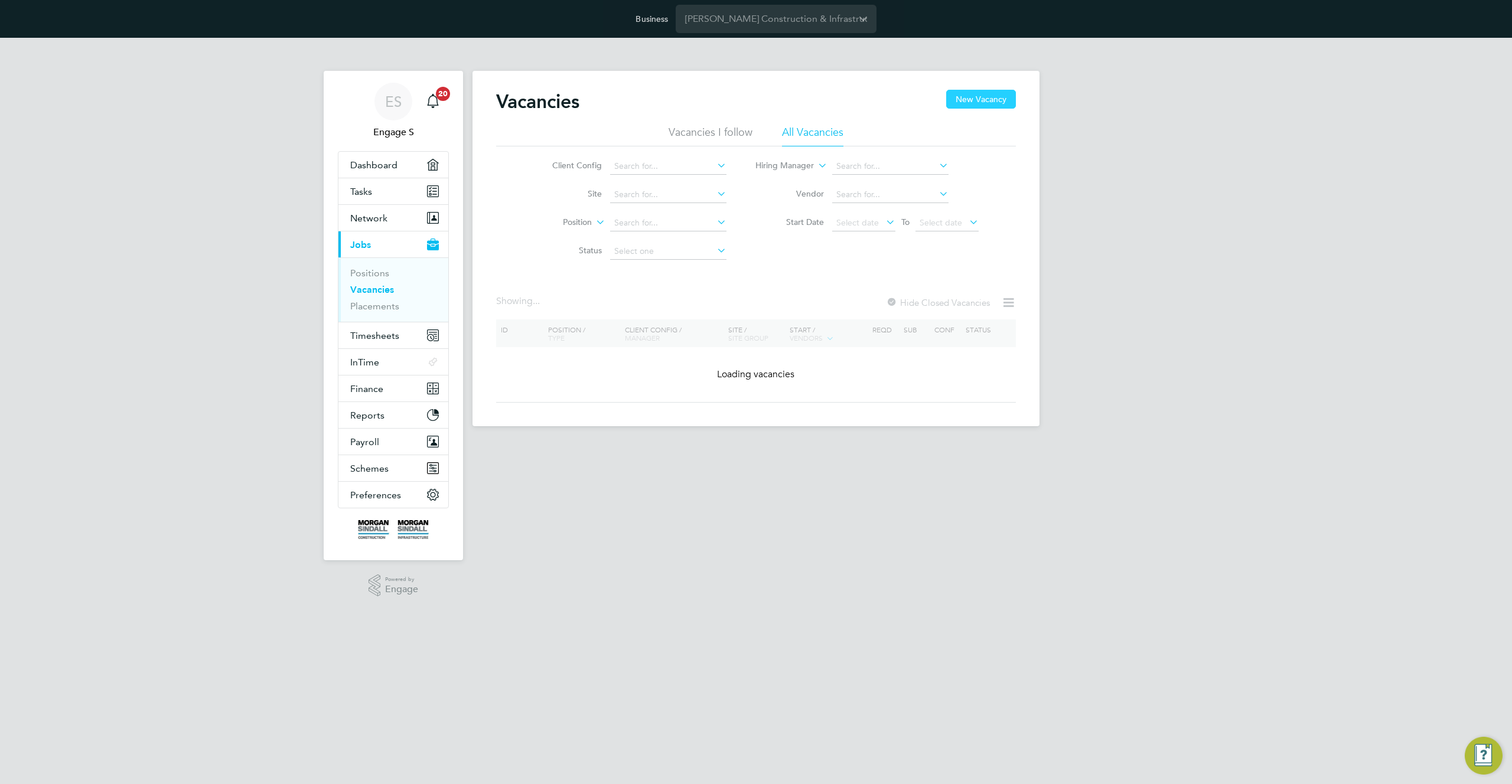
click at [970, 98] on button "New Vacancy" at bounding box center [981, 99] width 70 height 19
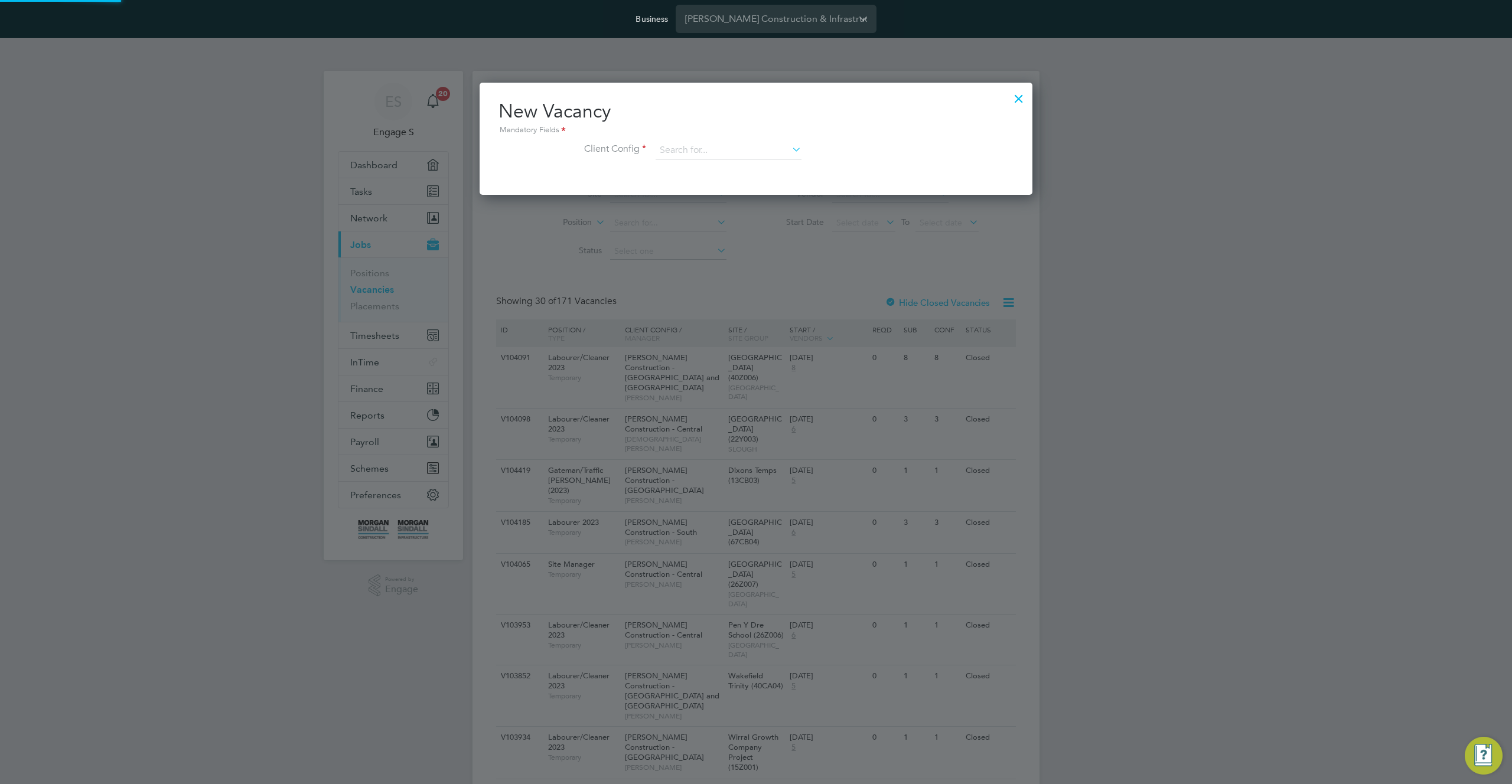
scroll to position [112, 553]
click at [756, 150] on input at bounding box center [728, 150] width 146 height 18
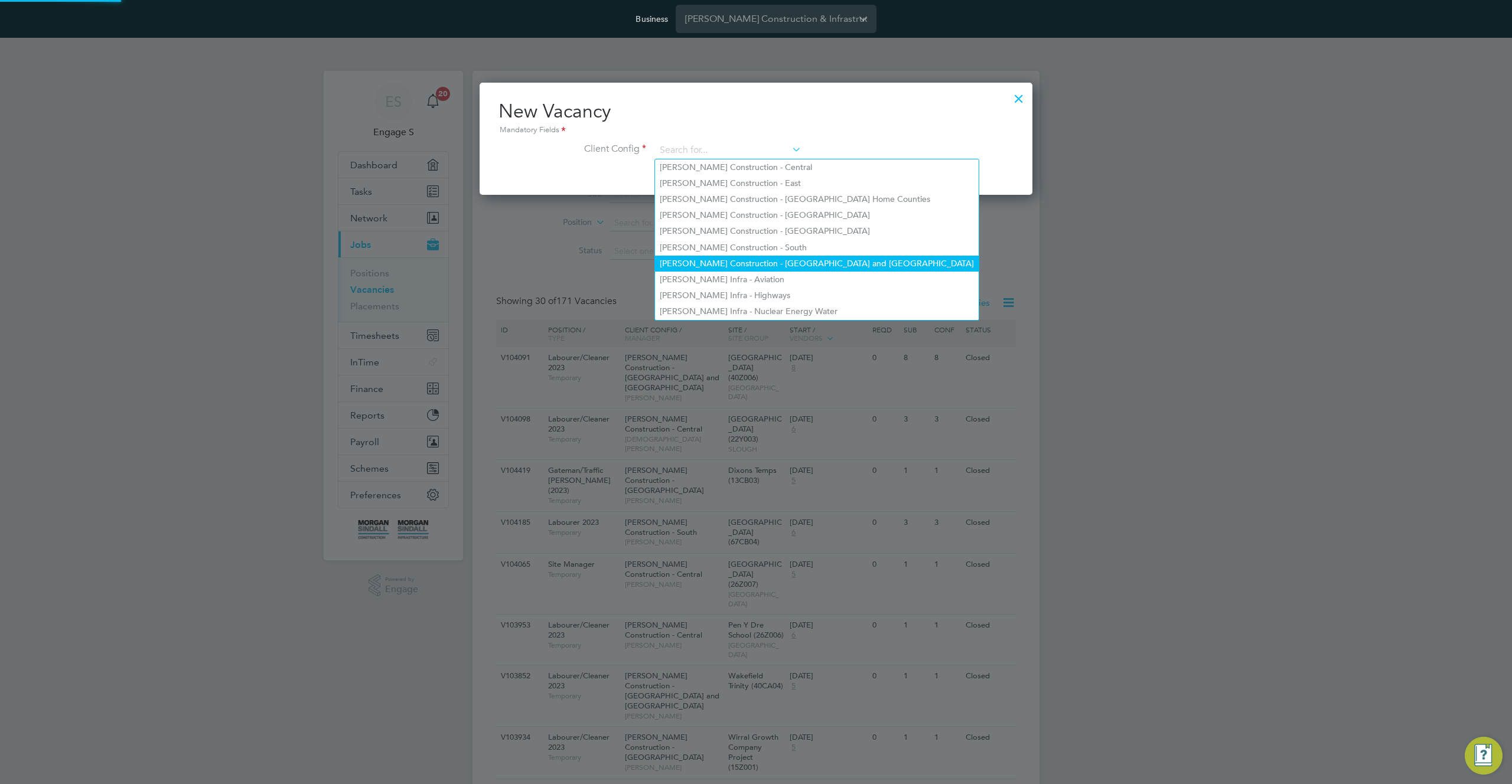
click at [776, 256] on li "[PERSON_NAME] Construction - [GEOGRAPHIC_DATA] and [GEOGRAPHIC_DATA]" at bounding box center [817, 263] width 324 height 16
type input "[PERSON_NAME] Construction - [GEOGRAPHIC_DATA] and [GEOGRAPHIC_DATA]"
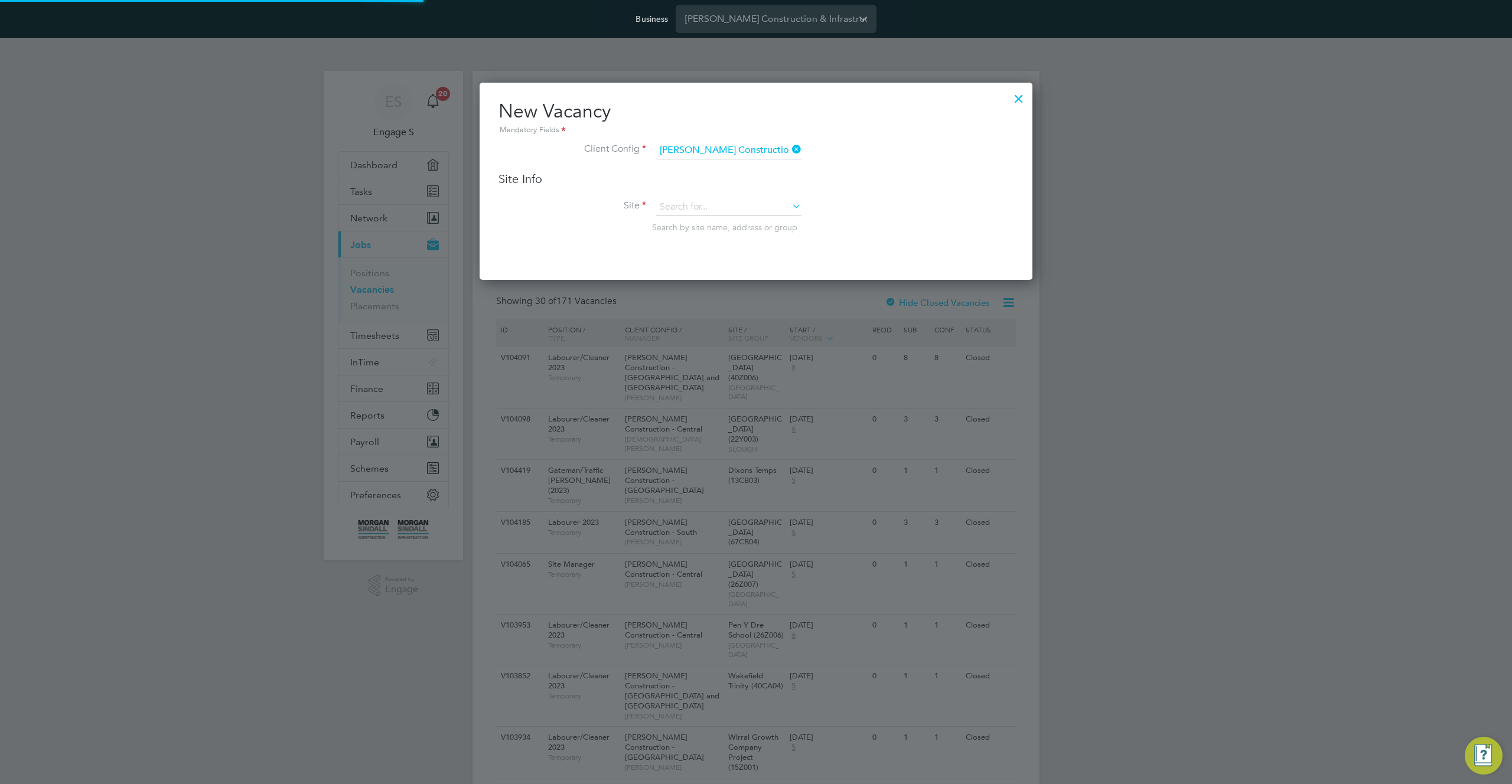
scroll to position [198, 553]
click at [772, 212] on input at bounding box center [728, 207] width 146 height 18
click at [765, 272] on li "DO NOT USE" at bounding box center [739, 272] width 167 height 16
type input "DO NOT USE"
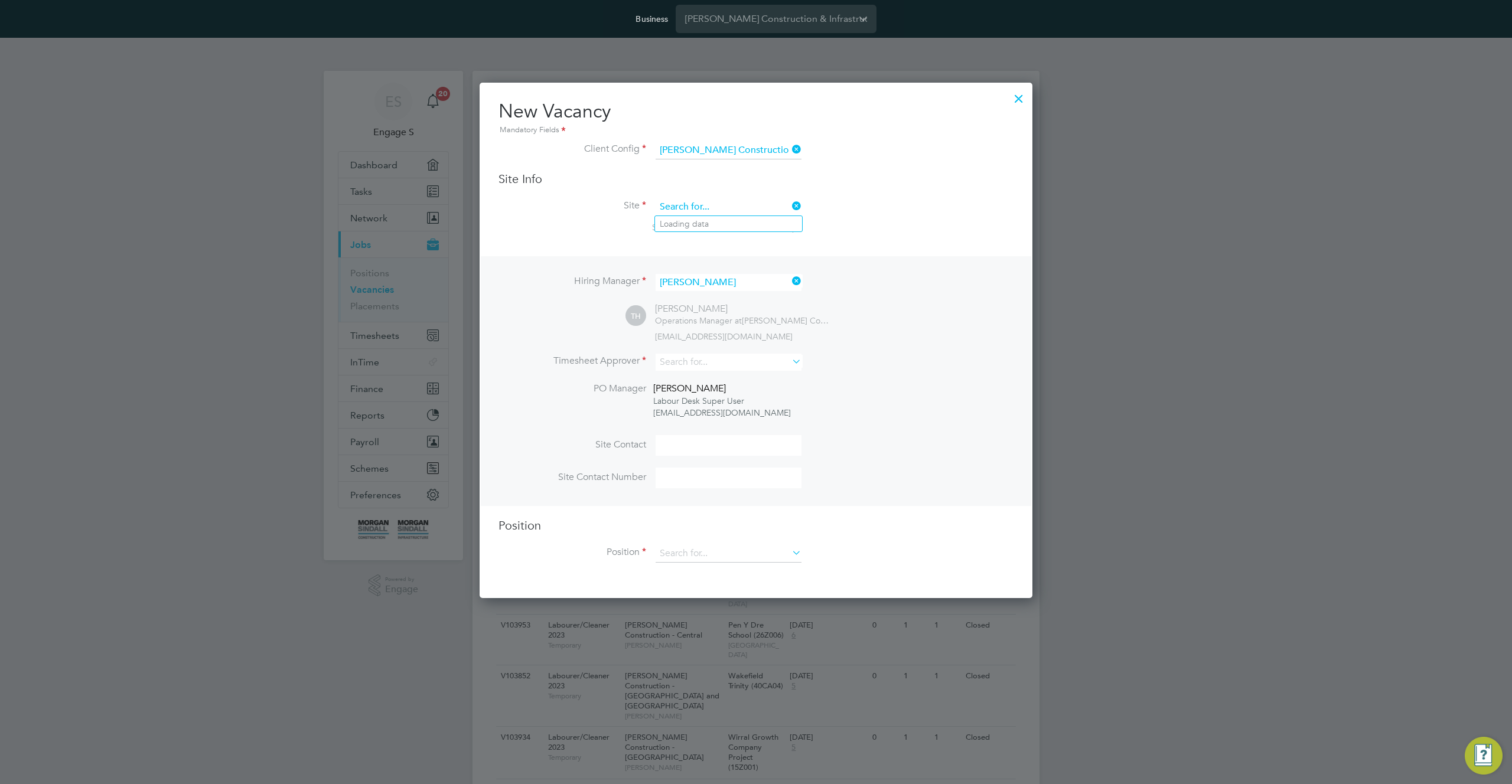
click at [766, 210] on input at bounding box center [728, 207] width 146 height 18
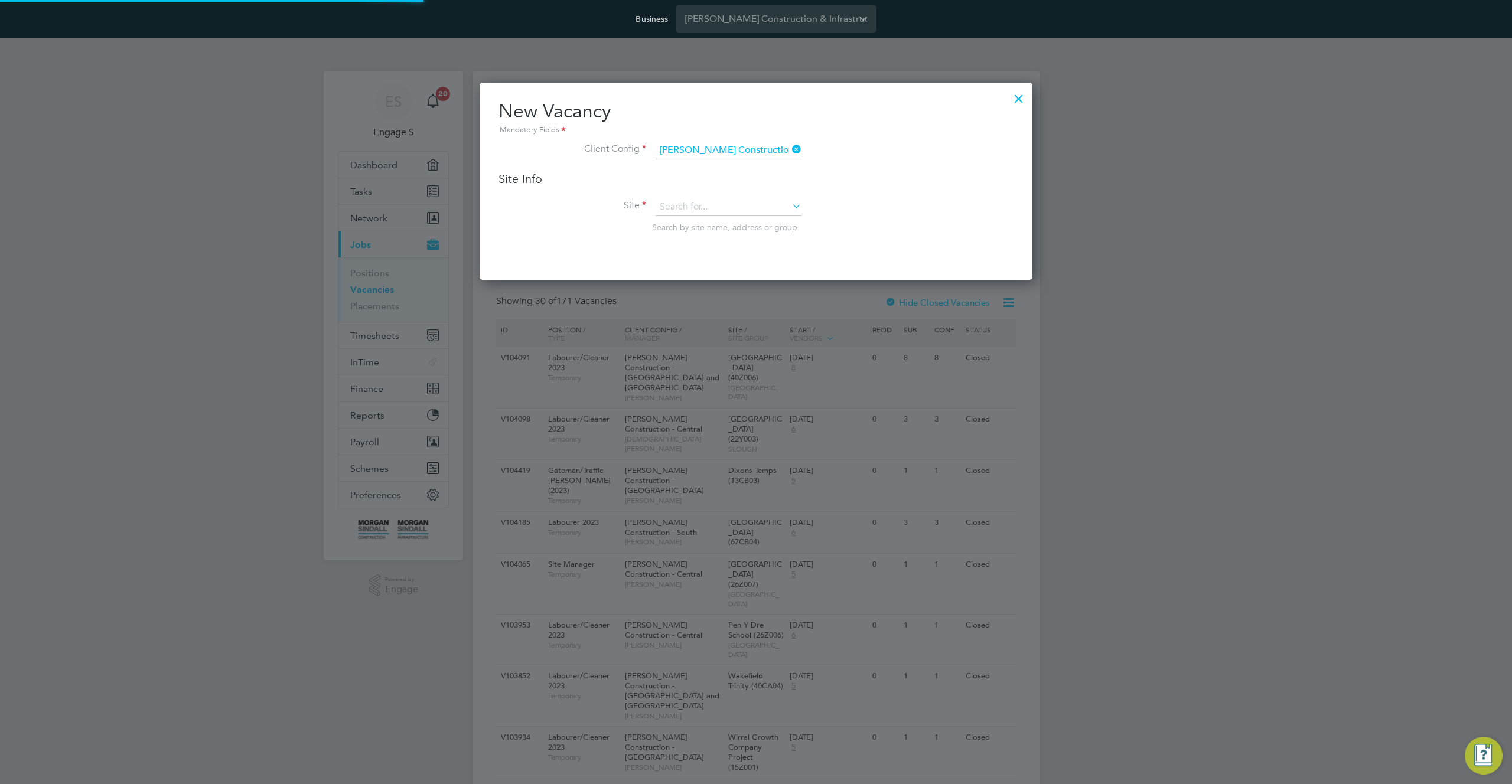
click at [752, 229] on li "[PERSON_NAME] (40L013)" at bounding box center [739, 224] width 167 height 16
type input "[PERSON_NAME] (40L013)"
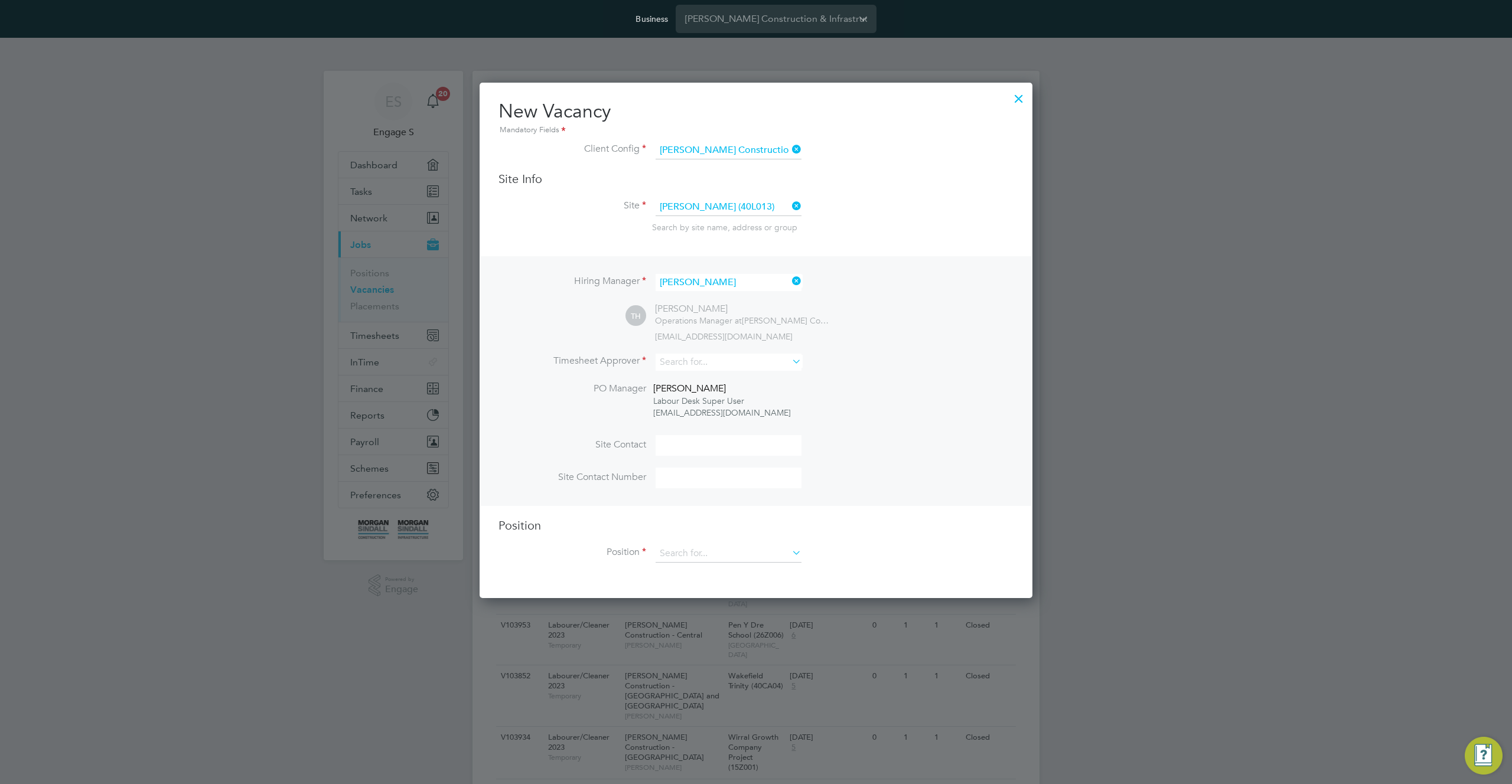
scroll to position [516, 553]
click at [732, 366] on input at bounding box center [728, 363] width 146 height 17
click at [751, 441] on li "Adam C" at bounding box center [728, 444] width 147 height 16
type input "Adam C"
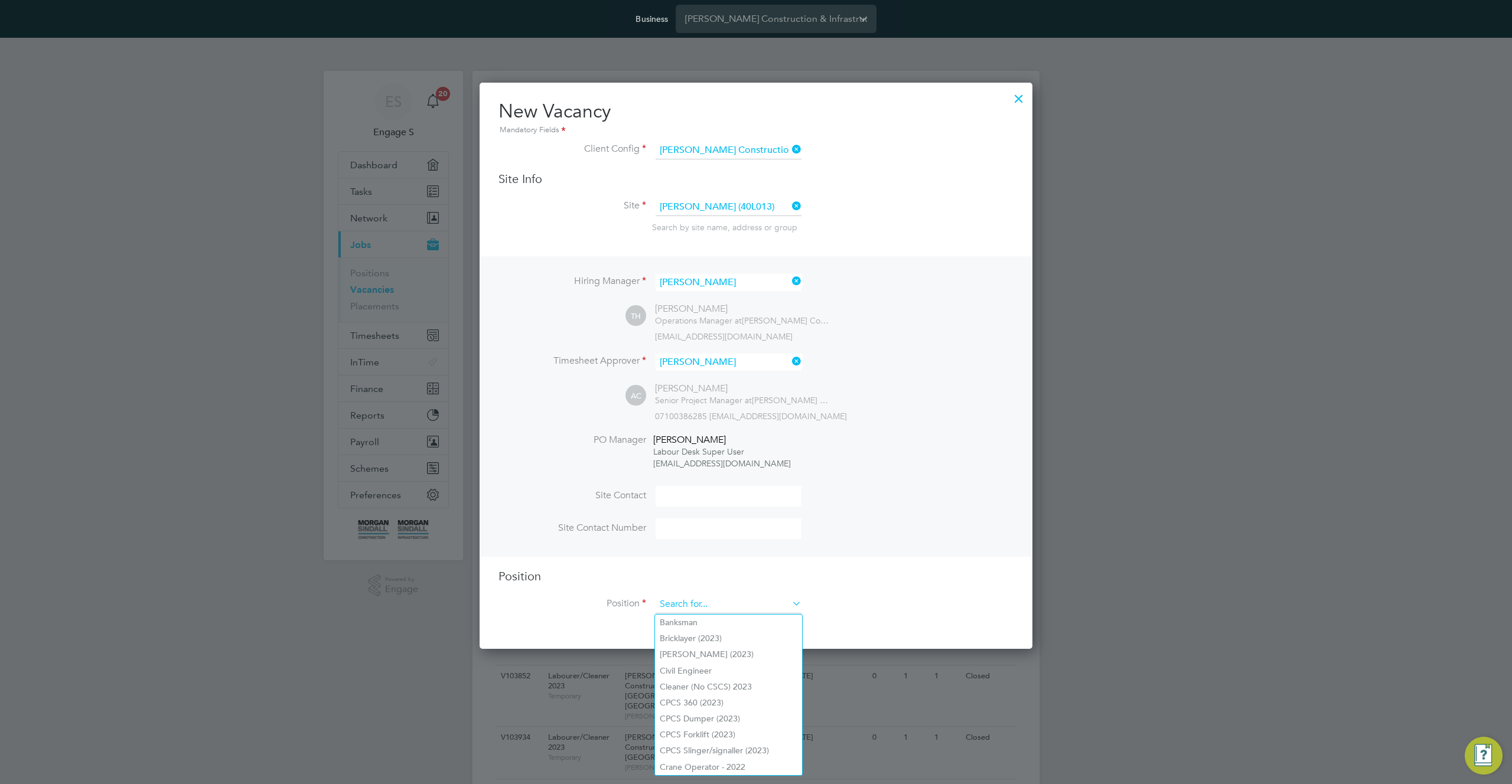
click at [764, 610] on input at bounding box center [728, 604] width 146 height 18
click at [729, 649] on li "Carpenter (2023)" at bounding box center [728, 655] width 147 height 16
type input "Carpenter (2023)"
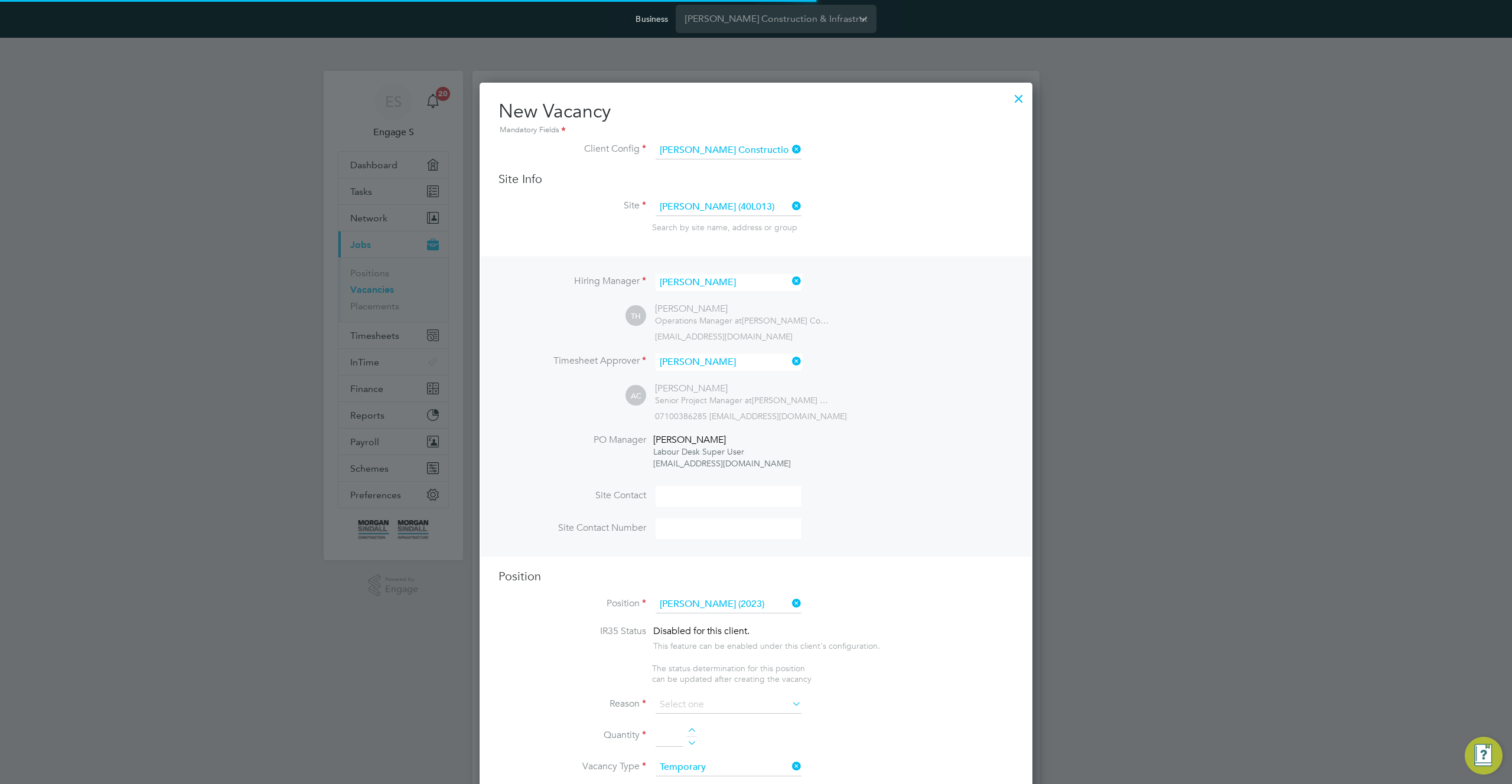
scroll to position [1697, 553]
type textarea "Skilled tradesperson with suitable experience of joinery / carpentry. Ability t…"
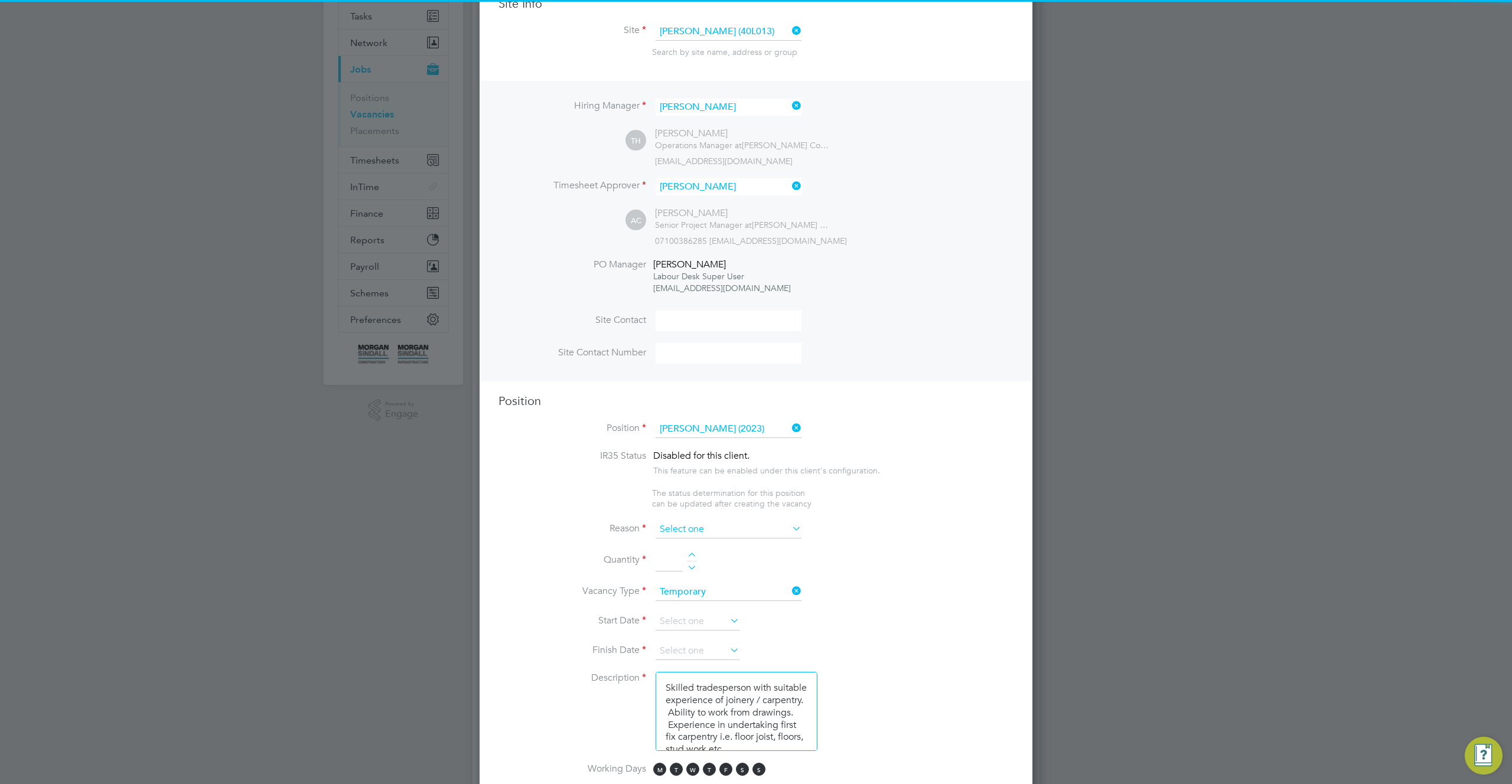
scroll to position [1816, 553]
click at [752, 531] on input at bounding box center [728, 529] width 146 height 18
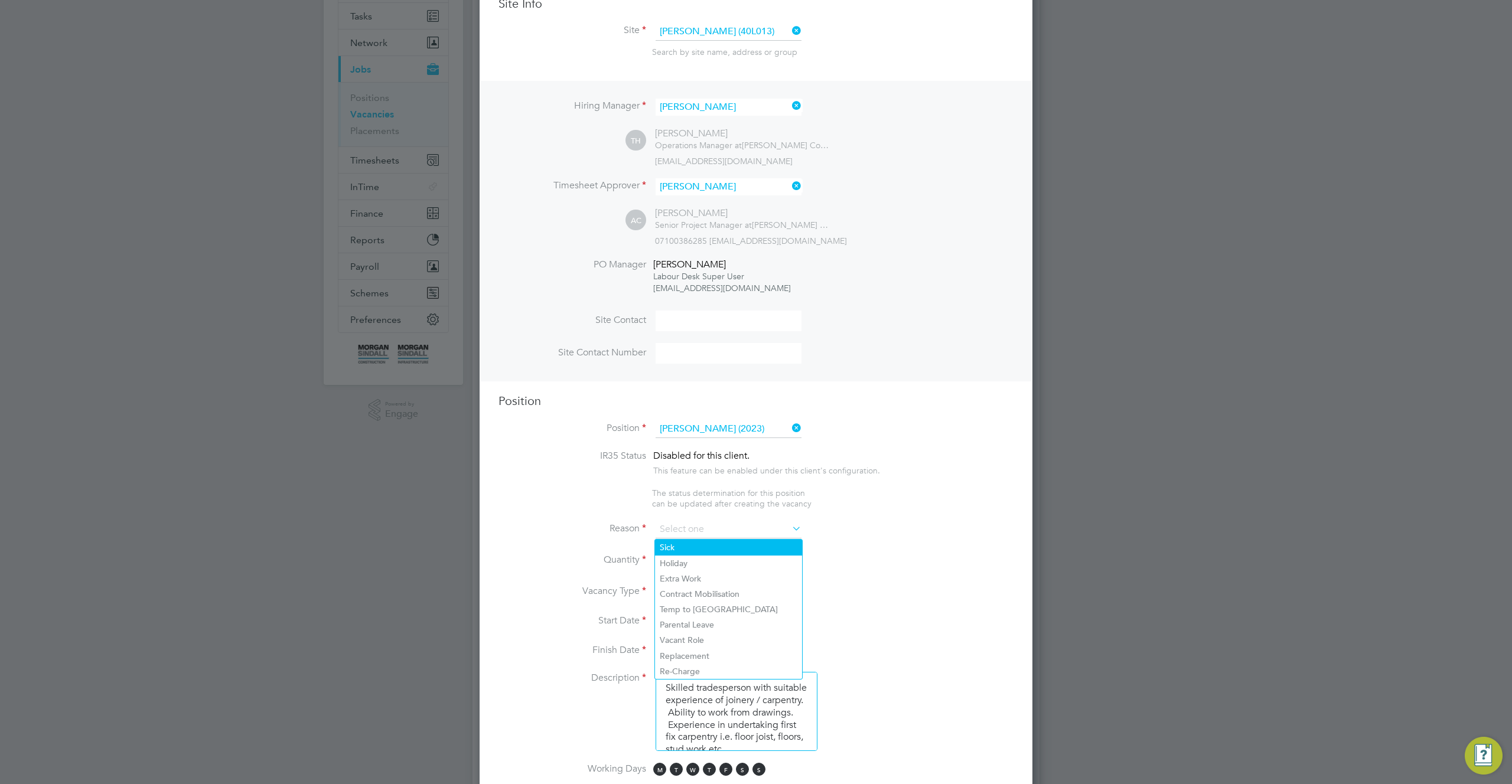
scroll to position [0, 0]
click at [719, 586] on li "Contract Mobilisation" at bounding box center [728, 594] width 147 height 15
type input "Contract Mobilisation"
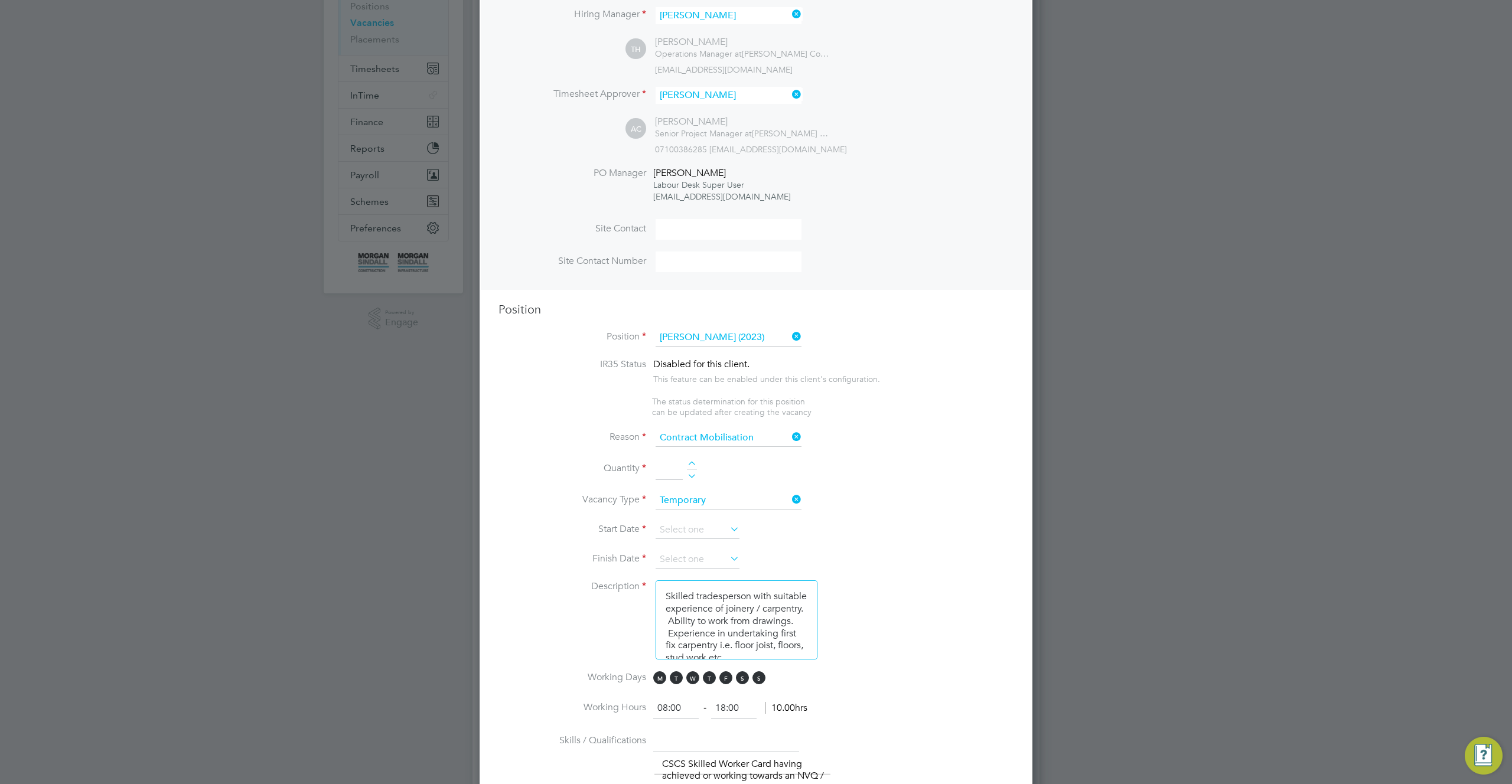
scroll to position [272, 0]
click at [694, 459] on div at bounding box center [691, 460] width 10 height 9
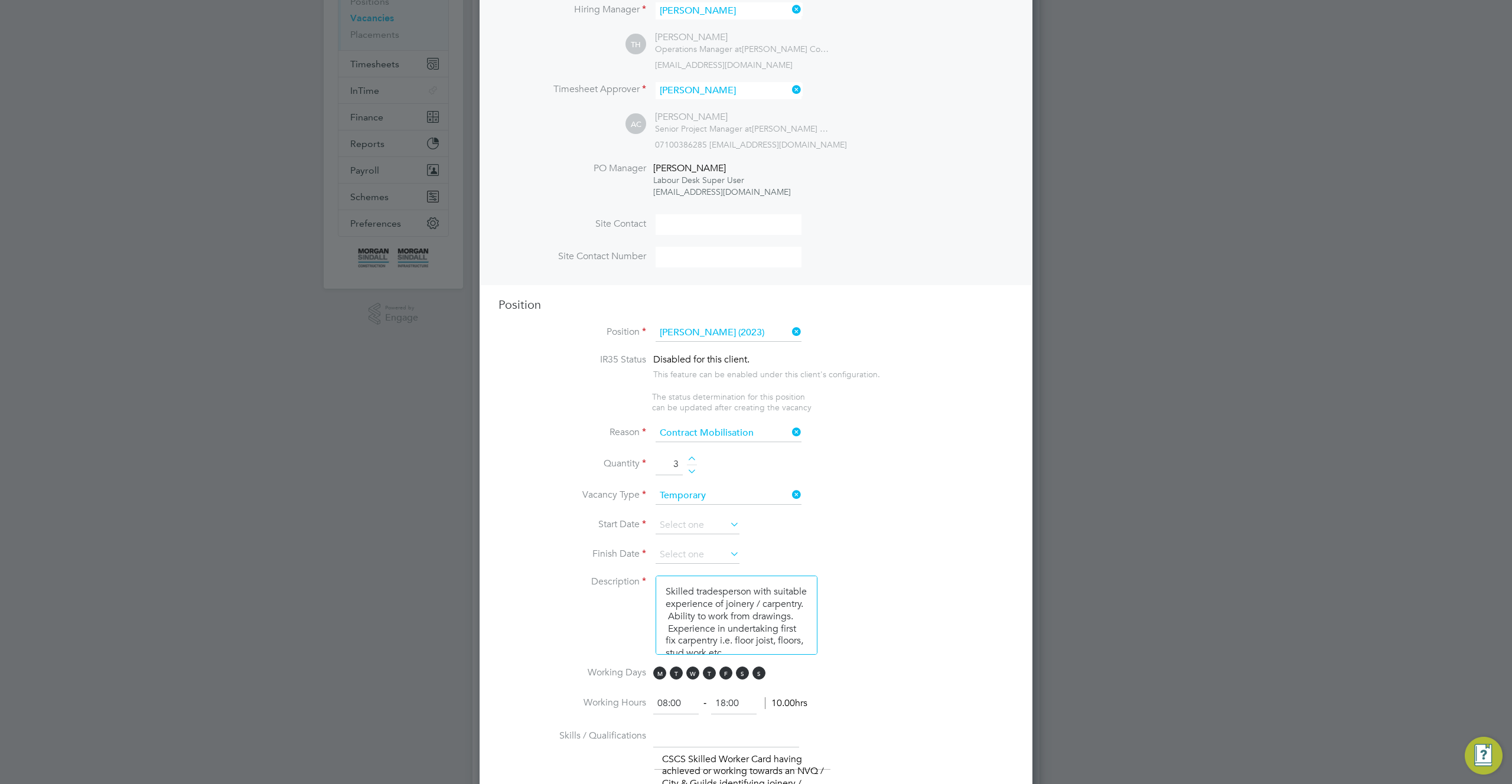
type input "4"
click at [706, 521] on input at bounding box center [697, 525] width 84 height 18
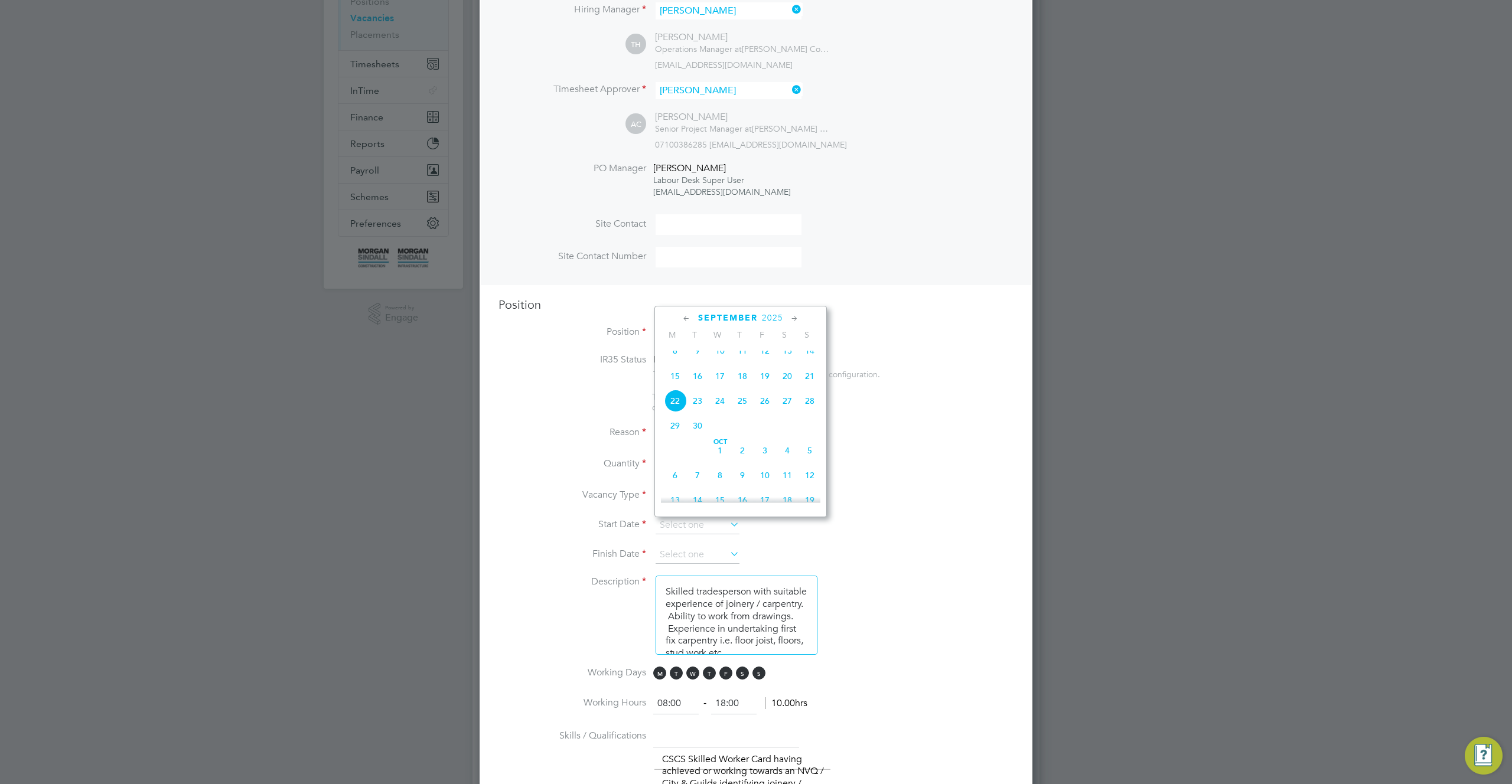
click at [673, 361] on span "8" at bounding box center [675, 350] width 22 height 22
type input "[DATE]"
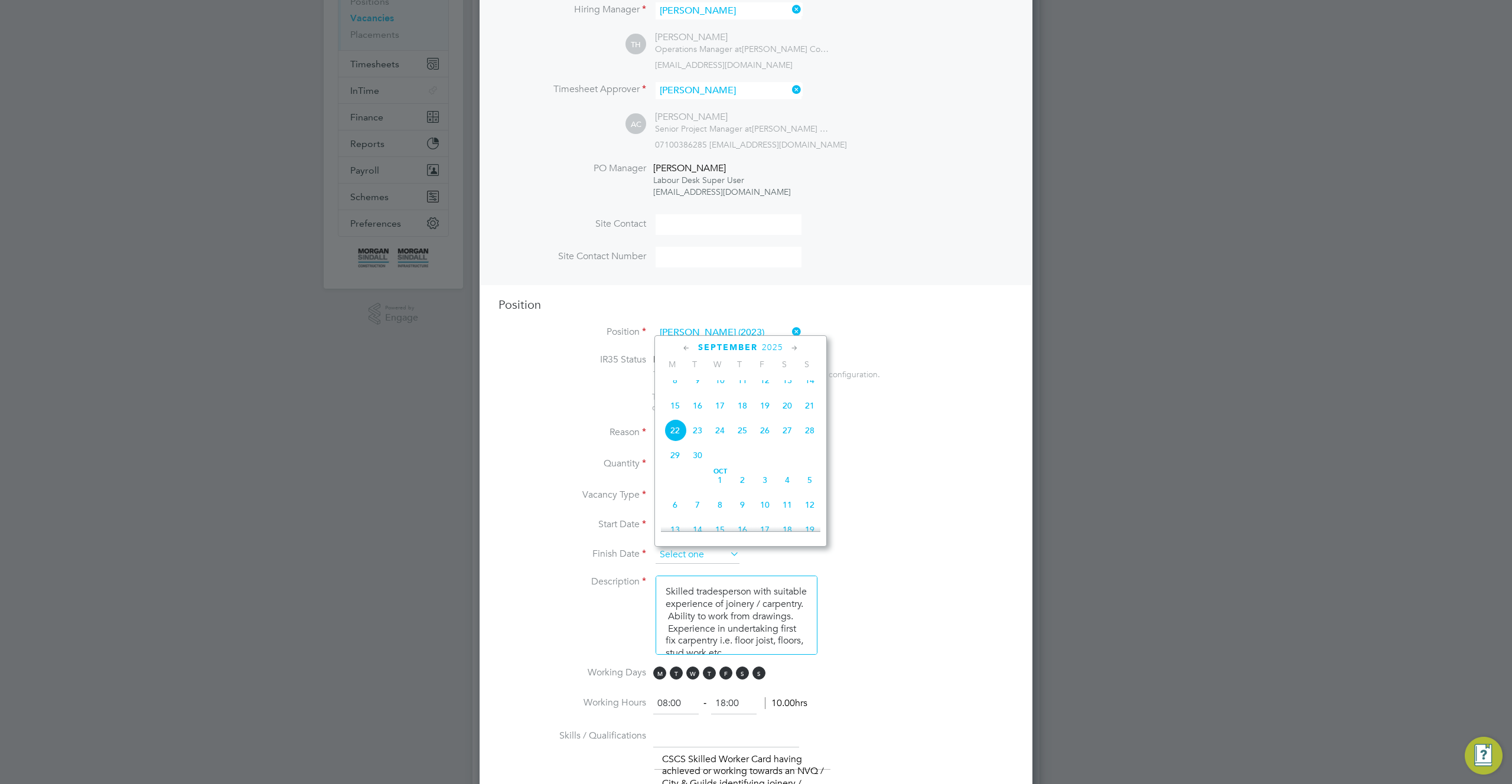
click at [725, 558] on input at bounding box center [697, 555] width 84 height 18
click at [814, 514] on span "12" at bounding box center [810, 504] width 22 height 22
type input "12 Oct 2025"
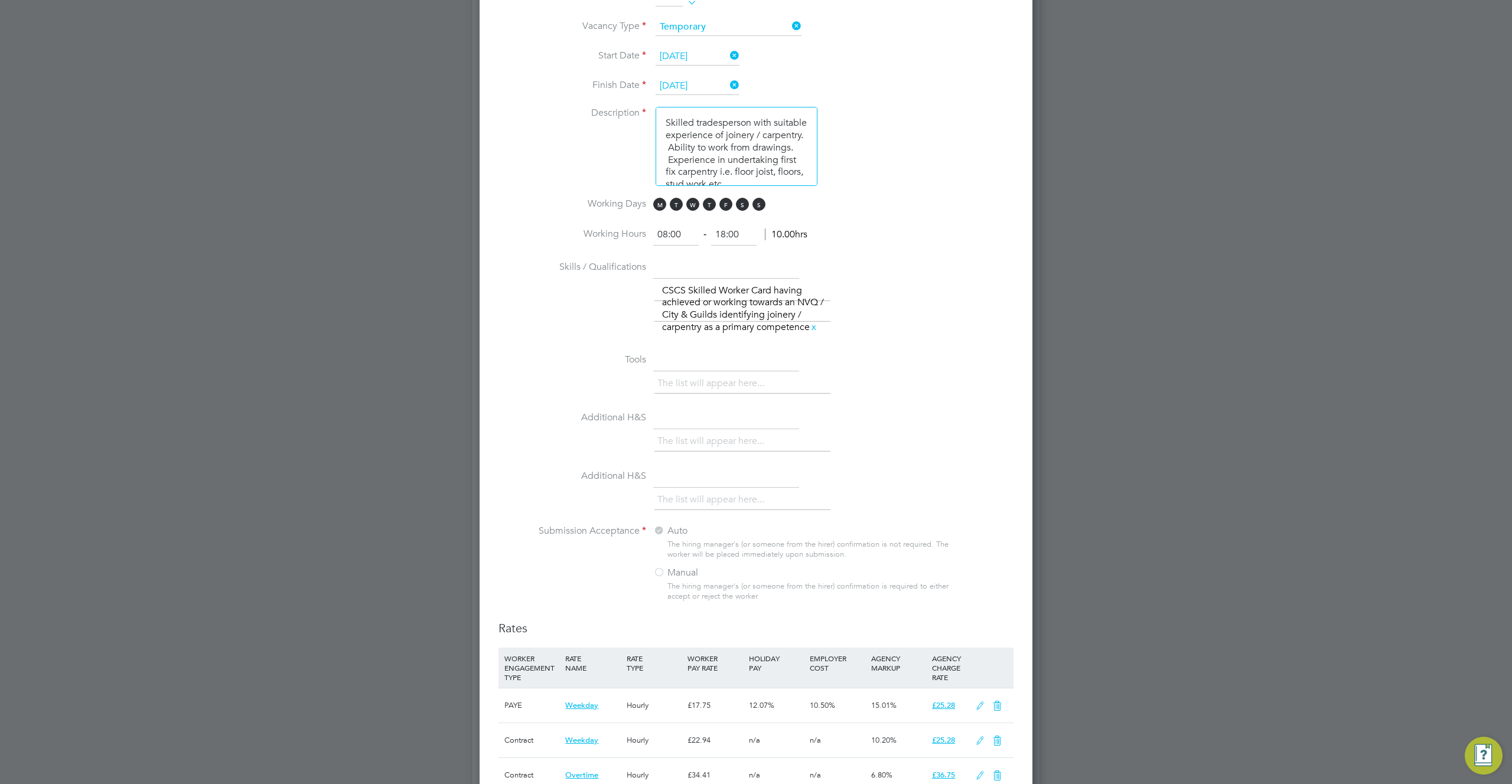
scroll to position [758, 0]
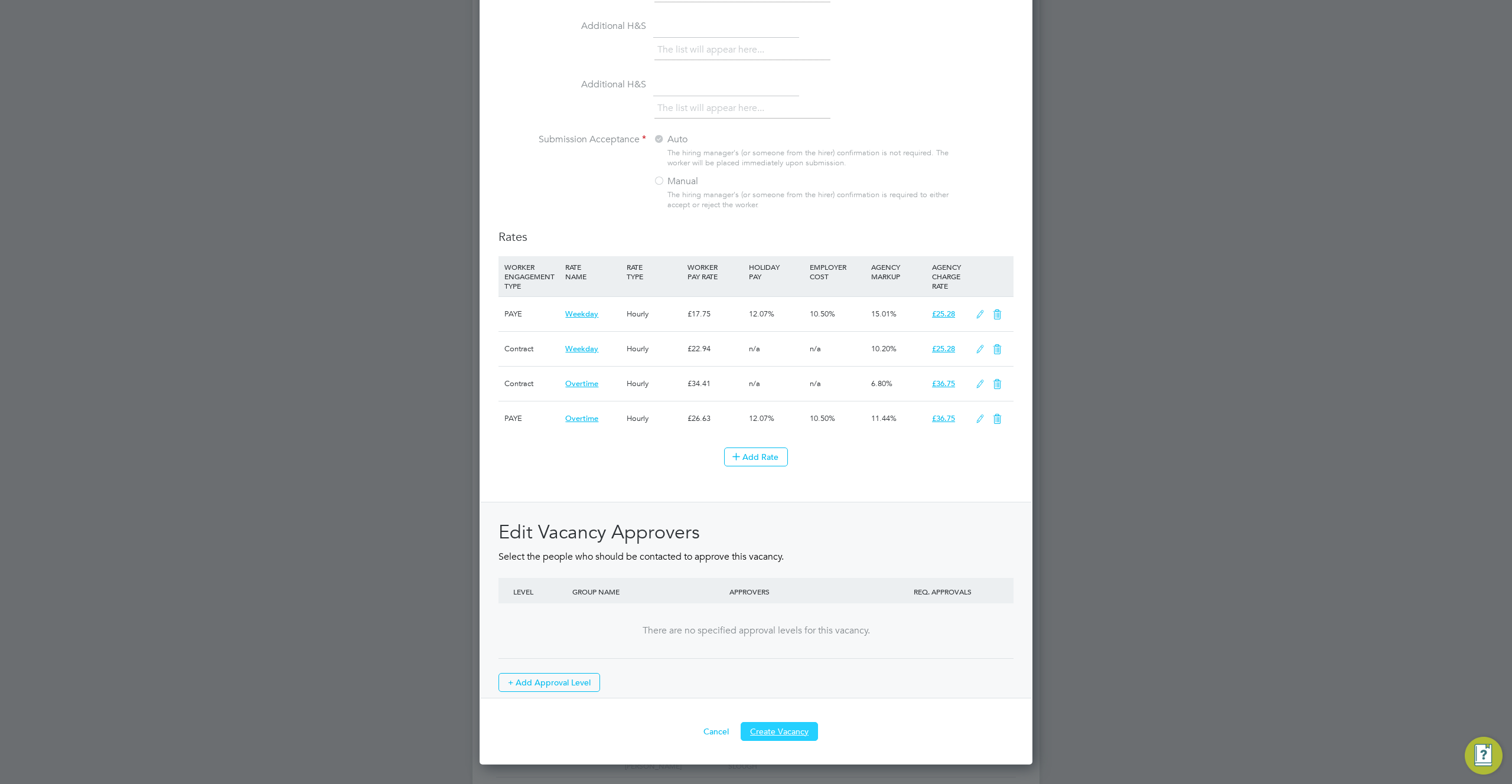
click at [794, 730] on button "Create Vacancy" at bounding box center [780, 731] width 77 height 19
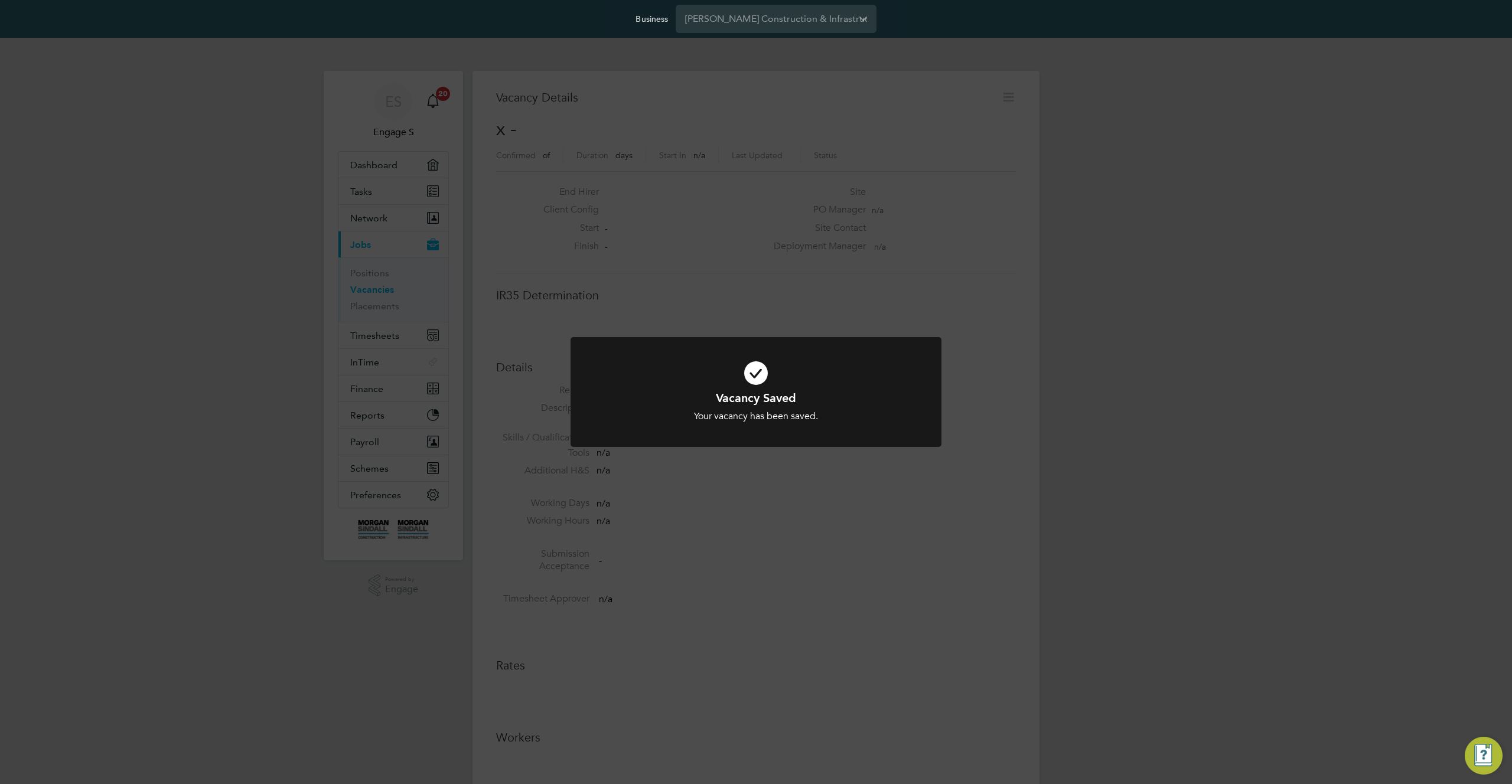
click at [828, 533] on div "Vacancy Saved Your vacancy has been saved. Cancel Okay" at bounding box center [756, 392] width 1512 height 784
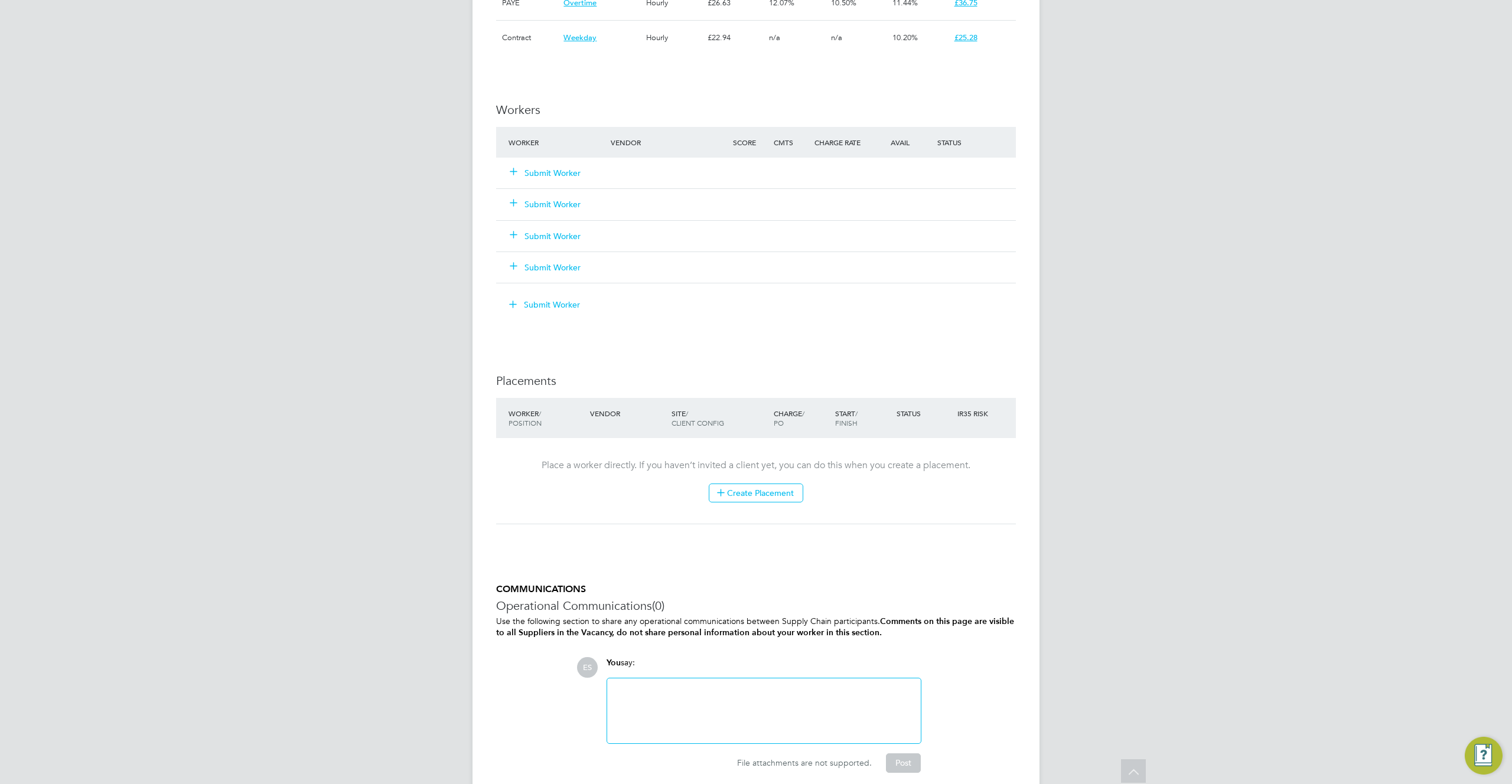
click at [546, 270] on button "Submit Worker" at bounding box center [546, 267] width 71 height 12
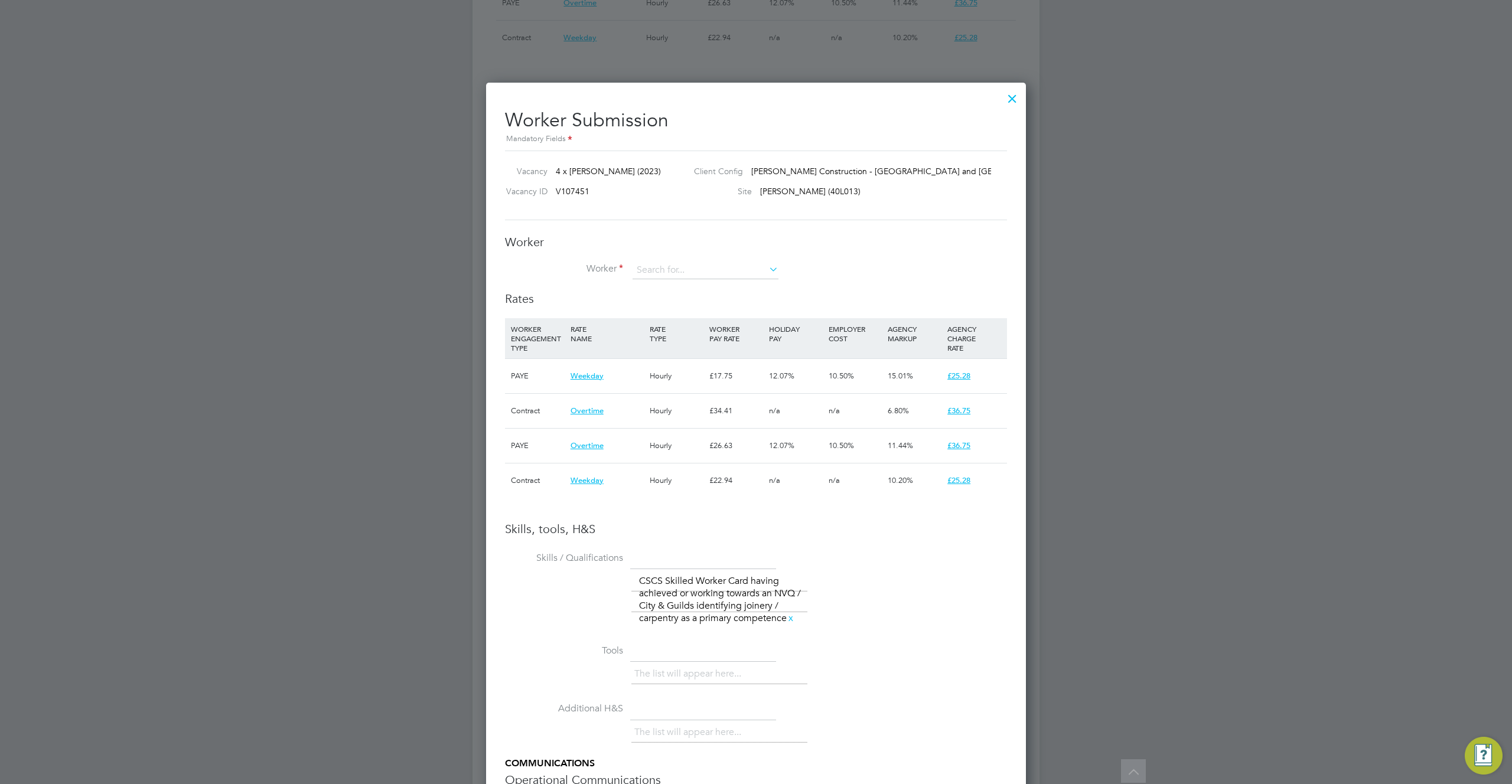
click at [1013, 98] on div at bounding box center [1012, 95] width 21 height 21
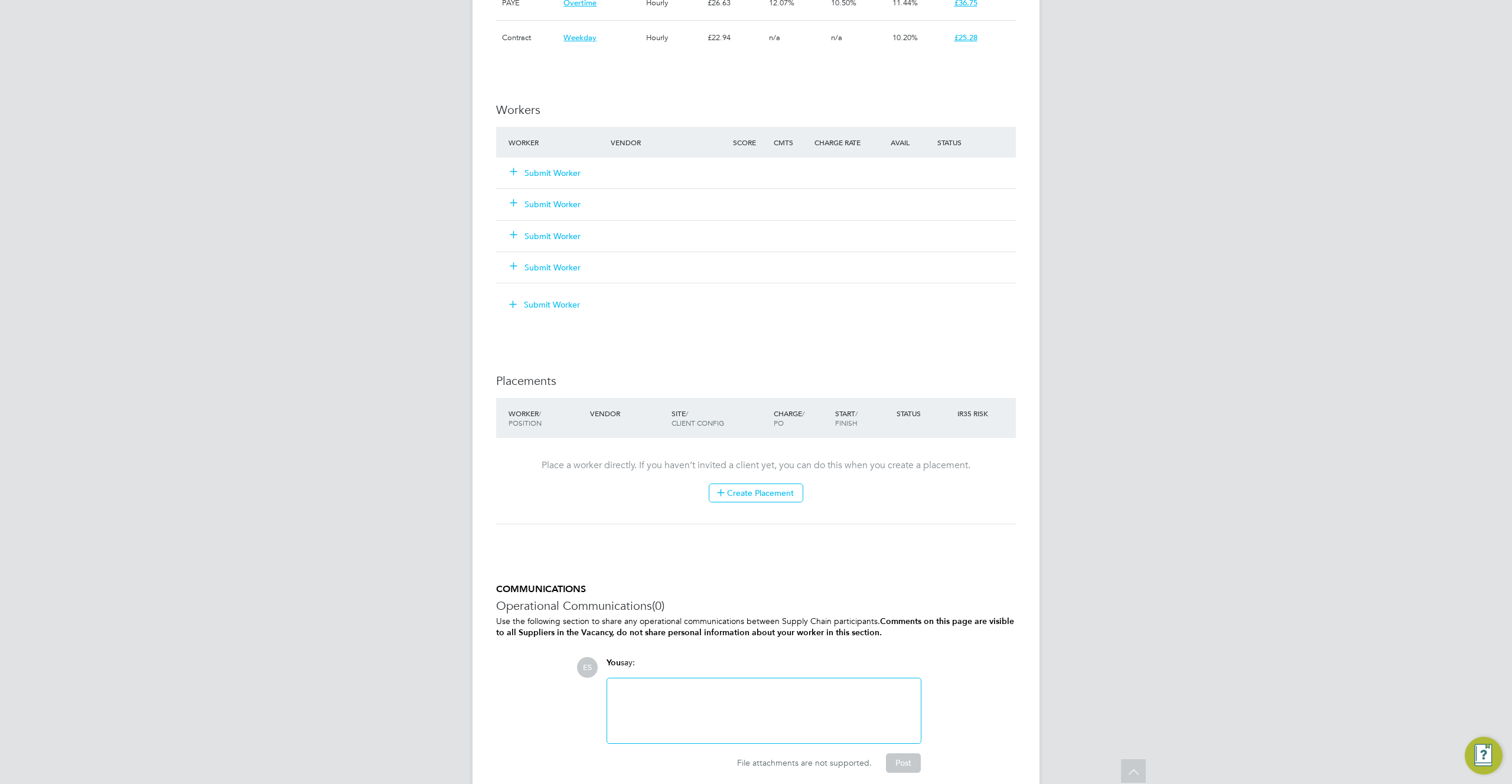
click at [567, 265] on button "Submit Worker" at bounding box center [546, 267] width 71 height 12
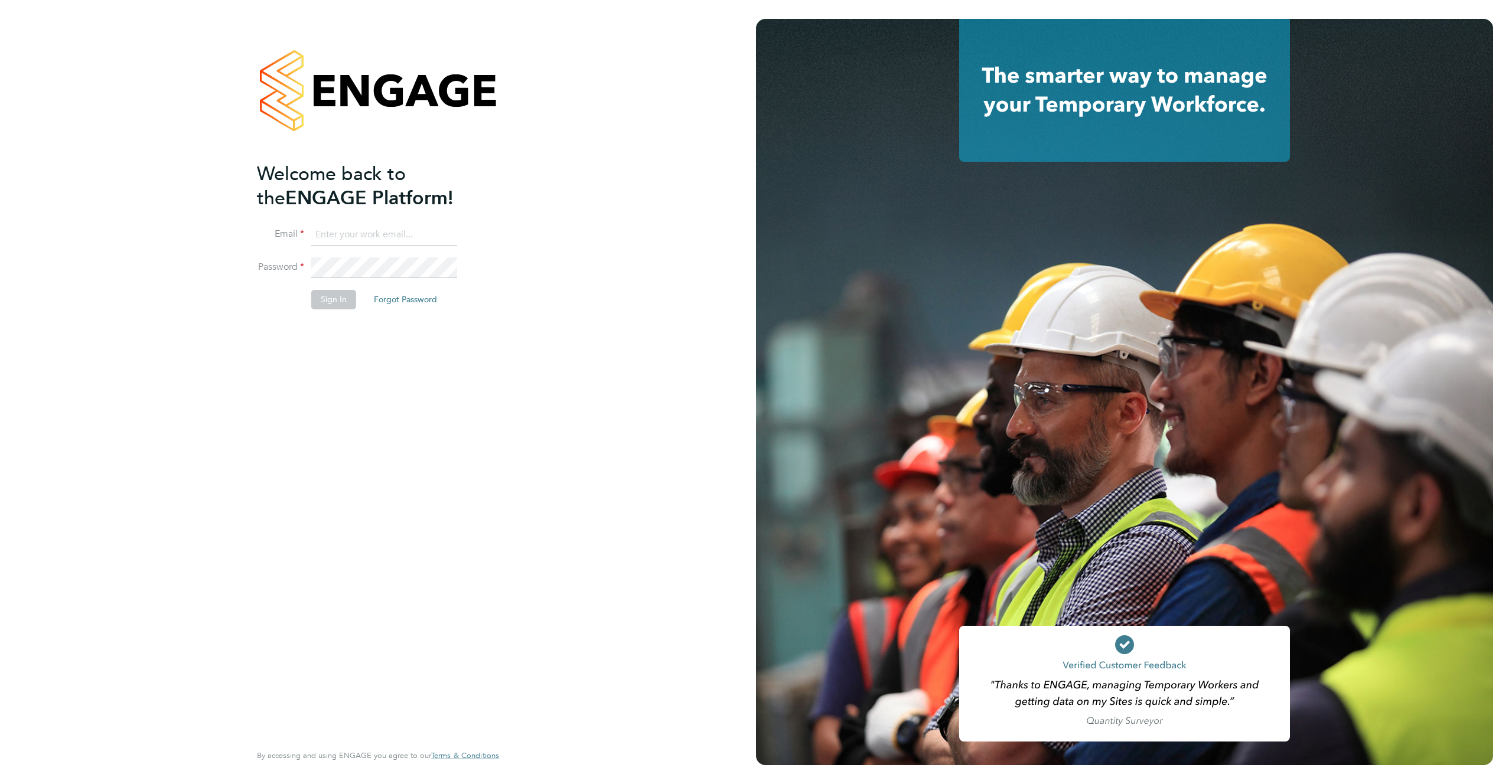
type input "[EMAIL_ADDRESS][DOMAIN_NAME]"
drag, startPoint x: 332, startPoint y: 296, endPoint x: 330, endPoint y: 302, distance: 6.3
click at [330, 301] on button "Sign In" at bounding box center [334, 299] width 45 height 19
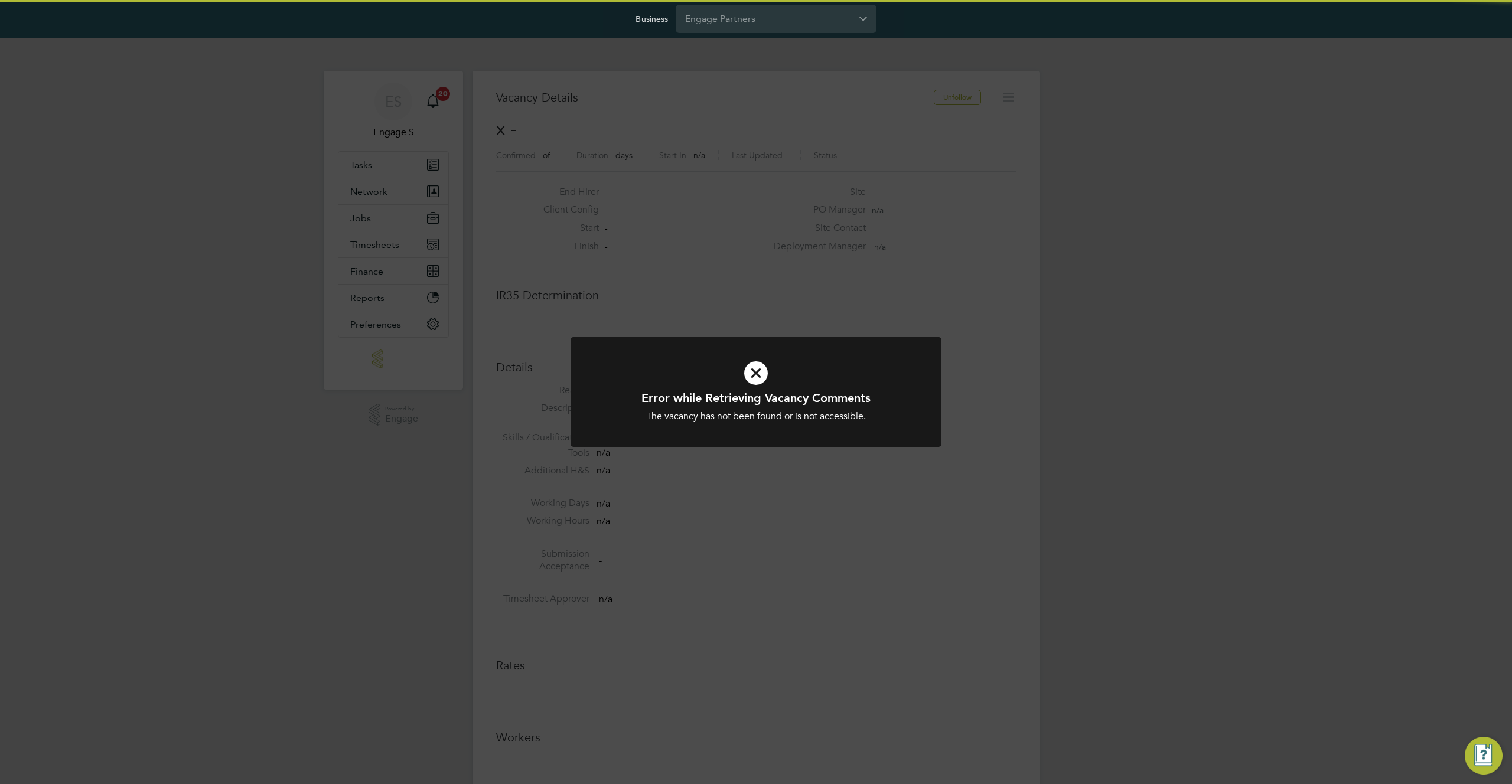
scroll to position [19, 255]
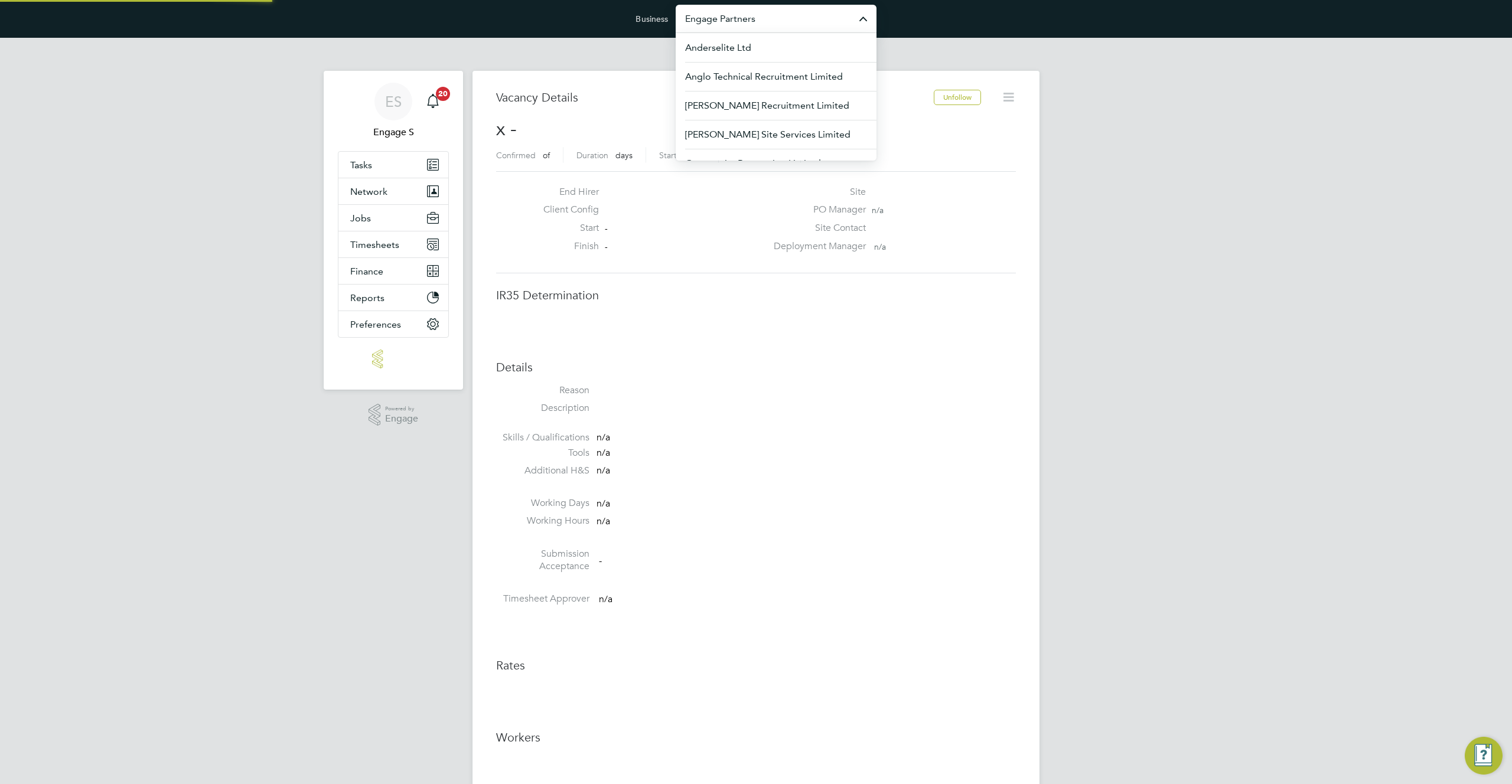
click at [780, 23] on input "Engage Partners" at bounding box center [776, 19] width 201 height 28
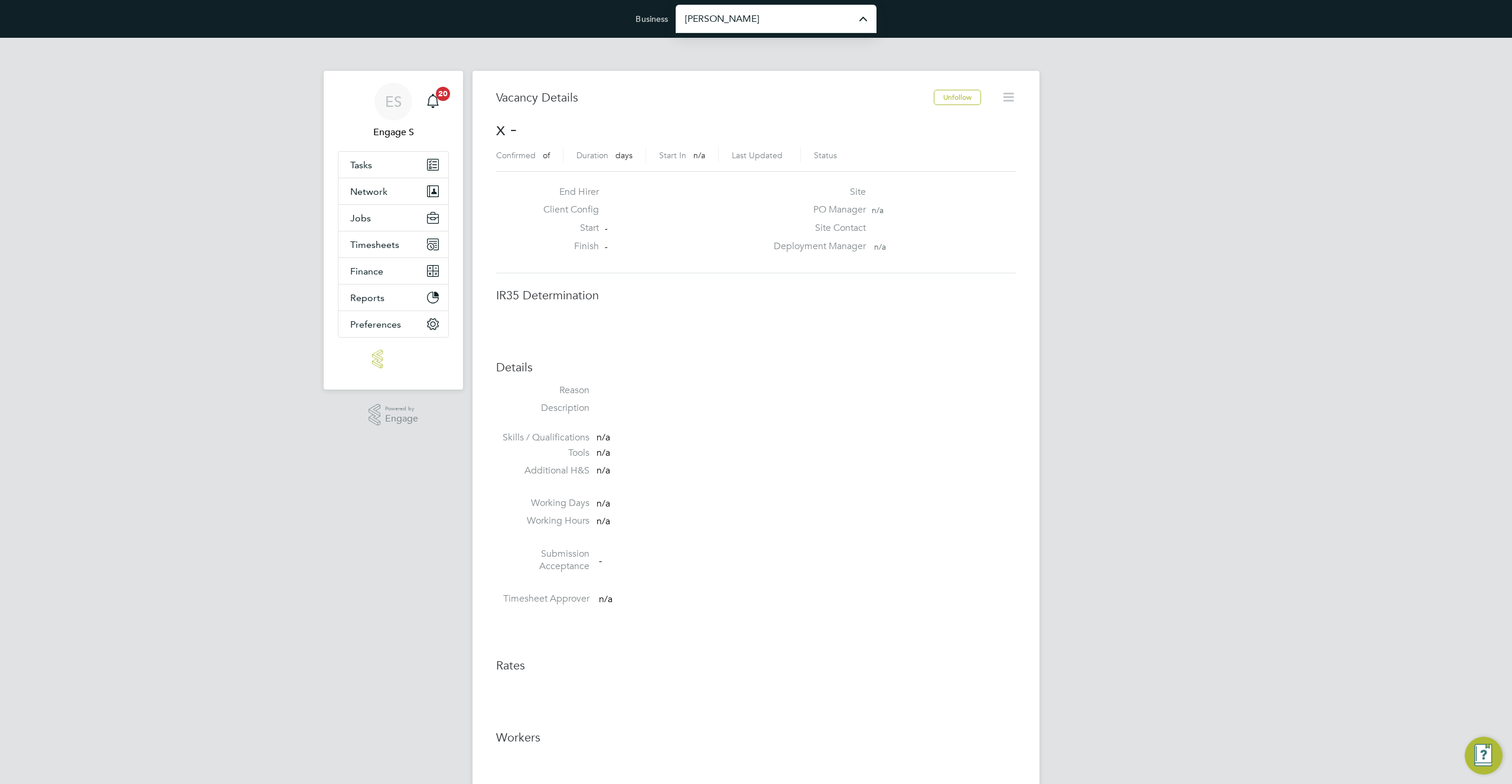
type input "[PERSON_NAME] Construction & Infrastructure Ltd"
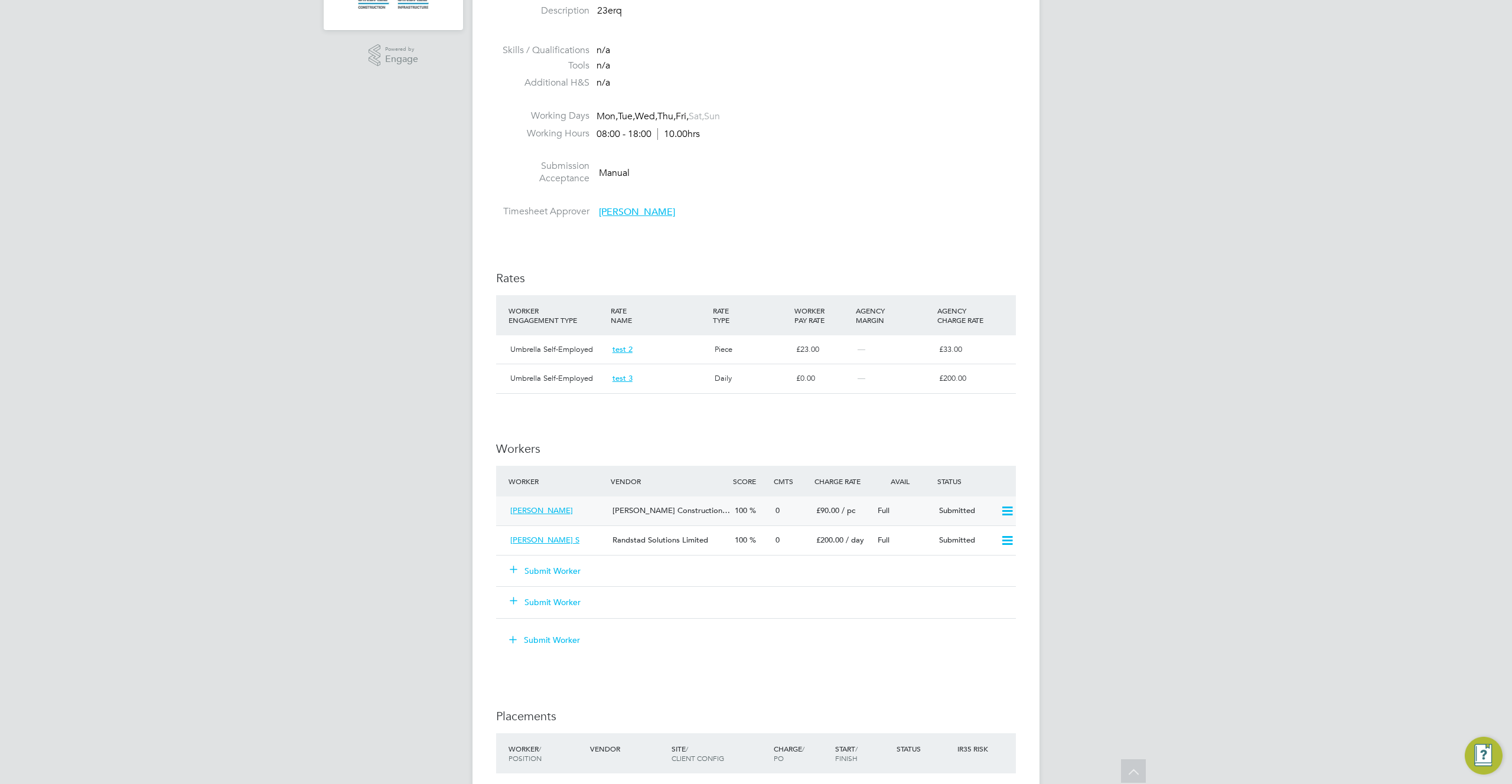
scroll to position [533, 0]
click at [553, 564] on button "Submit Worker" at bounding box center [546, 568] width 71 height 12
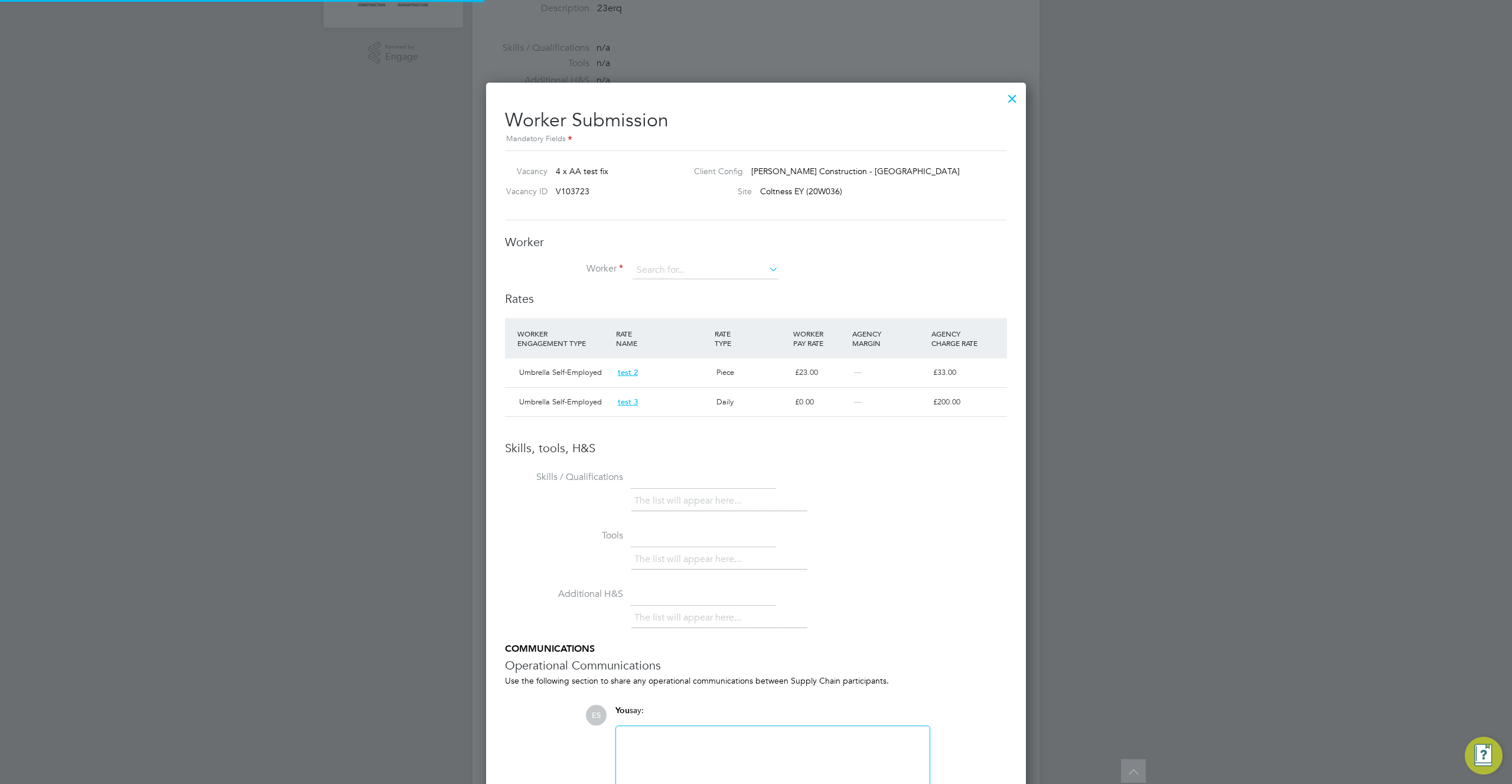
scroll to position [20, 99]
click at [747, 277] on input at bounding box center [705, 270] width 146 height 18
click at [748, 277] on input at bounding box center [705, 270] width 146 height 18
click at [797, 260] on div "Worker Worker Worker Engagement Type" at bounding box center [756, 263] width 502 height 57
click at [756, 271] on input at bounding box center [705, 270] width 146 height 18
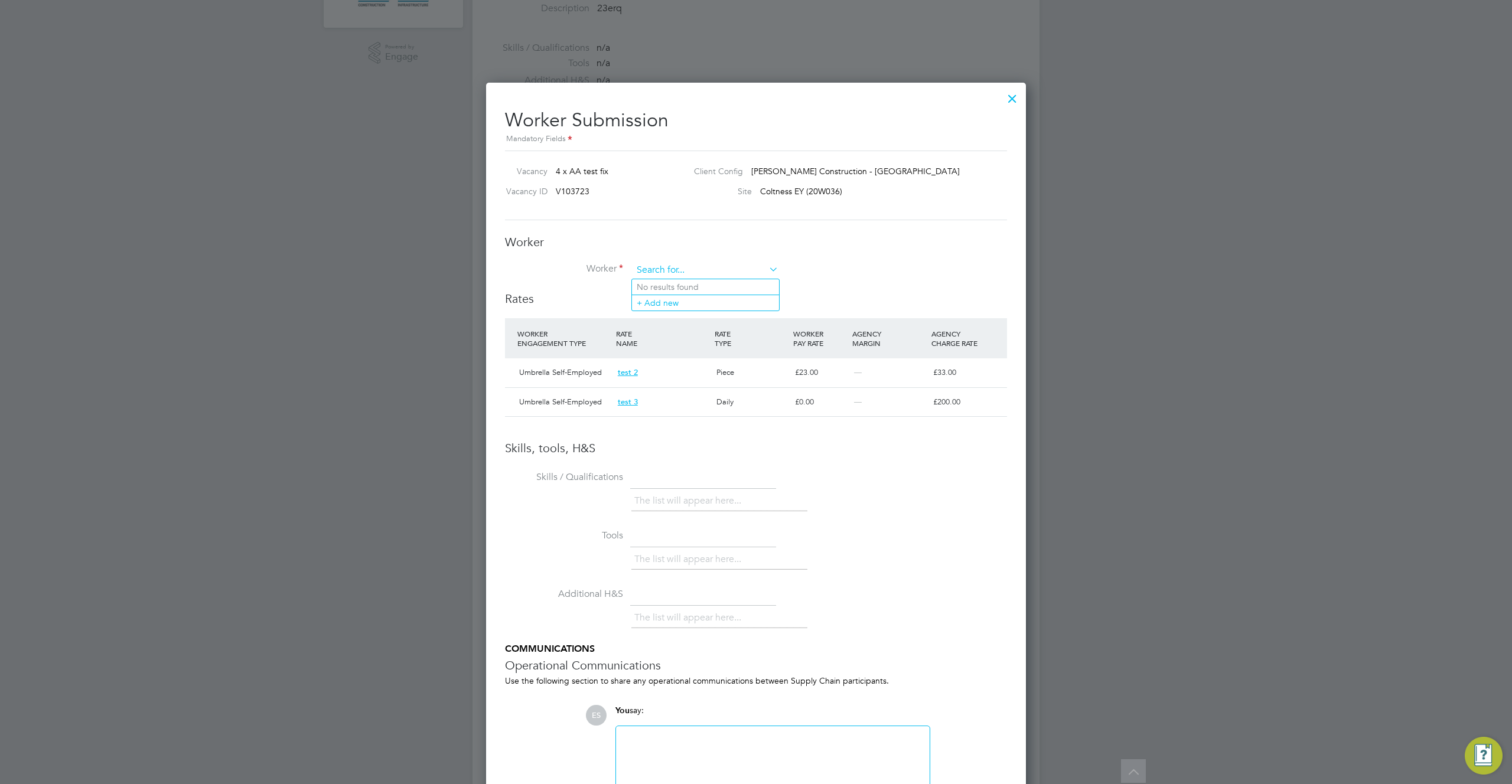
click at [684, 270] on input at bounding box center [705, 270] width 146 height 18
type input "p"
click at [766, 263] on icon at bounding box center [766, 269] width 0 height 16
click at [763, 271] on input at bounding box center [705, 270] width 146 height 18
drag, startPoint x: 906, startPoint y: 234, endPoint x: 968, endPoint y: 159, distance: 97.3
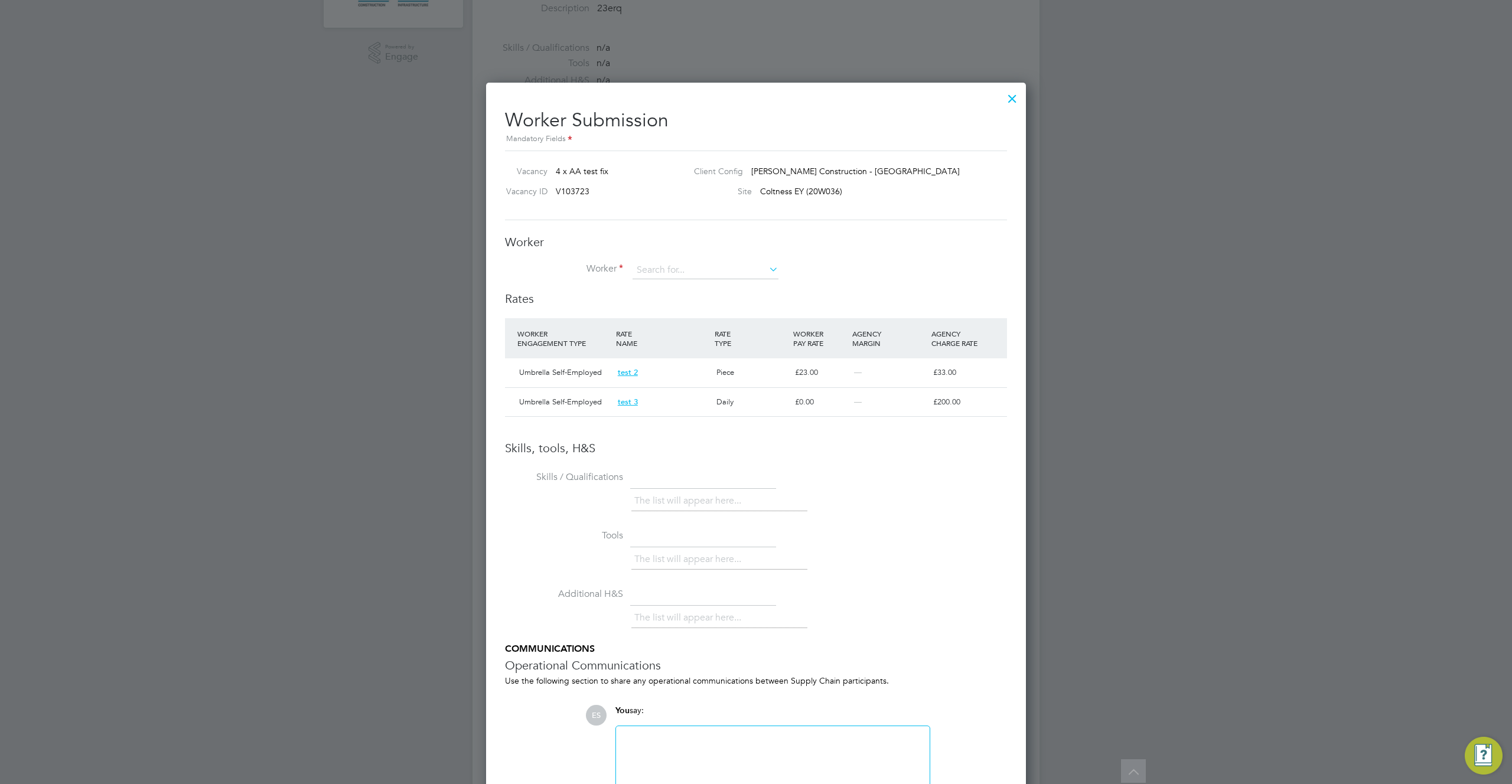
click at [911, 229] on div "Worker Submission Mandatory Fields Vacancy 4 x AA test fix Client Config [PERSO…" at bounding box center [756, 463] width 502 height 729
click at [1011, 95] on div at bounding box center [1012, 95] width 21 height 21
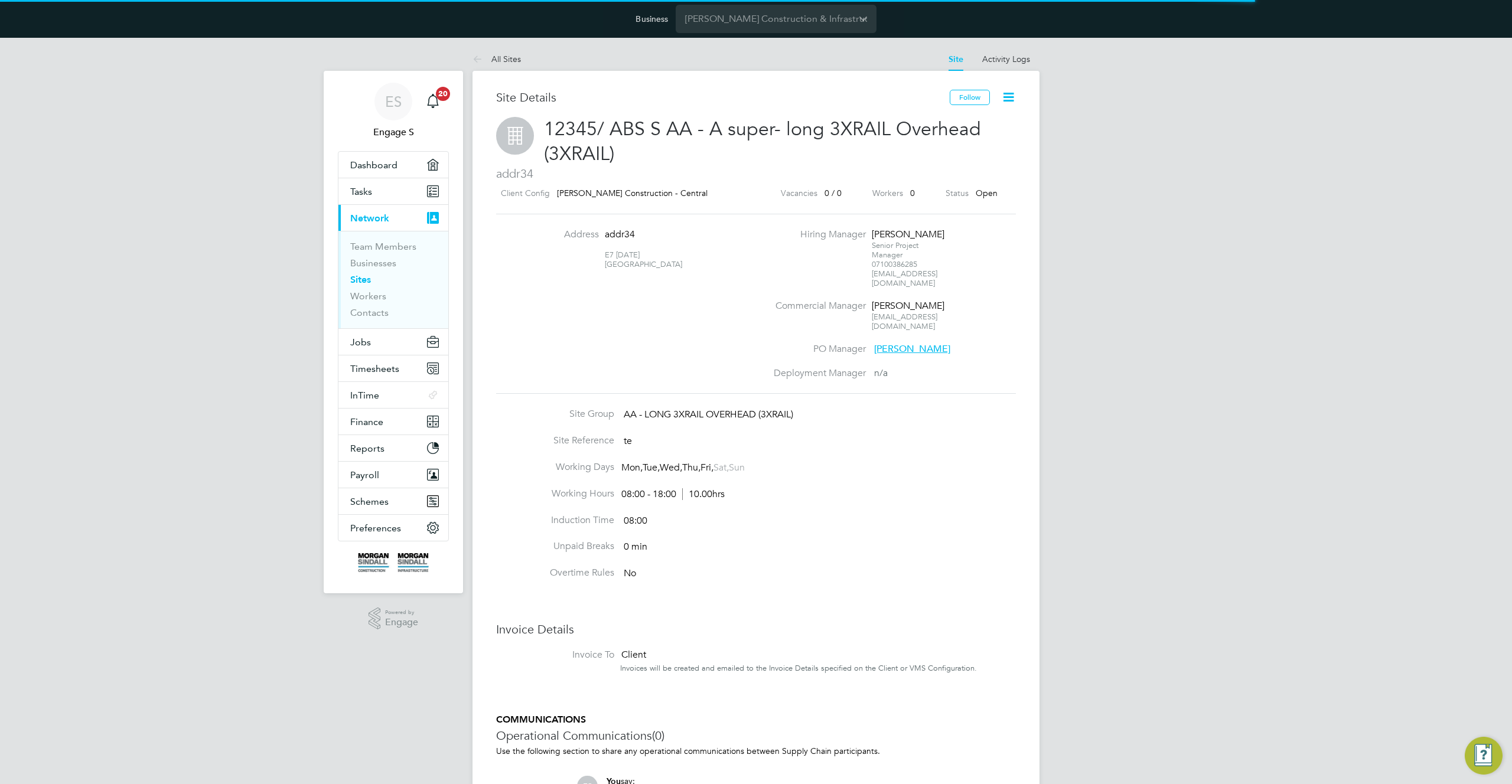
scroll to position [13, 255]
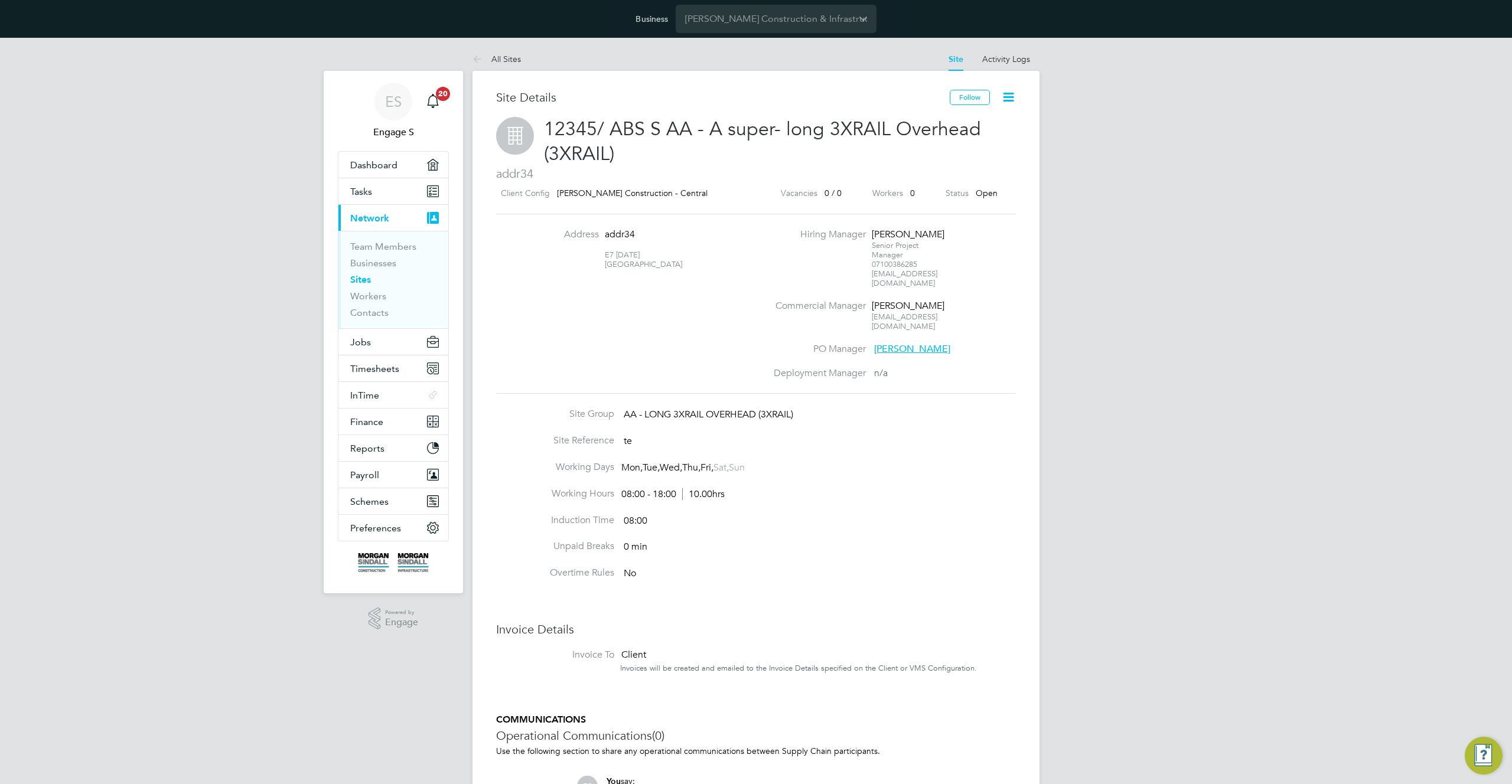
click at [1010, 95] on icon at bounding box center [1008, 97] width 15 height 15
click at [968, 141] on li "Edit Site e" at bounding box center [980, 141] width 67 height 16
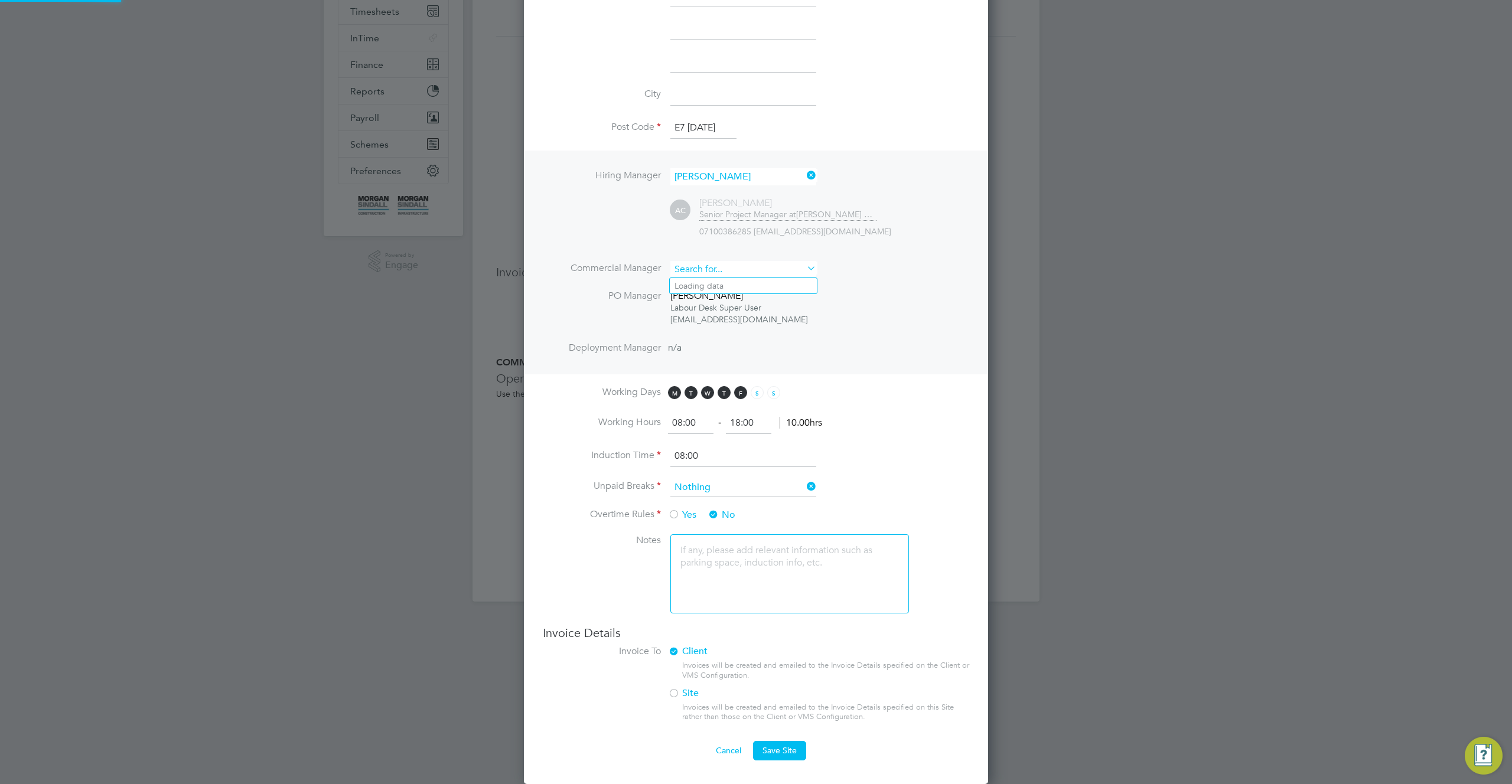
scroll to position [357, 0]
click at [744, 205] on ul "Hiring Manager Adam C AC Adam C Senior Project Manager at Morgan Sindall Constr…" at bounding box center [756, 268] width 426 height 201
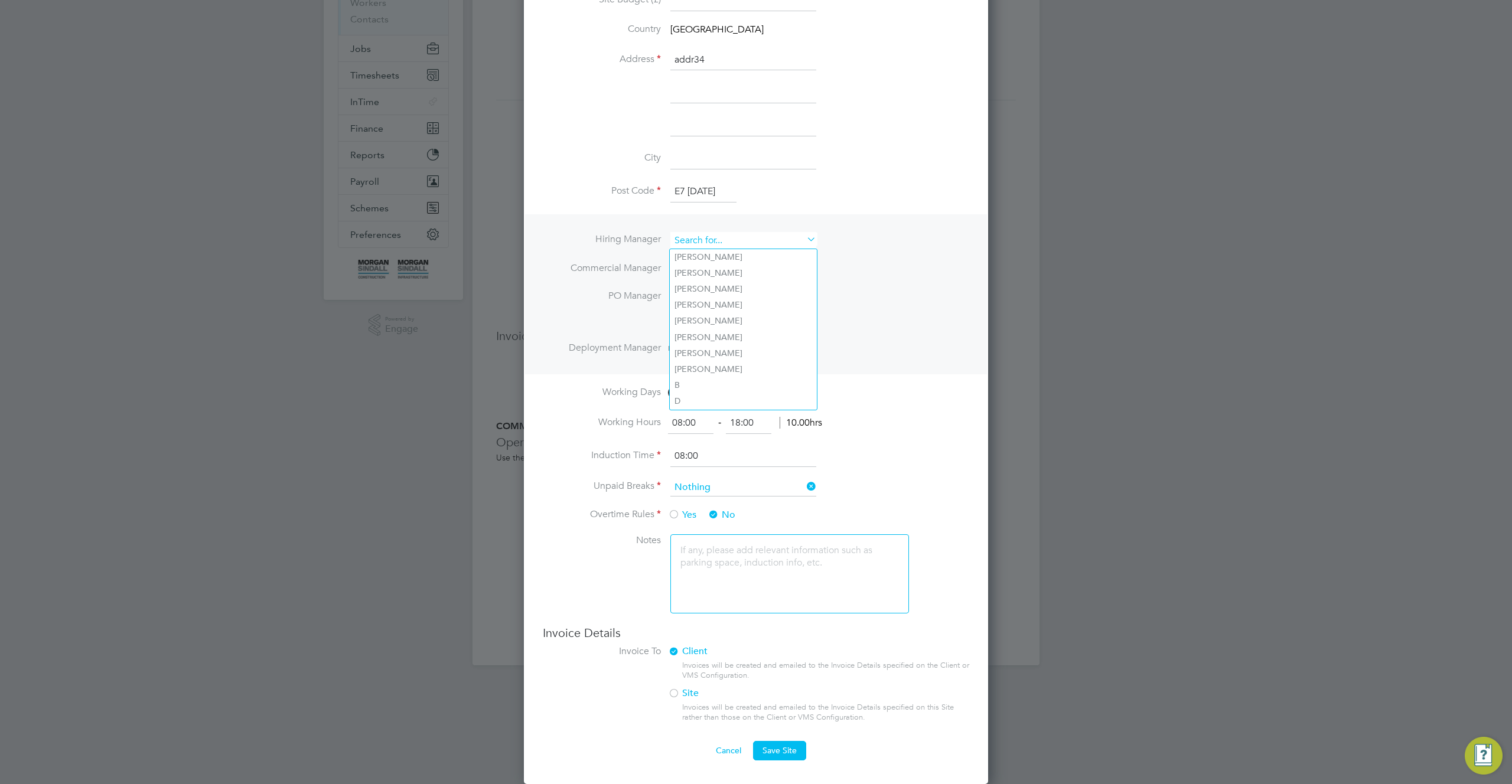
click at [752, 174] on ng-template "Site Name 12345/ ABS S AA - A super- long 3XRAIL Overhead (3XRAIL) Site Group A…" at bounding box center [756, 260] width 426 height 731
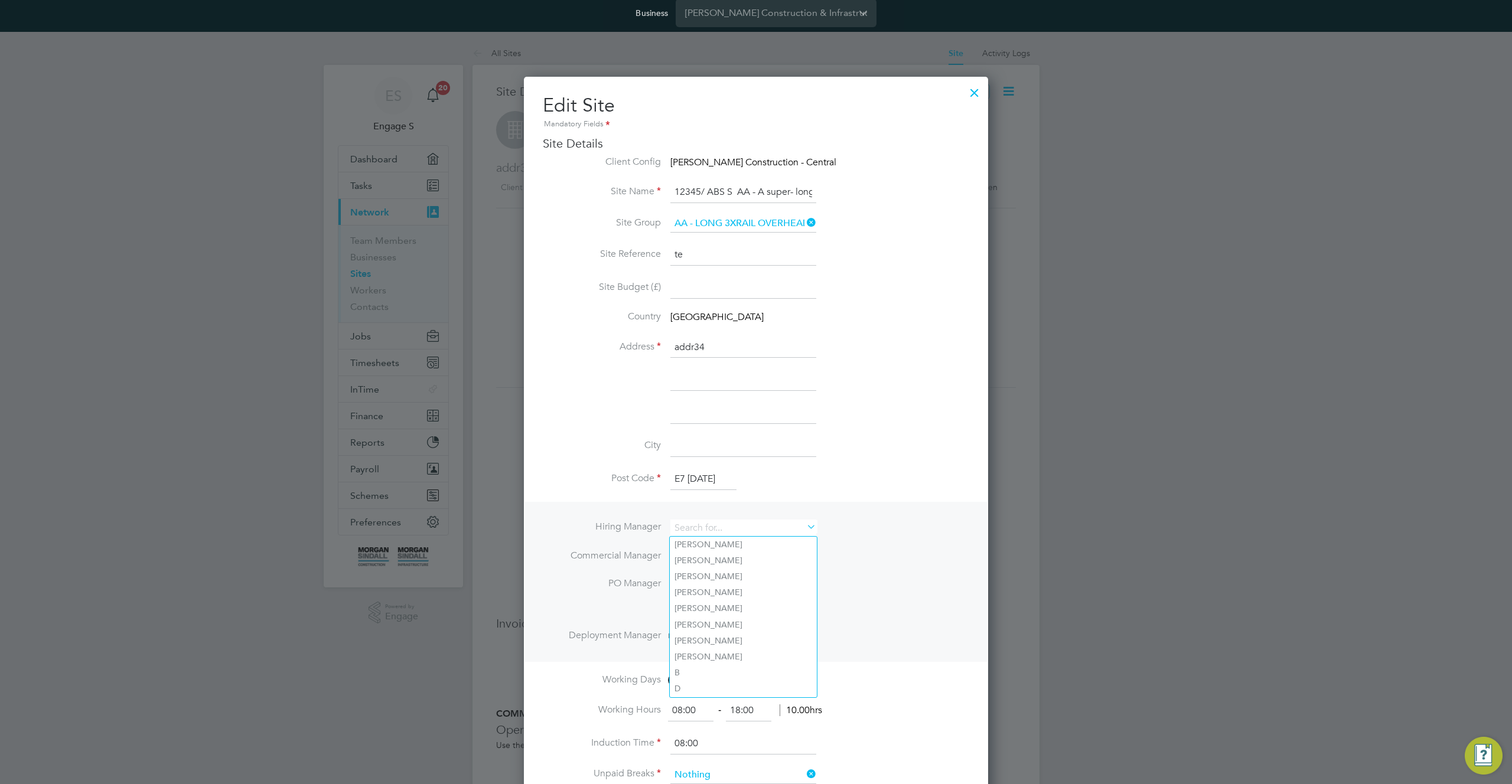
scroll to position [0, 0]
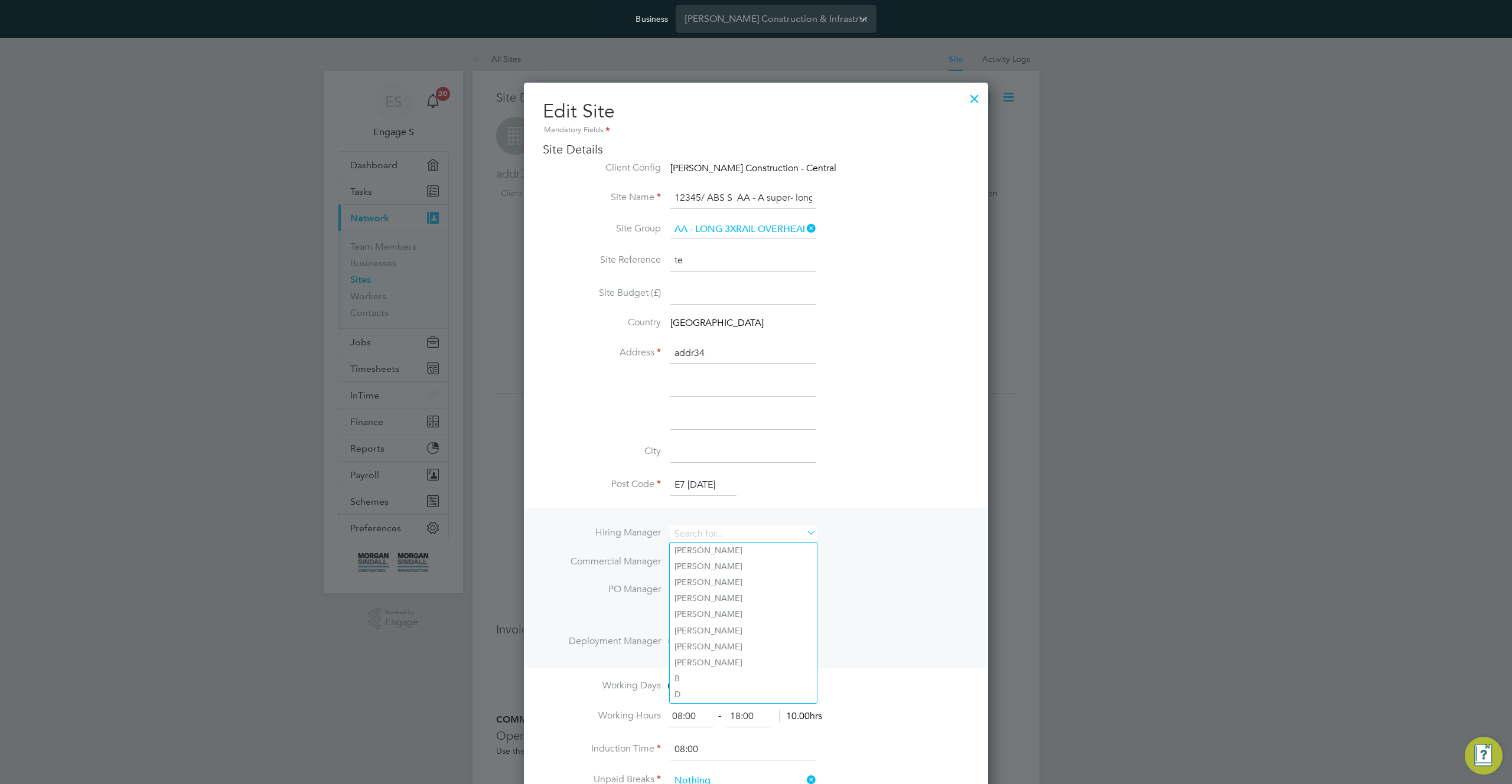
click at [972, 95] on div at bounding box center [974, 95] width 21 height 21
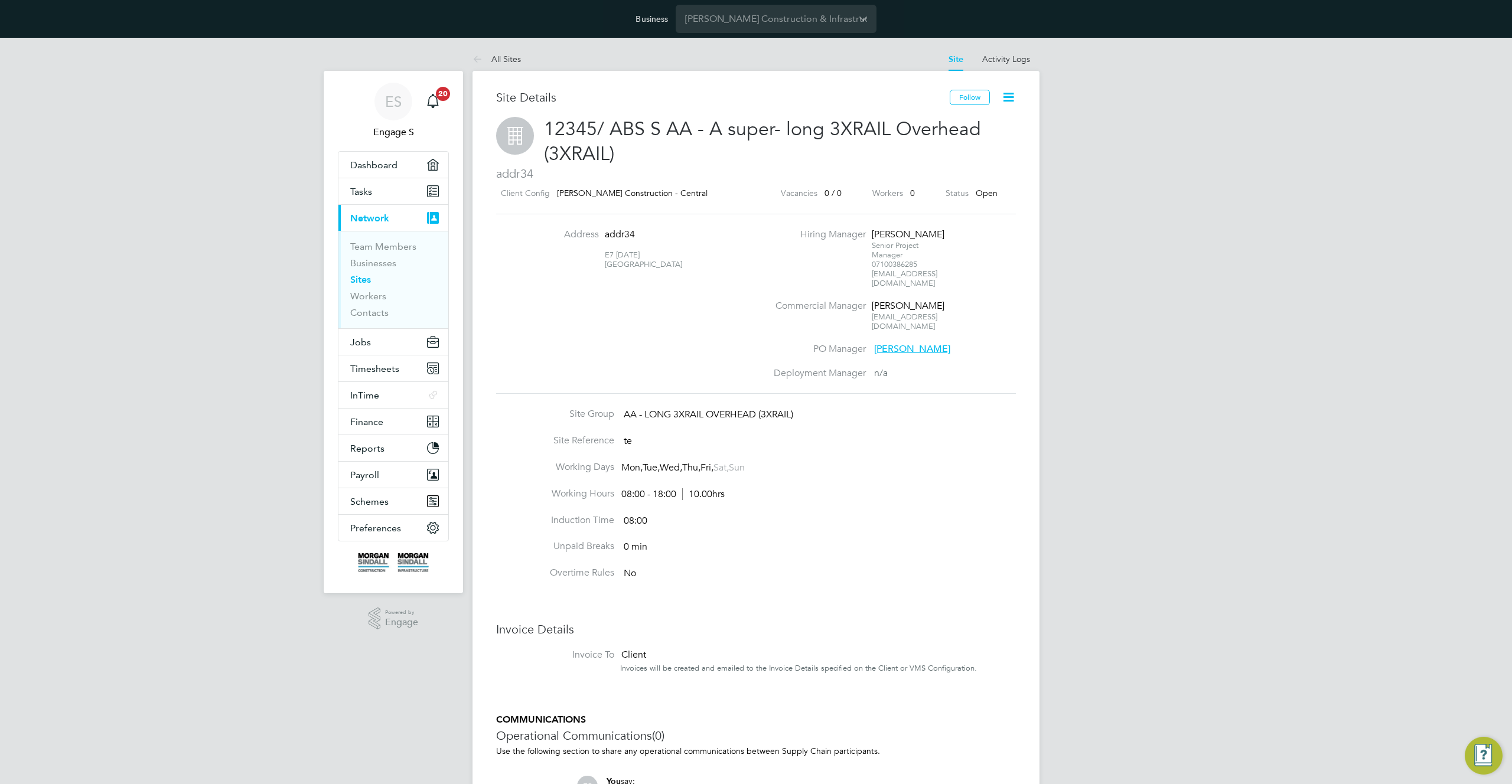
click at [1014, 98] on icon at bounding box center [1008, 97] width 15 height 15
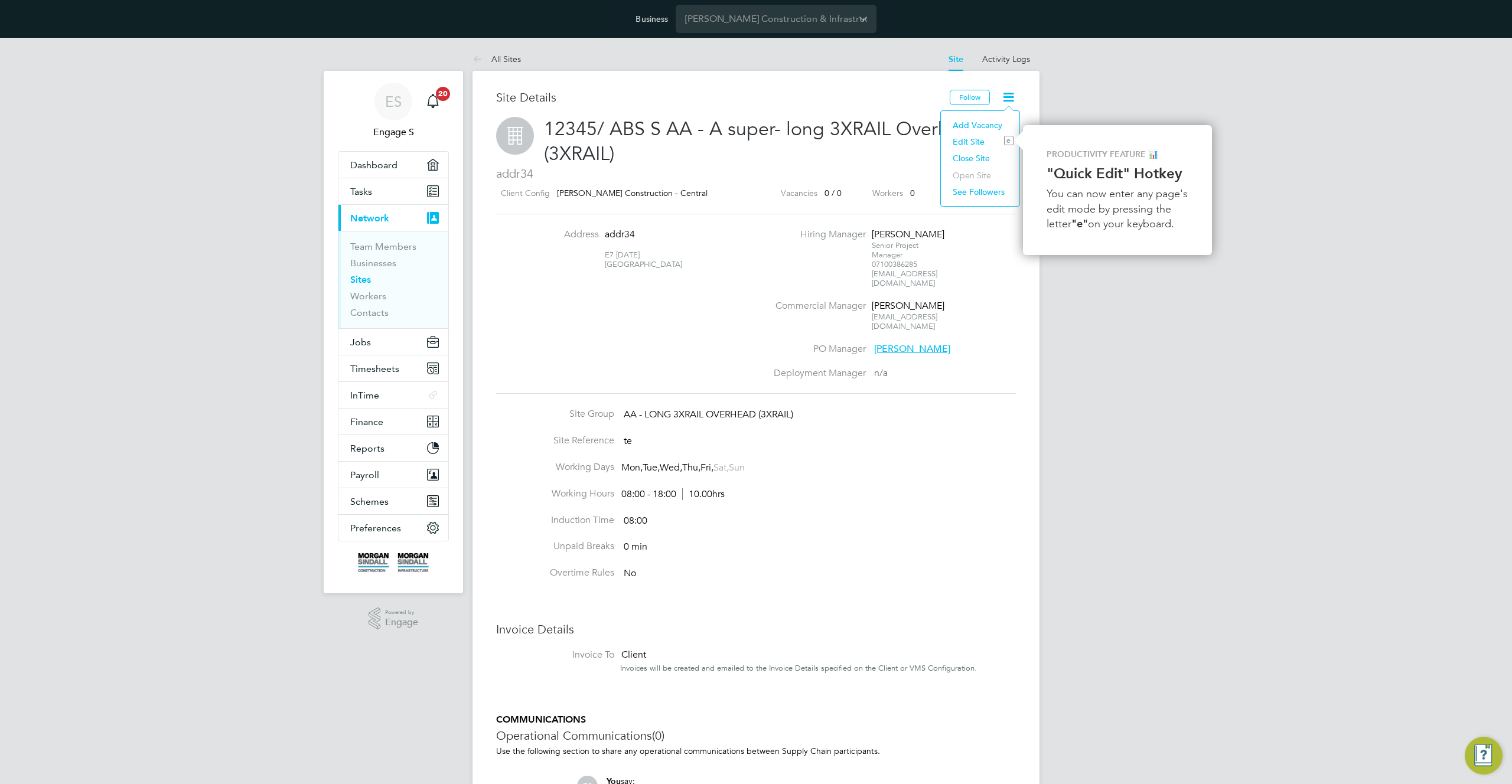
click at [976, 193] on li "See Followers" at bounding box center [980, 191] width 67 height 16
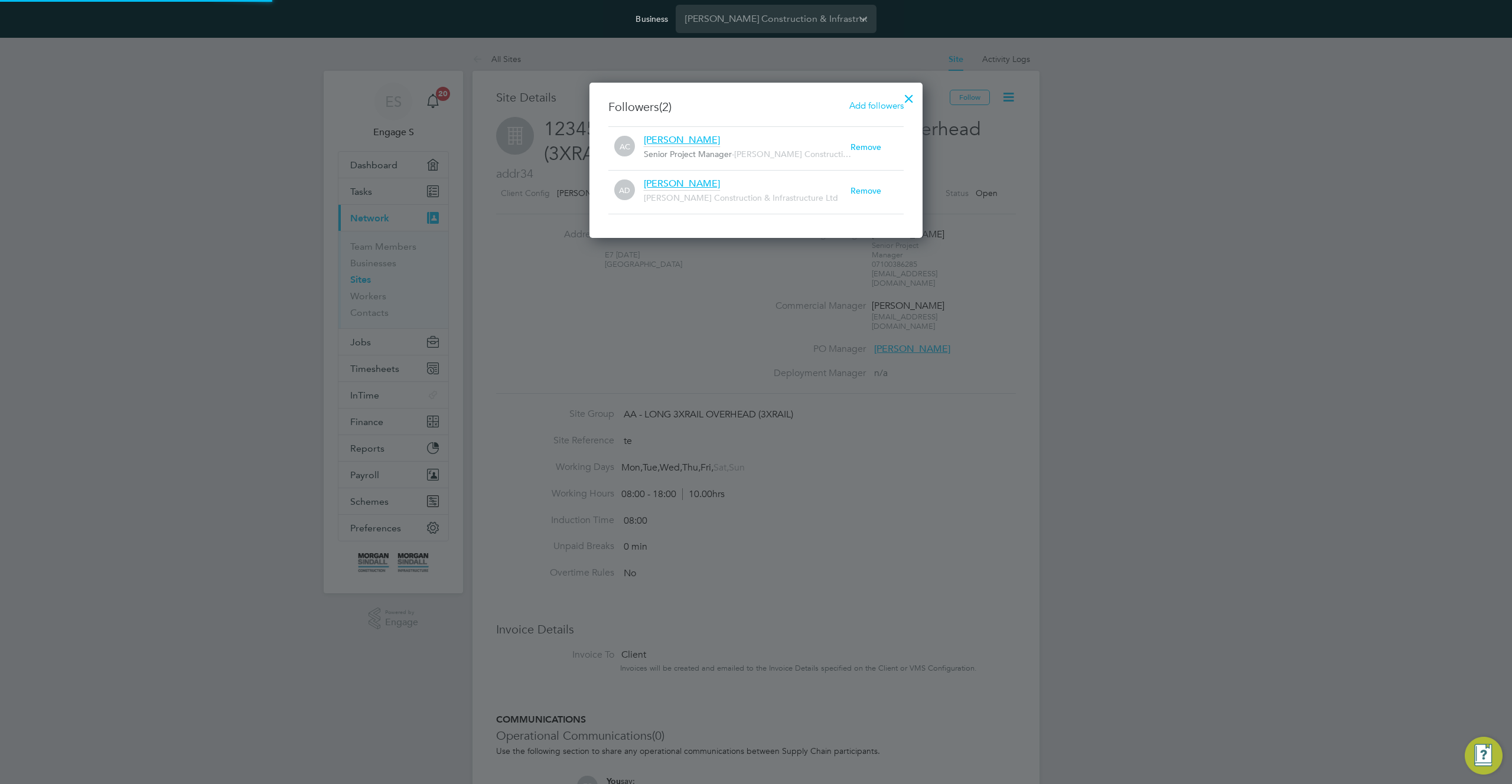
scroll to position [12, 208]
click at [873, 107] on span "Add followers" at bounding box center [877, 105] width 54 height 11
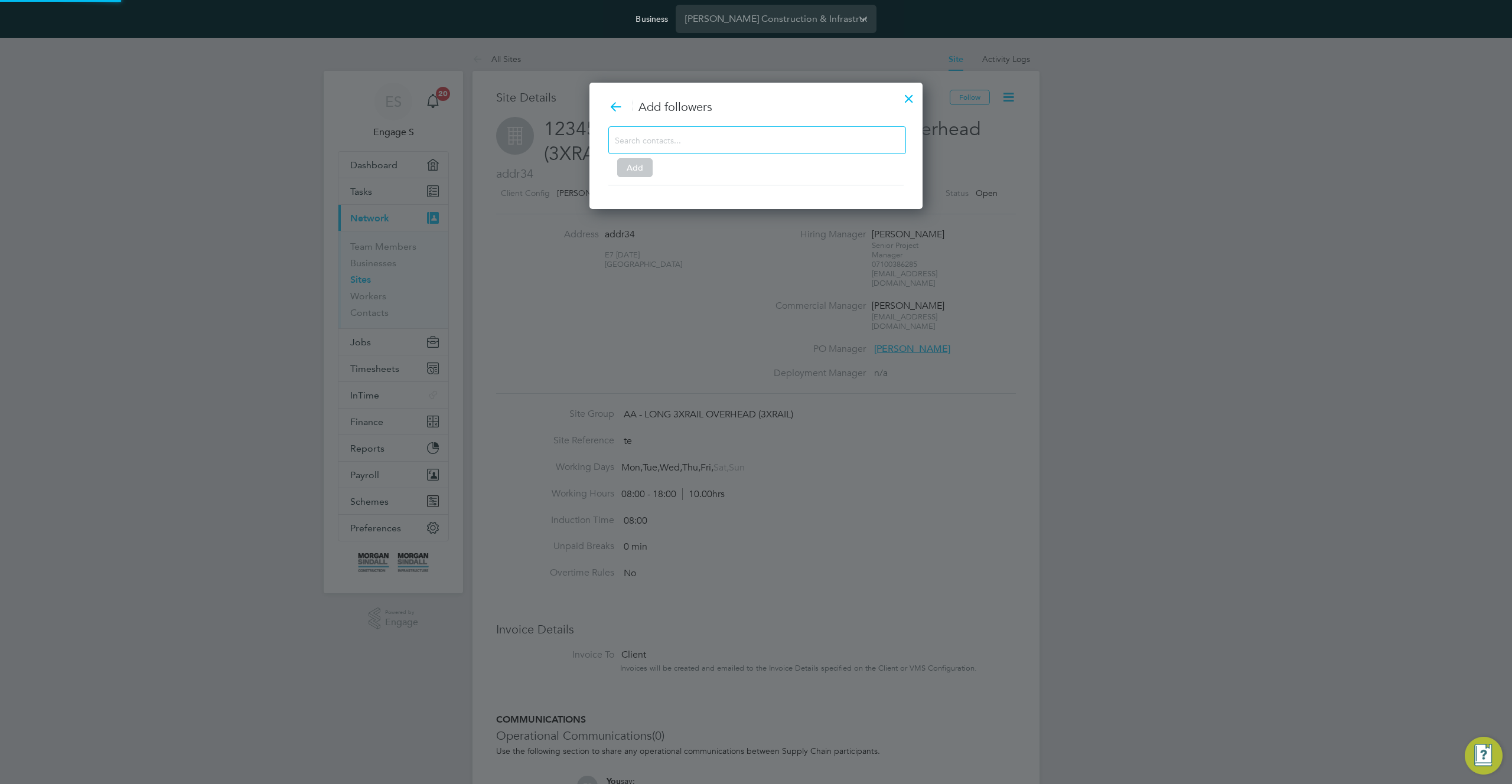
click at [746, 136] on input at bounding box center [748, 140] width 266 height 15
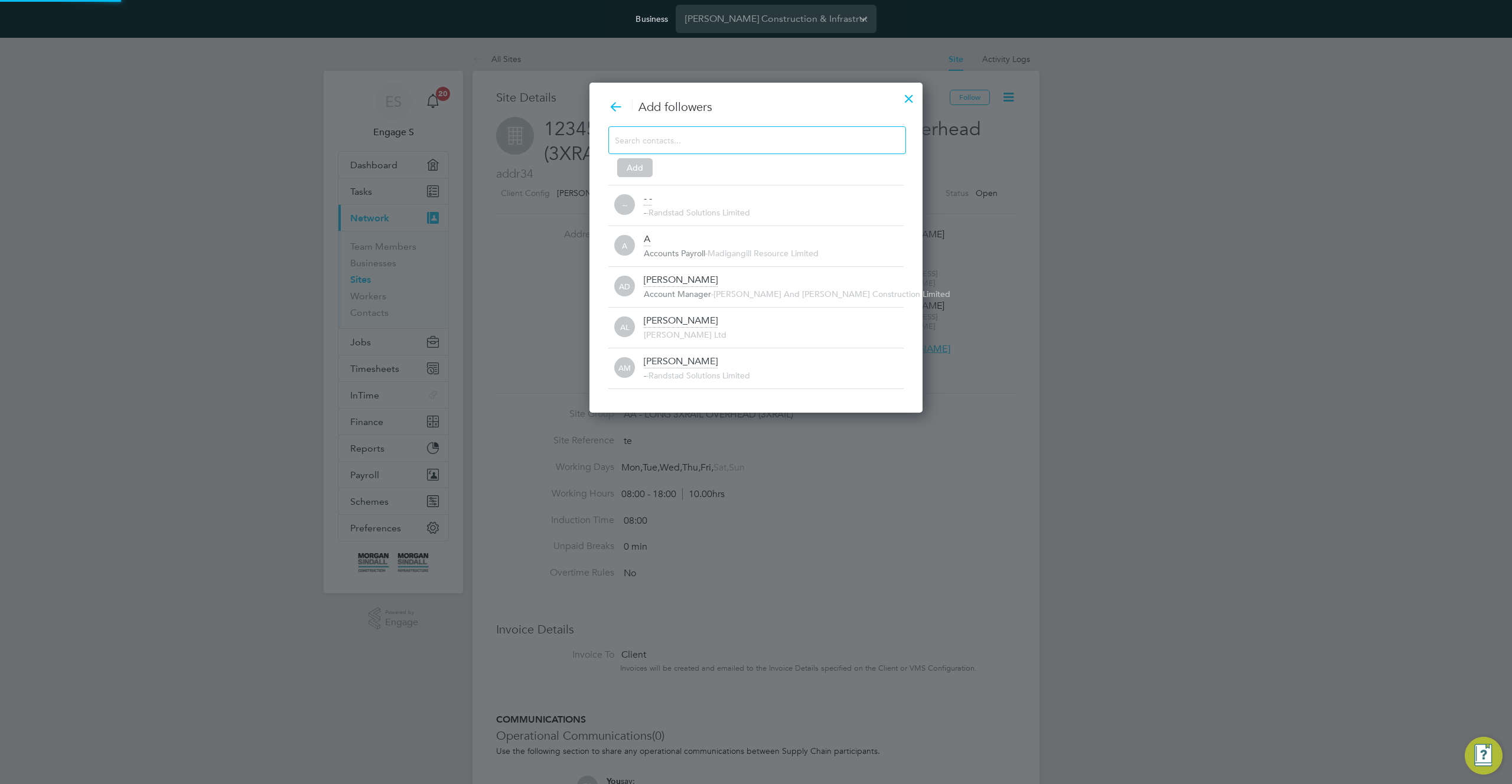
scroll to position [0, 0]
click at [913, 101] on div at bounding box center [908, 95] width 21 height 21
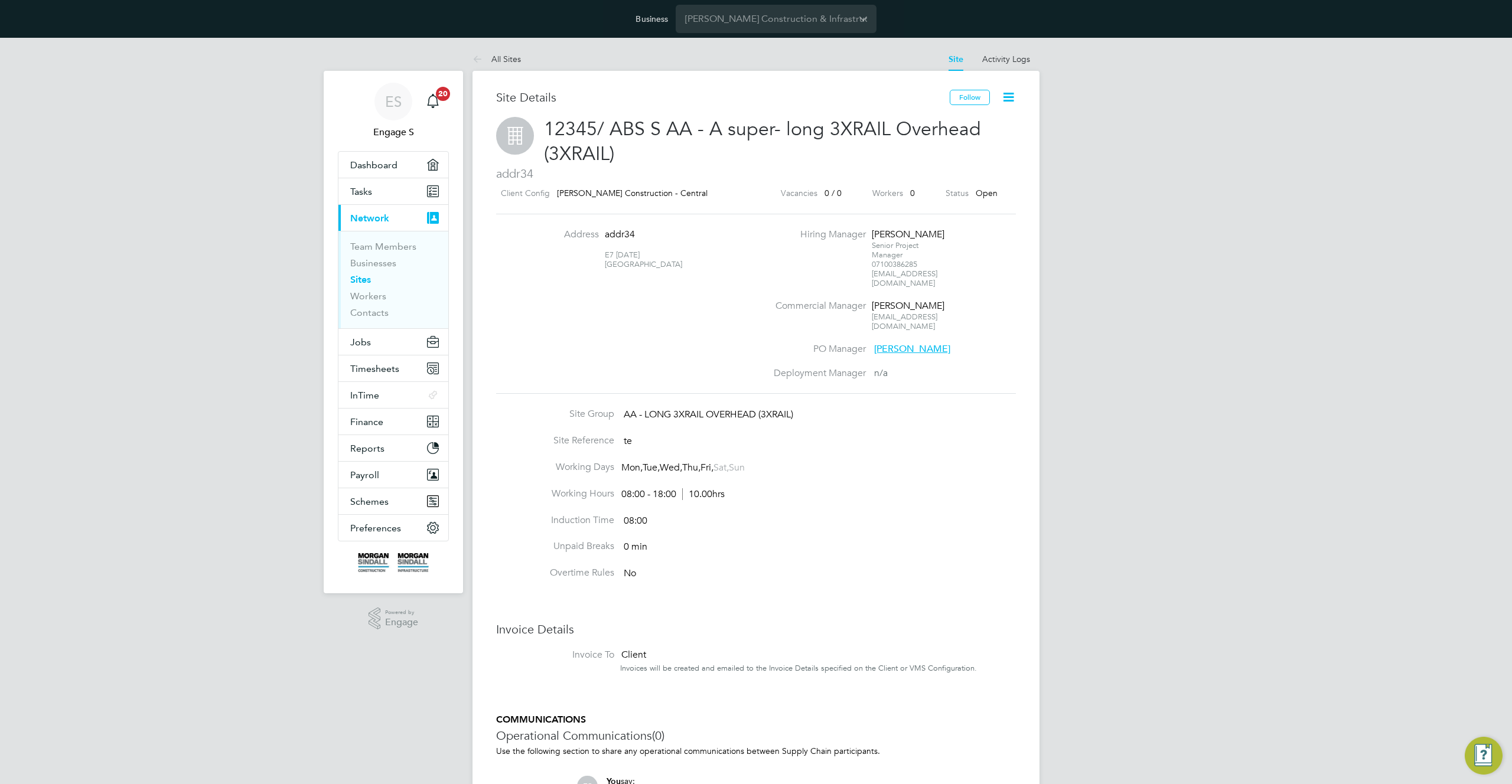
click at [743, 461] on li "Working Days Mon, Tue, Wed, Thu, Fri, Sat, Sun" at bounding box center [756, 474] width 520 height 26
click at [363, 298] on link "Workers" at bounding box center [368, 296] width 36 height 11
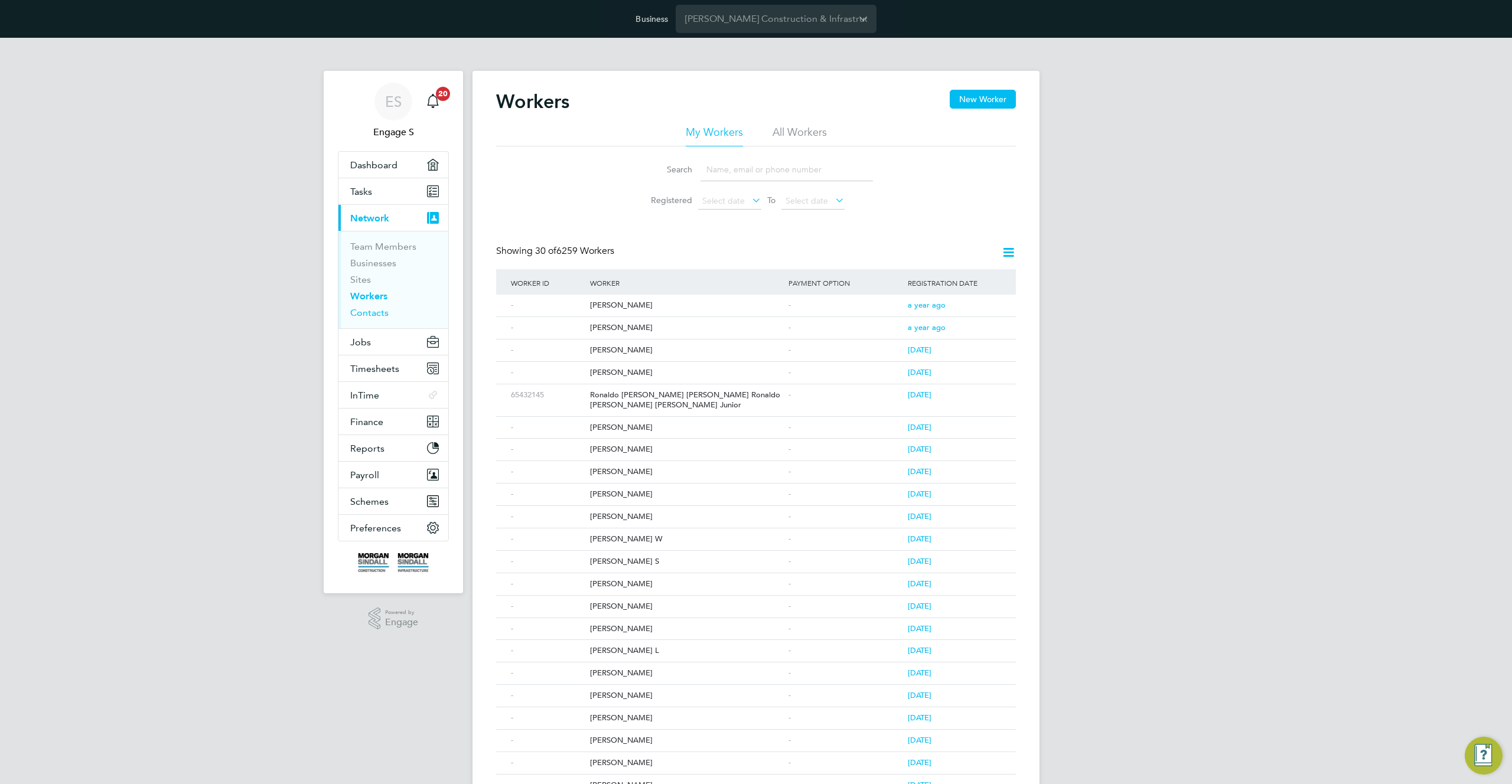
click at [373, 313] on link "Contacts" at bounding box center [370, 312] width 39 height 11
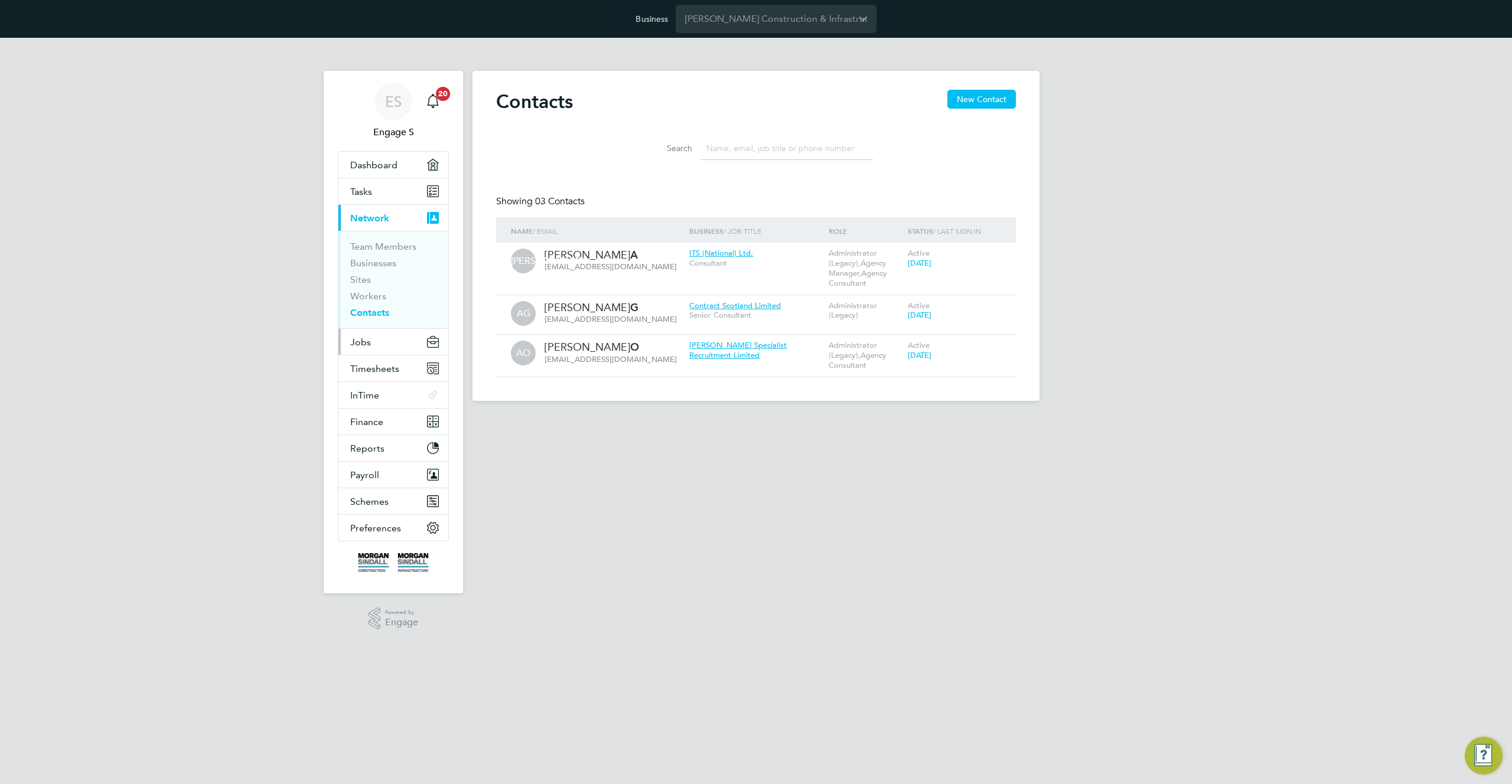
click at [356, 342] on span "Jobs" at bounding box center [360, 342] width 21 height 11
click at [377, 292] on link "Vacancies" at bounding box center [371, 290] width 42 height 11
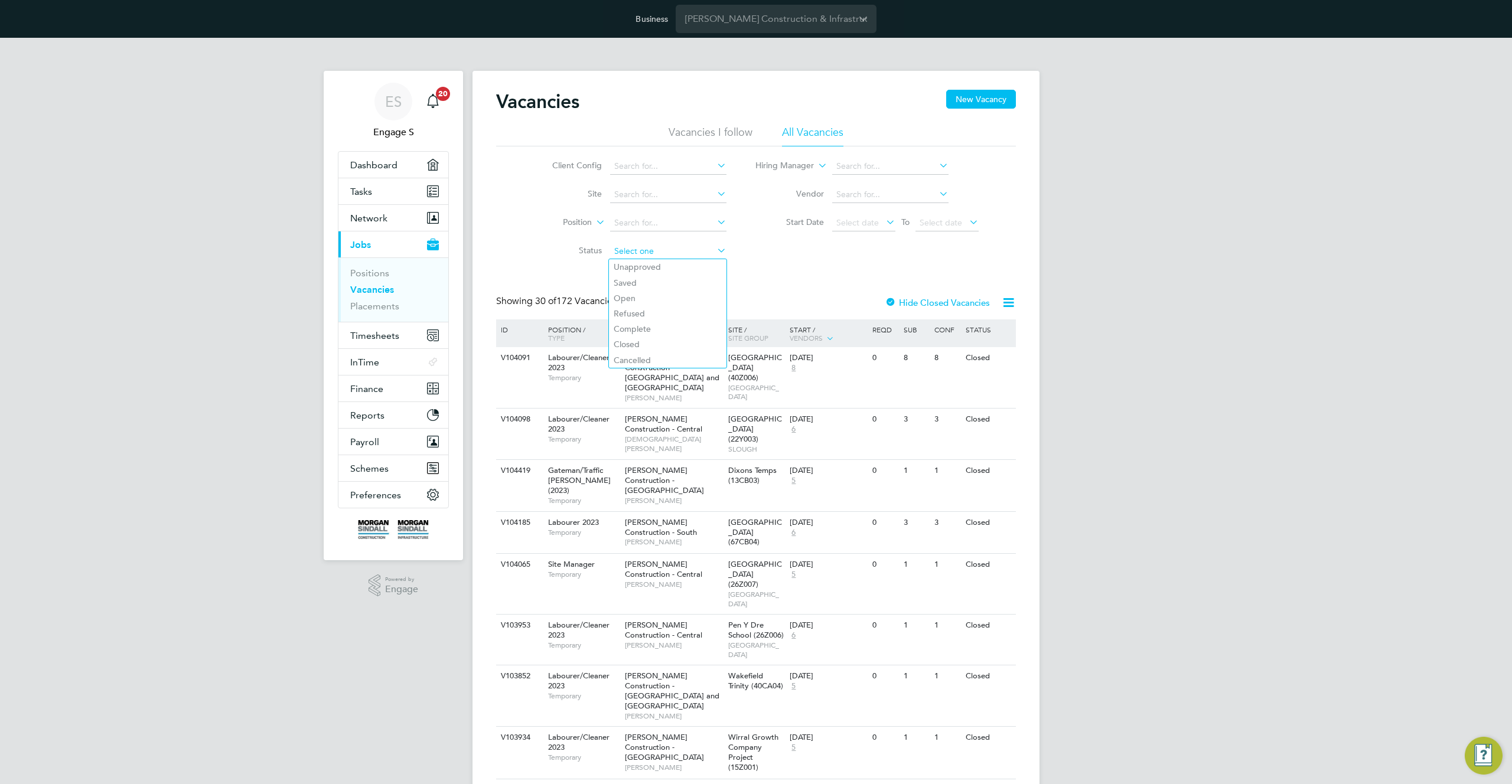
click at [690, 253] on input at bounding box center [668, 251] width 116 height 16
click at [674, 297] on li "Open" at bounding box center [668, 298] width 118 height 15
type input "Open"
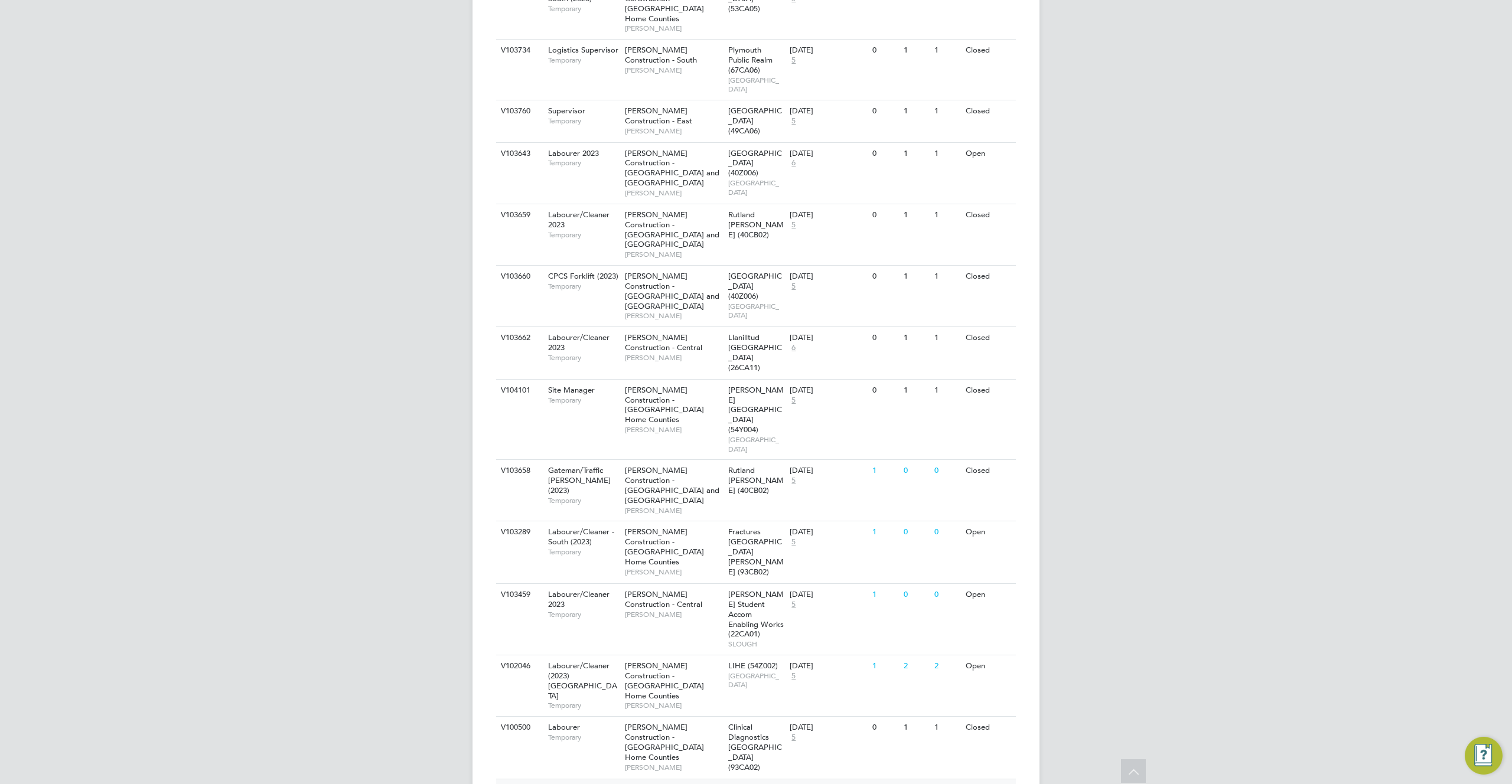
scroll to position [1132, 0]
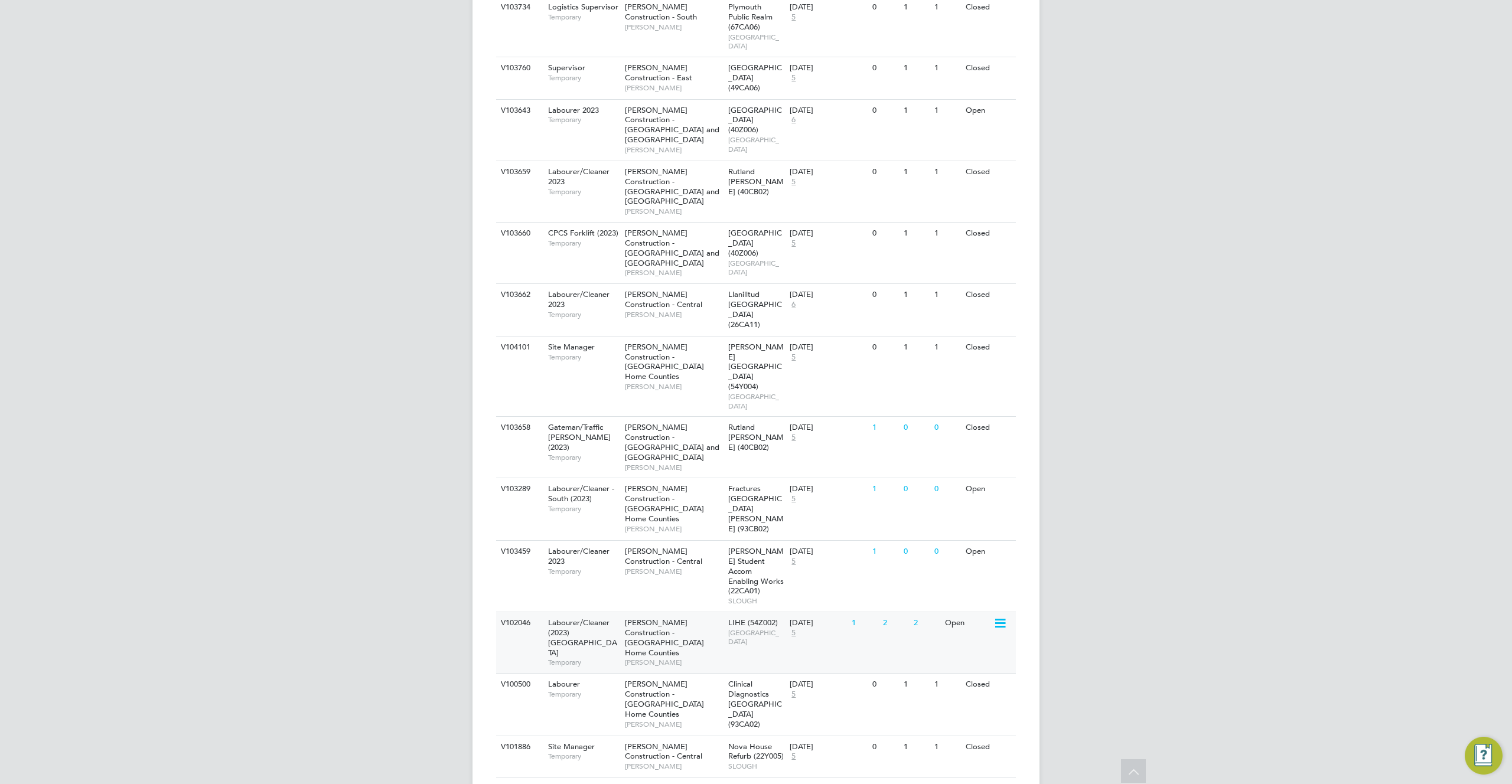
click at [688, 617] on span "[PERSON_NAME] Construction - [GEOGRAPHIC_DATA] Home Counties" at bounding box center [664, 638] width 79 height 40
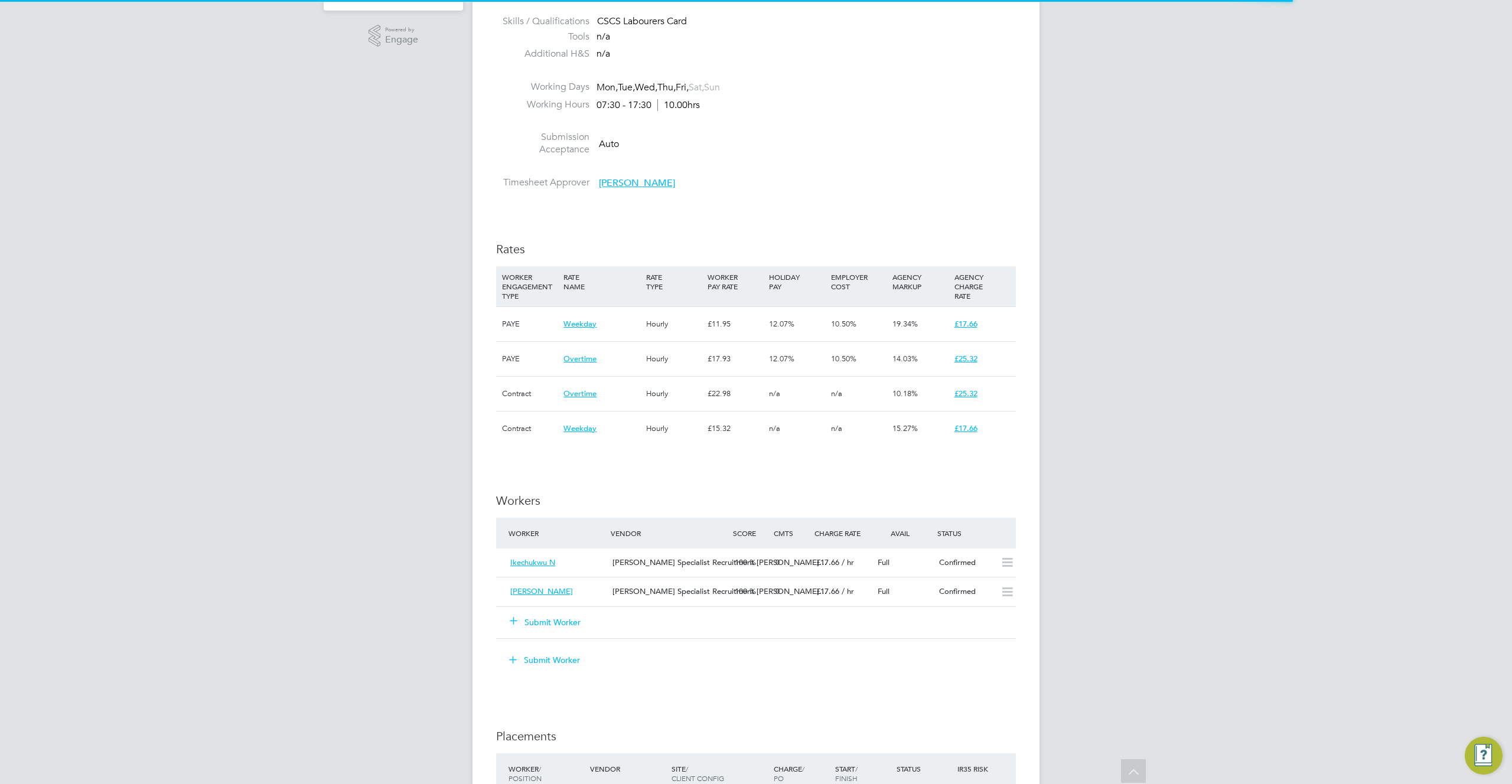
scroll to position [6, 6]
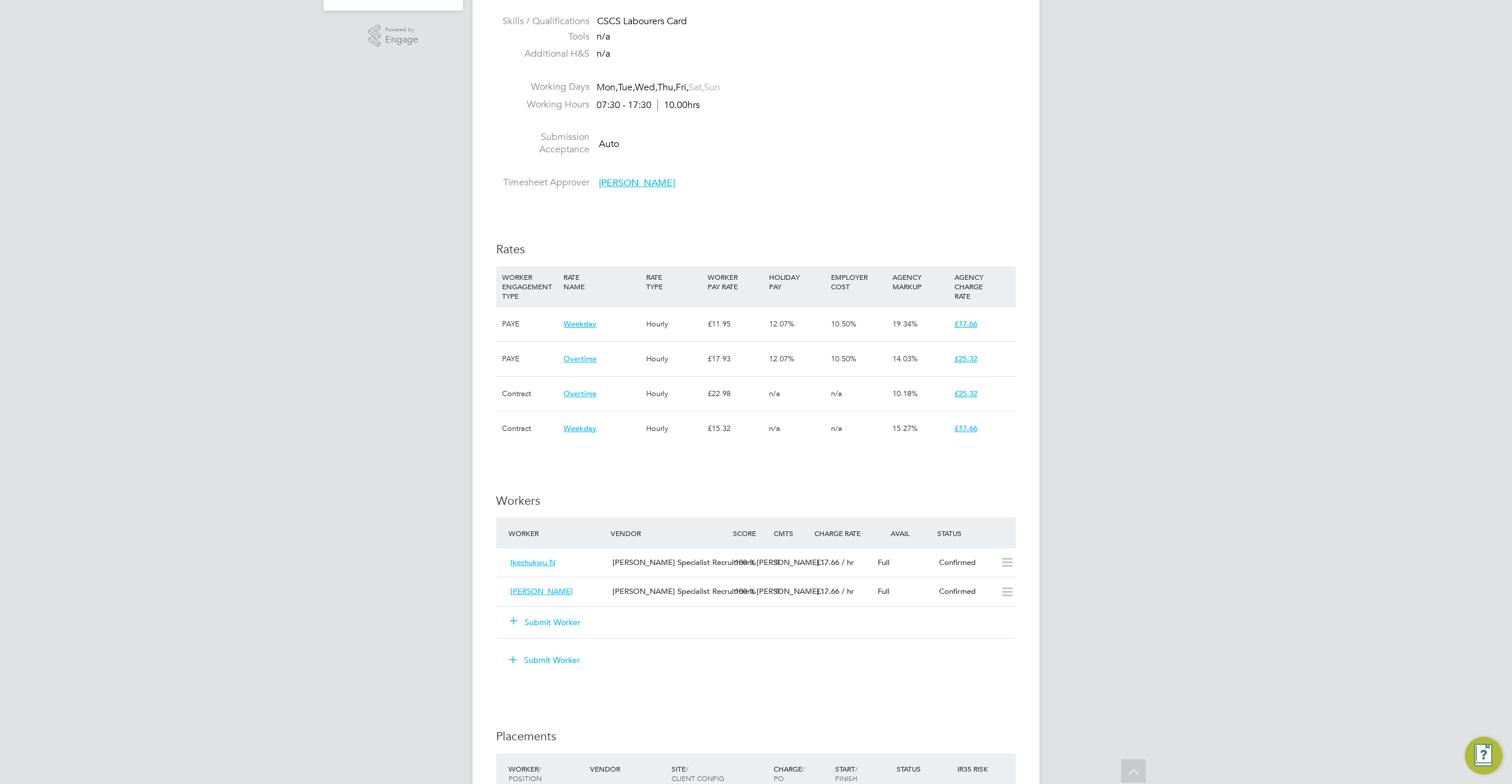
click at [549, 617] on button "Submit Worker" at bounding box center [546, 622] width 71 height 12
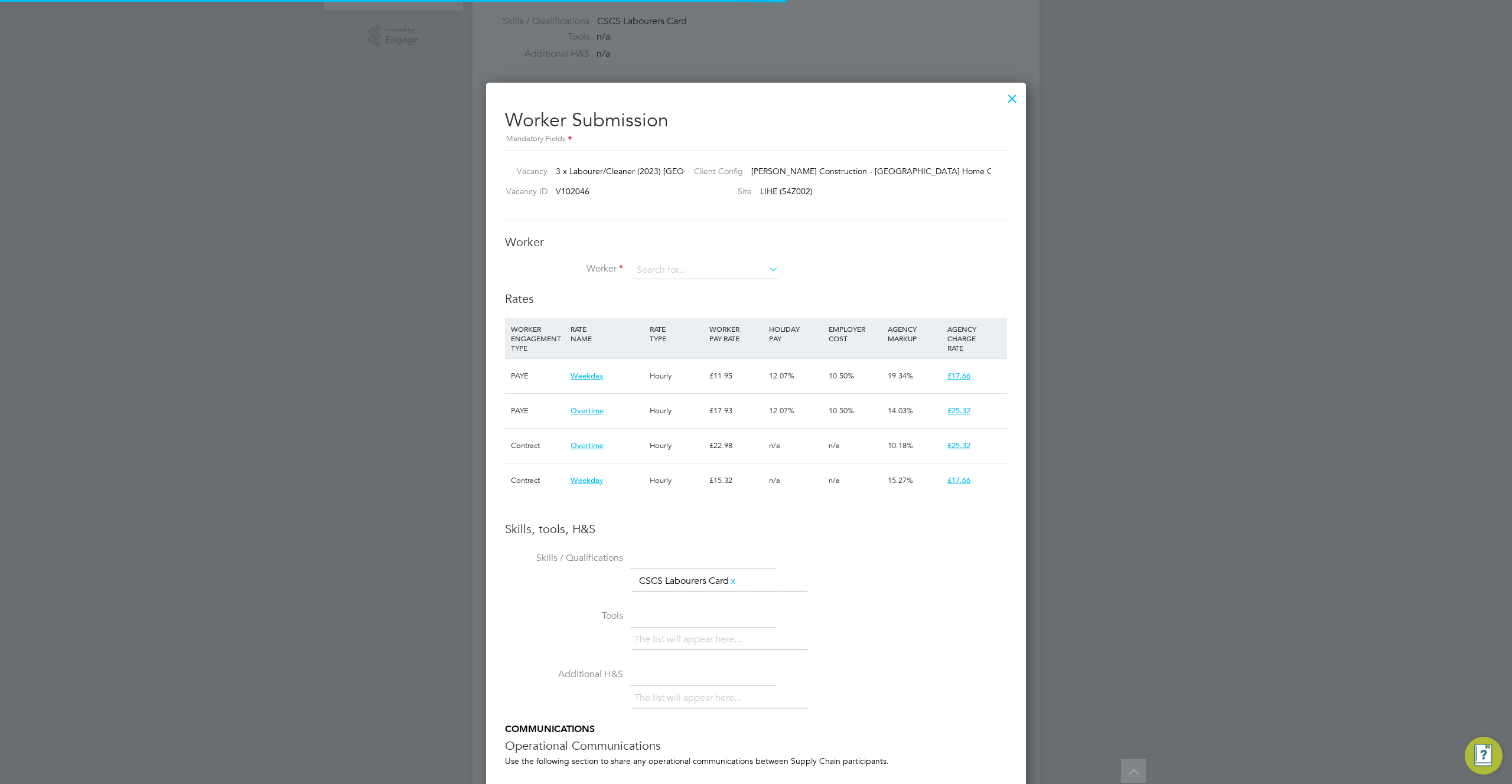
scroll to position [18, 185]
drag, startPoint x: 925, startPoint y: 222, endPoint x: 1435, endPoint y: 35, distance: 543.2
click at [1040, 264] on div "All Vacancies Vacancy Activity Logs Vacancy Activity Logs All Vacancies Vacancy…" at bounding box center [756, 362] width 567 height 1730
